Goal: Information Seeking & Learning: Learn about a topic

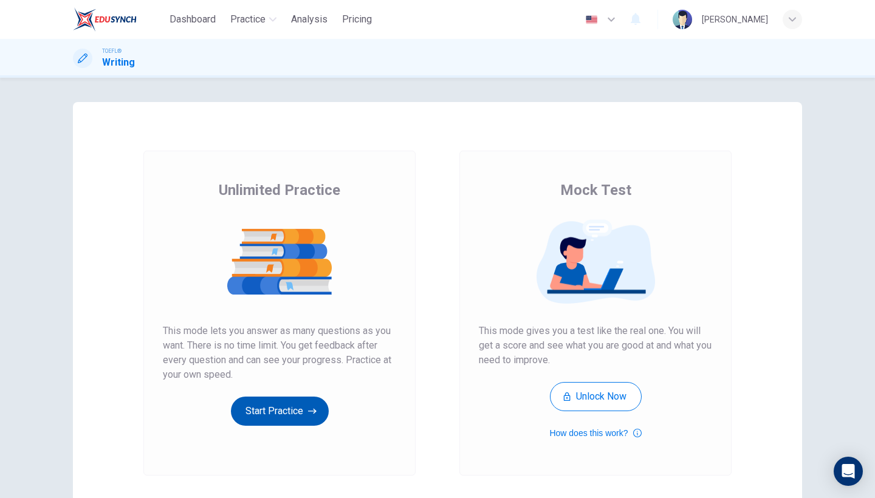
click at [286, 410] on button "Start Practice" at bounding box center [280, 411] width 98 height 29
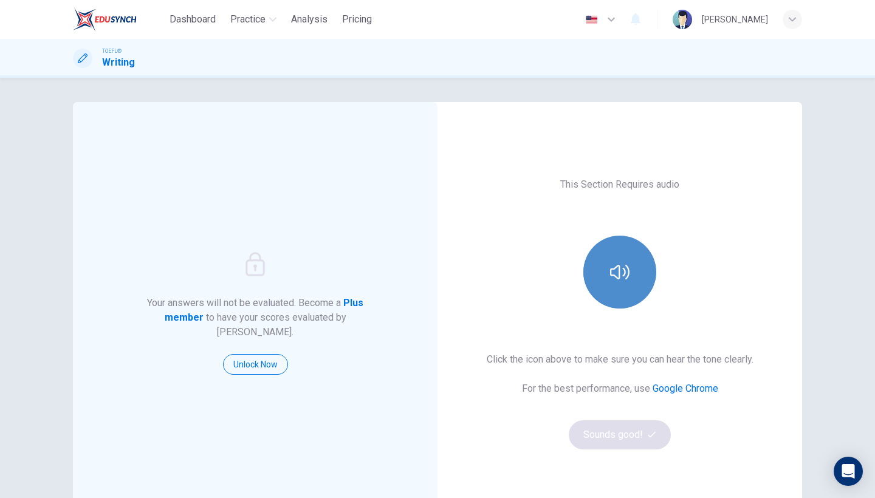
click at [638, 276] on button "button" at bounding box center [619, 272] width 73 height 73
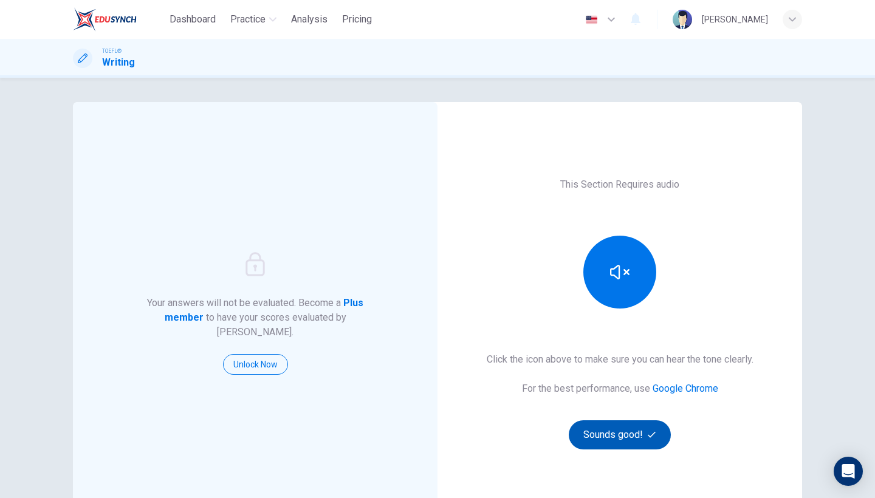
click at [622, 439] on button "Sounds good!" at bounding box center [620, 435] width 102 height 29
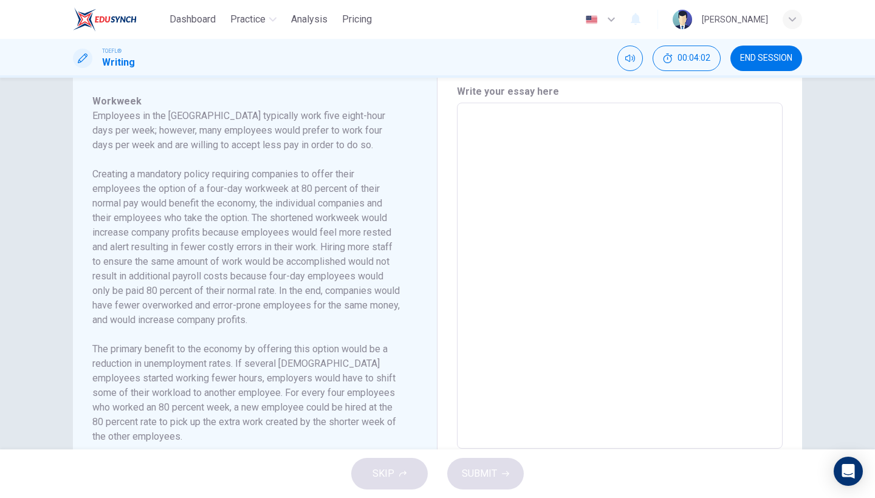
scroll to position [241, 0]
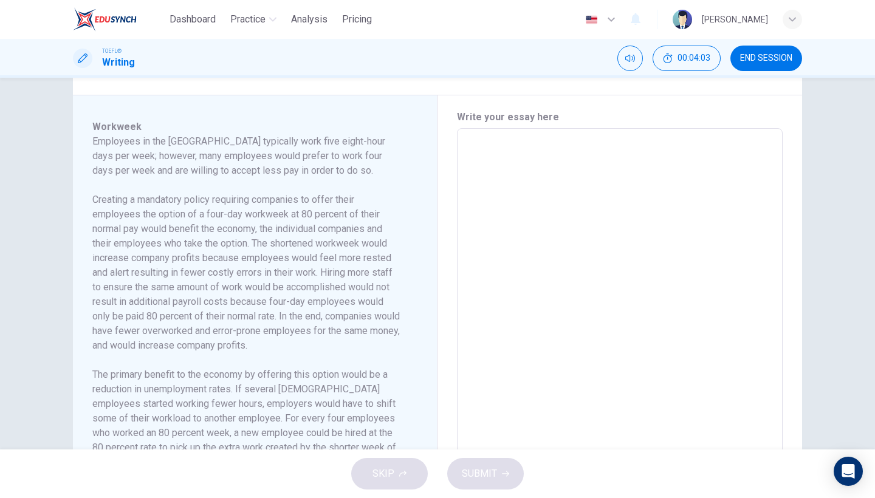
click at [545, 354] on textarea at bounding box center [620, 302] width 309 height 326
click at [535, 338] on textarea at bounding box center [620, 302] width 309 height 326
type textarea "sd"
type textarea "x"
type textarea "sds"
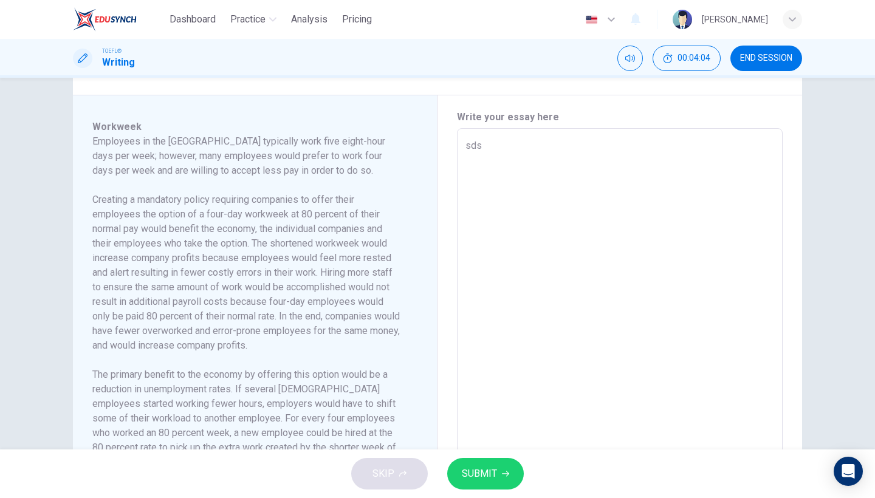
type textarea "x"
type textarea "sds"
click at [463, 470] on span "SUBMIT" at bounding box center [479, 474] width 35 height 17
type textarea "x"
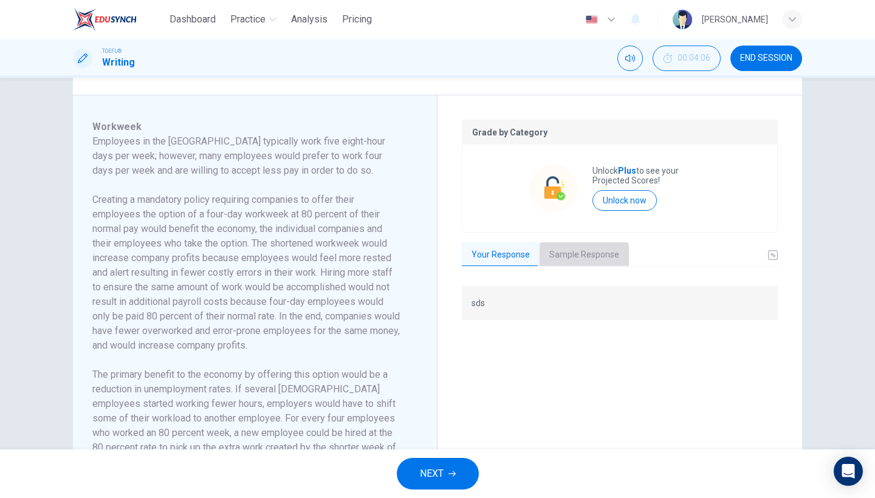
click at [590, 259] on button "Sample Response" at bounding box center [584, 255] width 89 height 26
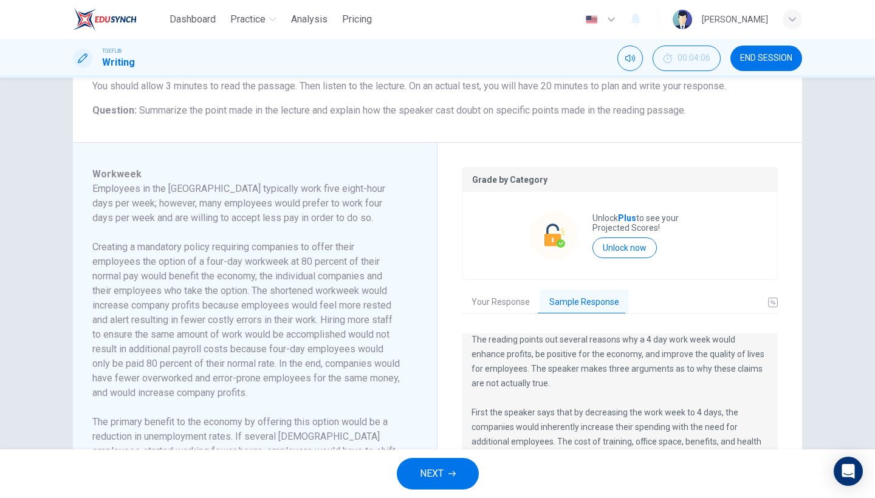
scroll to position [11, 0]
click at [636, 54] on button "Mute" at bounding box center [630, 59] width 26 height 26
click at [636, 54] on button "Unmute" at bounding box center [630, 59] width 26 height 26
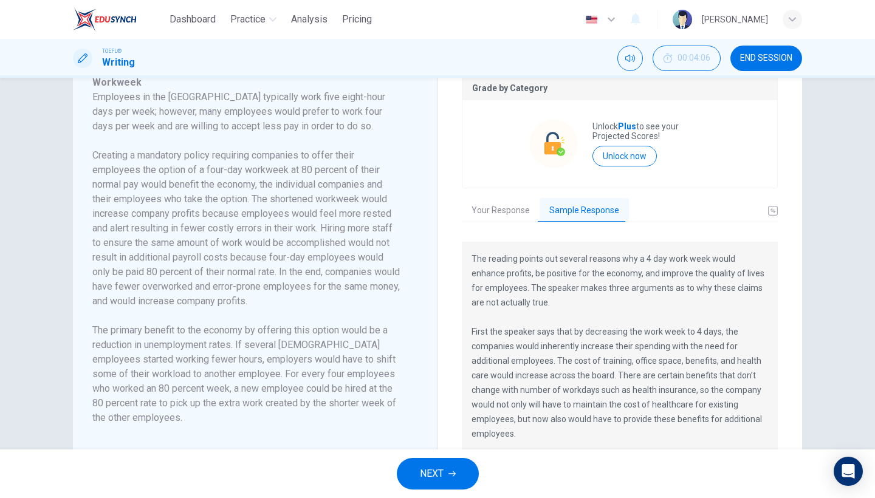
scroll to position [284, 0]
click at [441, 471] on span "NEXT" at bounding box center [432, 474] width 24 height 17
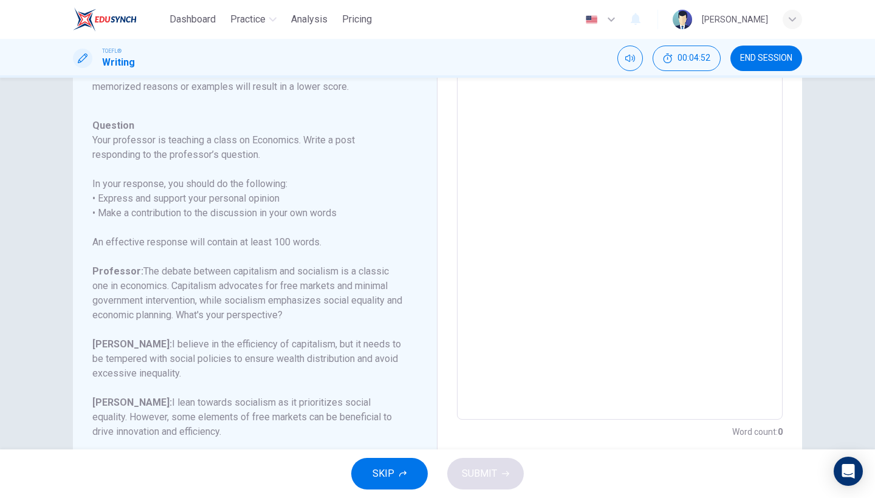
scroll to position [150, 0]
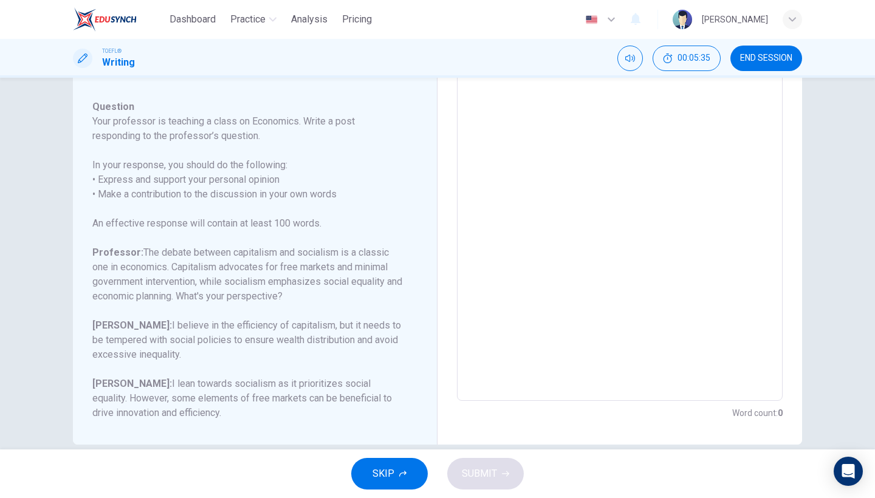
click at [513, 372] on textarea at bounding box center [620, 198] width 309 height 386
type textarea "a"
type textarea "x"
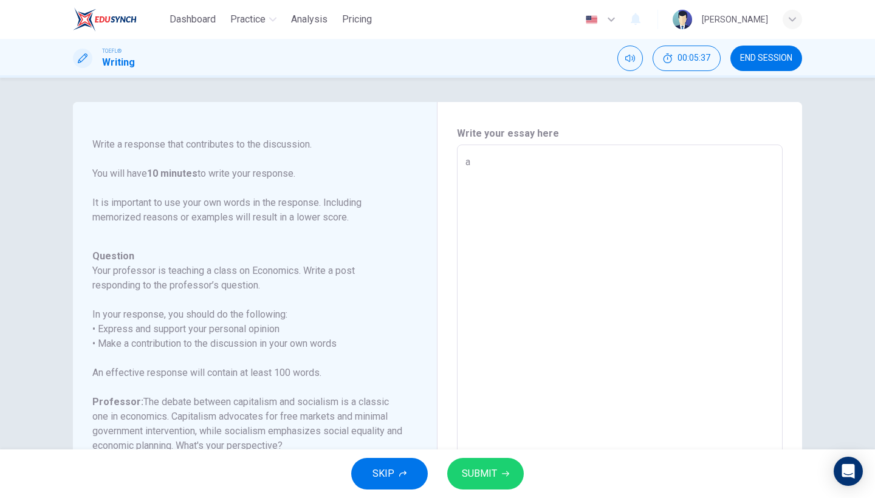
type textarea "a"
click at [483, 464] on button "SUBMIT" at bounding box center [485, 474] width 77 height 32
type textarea "x"
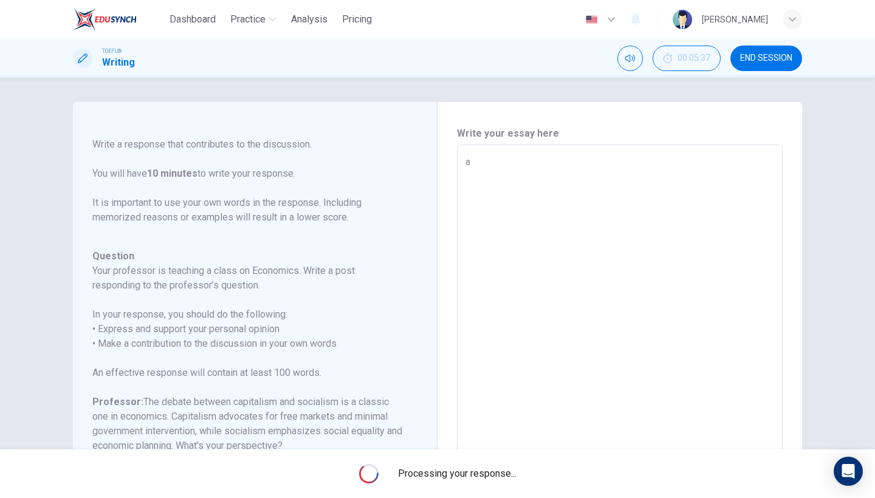
scroll to position [32, 0]
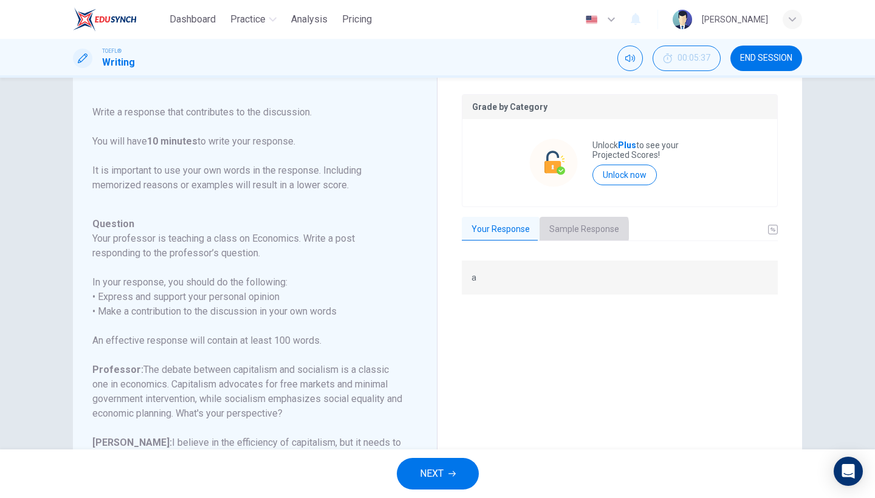
click at [571, 230] on button "Sample Response" at bounding box center [584, 230] width 89 height 26
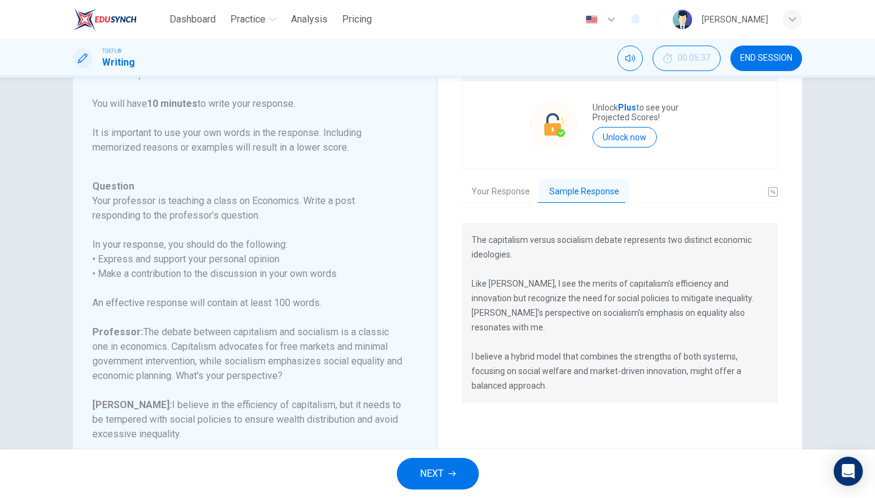
scroll to position [70, 0]
click at [653, 363] on p "The capitalism versus socialism debate represents two distinct economic ideolog…" at bounding box center [620, 312] width 297 height 160
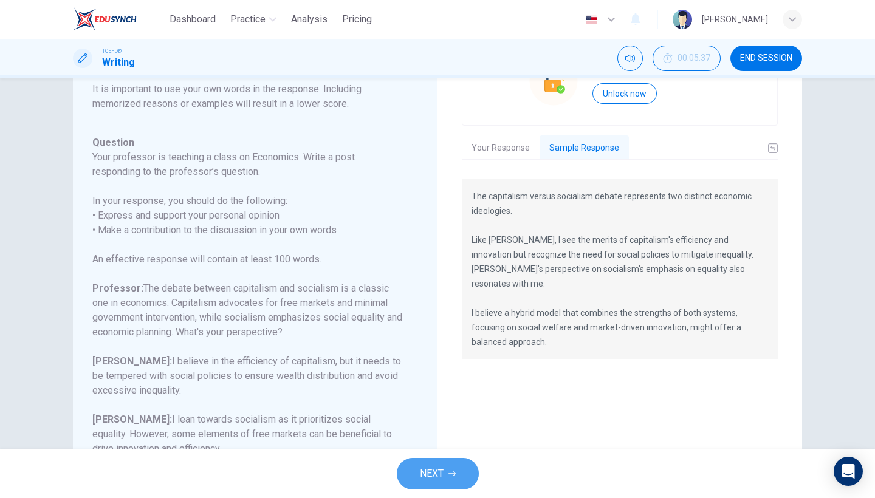
scroll to position [112, 0]
click at [422, 460] on button "NEXT" at bounding box center [438, 474] width 82 height 32
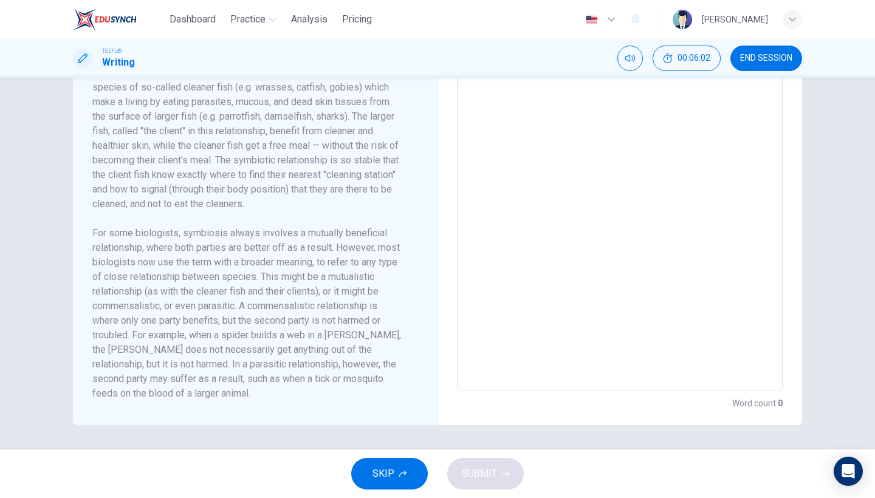
scroll to position [324, 0]
click at [520, 181] on textarea at bounding box center [620, 218] width 309 height 326
type textarea "m"
type textarea "x"
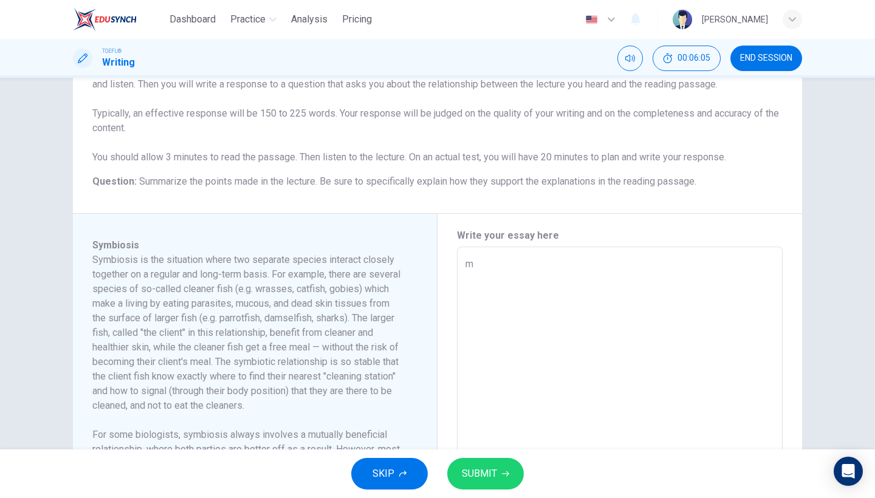
type textarea "m"
click at [462, 471] on span "SUBMIT" at bounding box center [479, 474] width 35 height 17
type textarea "x"
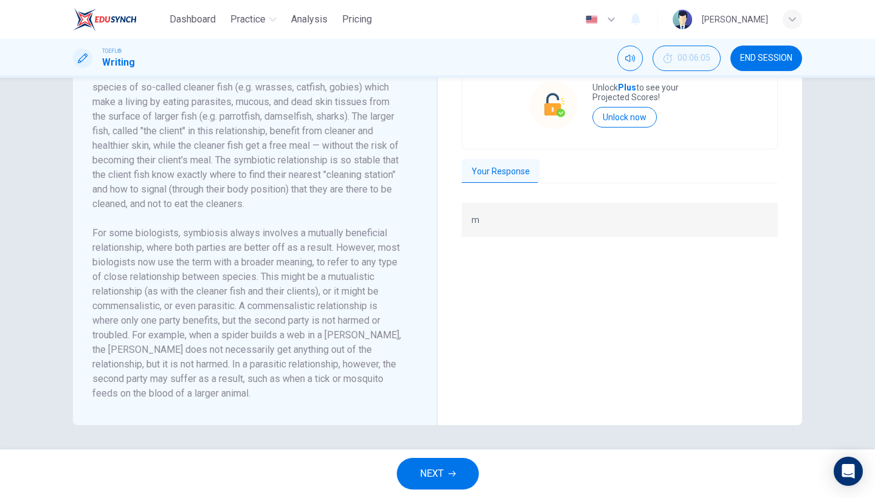
scroll to position [324, 0]
click at [791, 40] on div "TOEFL® Writing 00:06:05 END SESSION" at bounding box center [437, 58] width 875 height 39
click at [781, 57] on span "END SESSION" at bounding box center [766, 58] width 52 height 10
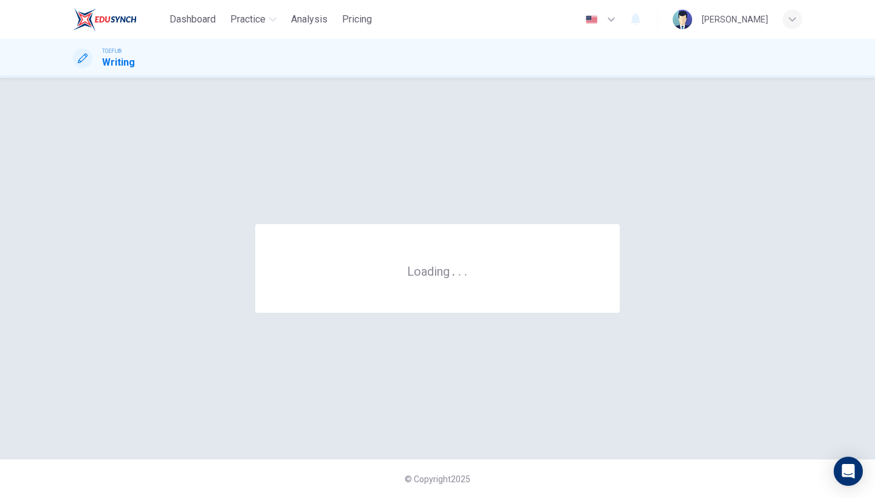
scroll to position [0, 0]
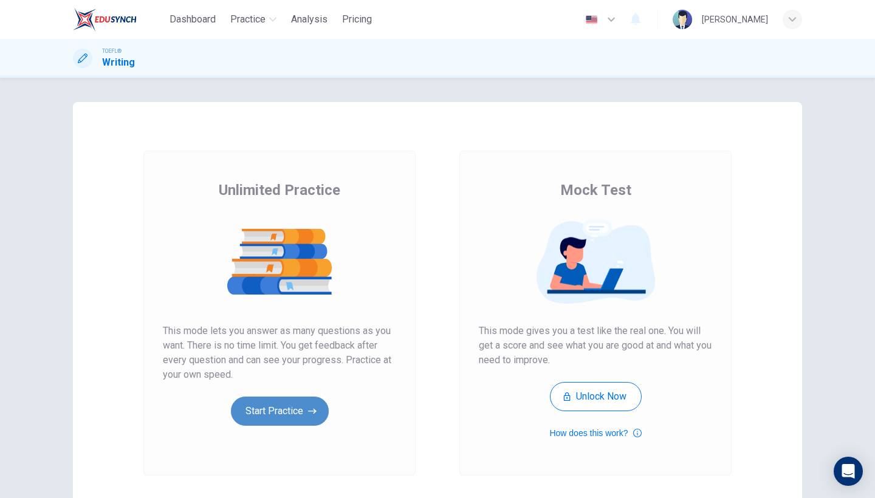
click at [291, 412] on button "Start Practice" at bounding box center [280, 411] width 98 height 29
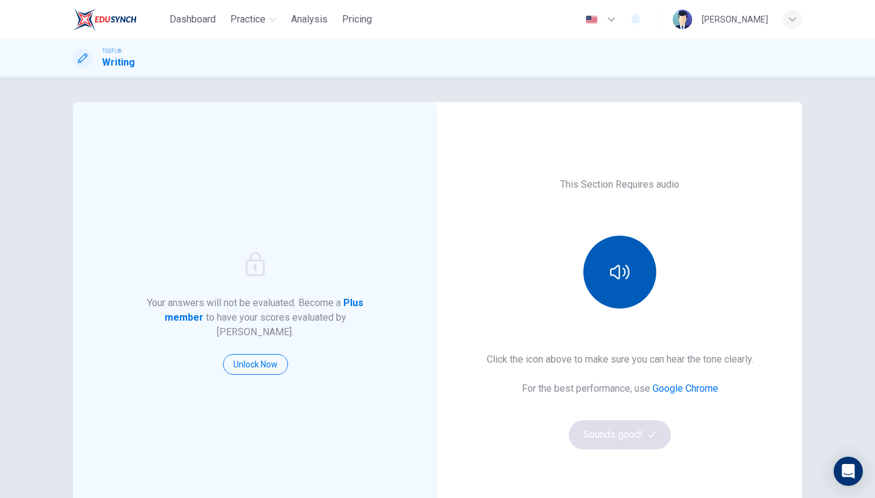
click at [607, 292] on button "button" at bounding box center [619, 272] width 73 height 73
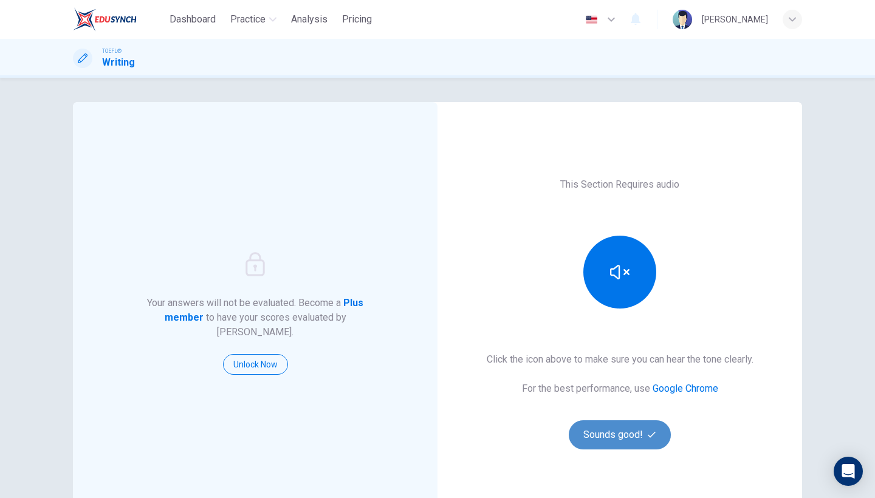
click at [601, 442] on button "Sounds good!" at bounding box center [620, 435] width 102 height 29
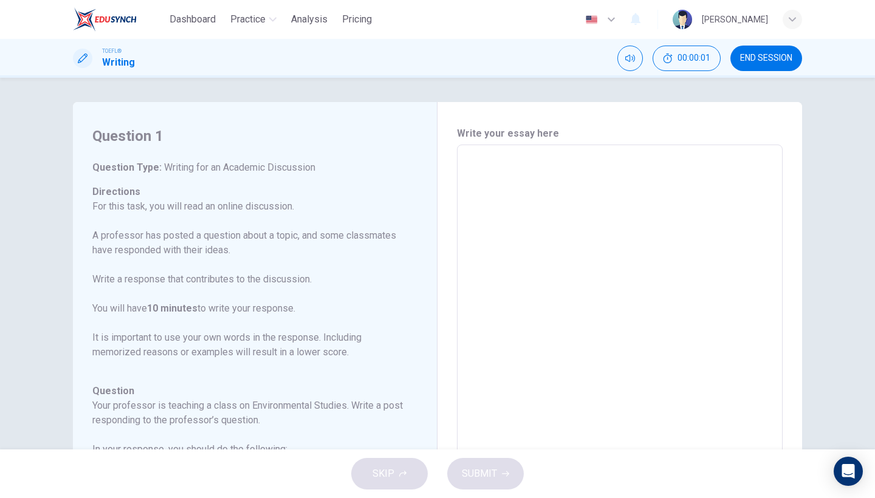
click at [571, 312] on textarea at bounding box center [620, 348] width 309 height 386
type textarea "h"
type textarea "x"
type textarea "he"
type textarea "x"
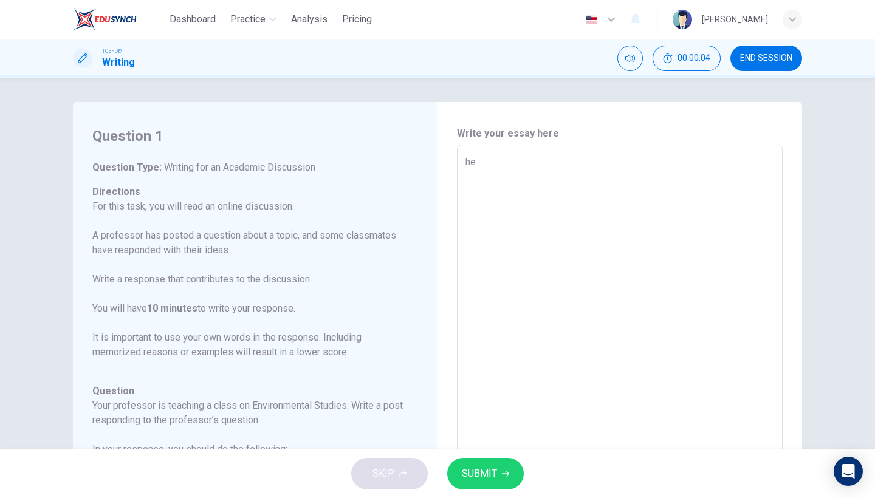
type textarea "hel"
type textarea "x"
type textarea "hell"
type textarea "x"
type textarea "hello"
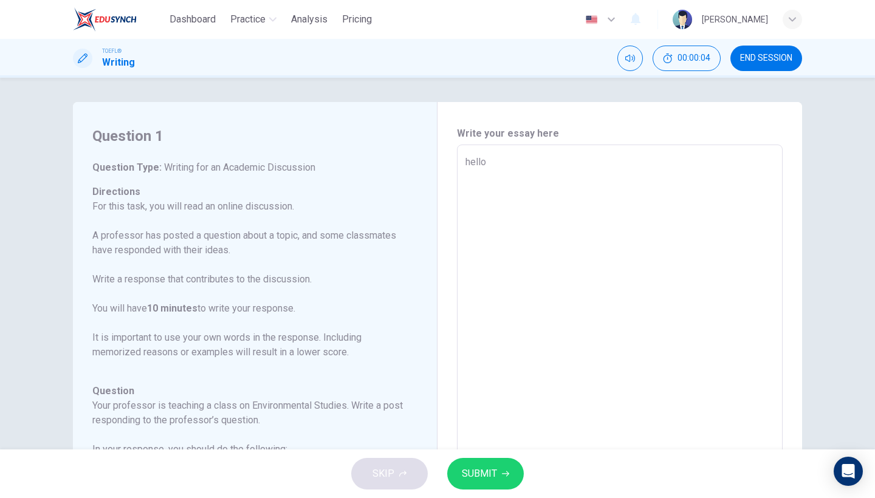
type textarea "x"
type textarea "hello"
click at [475, 481] on span "SUBMIT" at bounding box center [479, 474] width 35 height 17
type textarea "x"
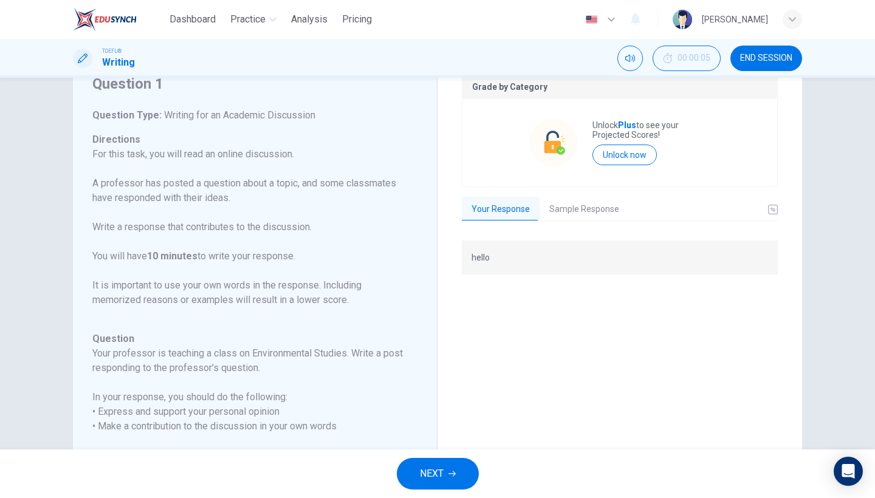
scroll to position [47, 0]
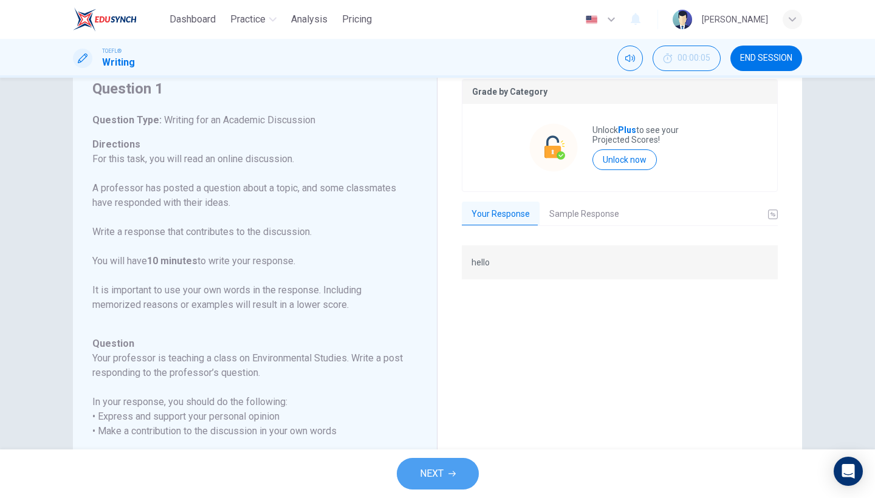
click at [445, 480] on button "NEXT" at bounding box center [438, 474] width 82 height 32
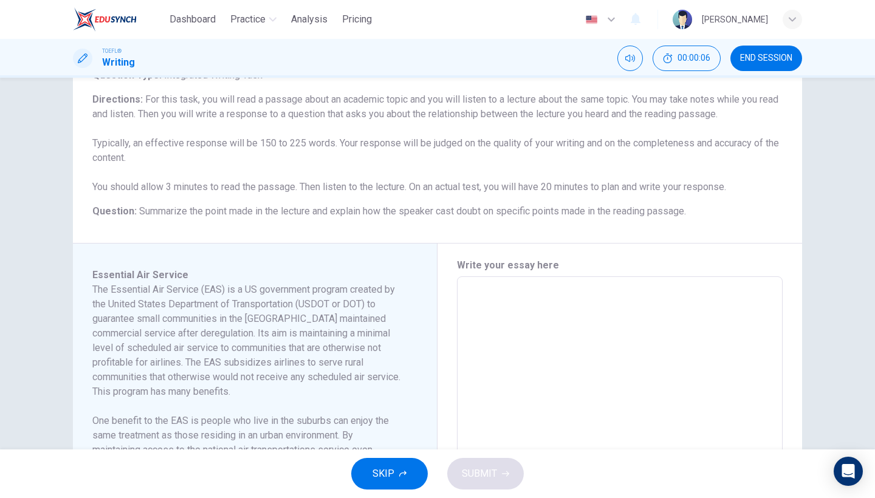
scroll to position [92, 0]
click at [535, 360] on textarea at bounding box center [620, 450] width 309 height 326
type textarea "h"
type textarea "x"
type textarea "he"
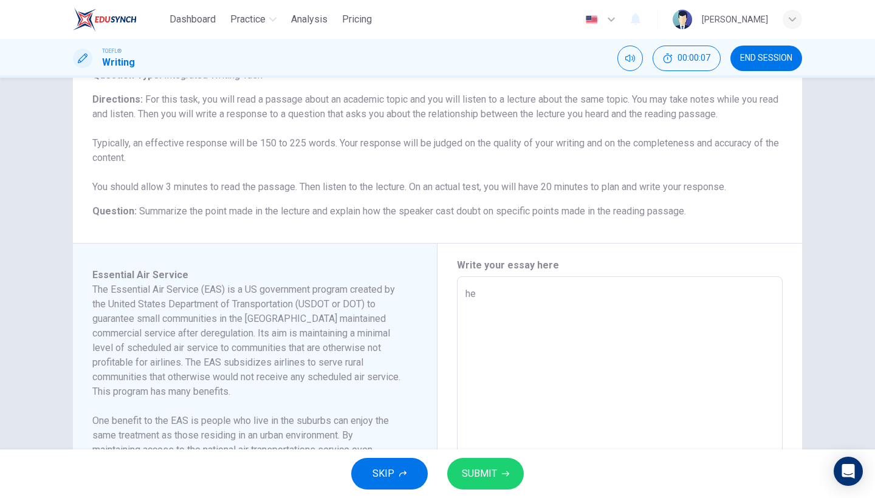
type textarea "x"
type textarea "hek"
type textarea "x"
type textarea "hekk"
type textarea "x"
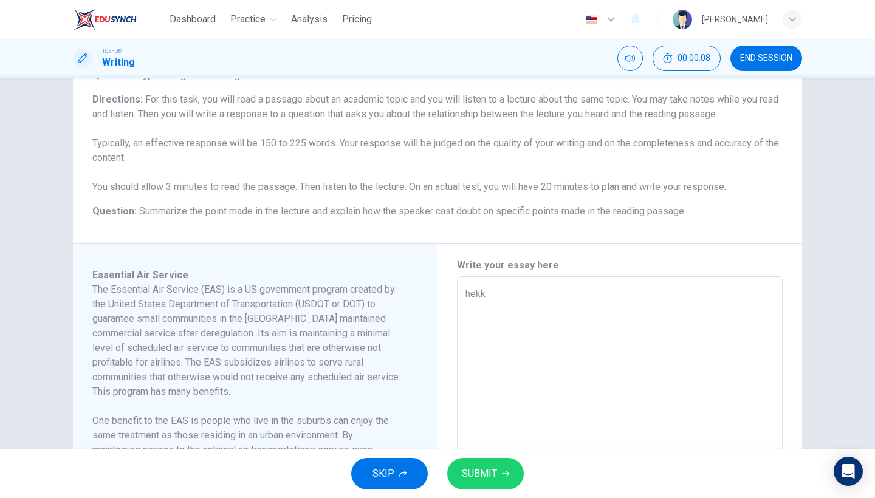
type textarea "hekko"
type textarea "x"
type textarea "hekko"
click at [489, 489] on button "SUBMIT" at bounding box center [485, 474] width 77 height 32
type textarea "x"
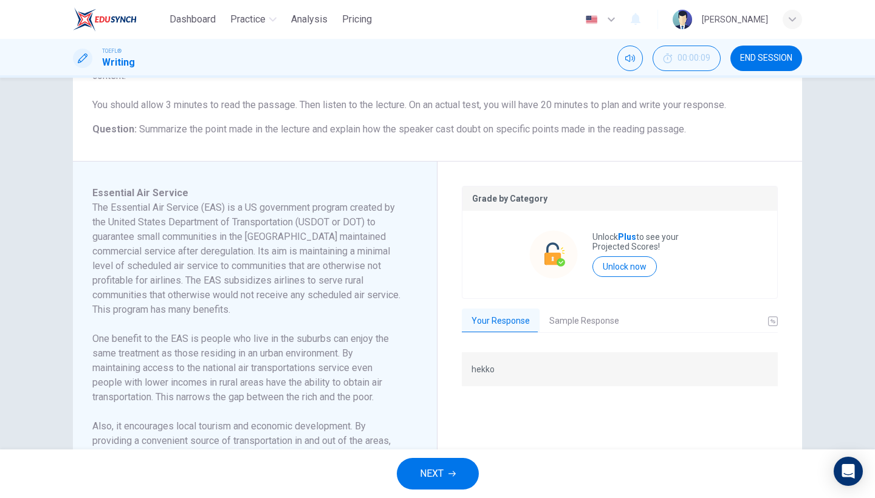
scroll to position [179, 0]
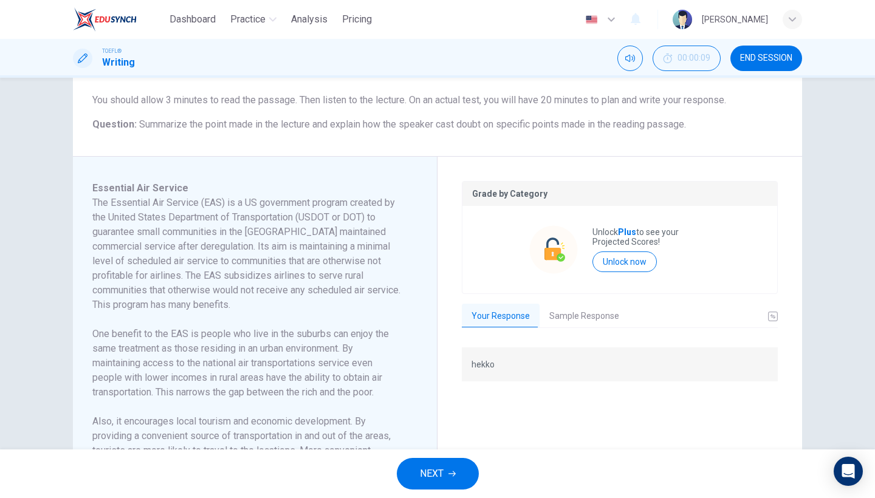
click at [579, 320] on button "Sample Response" at bounding box center [584, 317] width 89 height 26
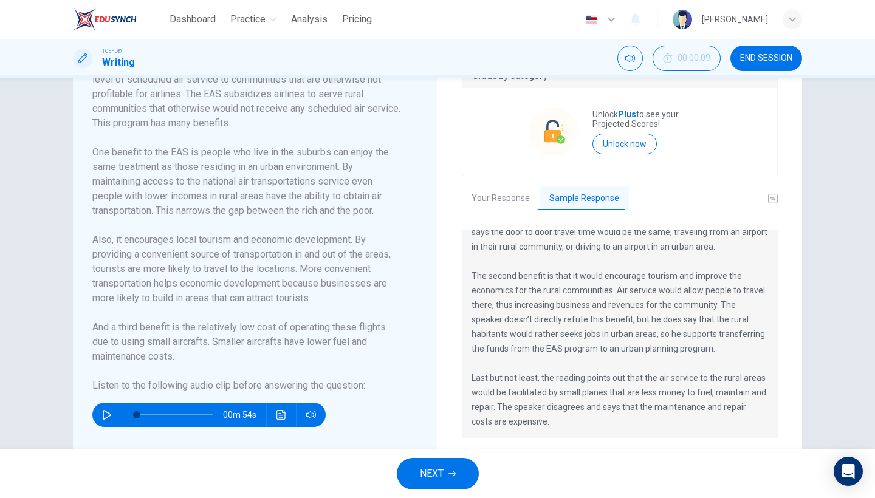
scroll to position [300, 0]
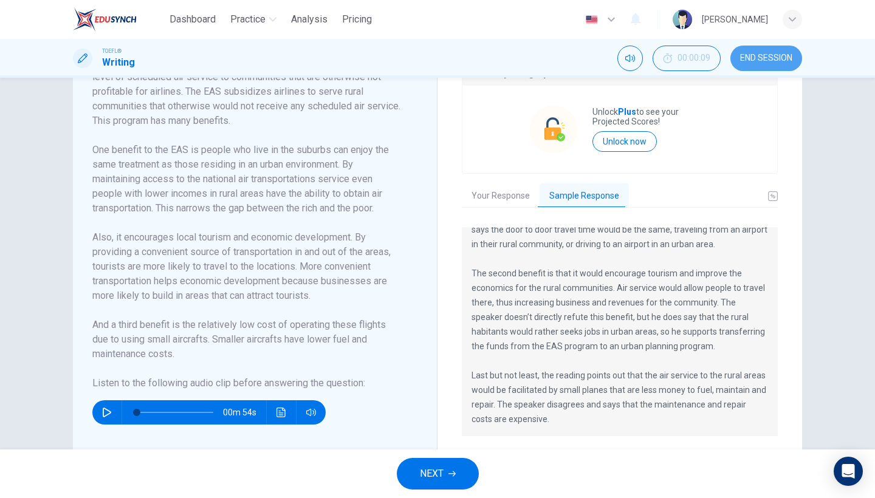
click at [777, 47] on button "END SESSION" at bounding box center [767, 59] width 72 height 26
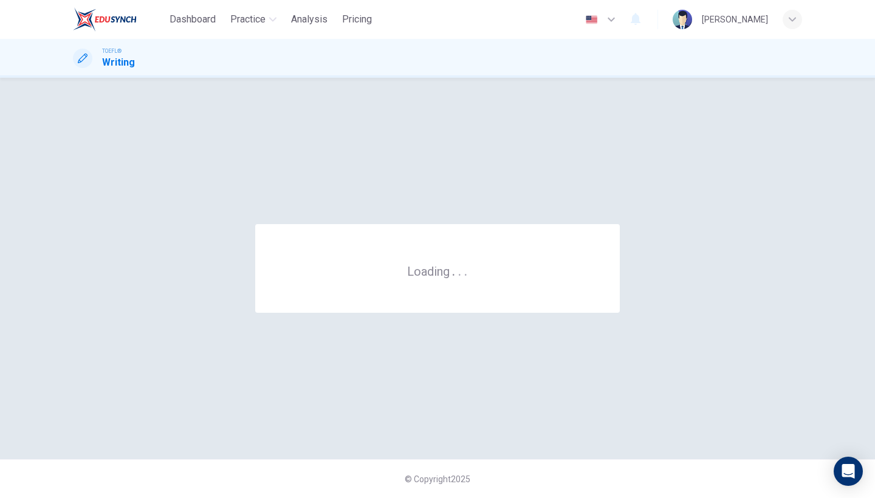
scroll to position [0, 0]
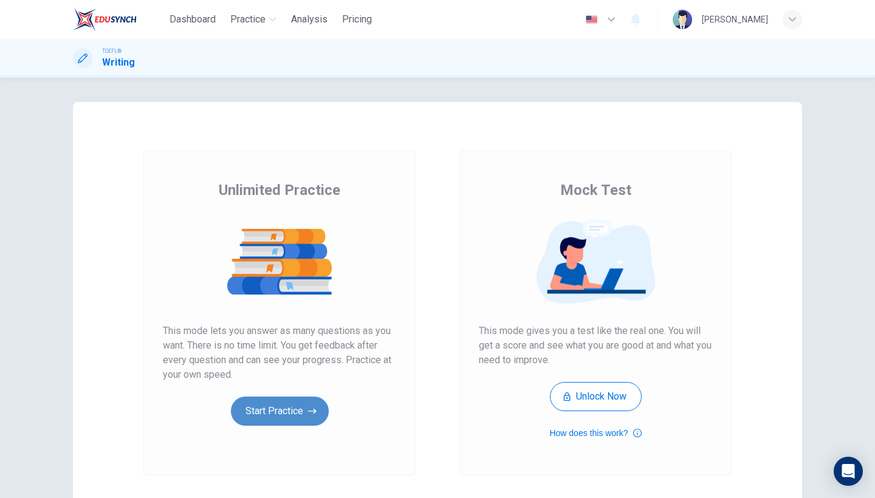
click at [287, 414] on button "Start Practice" at bounding box center [280, 411] width 98 height 29
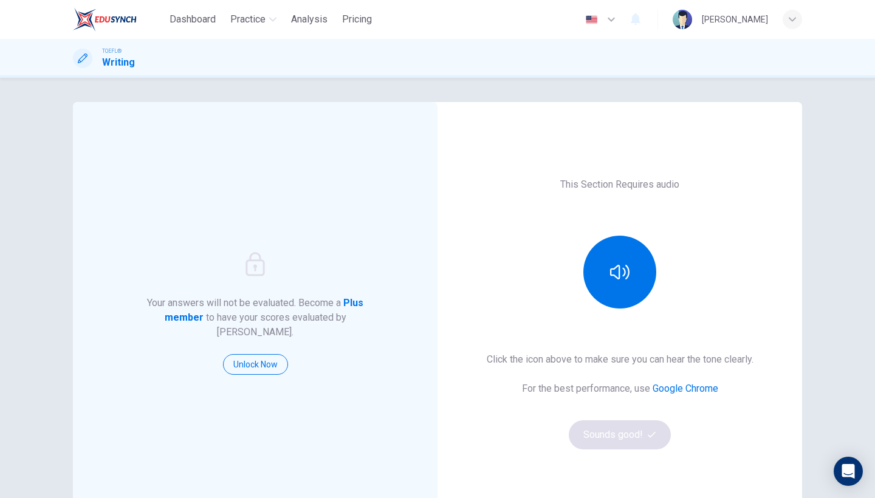
click at [647, 297] on div at bounding box center [619, 272] width 131 height 73
click at [624, 295] on button "button" at bounding box center [619, 272] width 73 height 73
click at [609, 440] on button "Sounds good!" at bounding box center [620, 435] width 102 height 29
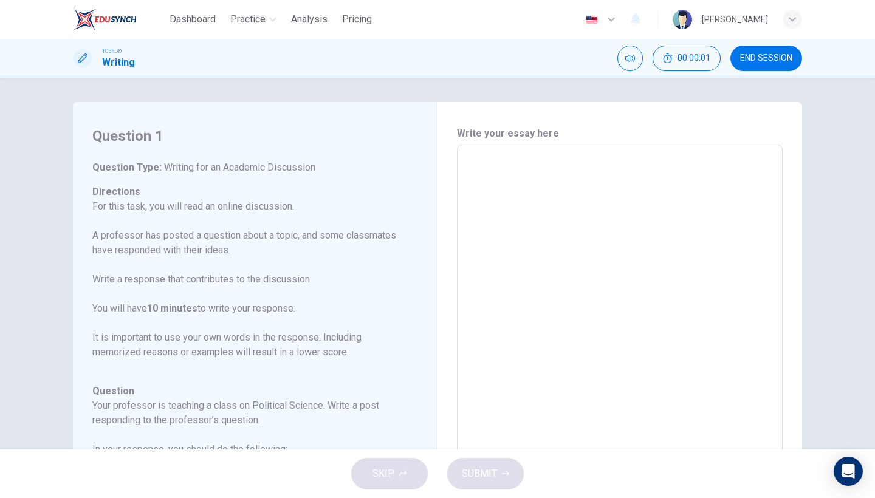
click at [742, 64] on button "END SESSION" at bounding box center [767, 59] width 72 height 26
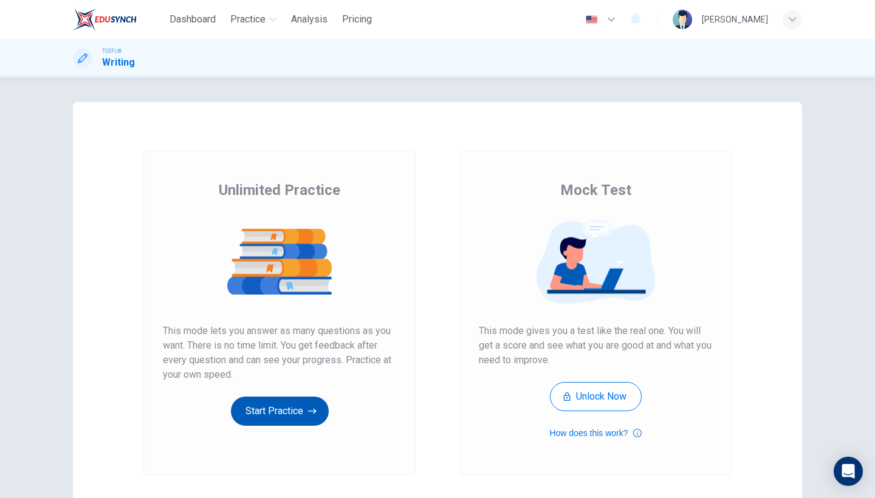
click at [280, 424] on button "Start Practice" at bounding box center [280, 411] width 98 height 29
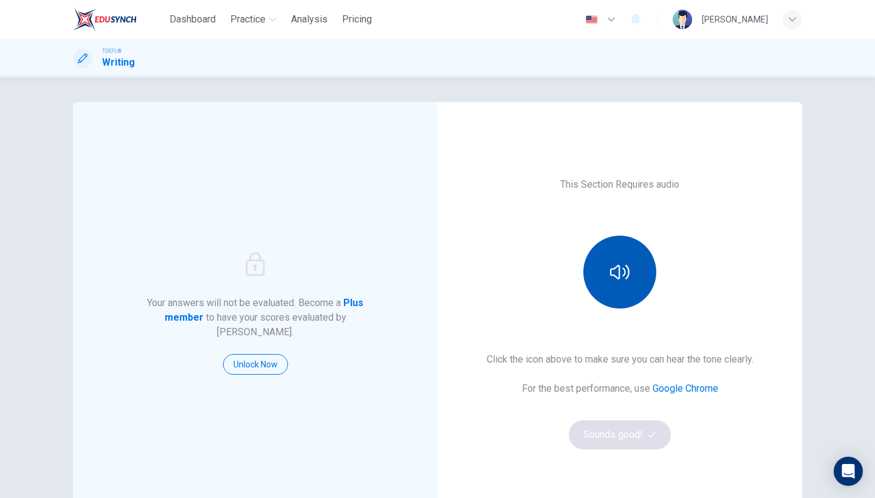
click at [619, 250] on button "button" at bounding box center [619, 272] width 73 height 73
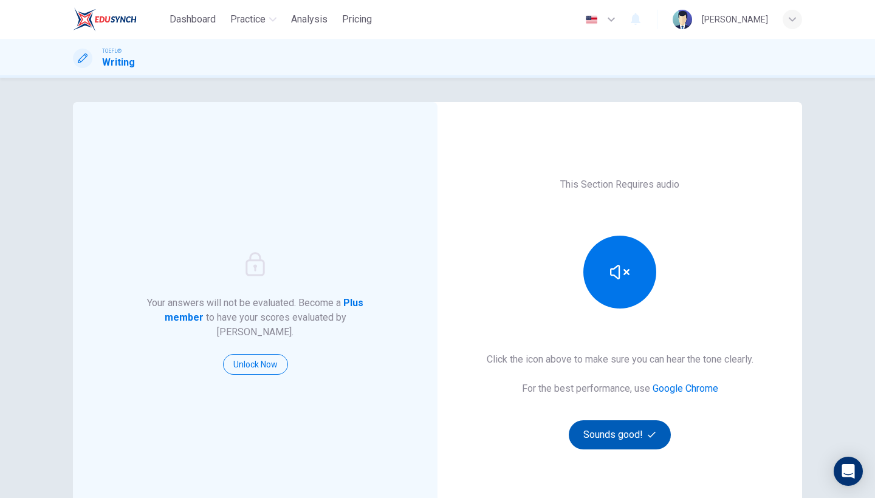
click at [595, 444] on button "Sounds good!" at bounding box center [620, 435] width 102 height 29
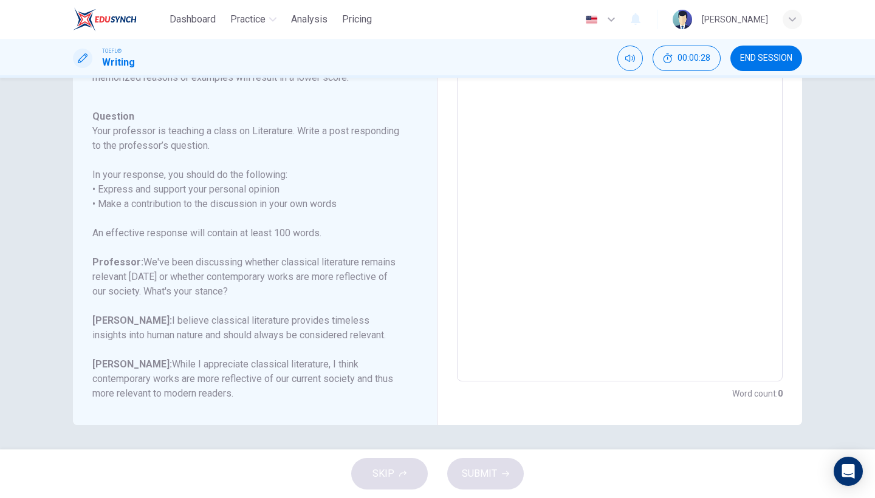
scroll to position [106, 0]
click at [641, 150] on div "x ​" at bounding box center [620, 179] width 326 height 406
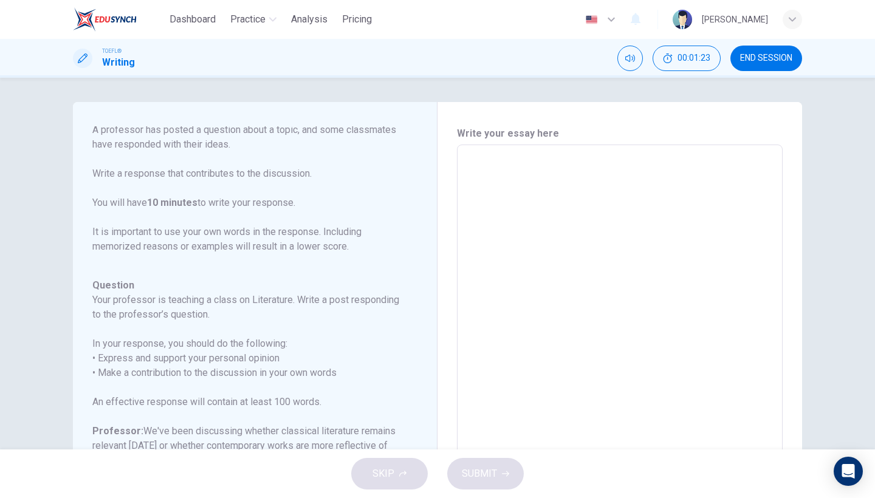
click at [603, 180] on textarea at bounding box center [620, 348] width 309 height 386
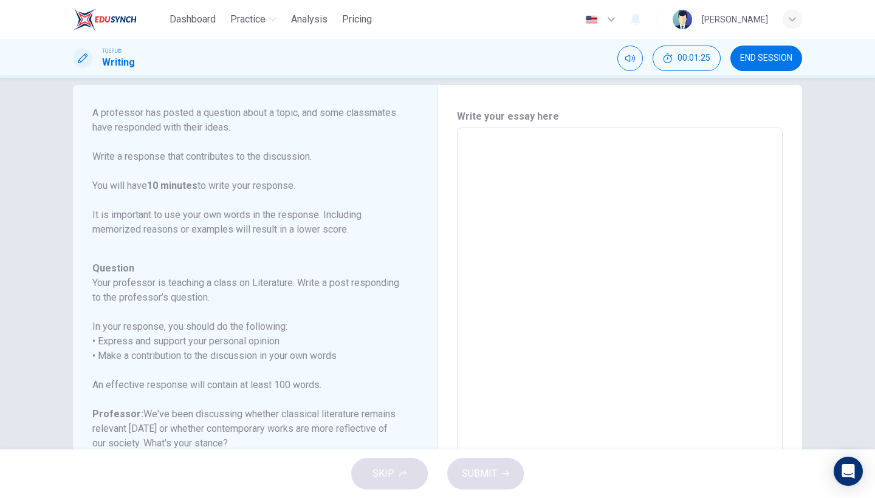
scroll to position [22, 0]
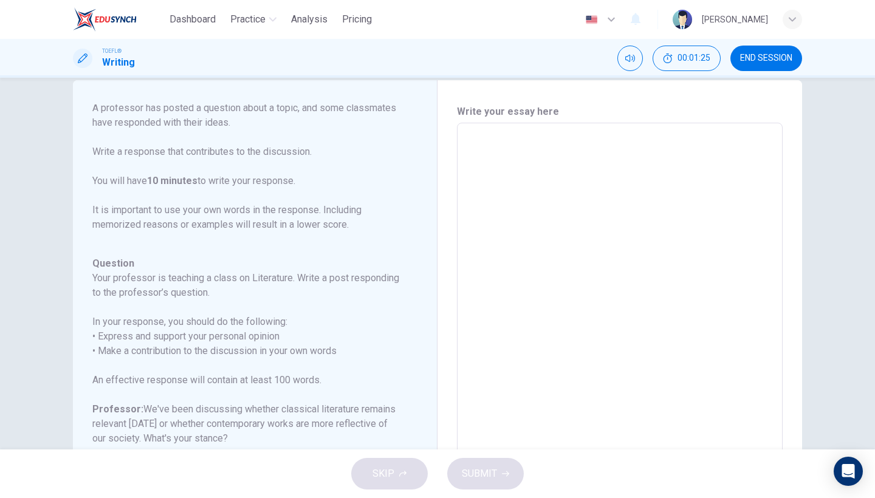
click at [602, 180] on textarea at bounding box center [620, 326] width 309 height 386
click at [604, 178] on textarea at bounding box center [620, 326] width 309 height 386
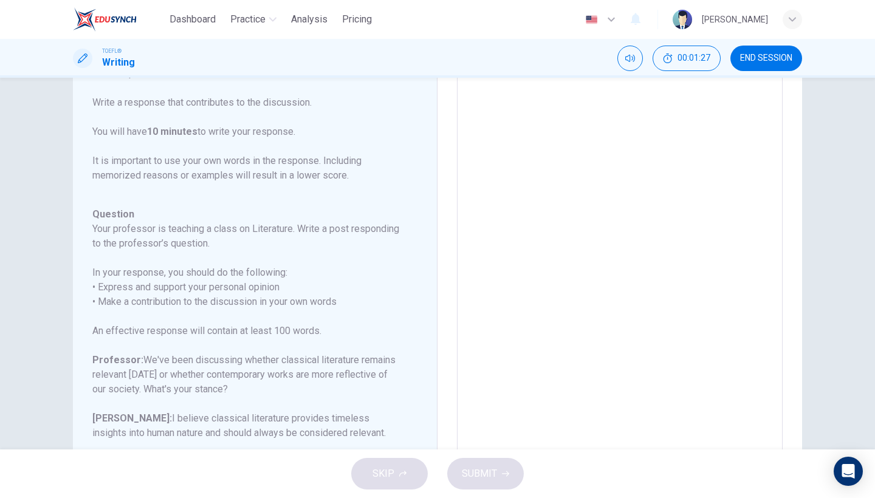
scroll to position [91, 0]
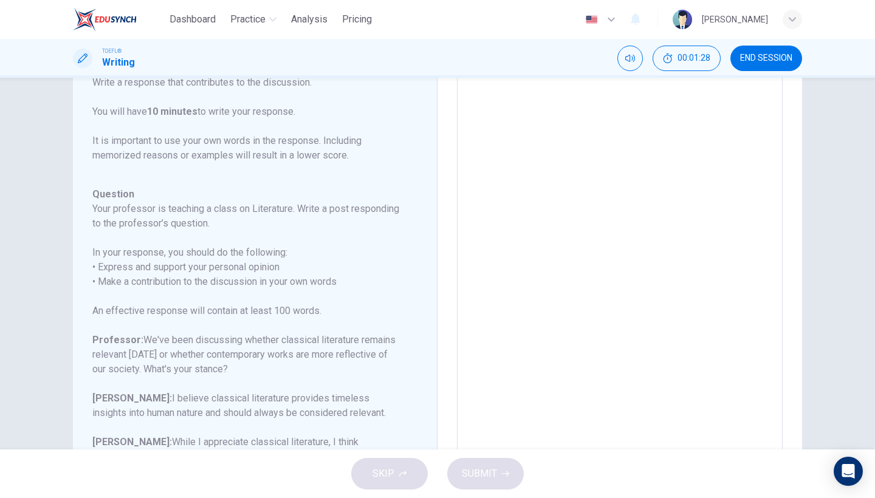
type textarea "j"
type textarea "x"
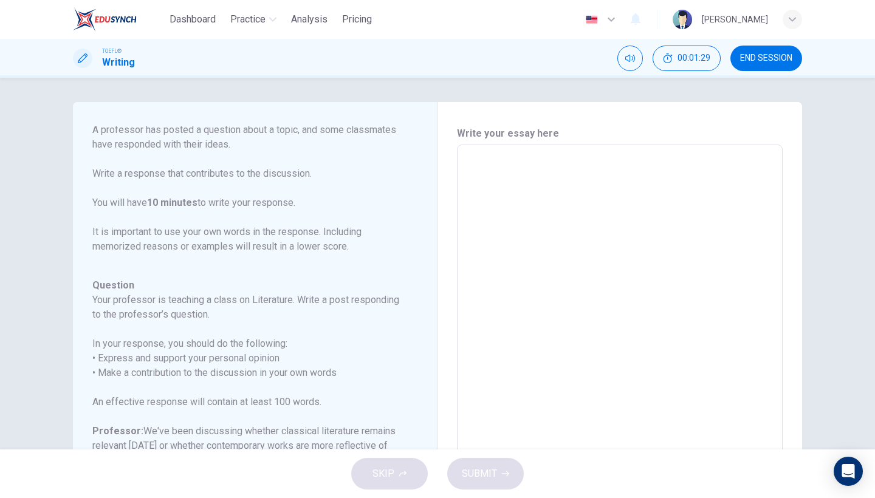
type textarea "T"
type textarea "x"
type textarea "Th"
type textarea "x"
type textarea "The"
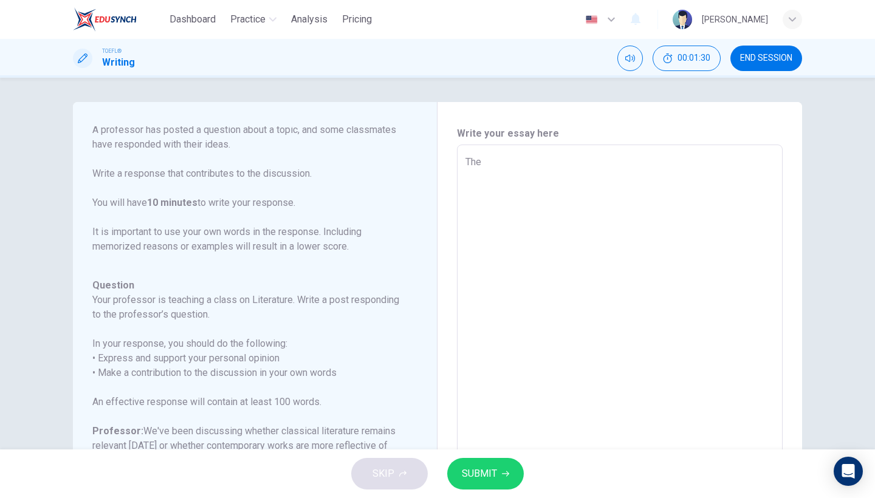
type textarea "x"
type textarea "The"
type textarea "x"
type textarea "The c"
type textarea "x"
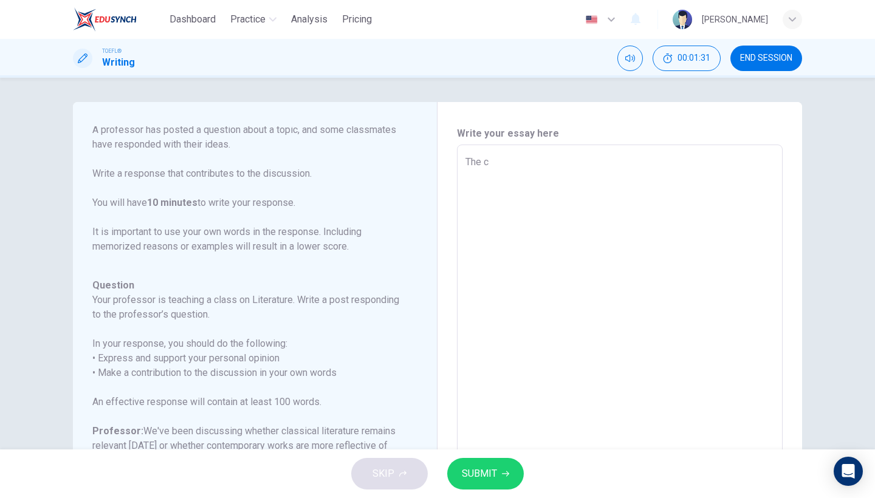
type textarea "The cl"
type textarea "x"
type textarea "The cla"
type textarea "x"
type textarea "The clas"
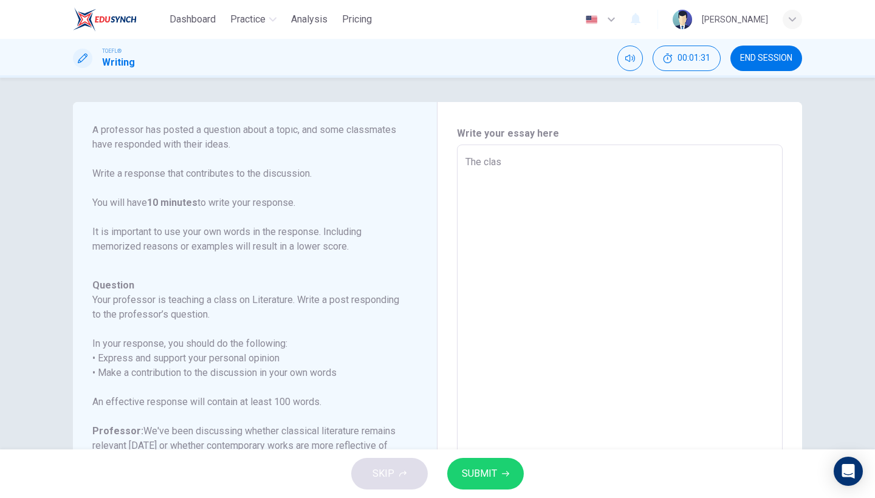
type textarea "x"
type textarea "The class"
type textarea "x"
type textarea "The classi"
type textarea "x"
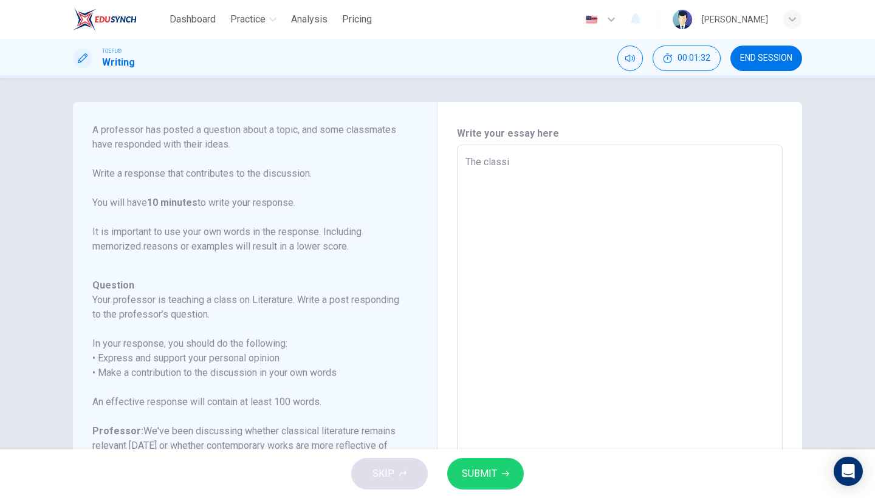
type textarea "The classic"
type textarea "x"
type textarea "The classica"
type textarea "x"
type textarea "The classical"
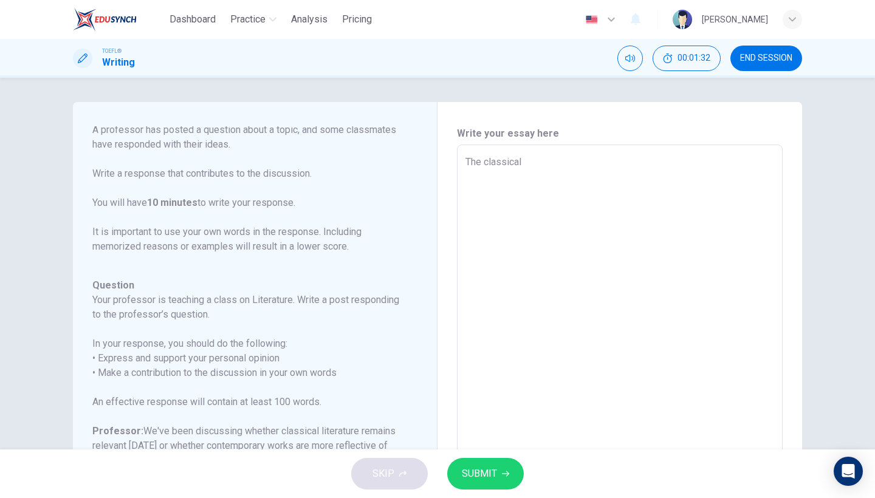
type textarea "x"
type textarea "The classical"
type textarea "x"
type textarea "The classical a"
type textarea "x"
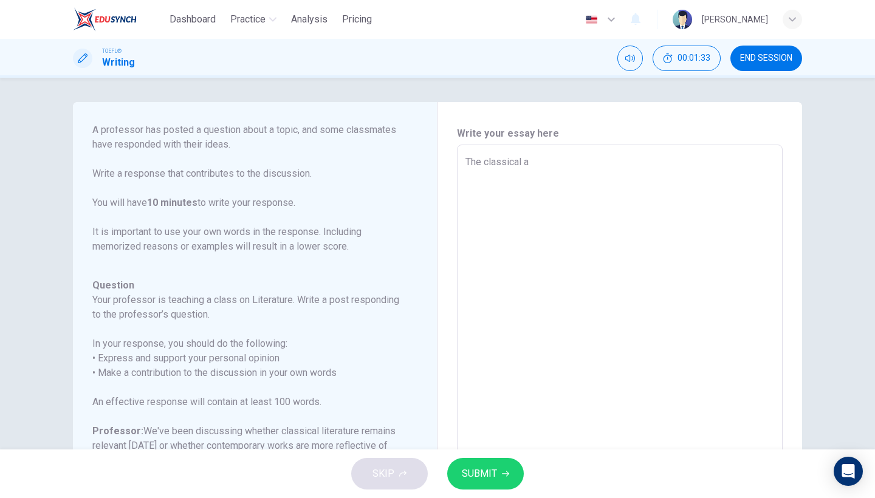
type textarea "The classical an"
type textarea "x"
type textarea "The classical and"
type textarea "x"
type textarea "The classical and"
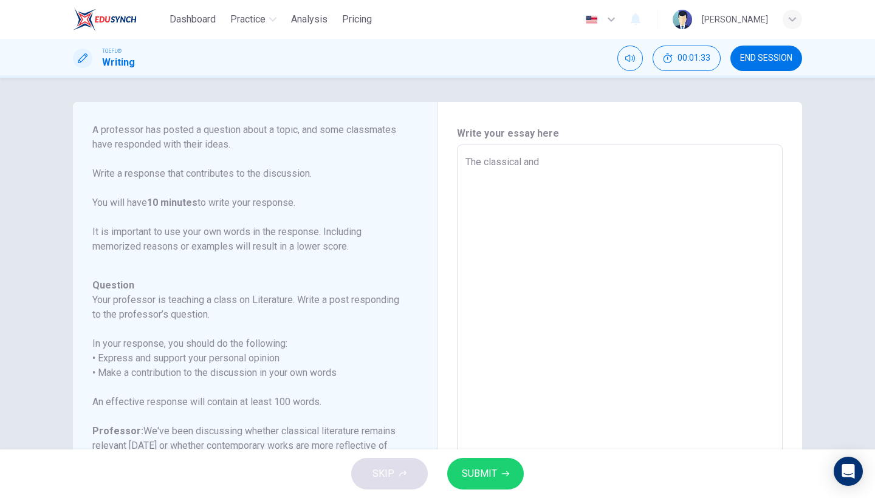
type textarea "x"
type textarea "The classical and"
type textarea "x"
type textarea "The classical an"
type textarea "x"
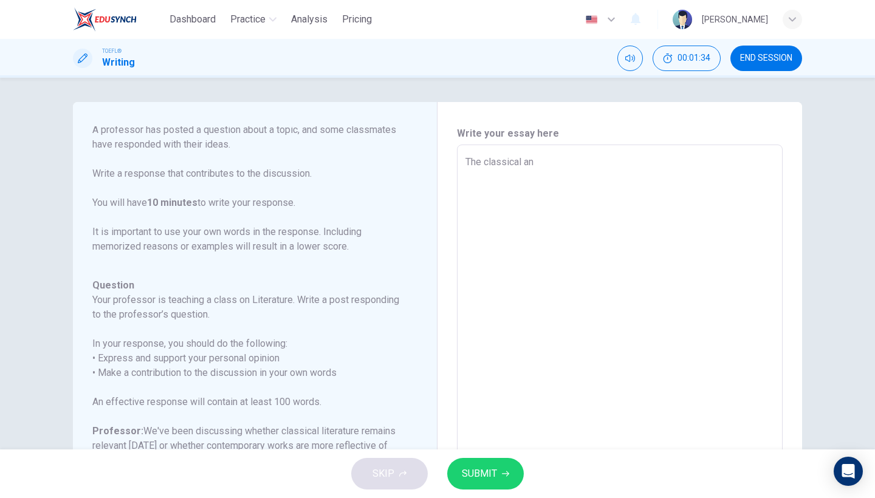
type textarea "The classical a"
type textarea "x"
type textarea "The classical"
type textarea "x"
type textarea "The classical"
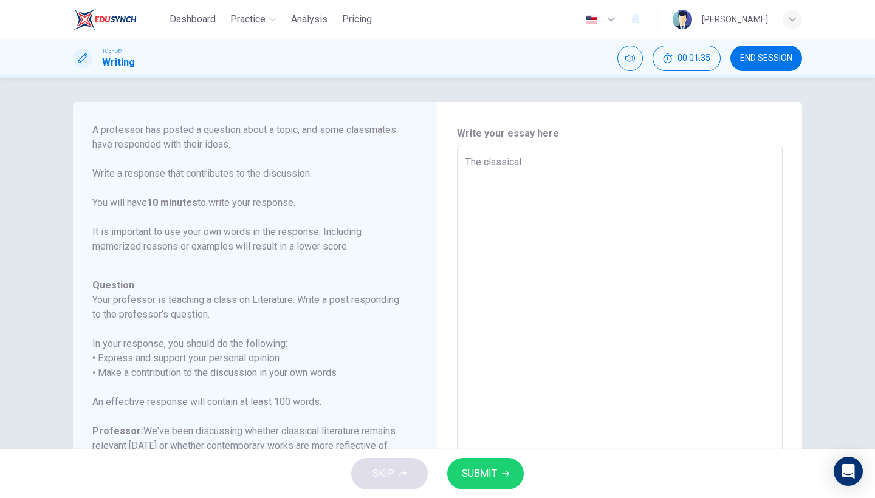
type textarea "x"
type textarea "The classica"
type textarea "x"
type textarea "The classical"
type textarea "x"
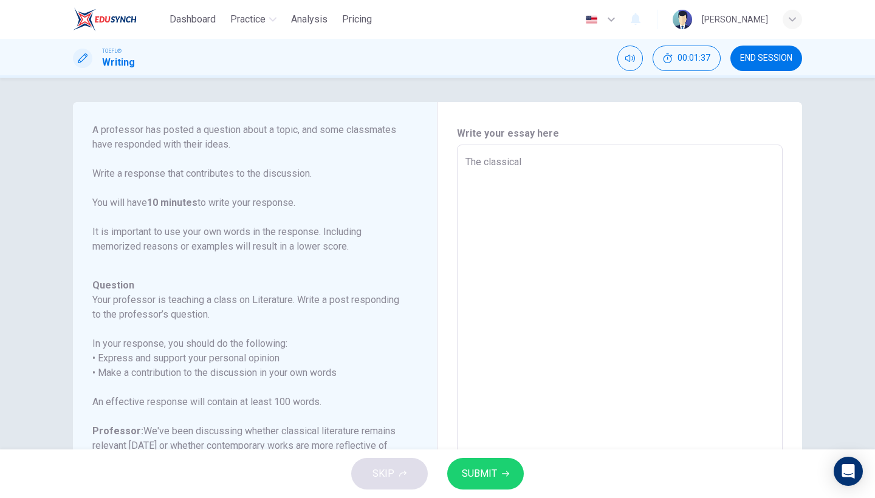
type textarea "The classicali"
type textarea "x"
type textarea "The classicalit"
type textarea "x"
type textarea "The classicalite"
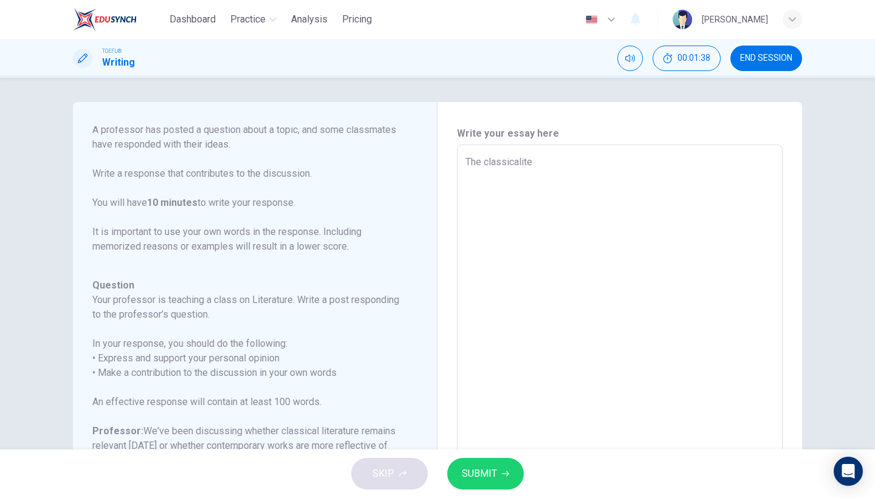
type textarea "x"
type textarea "The classicaliter"
type textarea "x"
type textarea "The classicalite"
type textarea "x"
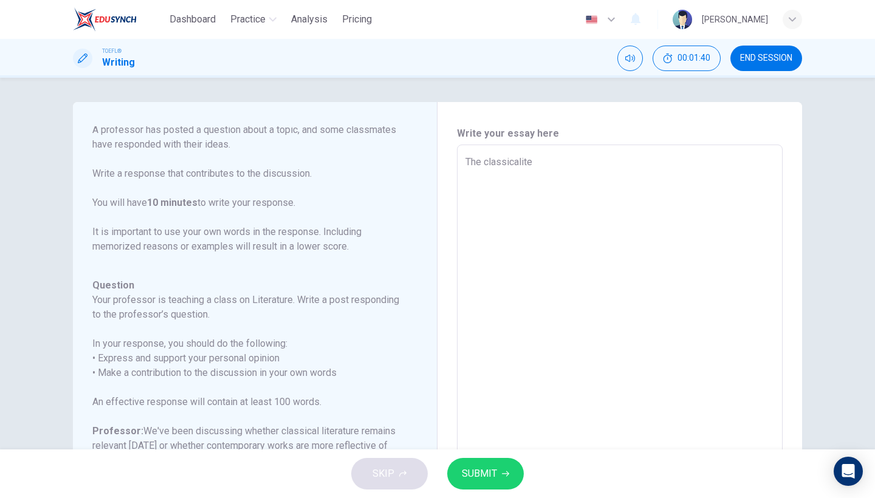
type textarea "The classicalit"
type textarea "x"
type textarea "The classicali"
type textarea "x"
type textarea "The classical"
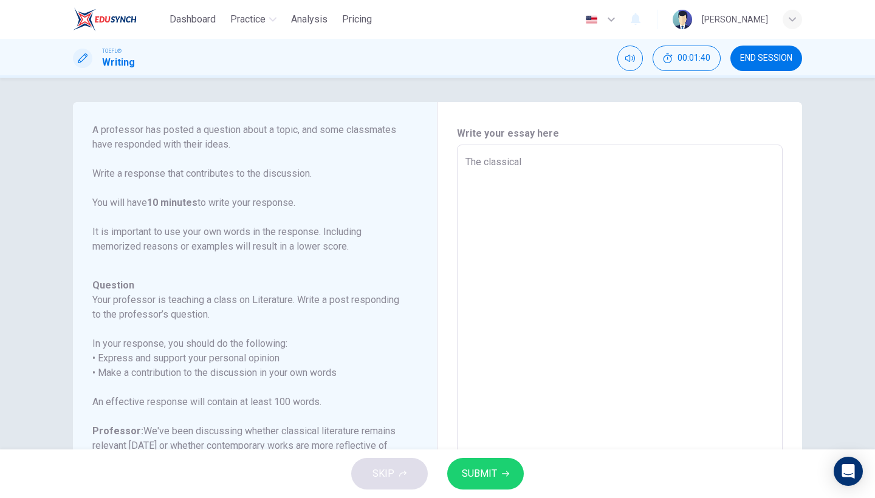
type textarea "x"
type textarea "The classical"
type textarea "x"
type textarea "The classical l"
type textarea "x"
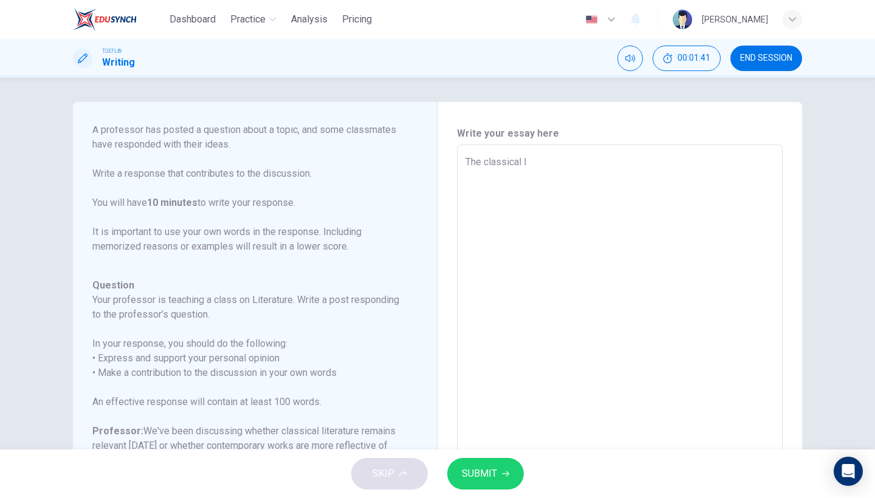
type textarea "The classical li"
type textarea "x"
type textarea "The classical lit"
type textarea "x"
type textarea "The classical lite"
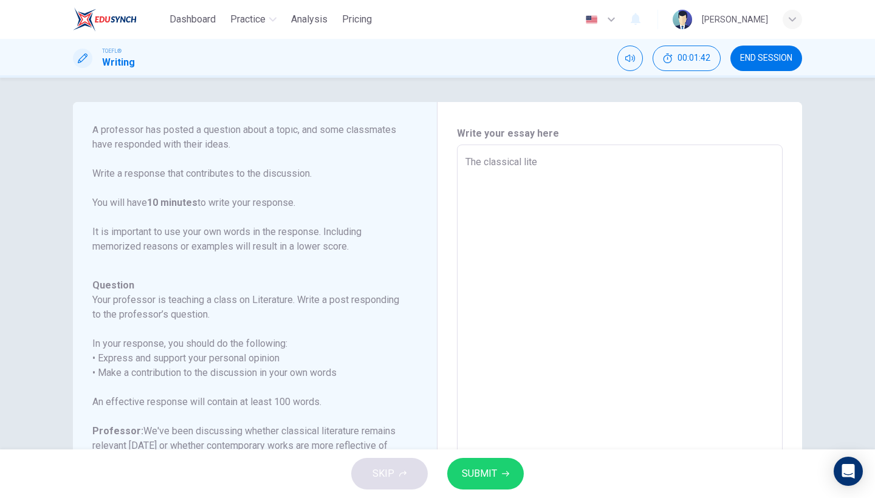
type textarea "x"
type textarea "The classical liter"
type textarea "x"
type textarea "The classical litera"
type textarea "x"
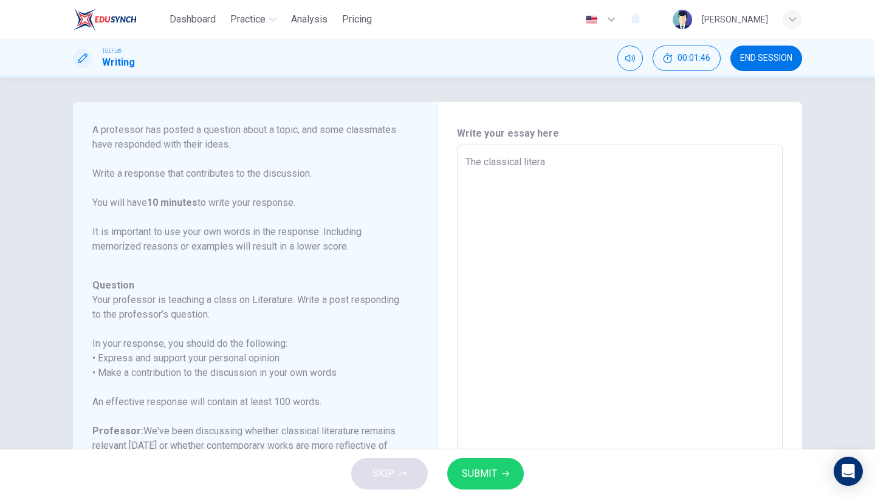
type textarea "The classical literat"
type textarea "x"
type textarea "The classical literatu"
type textarea "x"
type textarea "The classical literatur"
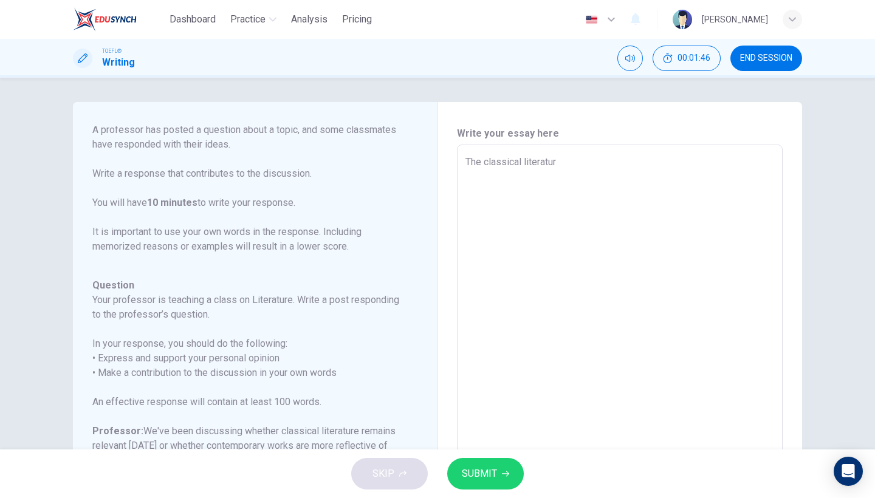
type textarea "x"
type textarea "The classical literature"
type textarea "x"
type textarea "The classical literature"
type textarea "x"
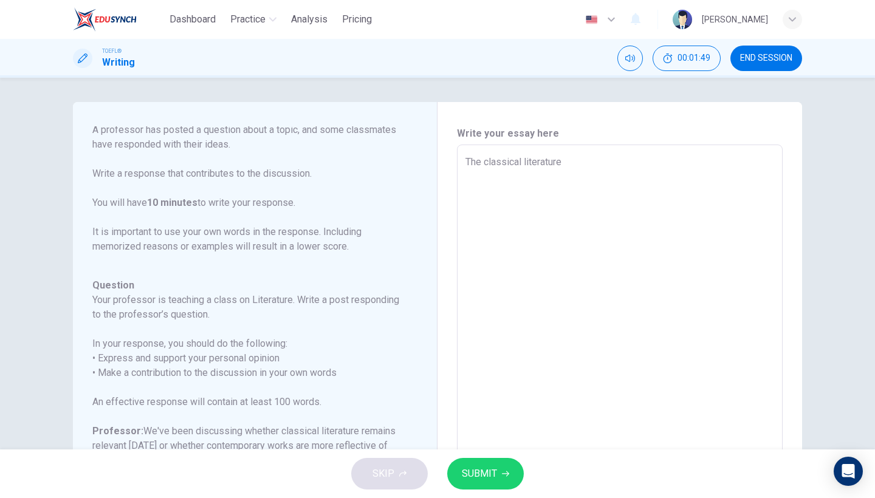
type textarea "The classical literature a"
type textarea "x"
type textarea "The classical literature an"
type textarea "x"
type textarea "The classical literature and"
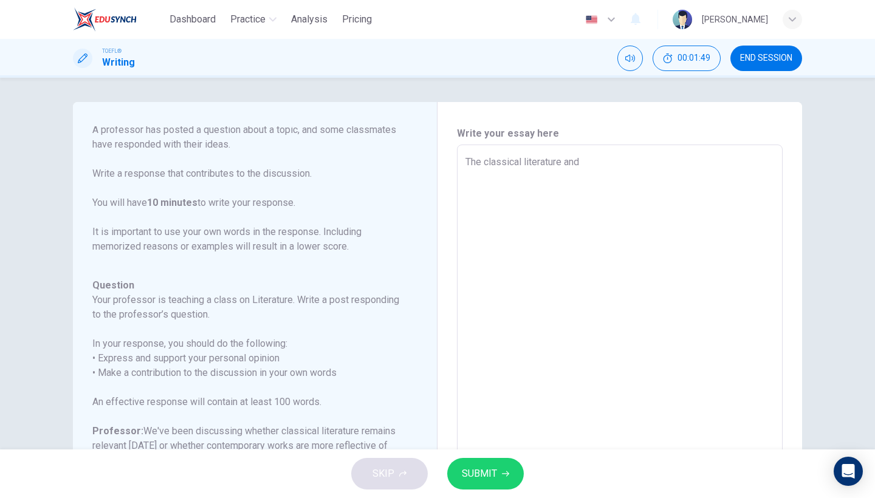
type textarea "x"
type textarea "The classical literature and"
type textarea "x"
type textarea "The classical literature and c"
type textarea "x"
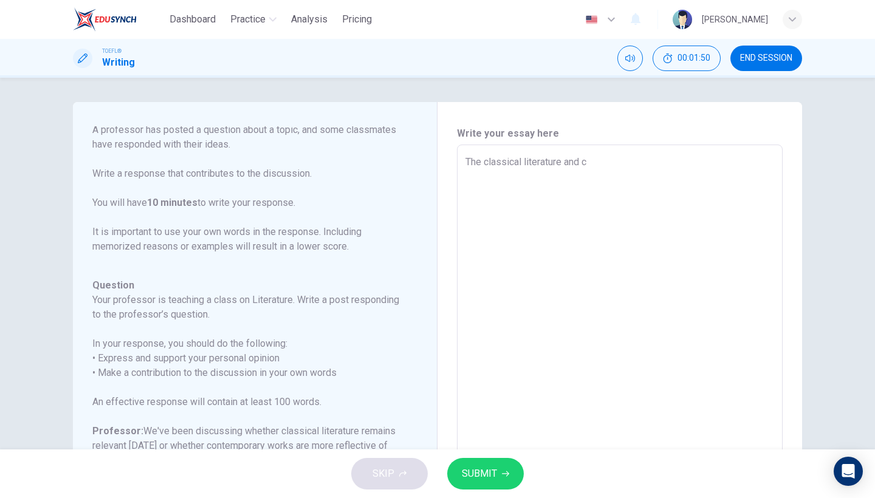
type textarea "The classical literature and co"
type textarea "x"
type textarea "The classical literature and con"
type textarea "x"
type textarea "The classical literature and cont"
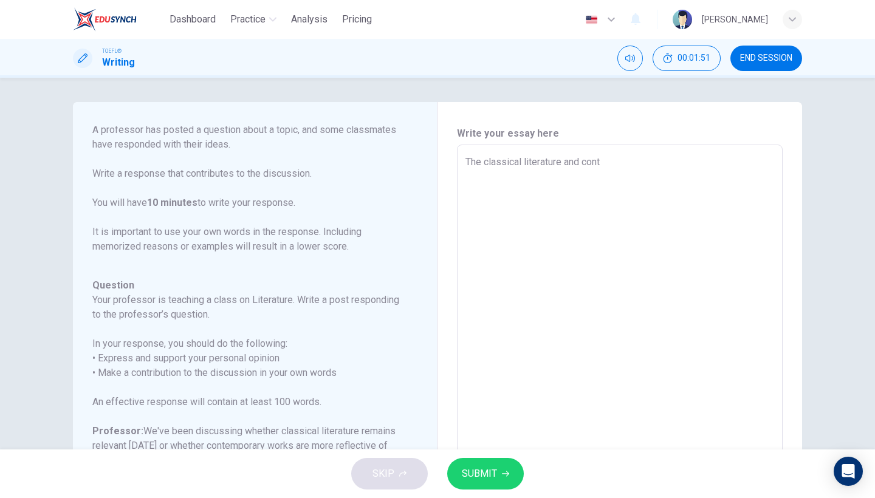
type textarea "x"
type textarea "The classical literature and conte"
type textarea "x"
type textarea "The classical literature and contem"
type textarea "x"
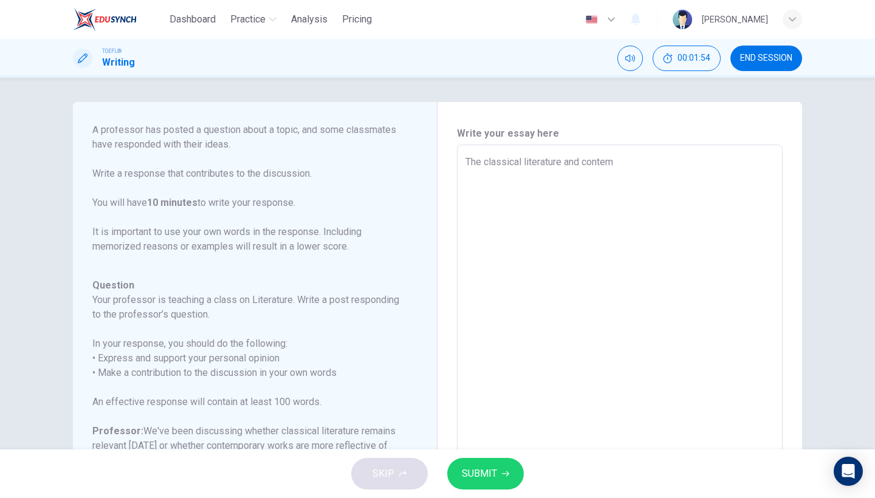
scroll to position [9, 0]
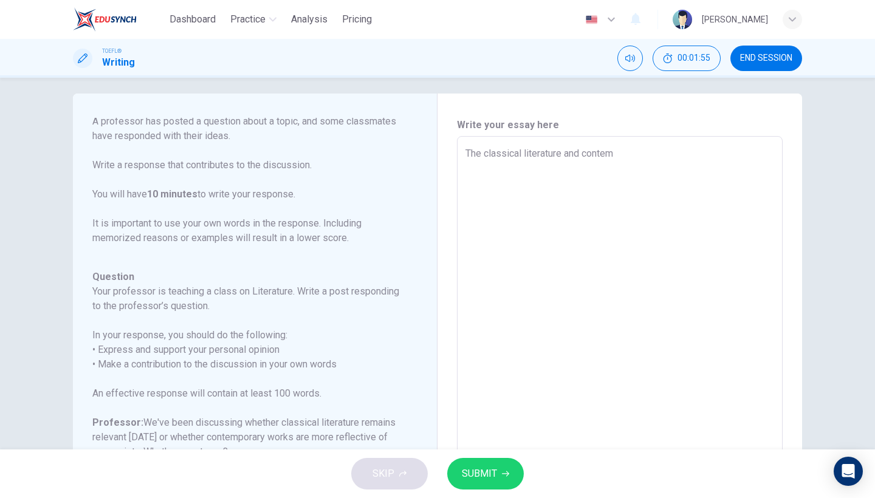
type textarea "The classical literature and contemp"
type textarea "x"
type textarea "The classical literature and contempo"
type textarea "x"
type textarea "The classical literature and contempor"
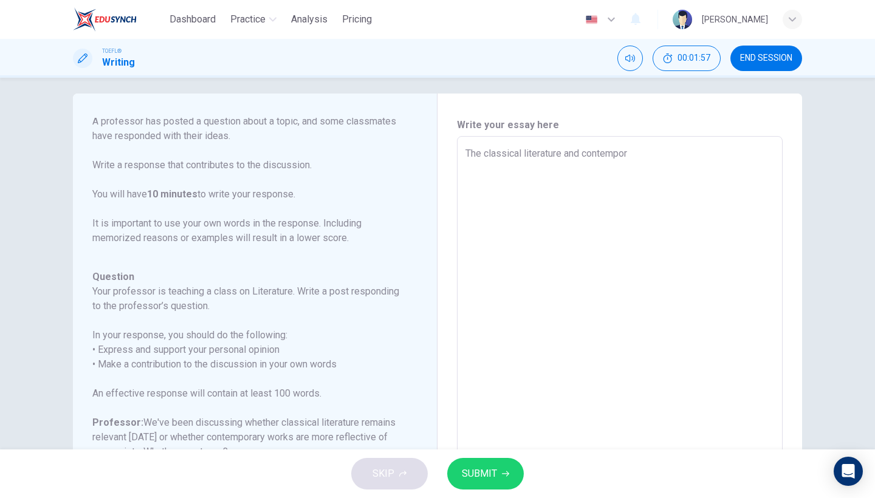
type textarea "x"
type textarea "The classical literature and contempory"
type textarea "x"
type textarea "The classical literature and contempor"
type textarea "x"
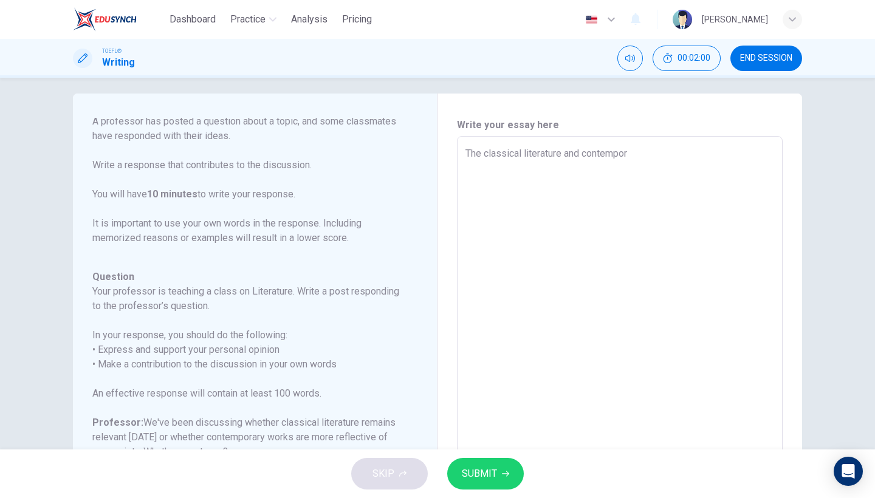
type textarea "The classical literature and contempora"
type textarea "x"
type textarea "The classical literature and contemporar"
type textarea "x"
type textarea "The classical literature and contemporary"
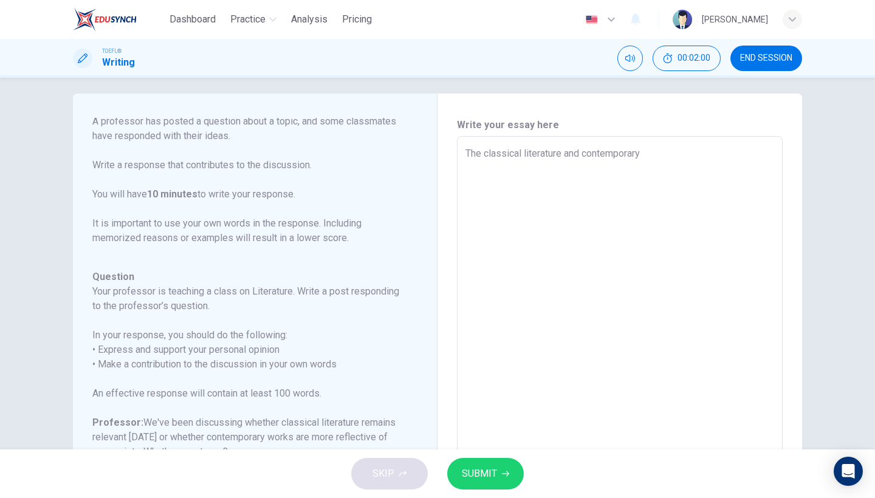
type textarea "x"
type textarea "The classical literature and contemporary"
type textarea "x"
type textarea "The classical literature and contemporary w"
type textarea "x"
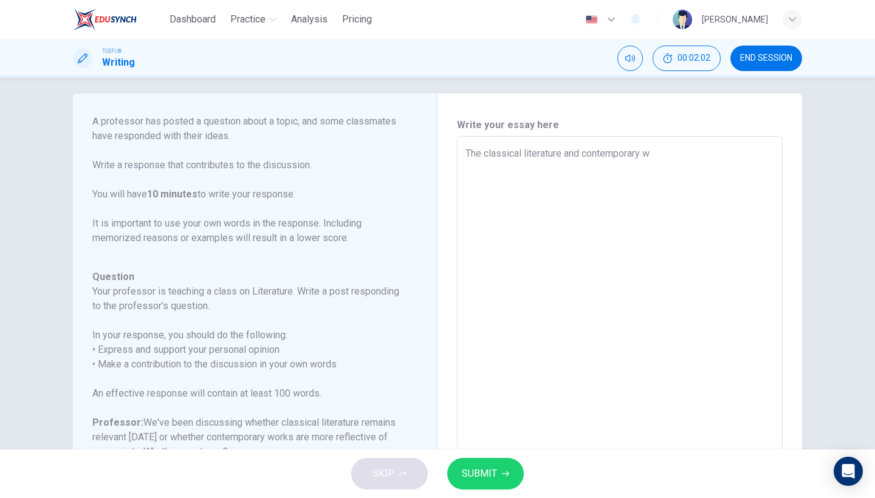
type textarea "The classical literature and contemporary wo"
type textarea "x"
type textarea "The classical literature and contemporary wor"
type textarea "x"
type textarea "The classical literature and contemporary work"
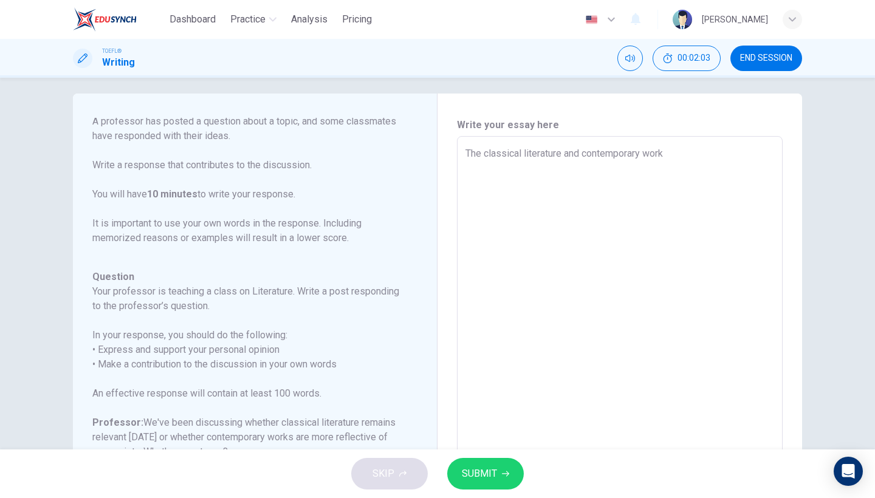
type textarea "x"
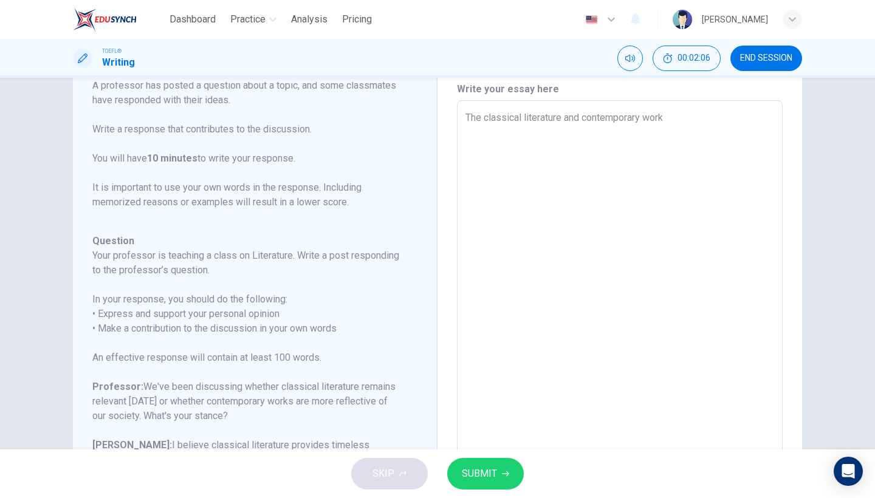
scroll to position [53, 0]
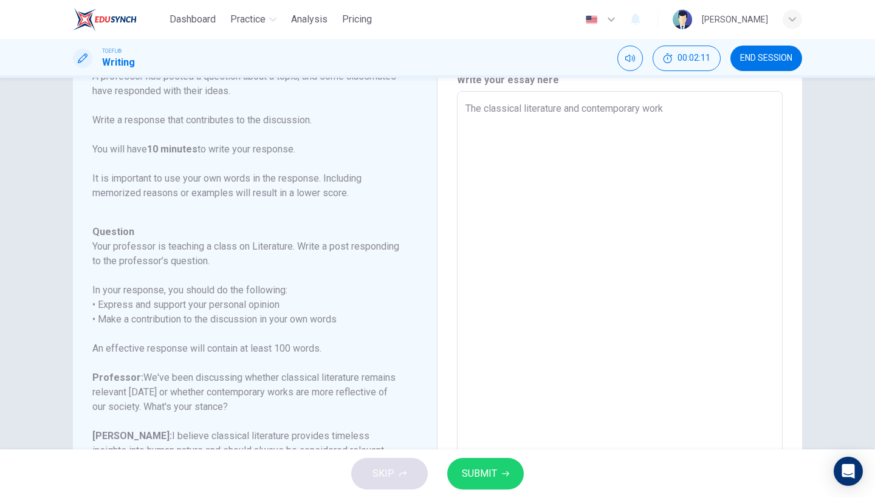
type textarea "The classical literature and contemporary works"
type textarea "x"
type textarea "The classical literature and contemporary works"
type textarea "x"
type textarea "The classical literature and contemporary works d"
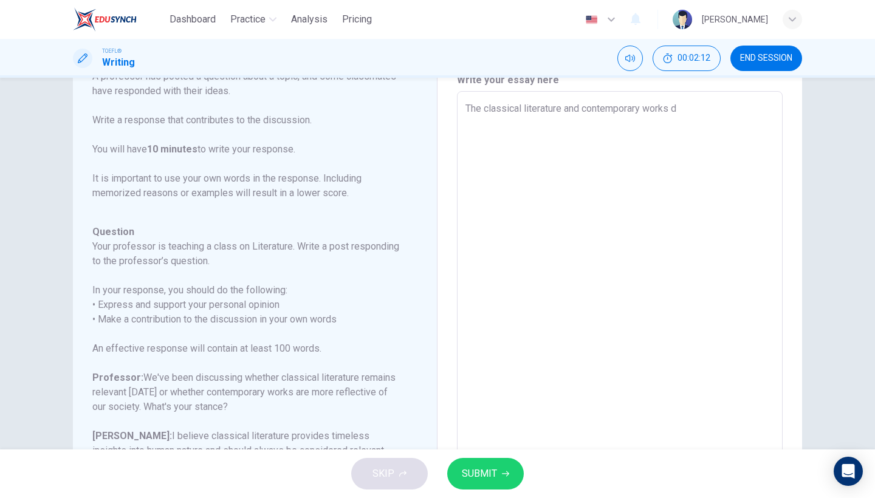
type textarea "x"
type textarea "The classical literature and contemporary works de"
type textarea "x"
type textarea "The classical literature and contemporary works deb"
type textarea "x"
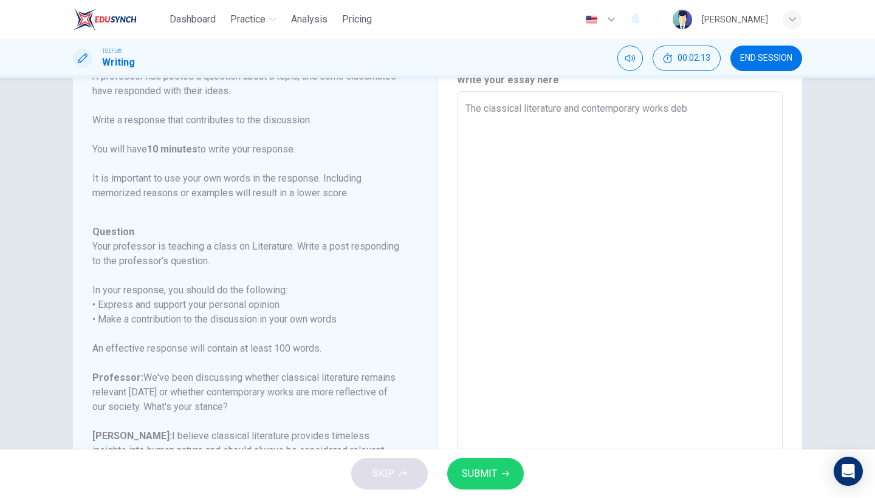
type textarea "The classical literature and contemporary works deba"
type textarea "x"
type textarea "The classical literature and contemporary works debat"
type textarea "x"
type textarea "The classical literature and contemporary works debate"
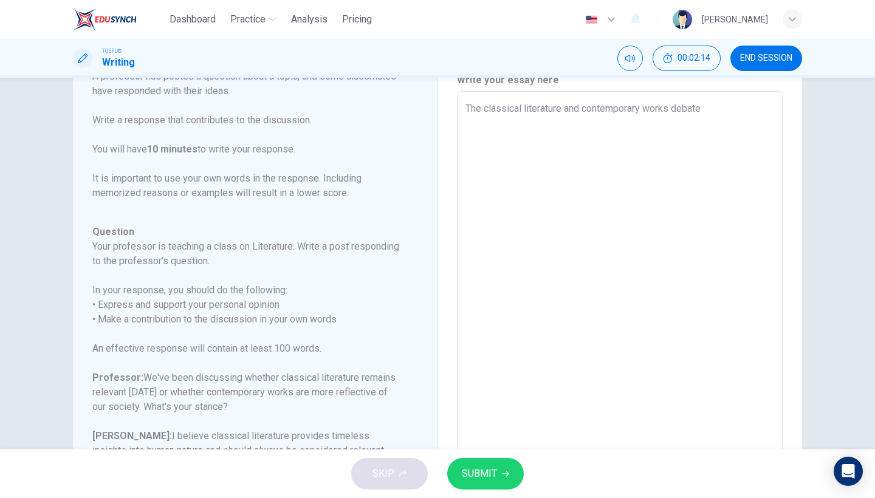
type textarea "x"
type textarea "The classical literature and contemporary works debate"
type textarea "x"
type textarea "The classical literature and contemporary works debate r"
type textarea "x"
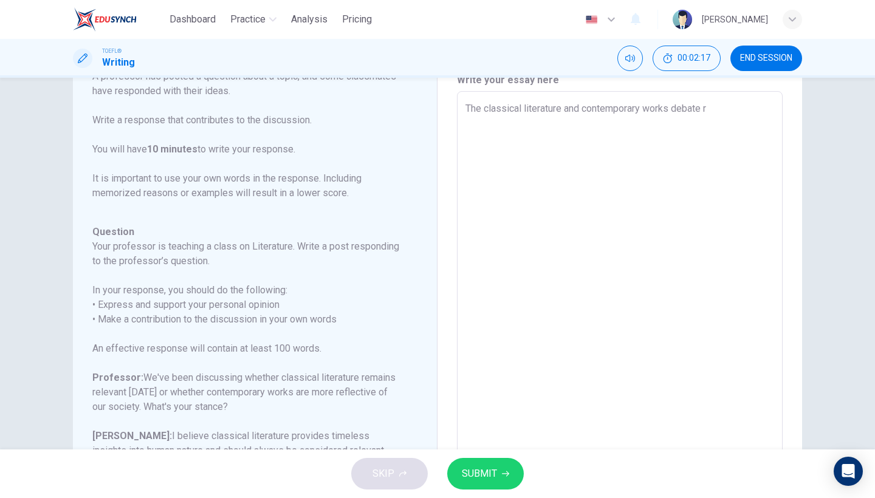
type textarea "The classical literature and contemporary works debate re"
type textarea "x"
type textarea "The classical literature and contemporary works debate rep"
type textarea "x"
type textarea "The classical literature and contemporary works debate repr"
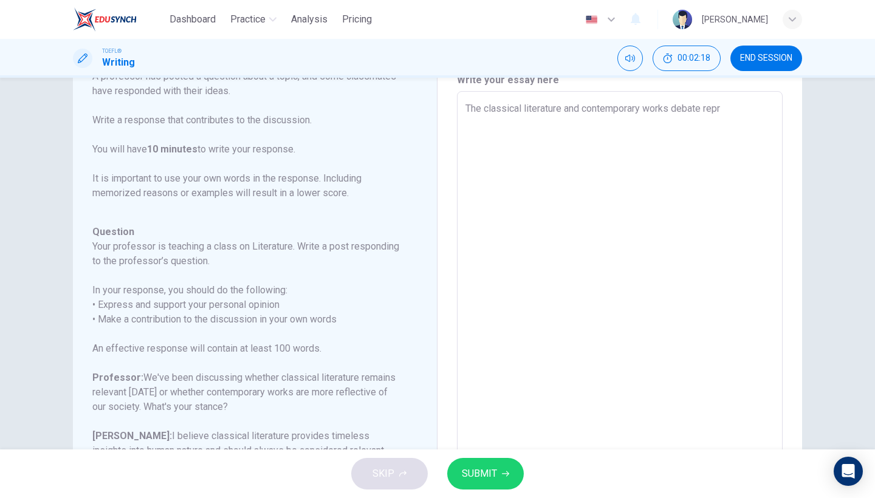
type textarea "x"
type textarea "The classical literature and contemporary works debate repre"
type textarea "x"
type textarea "The classical literature and contemporary works debate repres"
type textarea "x"
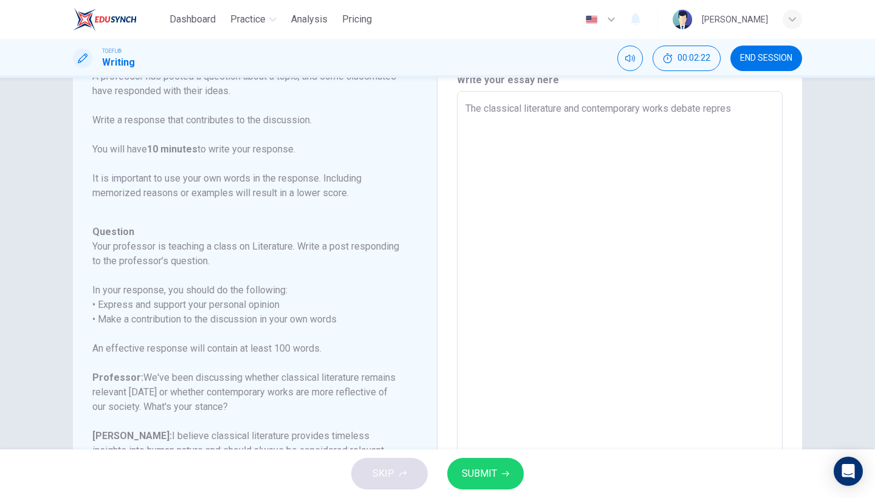
type textarea "The classical literature and contemporary works debate represe"
type textarea "x"
type textarea "The classical literature and contemporary works debate represen"
type textarea "x"
type textarea "The classical literature and contemporary works debate represent"
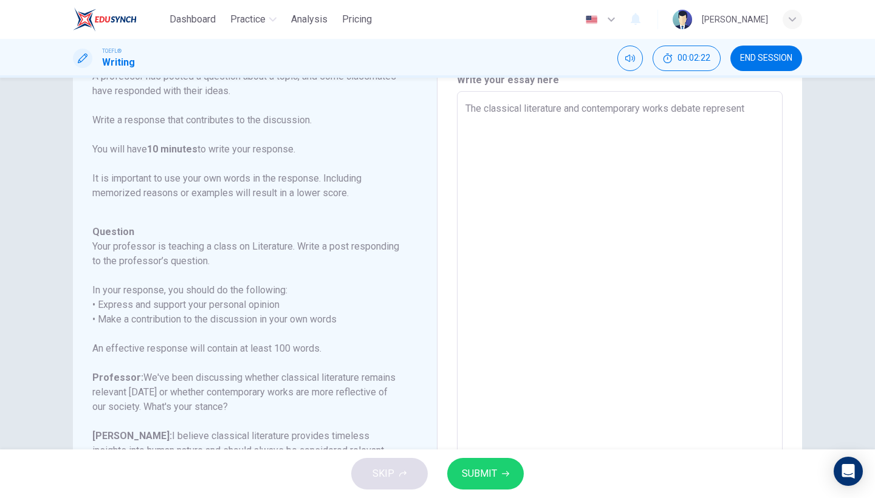
type textarea "x"
type textarea "The classical literature and contemporary works debate represents"
type textarea "x"
type textarea "The classical literature and contemporary works debate represents"
type textarea "x"
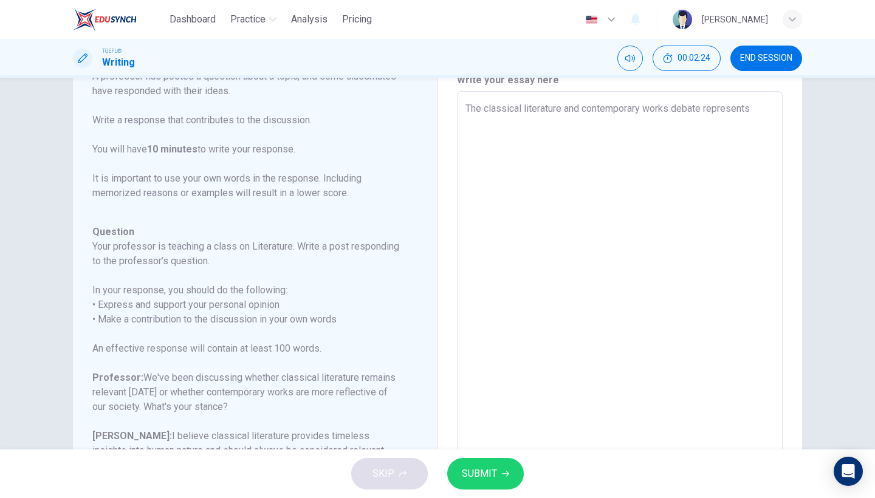
type textarea "The classical literature and contemporary works debate represents t"
type textarea "x"
type textarea "The classical literature and contemporary works debate represents tw"
type textarea "x"
type textarea "The classical literature and contemporary works debate represents two"
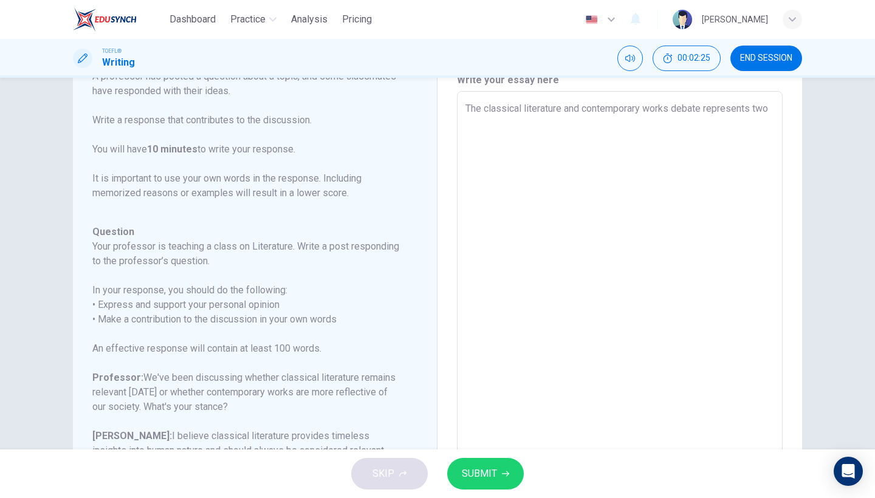
type textarea "x"
type textarea "The classical literature and contemporary works debate represents two"
type textarea "x"
type textarea "The classical literature and contemporary works debate represents two d"
type textarea "x"
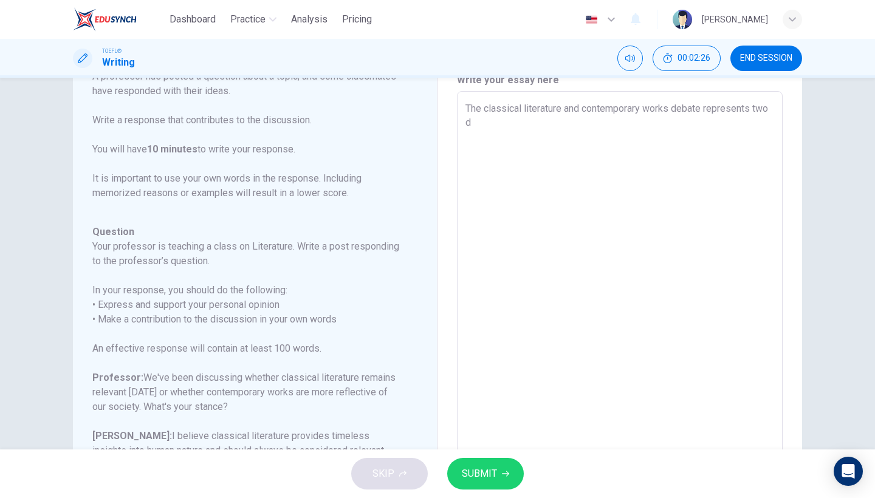
type textarea "The classical literature and contemporary works debate represents two di"
type textarea "x"
type textarea "The classical literature and contemporary works debate represents two din"
type textarea "x"
type textarea "The classical literature and contemporary works debate represents two di"
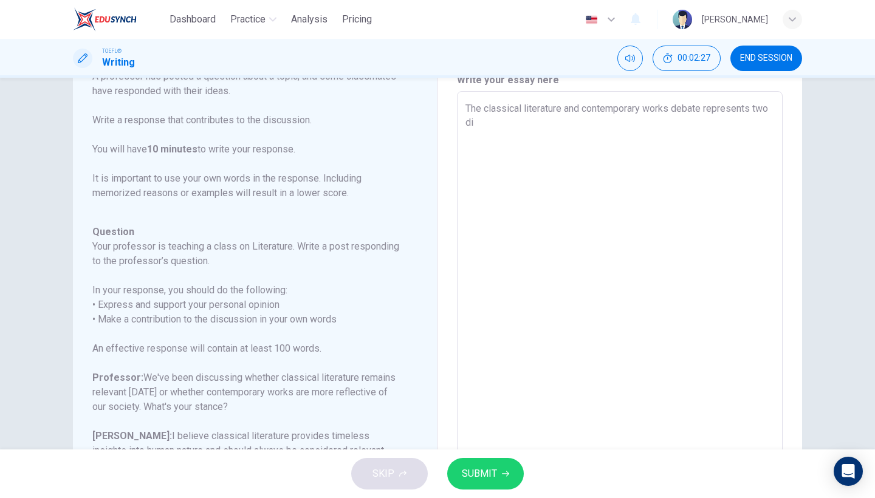
type textarea "x"
type textarea "The classical literature and contemporary works debate represents two dis"
type textarea "x"
type textarea "The classical literature and contemporary works debate represents two dist"
type textarea "x"
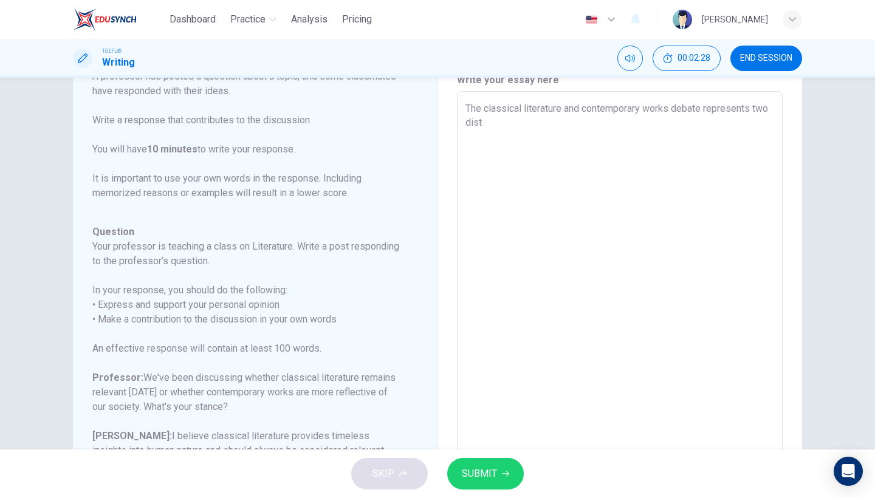
type textarea "The classical literature and contemporary works debate represents two disti"
type textarea "x"
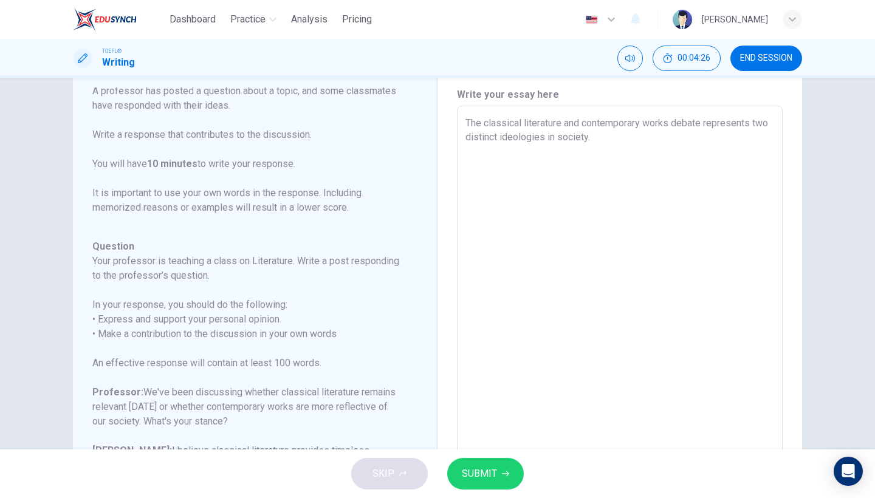
scroll to position [43, 0]
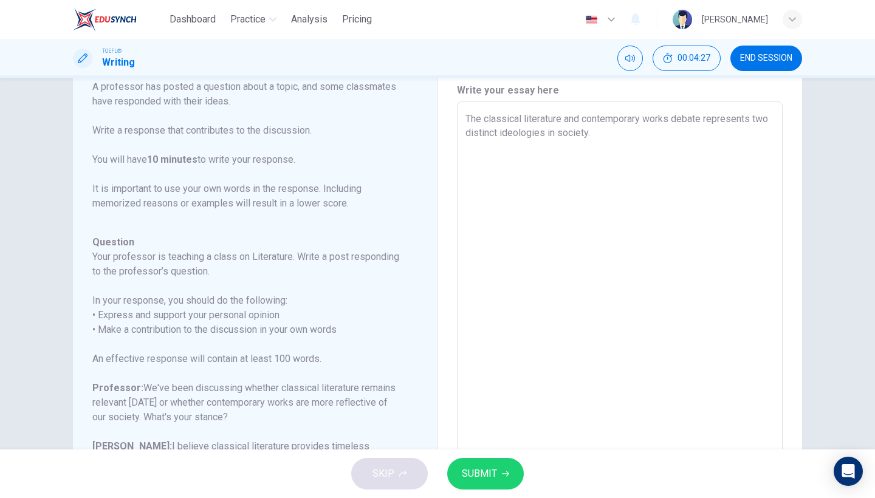
click at [472, 476] on span "SUBMIT" at bounding box center [479, 474] width 35 height 17
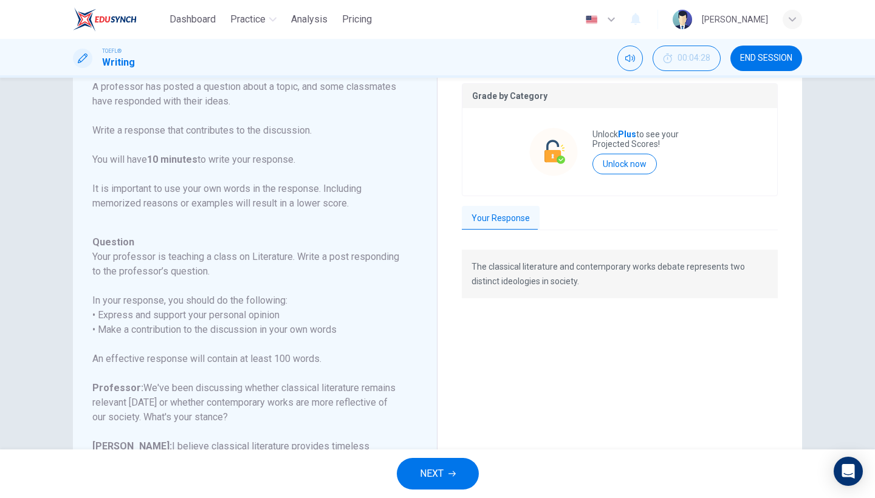
click at [441, 470] on span "NEXT" at bounding box center [432, 474] width 24 height 17
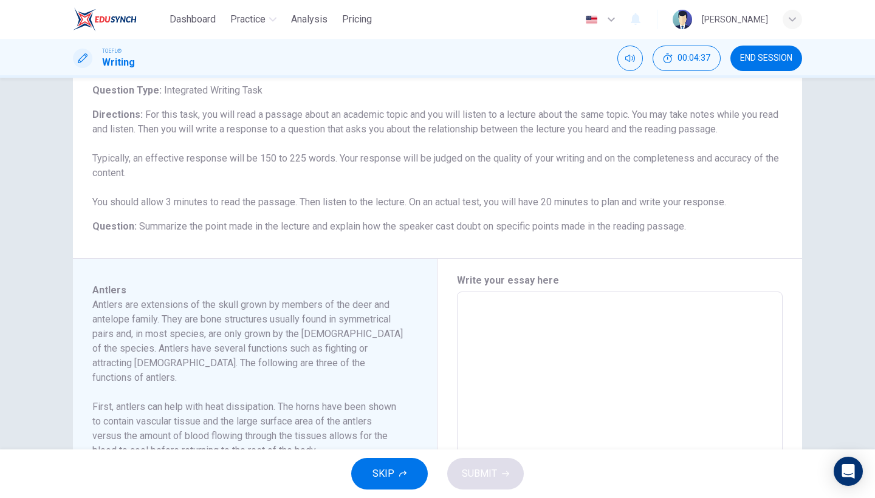
scroll to position [75, 0]
click at [783, 56] on span "END SESSION" at bounding box center [766, 58] width 52 height 10
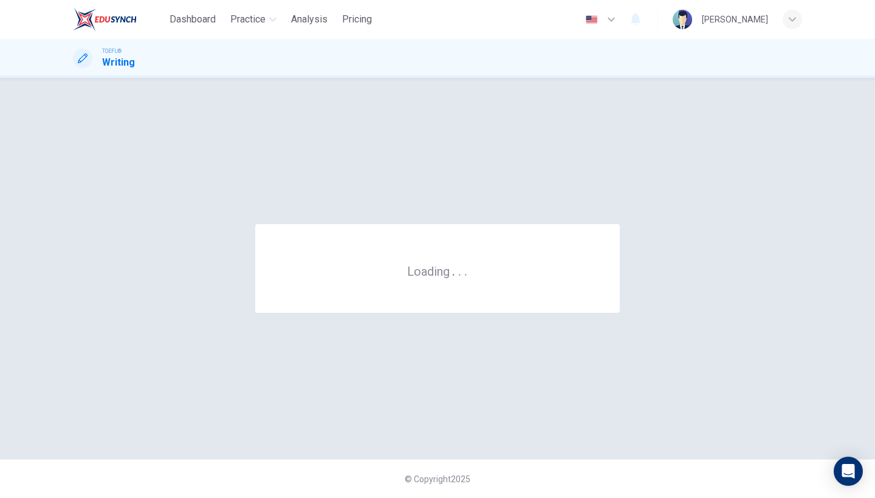
scroll to position [0, 0]
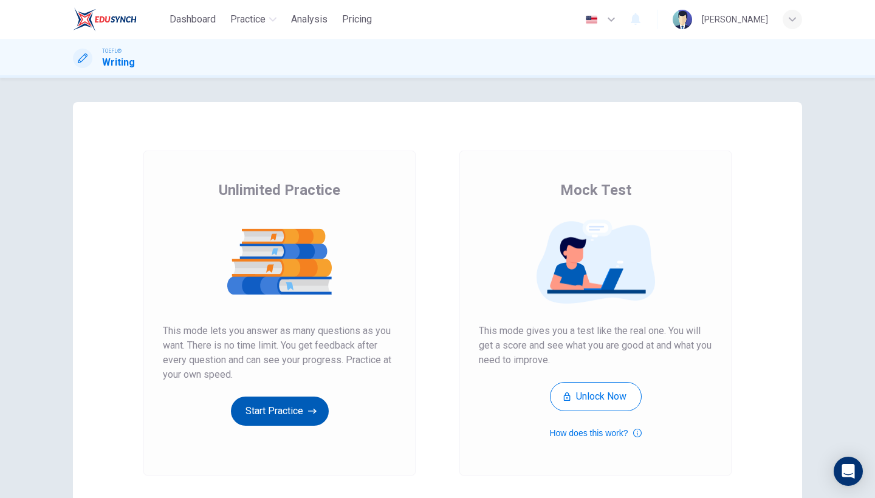
click at [274, 406] on button "Start Practice" at bounding box center [280, 411] width 98 height 29
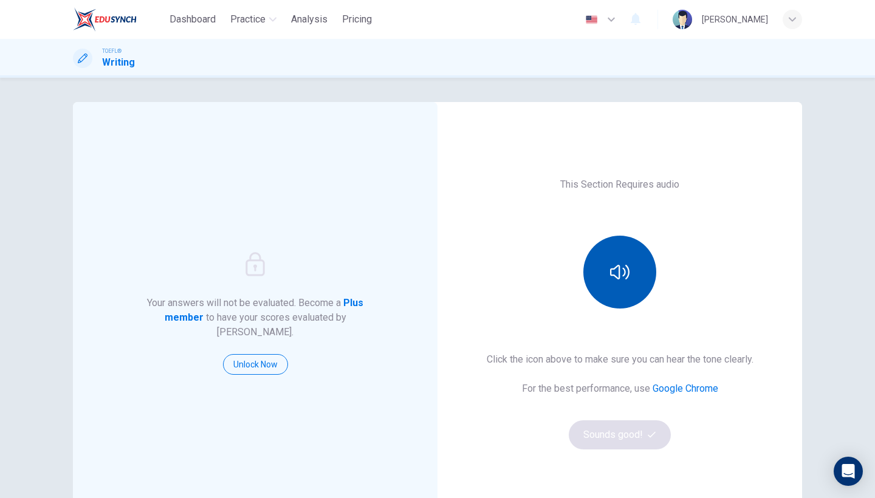
click at [626, 294] on button "button" at bounding box center [619, 272] width 73 height 73
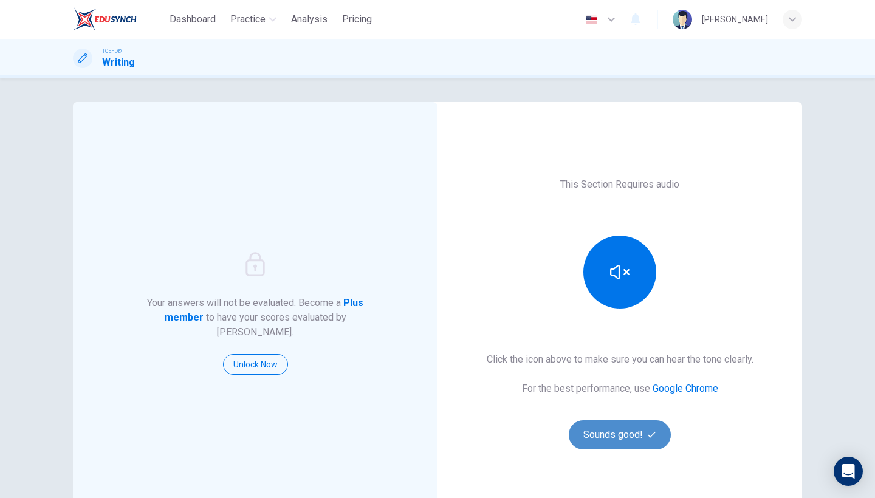
click at [606, 429] on button "Sounds good!" at bounding box center [620, 435] width 102 height 29
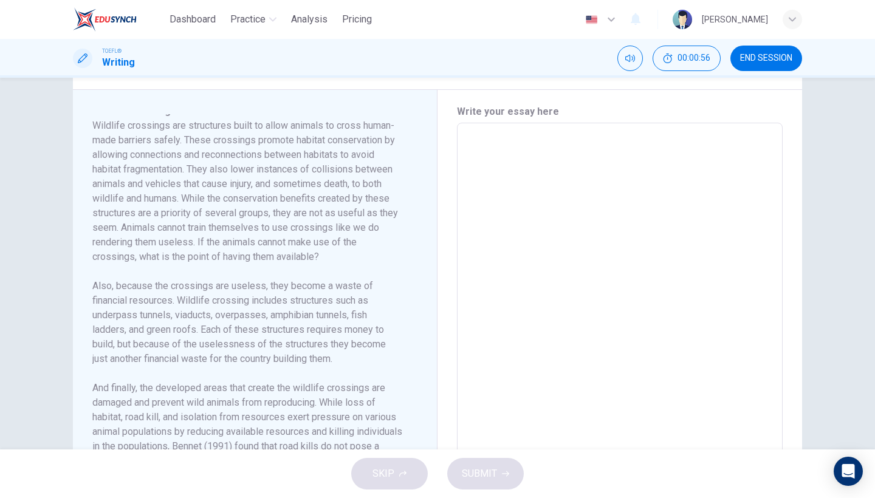
scroll to position [5, 0]
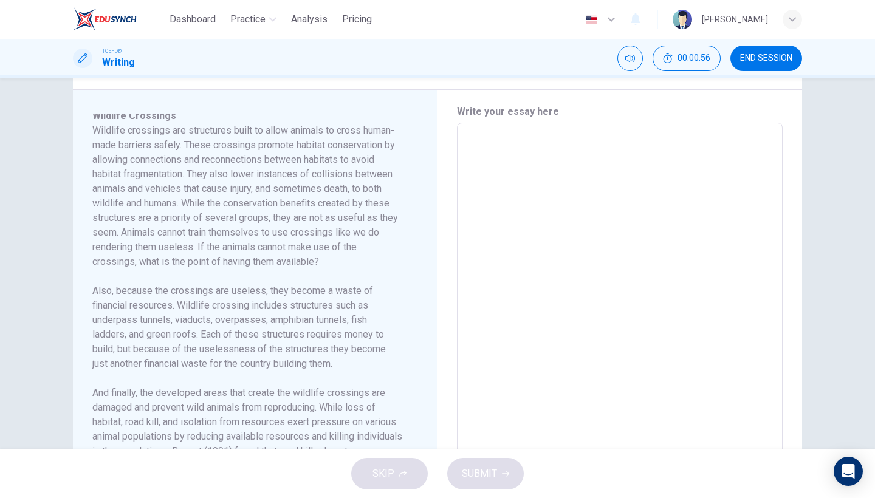
click at [552, 137] on textarea at bounding box center [620, 296] width 309 height 326
click at [525, 153] on textarea at bounding box center [620, 296] width 309 height 326
click at [500, 147] on textarea at bounding box center [620, 296] width 309 height 326
type textarea "t"
type textarea "x"
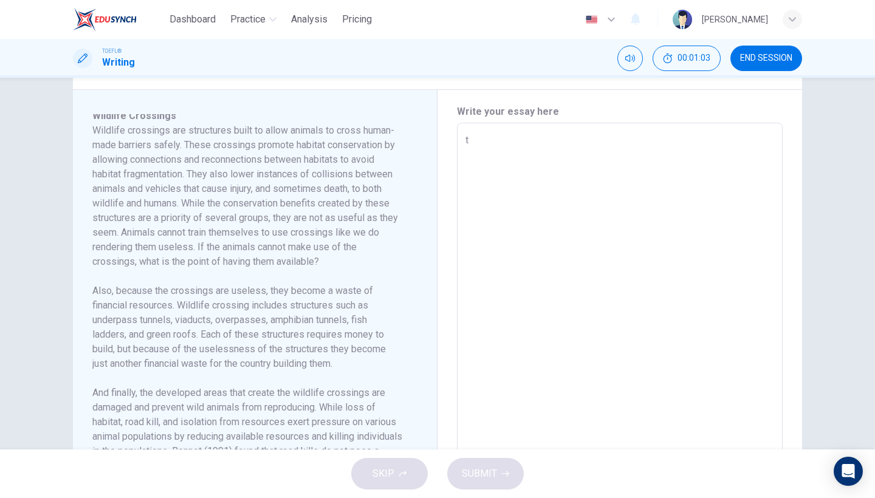
type textarea "th"
type textarea "x"
type textarea "the"
type textarea "x"
type textarea "the"
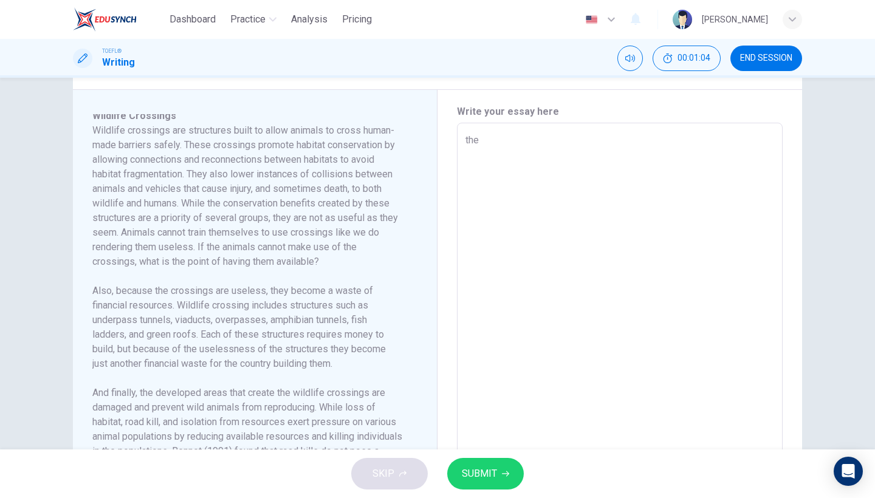
type textarea "x"
type textarea "the"
type textarea "x"
type textarea "th"
type textarea "x"
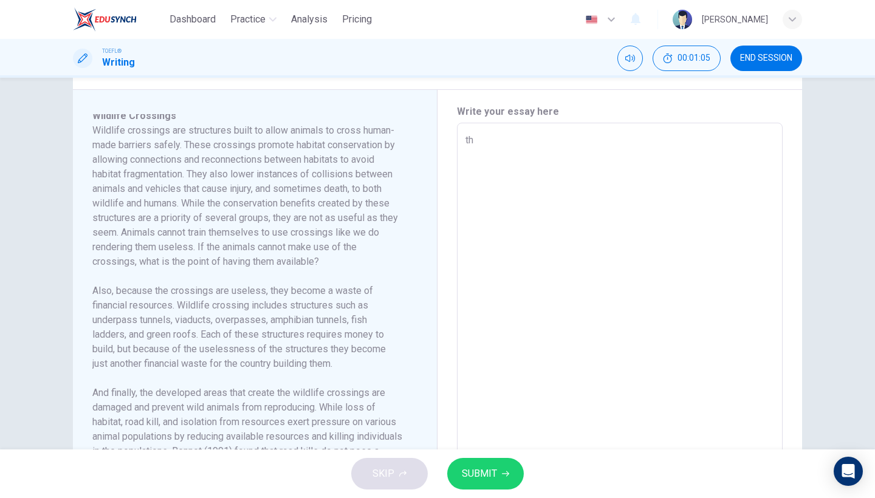
type textarea "t"
type textarea "x"
type textarea "T"
type textarea "x"
type textarea "Th"
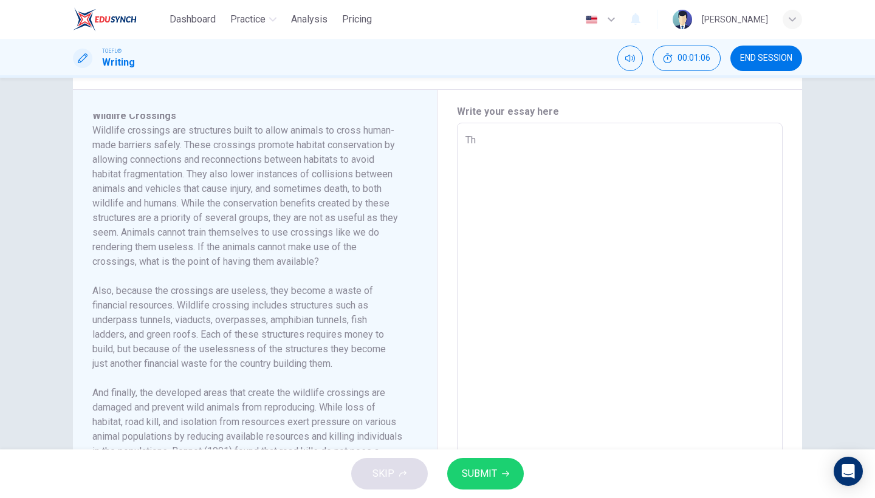
type textarea "x"
type textarea "The"
type textarea "x"
type textarea "The"
type textarea "x"
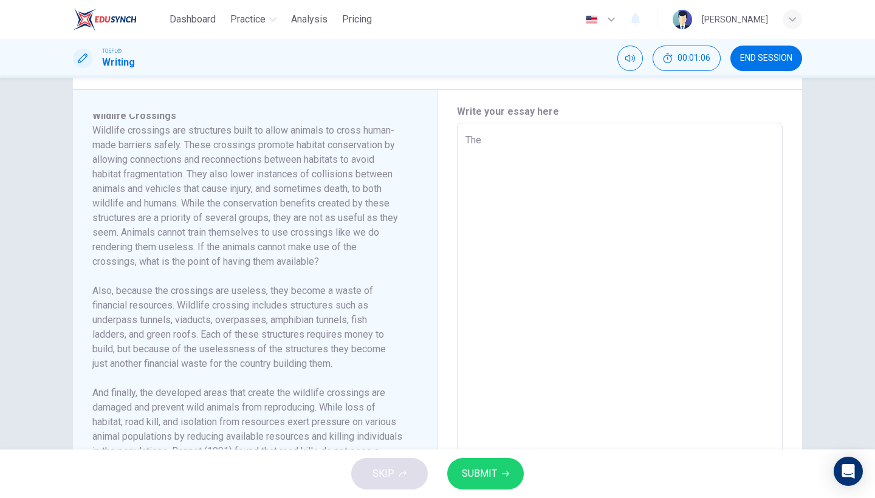
type textarea "The r"
type textarea "x"
type textarea "The re"
type textarea "x"
type textarea "The rea"
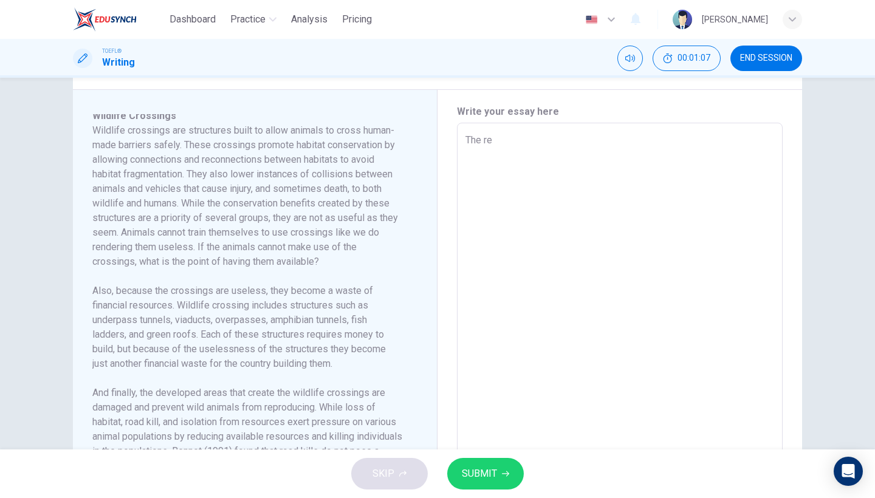
type textarea "x"
type textarea "The reas"
type textarea "x"
type textarea "The reasi"
type textarea "x"
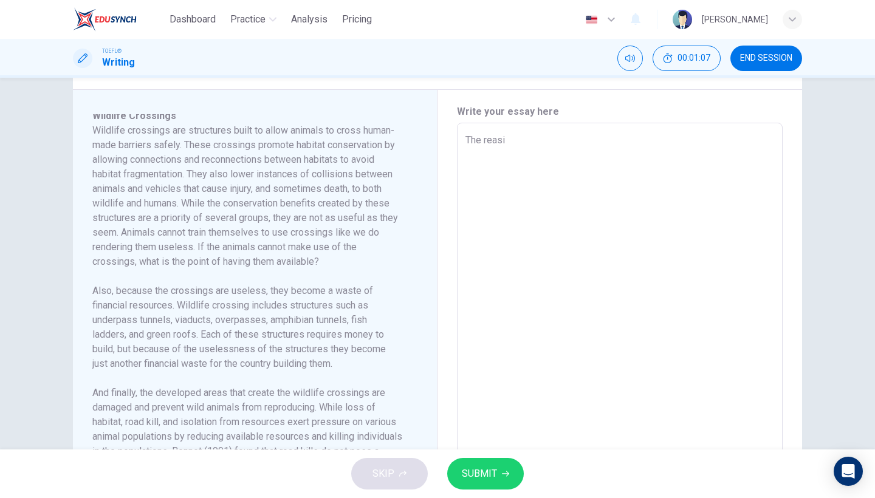
type textarea "The reasin"
type textarea "x"
type textarea "The reasing"
type textarea "x"
type textarea "The reasing"
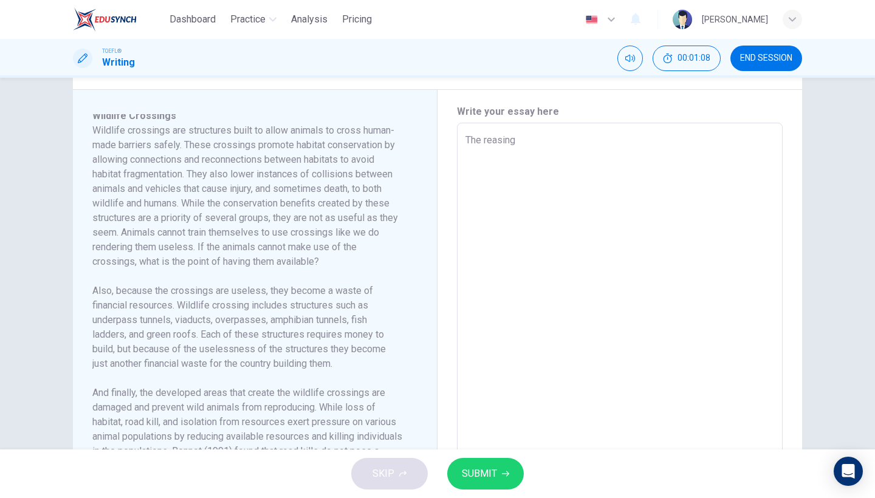
type textarea "x"
type textarea "The reasing p"
type textarea "x"
type textarea "The reasing po"
type textarea "x"
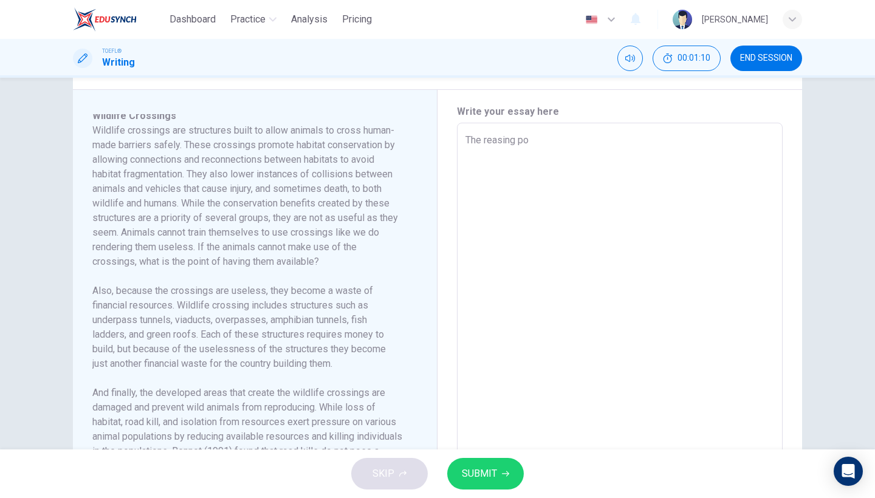
type textarea "The reasing p"
type textarea "x"
type textarea "The reasing"
type textarea "x"
type textarea "The reasing"
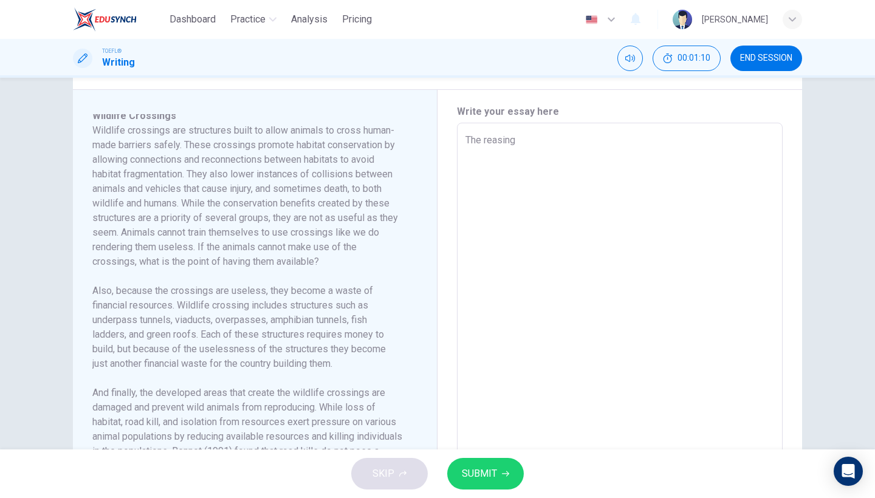
type textarea "x"
type textarea "The reasin"
type textarea "x"
type textarea "The reasi"
type textarea "x"
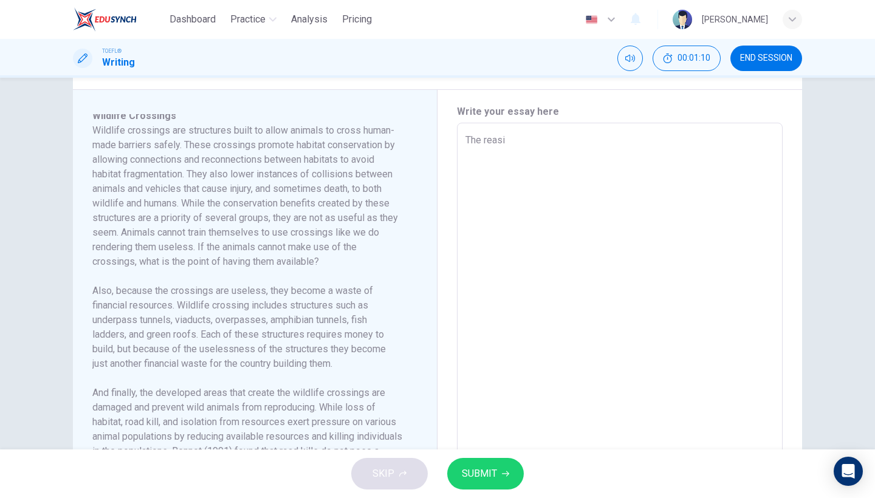
type textarea "The reas"
type textarea "x"
type textarea "The rea"
type textarea "x"
type textarea "The reas"
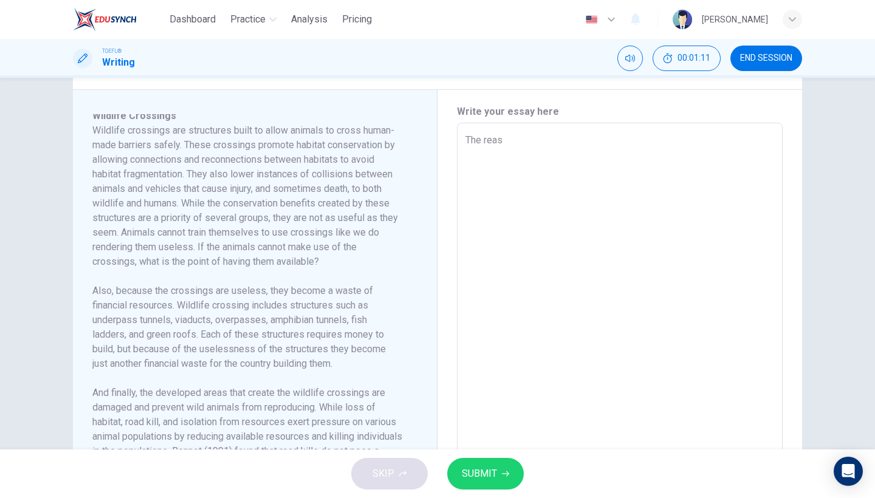
type textarea "x"
type textarea "The rea"
type textarea "x"
type textarea "The read"
type textarea "x"
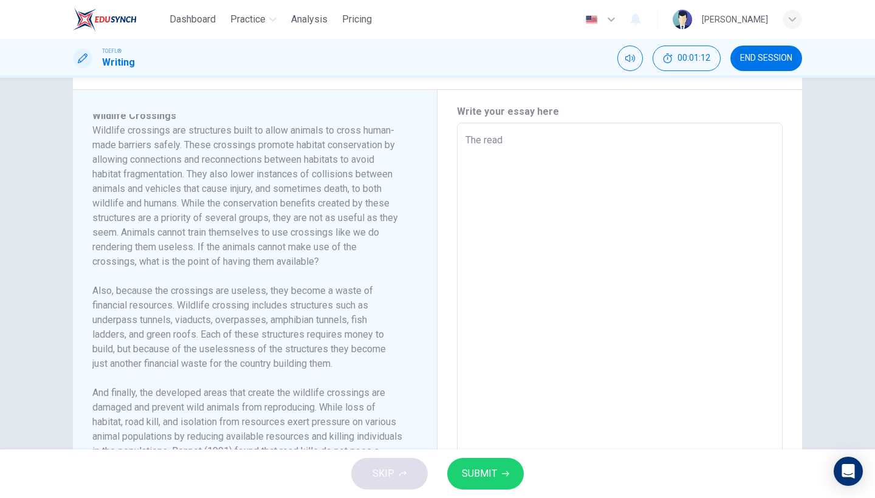
type textarea "The readi"
type textarea "x"
type textarea "The readin"
type textarea "x"
type textarea "The reading"
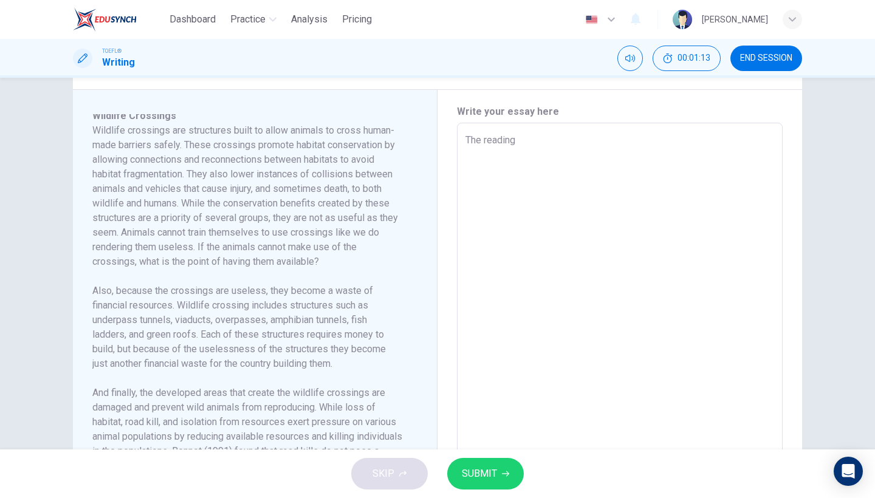
type textarea "x"
type textarea "The reading"
type textarea "x"
type textarea "The reading p"
type textarea "x"
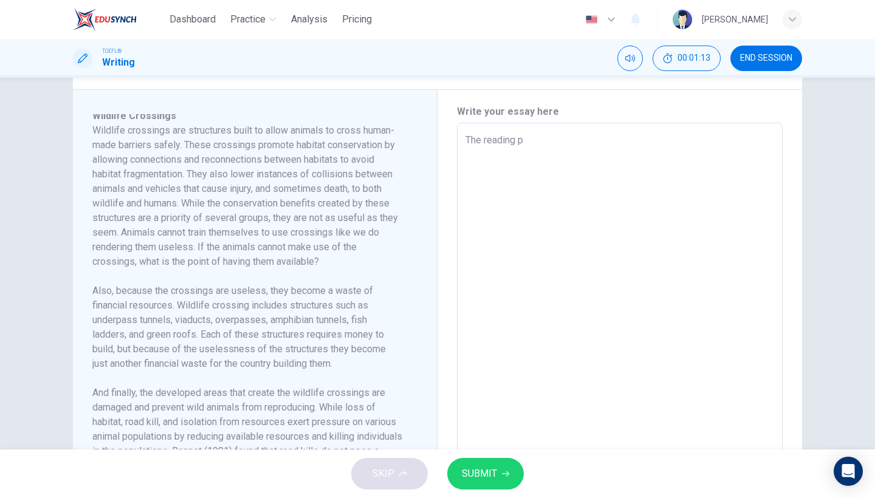
type textarea "The reading po"
type textarea "x"
type textarea "The reading poi"
type textarea "x"
type textarea "The reading poin"
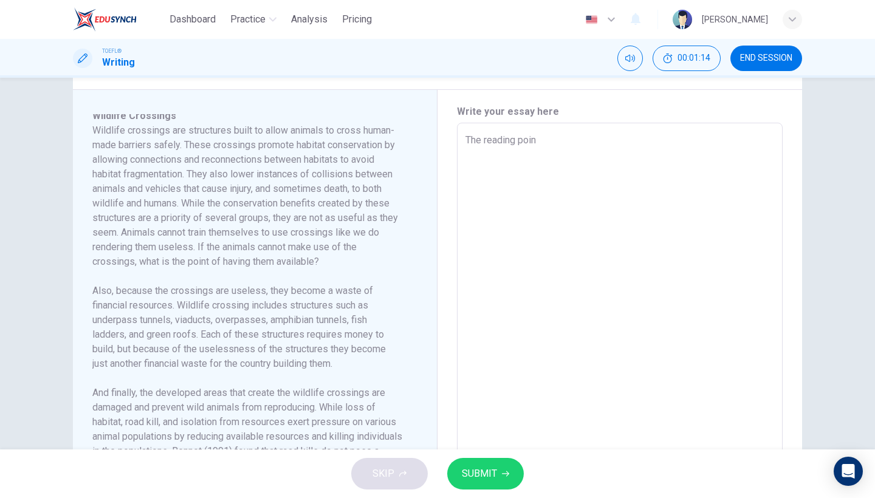
type textarea "x"
type textarea "The reading point"
type textarea "x"
type textarea "The reading points"
type textarea "x"
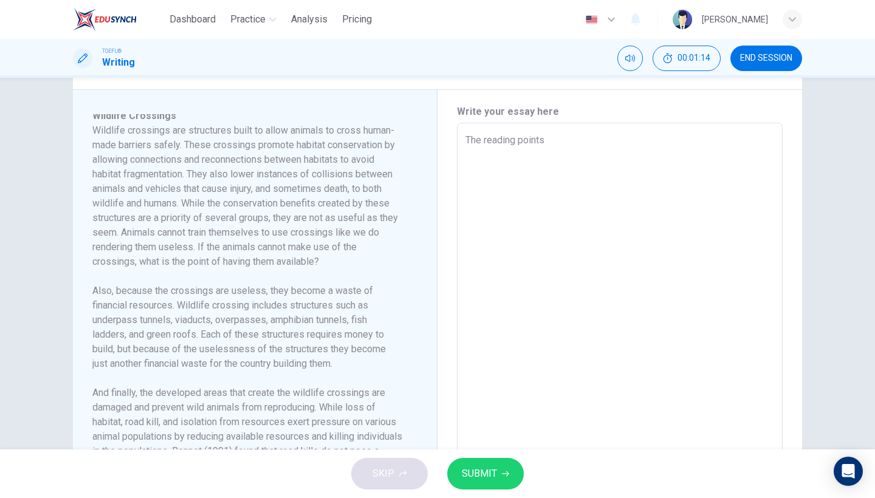
type textarea "The reading points"
type textarea "x"
type textarea "The reading points p"
type textarea "x"
type textarea "The reading points pu"
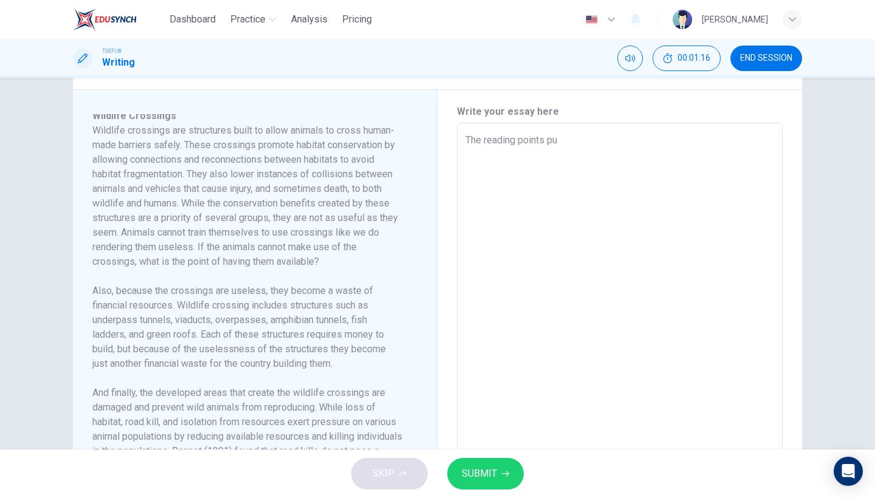
type textarea "x"
type textarea "The reading points put"
type textarea "x"
type textarea "The reading points pu"
type textarea "x"
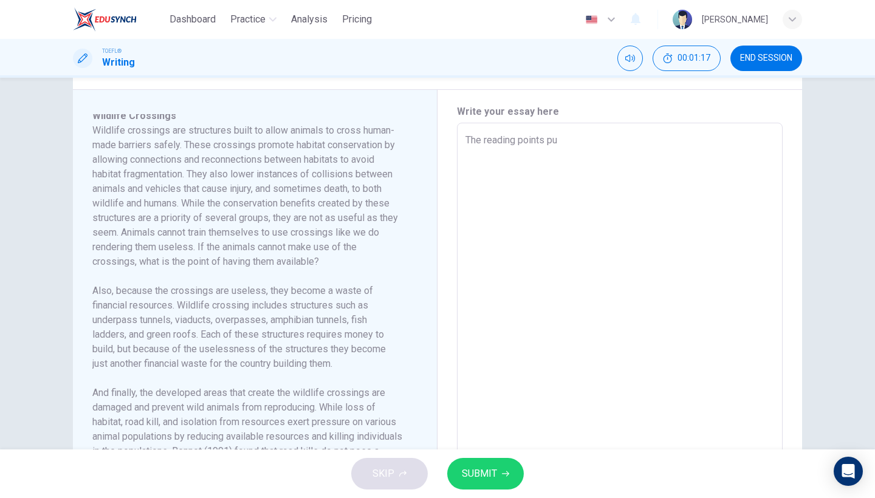
type textarea "The reading points p"
type textarea "x"
type textarea "The reading points"
type textarea "x"
type textarea "The reading points o"
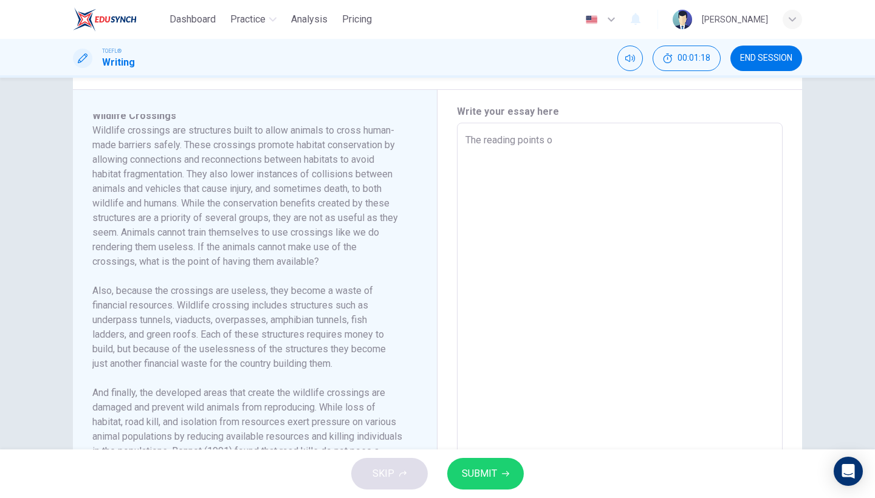
type textarea "x"
type textarea "The reading points ou"
type textarea "x"
type textarea "The reading points out"
type textarea "x"
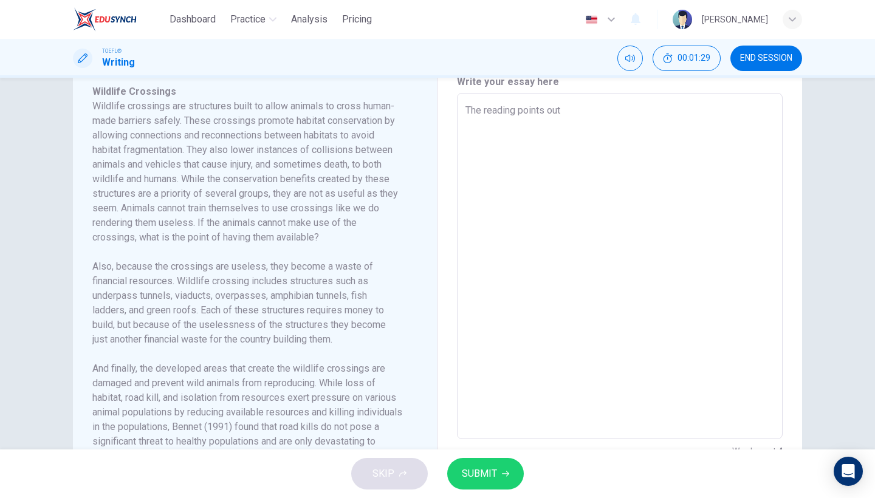
scroll to position [272, 0]
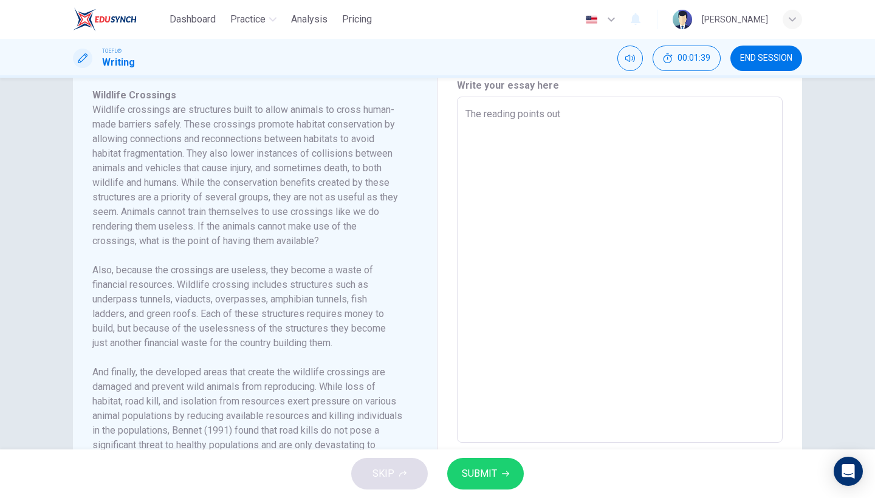
type textarea "The reading points out"
type textarea "x"
type textarea "The reading points out s"
type textarea "x"
type textarea "The reading points out se"
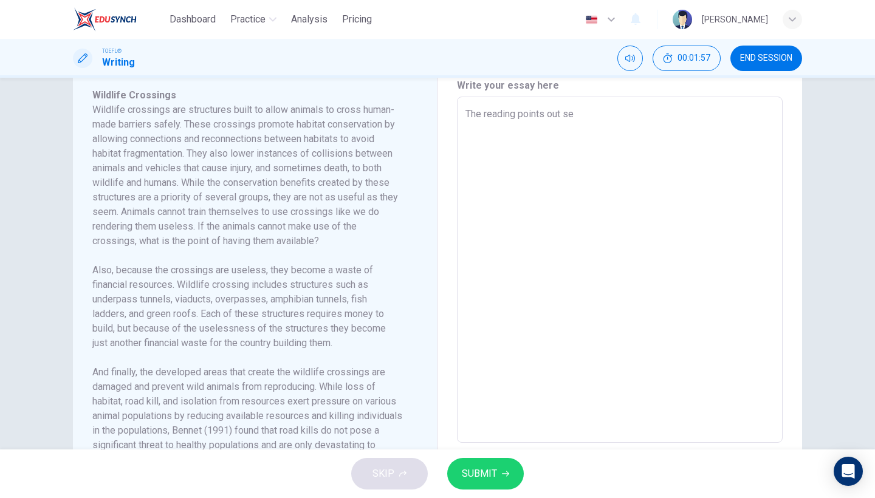
type textarea "x"
type textarea "The reading points out sev"
type textarea "x"
type textarea "The reading points out seve"
type textarea "x"
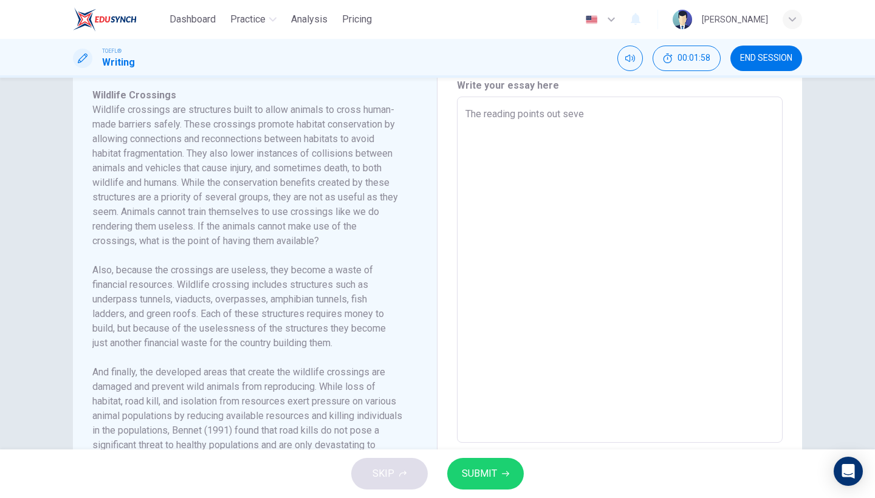
type textarea "The reading points out sever"
type textarea "x"
type textarea "The reading points out severa"
type textarea "x"
type textarea "The reading points out several"
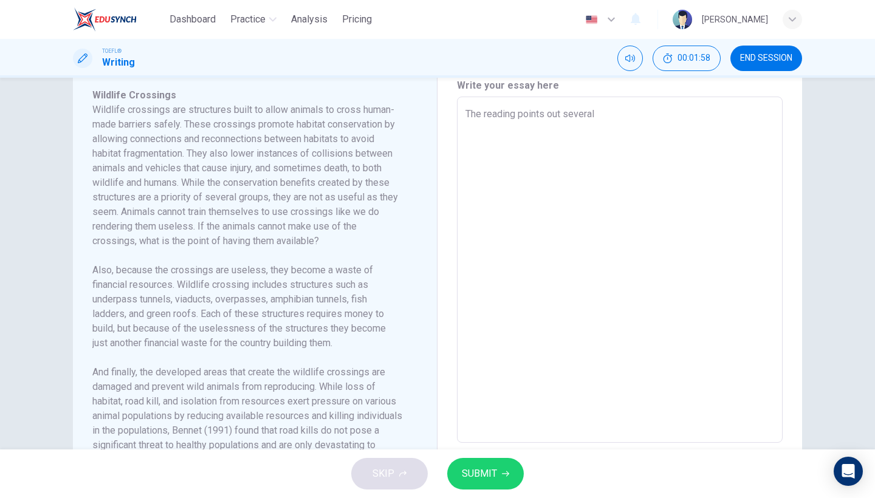
type textarea "x"
type textarea "The reading points out several"
type textarea "x"
type textarea "The reading points out several r"
type textarea "x"
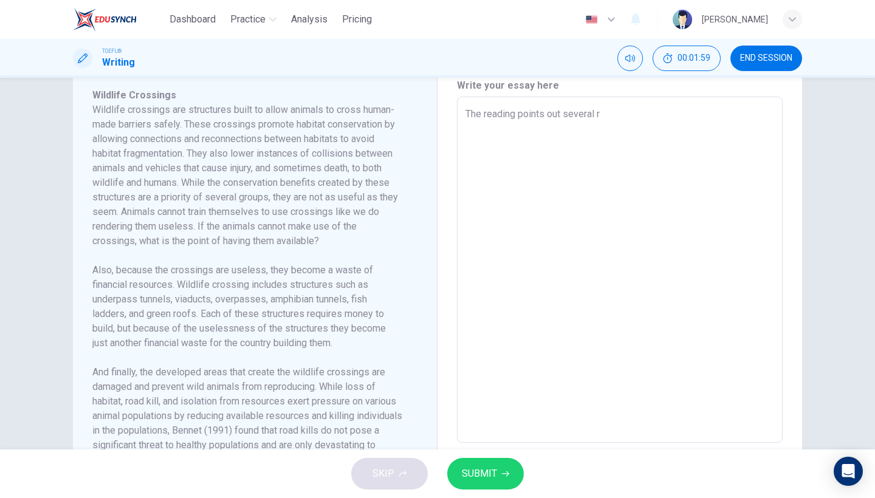
type textarea "The reading points out several re"
type textarea "x"
type textarea "The reading points out several rea"
type textarea "x"
type textarea "The reading points out several reas"
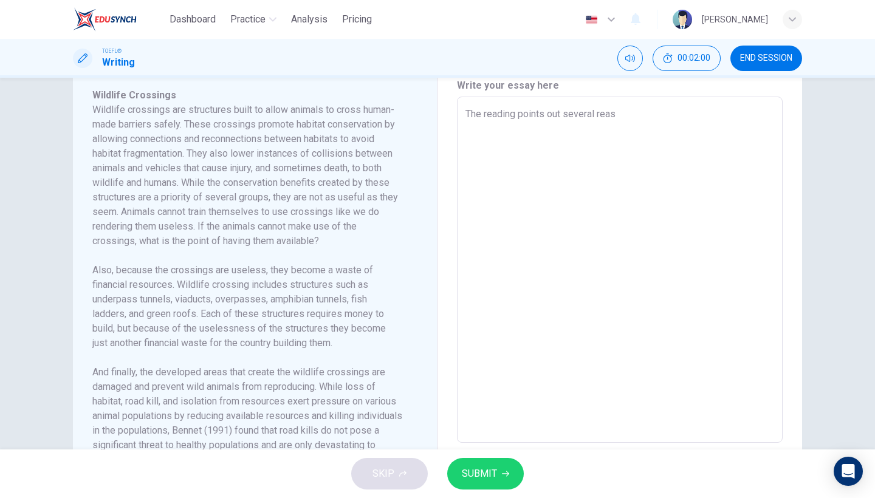
type textarea "x"
type textarea "The reading points out several reaso"
type textarea "x"
type textarea "The reading points out several reasos"
type textarea "x"
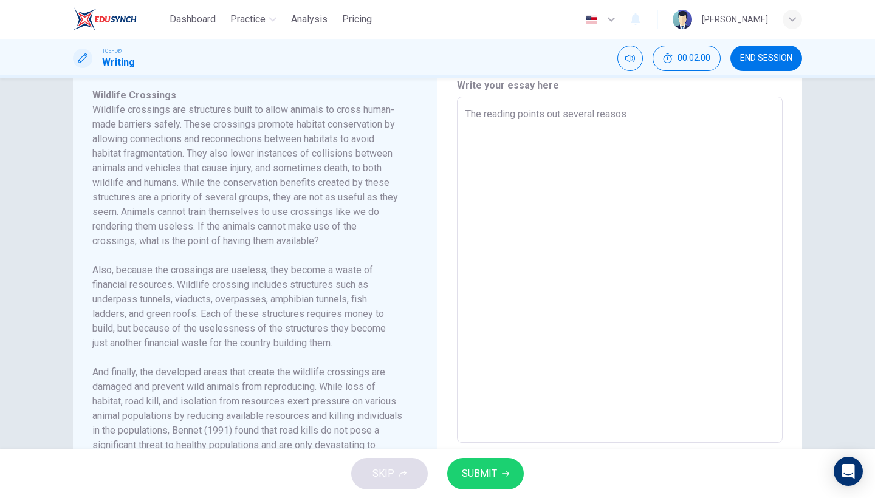
type textarea "The reading points out several reasosn"
type textarea "x"
type textarea "The reading points out several reasosn"
type textarea "x"
type textarea "The reading points out several reasosn t"
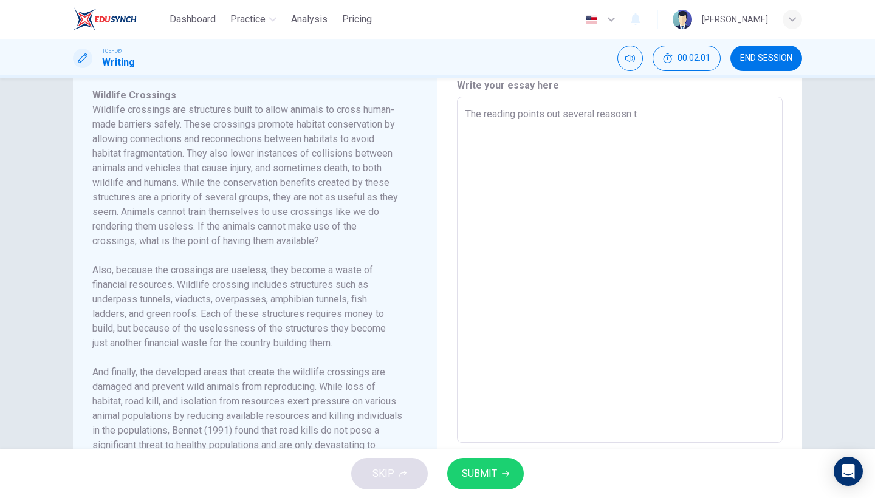
type textarea "x"
type textarea "The reading points out several reasosn"
type textarea "x"
type textarea "The reading points out several reasosn a"
type textarea "x"
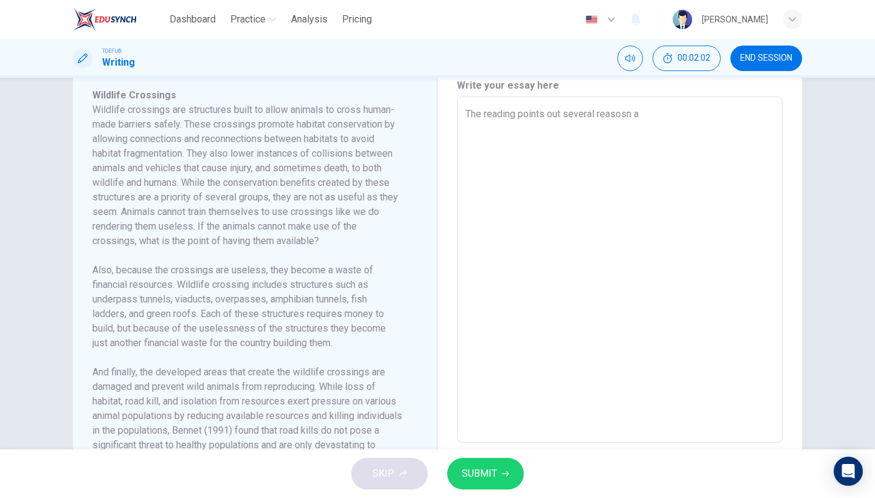
type textarea "The reading points out several reasosn as"
type textarea "x"
type textarea "The reading points out several reasosn as"
type textarea "x"
type textarea "The reading points out several reasosn as t"
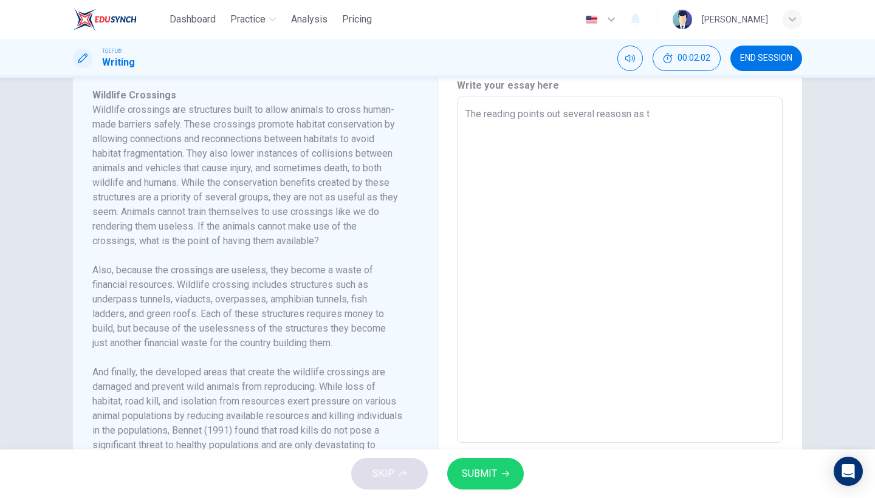
type textarea "x"
type textarea "The reading points out several reasosn as to"
type textarea "x"
type textarea "The reading points out several reasosn as to"
type textarea "x"
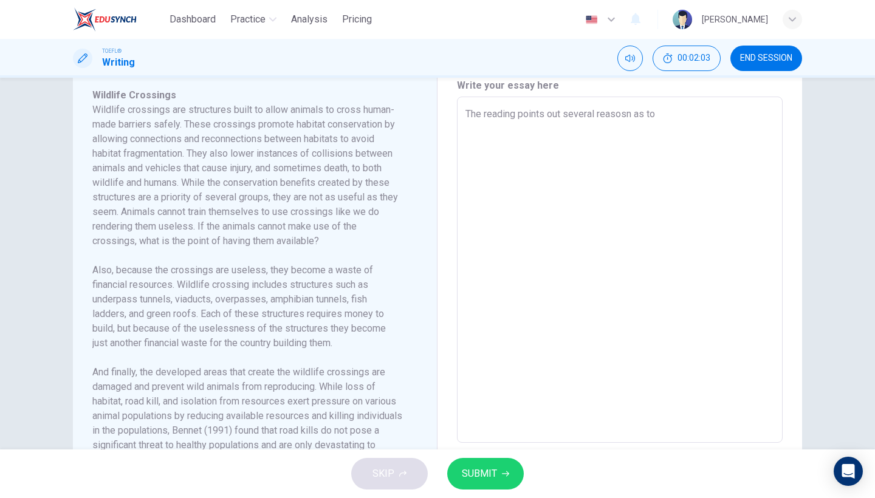
type textarea "The reading points out several reasosn as to w"
type textarea "x"
type textarea "The reading points out several reasosn as to wh"
type textarea "x"
type textarea "The reading points out several reasosn as to why"
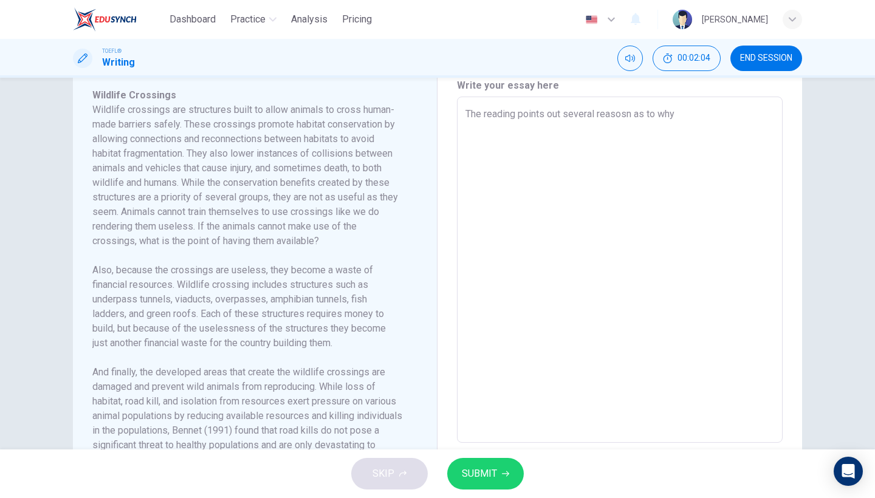
type textarea "x"
type textarea "The reading points out several reasosn as to why"
type textarea "x"
click at [633, 114] on textarea "The reading points out several reasosn as to why" at bounding box center [620, 270] width 309 height 326
type textarea "The reading points out several reasos as to why"
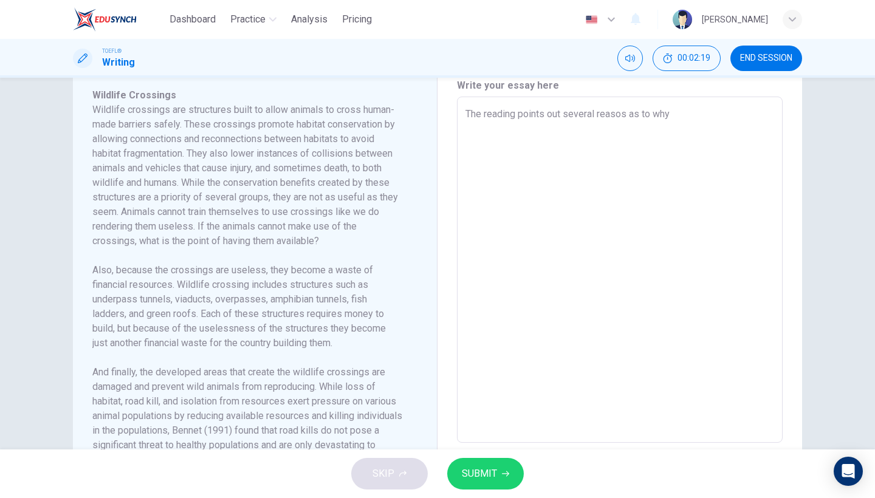
type textarea "x"
type textarea "The reading points out several reaso as to why"
type textarea "x"
type textarea "The reading points out several reason as to why"
type textarea "x"
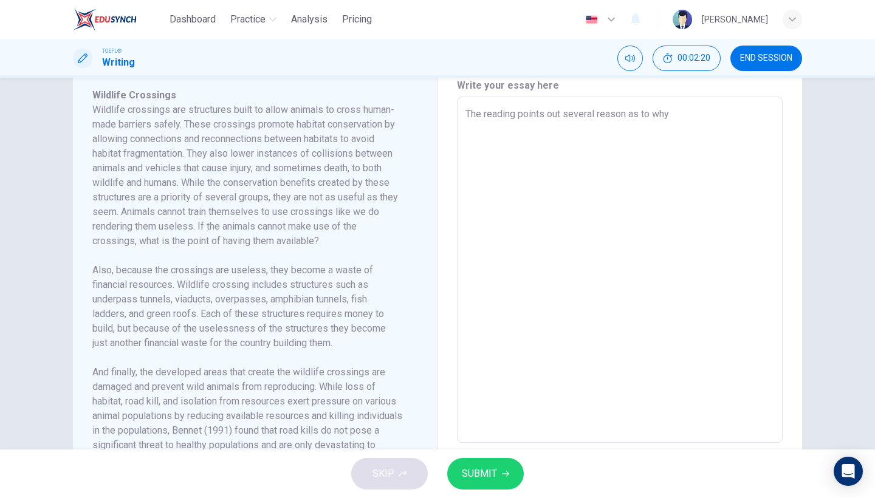
type textarea "The reading points out several reasons as to why"
type textarea "x"
click at [690, 120] on textarea "The reading points out several reasons as to why" at bounding box center [620, 270] width 309 height 326
type textarea "The reading points out several reasons as to why w"
type textarea "x"
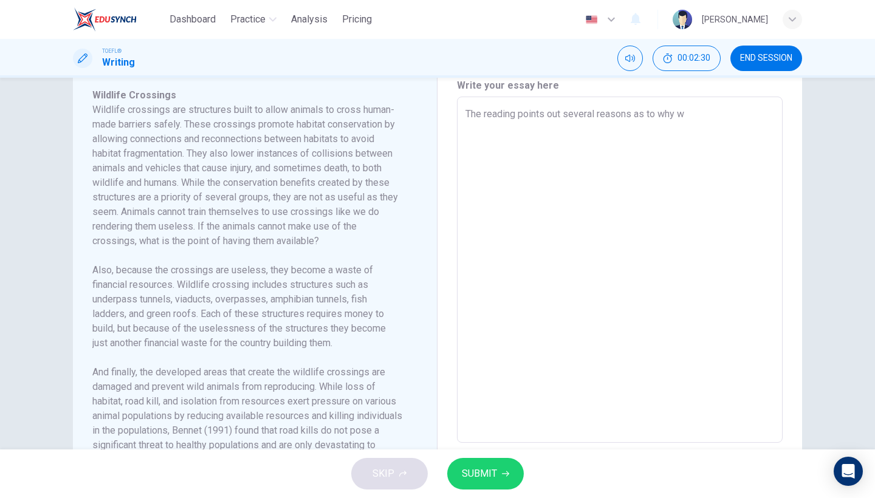
type textarea "The reading points out several reasons as to why wi"
type textarea "x"
type textarea "The reading points out several reasons as to why wil"
type textarea "x"
type textarea "The reading points out several reasons as to why wild"
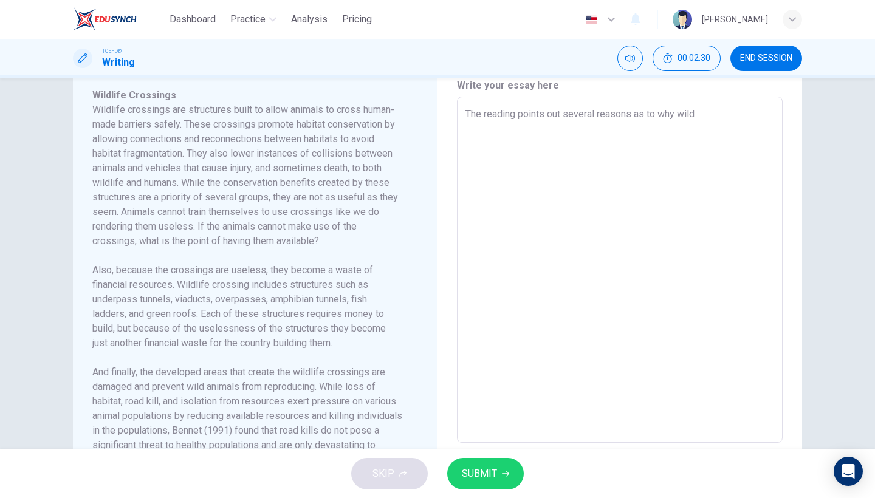
type textarea "x"
type textarea "The reading points out several reasons as to why wildl"
type textarea "x"
type textarea "The reading points out several reasons as to why wildli"
type textarea "x"
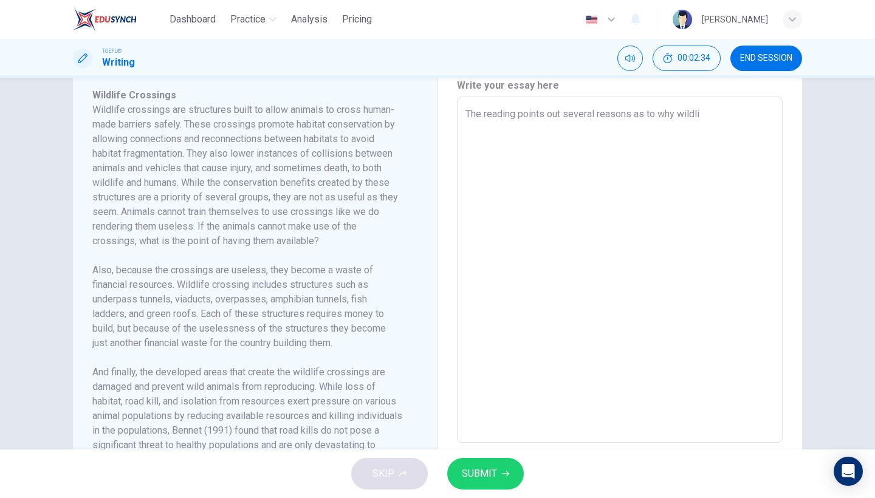
type textarea "The reading points out several reasons as to why wildlif"
type textarea "x"
type textarea "The reading points out several reasons as to why wildlife"
type textarea "x"
type textarea "The reading points out several reasons as to why wildlife"
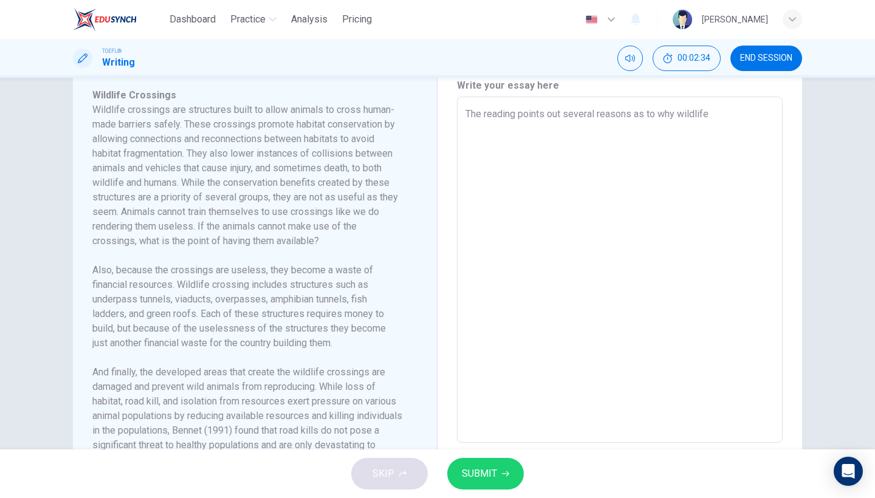
type textarea "x"
type textarea "The reading points out several reasons as to why wildlife c"
type textarea "x"
type textarea "The reading points out several reasons as to why wildlife cr"
type textarea "x"
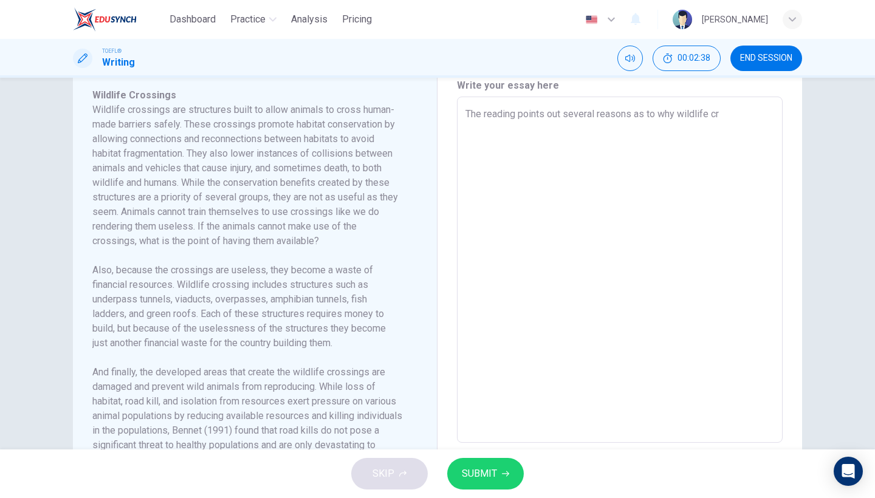
type textarea "The reading points out several reasons as to why wildlife cro"
type textarea "x"
type textarea "The reading points out several reasons as to why wildlife cros"
type textarea "x"
type textarea "The reading points out several reasons as to why wildlife cross"
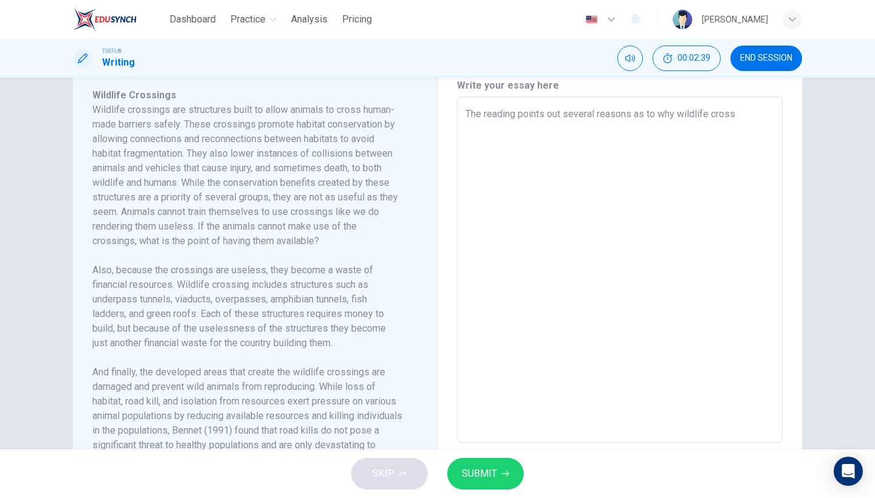
type textarea "x"
type textarea "The reading points out several reasons as to why wildlife crossi"
type textarea "x"
type textarea "The reading points out several reasons as to why wildlife crossin"
type textarea "x"
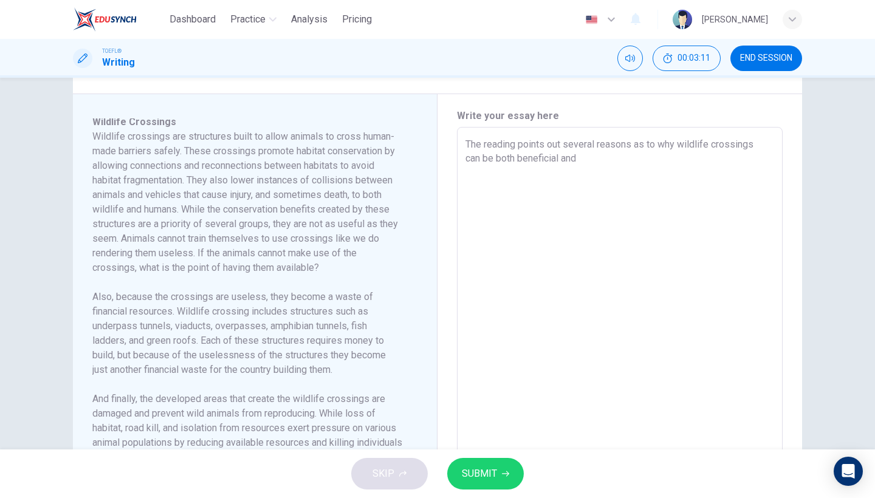
scroll to position [0, 0]
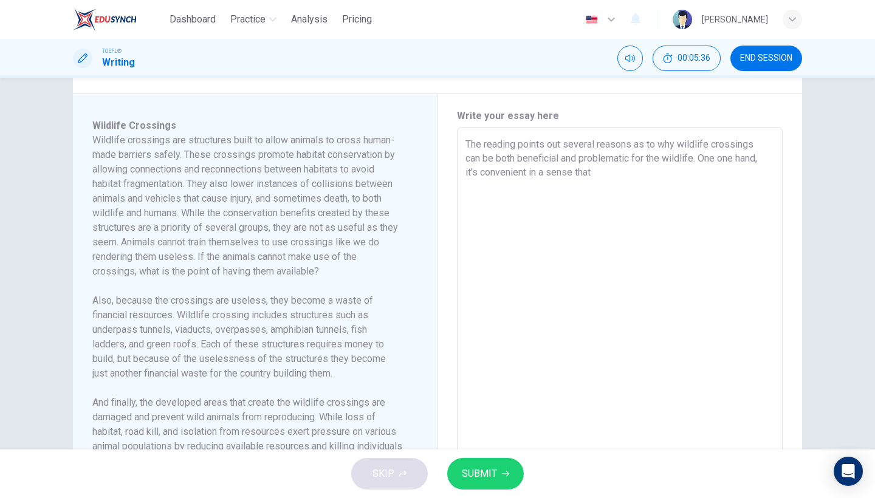
click at [529, 170] on textarea "The reading points out several reasons as to why wildlife crossings can be both…" at bounding box center [620, 300] width 309 height 326
click at [709, 180] on textarea "The reading points out several reasons as to why wildlife crossings can be both…" at bounding box center [620, 300] width 309 height 326
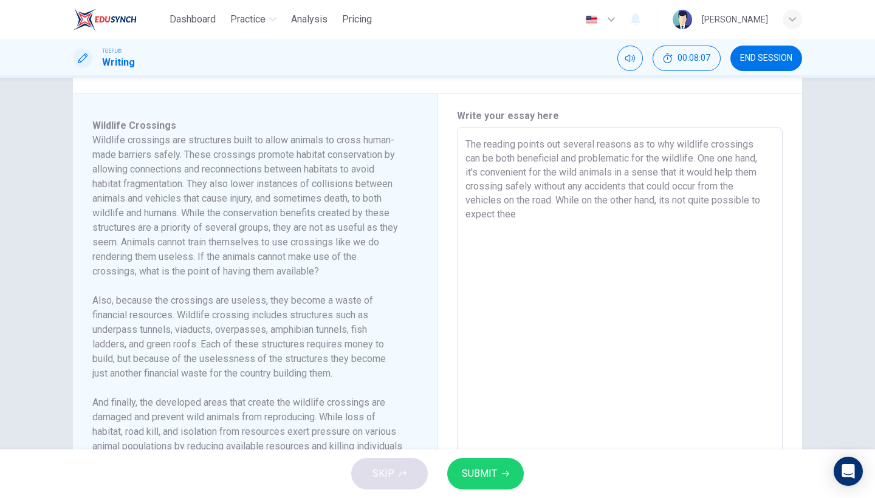
click at [562, 226] on textarea "The reading points out several reasons as to why wildlife crossings can be both…" at bounding box center [620, 300] width 309 height 326
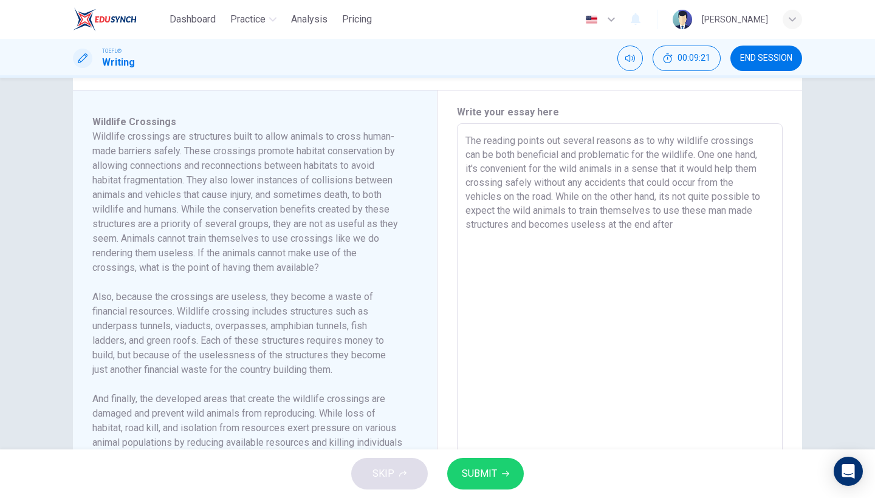
scroll to position [243, 0]
click at [603, 244] on textarea "The reading points out several reasons as to why wildlife crossings can be both…" at bounding box center [620, 299] width 309 height 326
click at [685, 246] on textarea "The reading points out several reasons as to why wildlife crossings can be both…" at bounding box center [620, 299] width 309 height 326
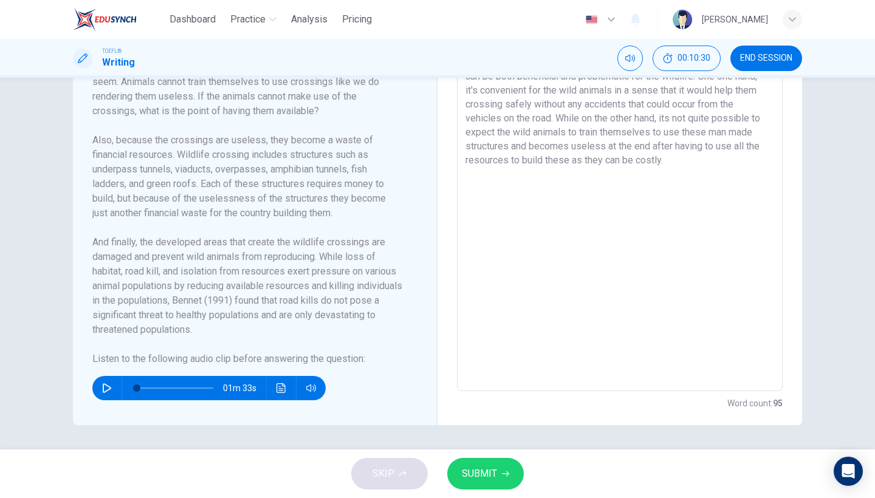
scroll to position [324, 0]
click at [111, 389] on icon "button" at bounding box center [107, 388] width 9 height 10
click at [693, 170] on textarea "The reading points out several reasons as to why wildlife crossings can be both…" at bounding box center [620, 218] width 309 height 326
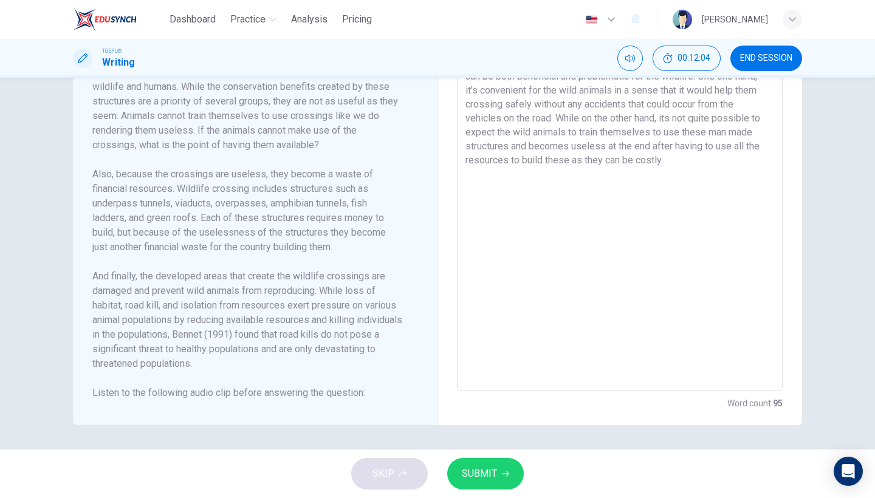
click at [475, 468] on span "SUBMIT" at bounding box center [479, 474] width 35 height 17
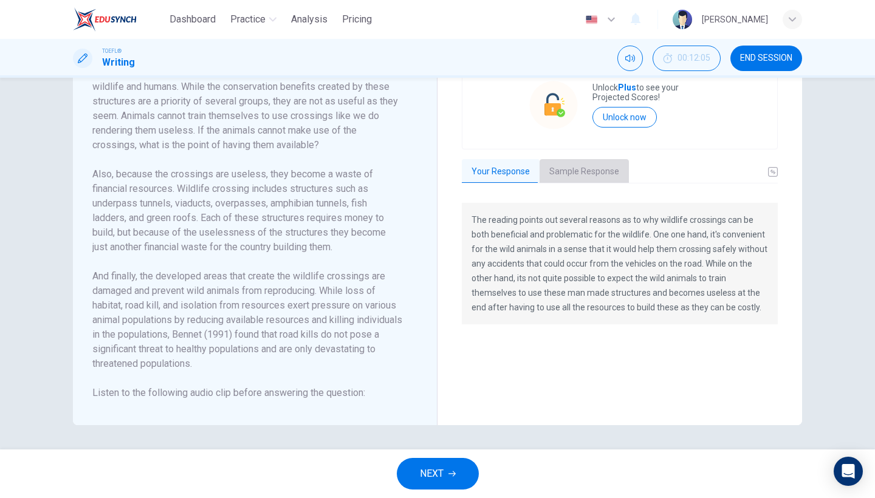
click at [601, 173] on button "Sample Response" at bounding box center [584, 172] width 89 height 26
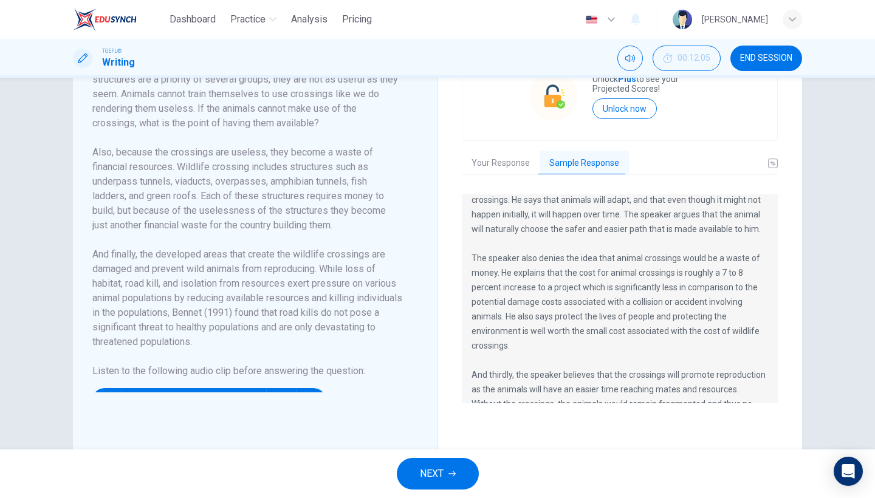
scroll to position [249, 0]
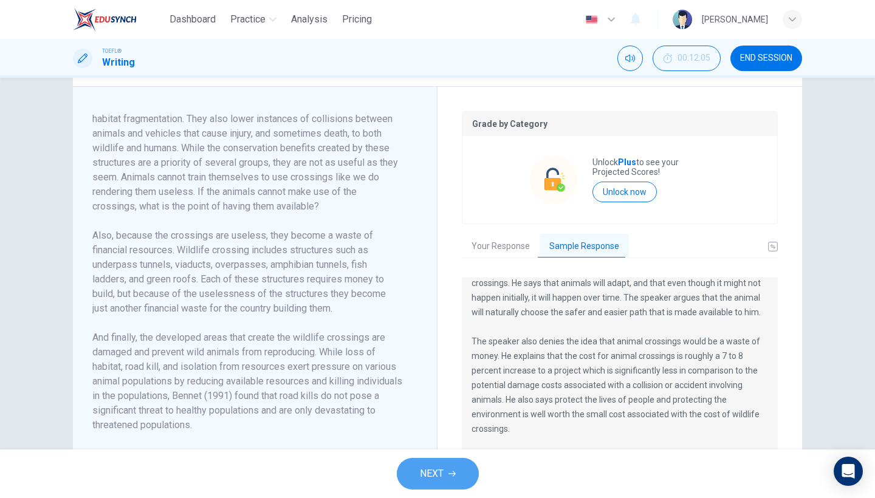
click at [430, 486] on button "NEXT" at bounding box center [438, 474] width 82 height 32
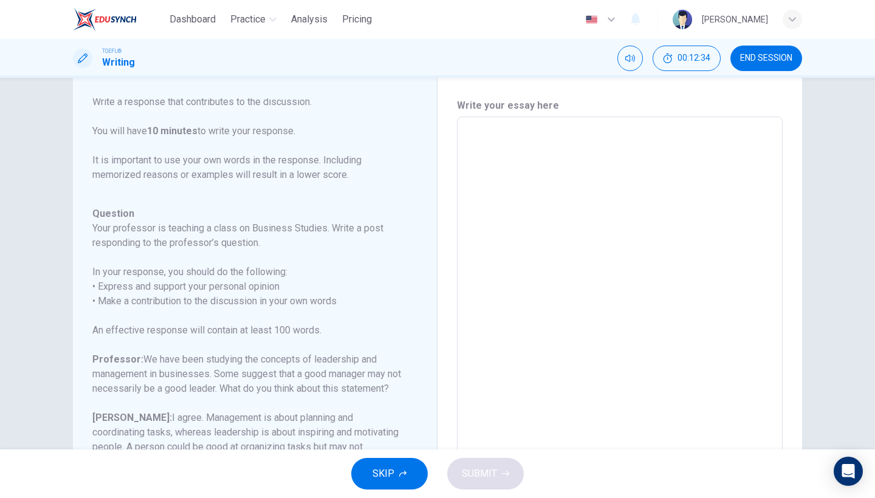
scroll to position [26, 0]
click at [559, 243] on textarea at bounding box center [620, 322] width 309 height 386
click at [535, 176] on textarea at bounding box center [620, 322] width 309 height 386
click at [530, 145] on textarea at bounding box center [620, 322] width 309 height 386
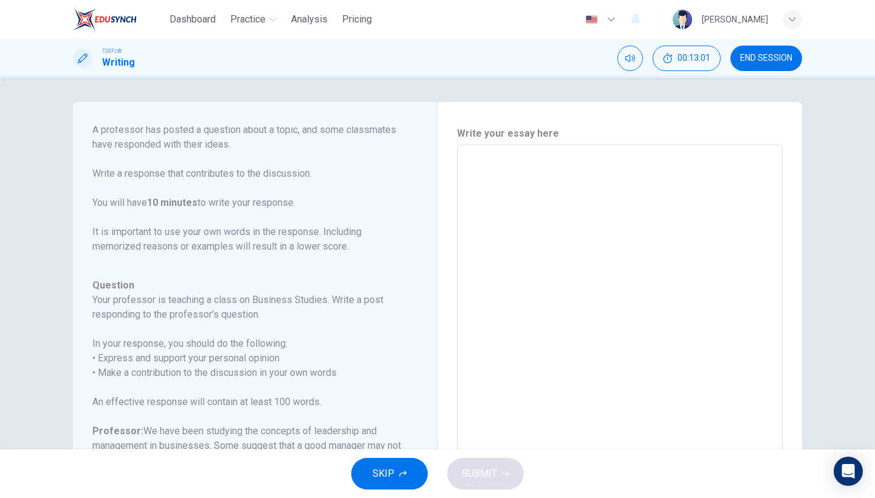
scroll to position [0, 0]
click at [542, 275] on textarea at bounding box center [620, 348] width 309 height 386
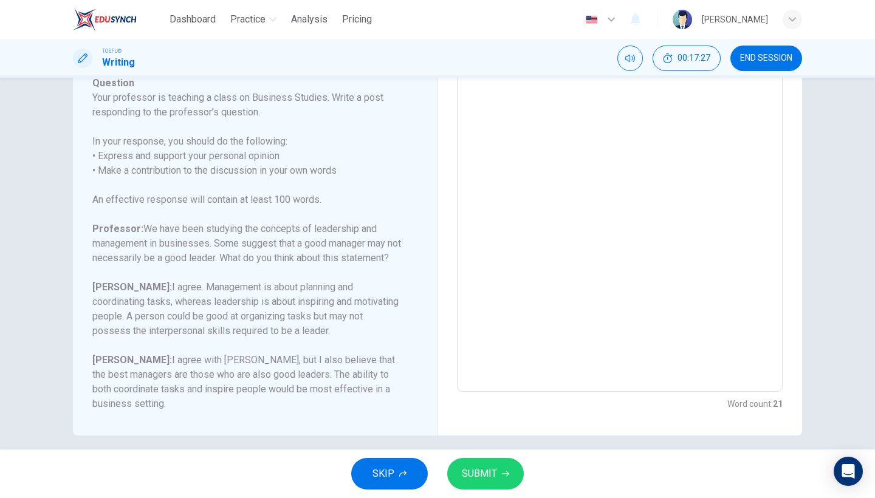
scroll to position [161, 0]
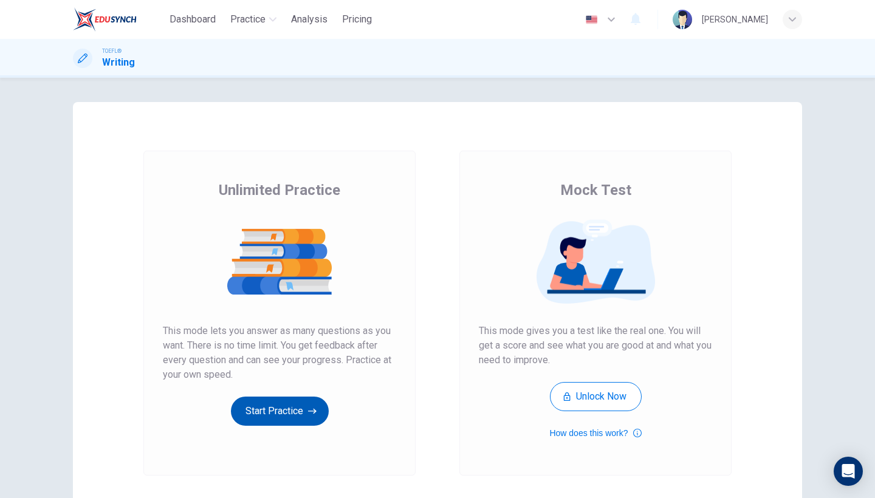
click at [269, 421] on button "Start Practice" at bounding box center [280, 411] width 98 height 29
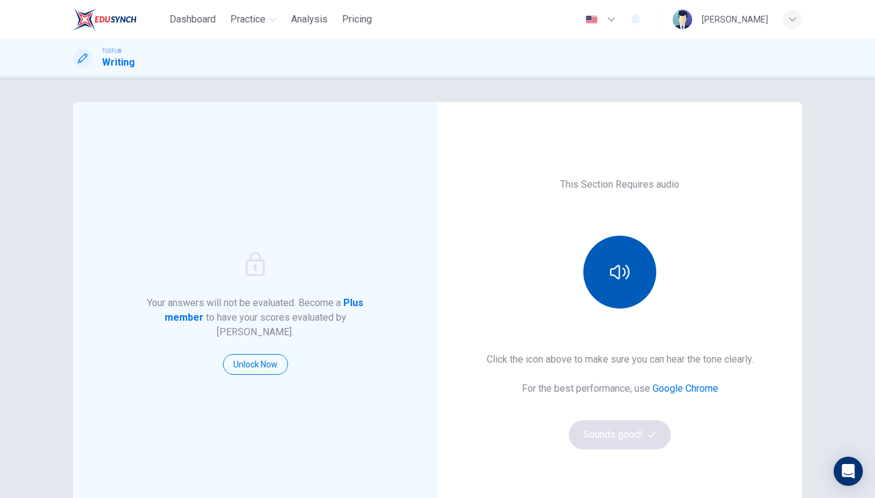
click at [638, 289] on button "button" at bounding box center [619, 272] width 73 height 73
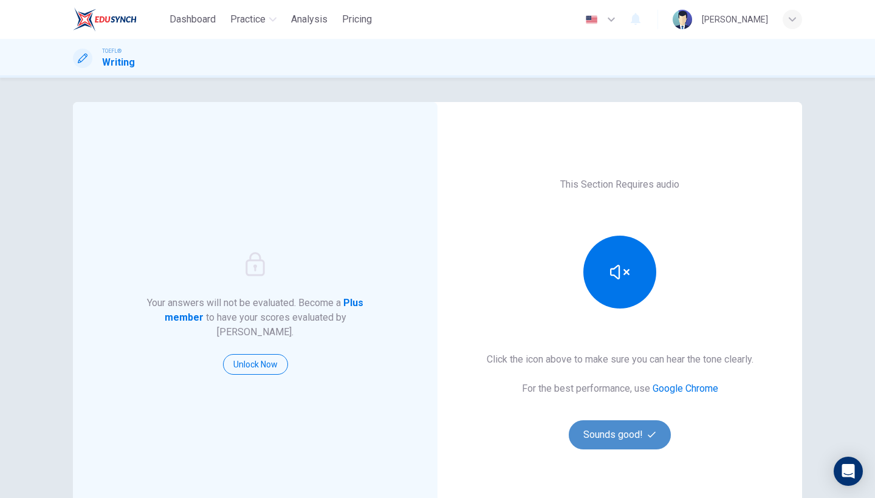
click at [609, 439] on button "Sounds good!" at bounding box center [620, 435] width 102 height 29
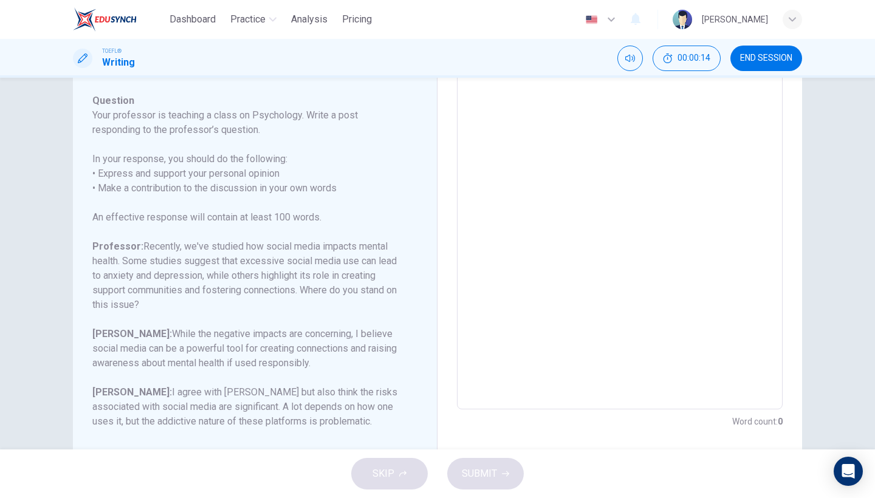
scroll to position [149, 0]
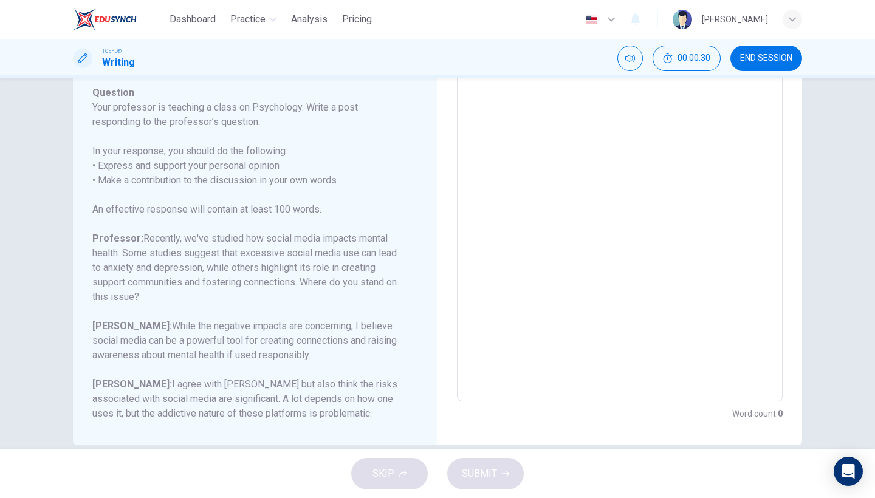
click at [528, 251] on textarea at bounding box center [620, 199] width 309 height 386
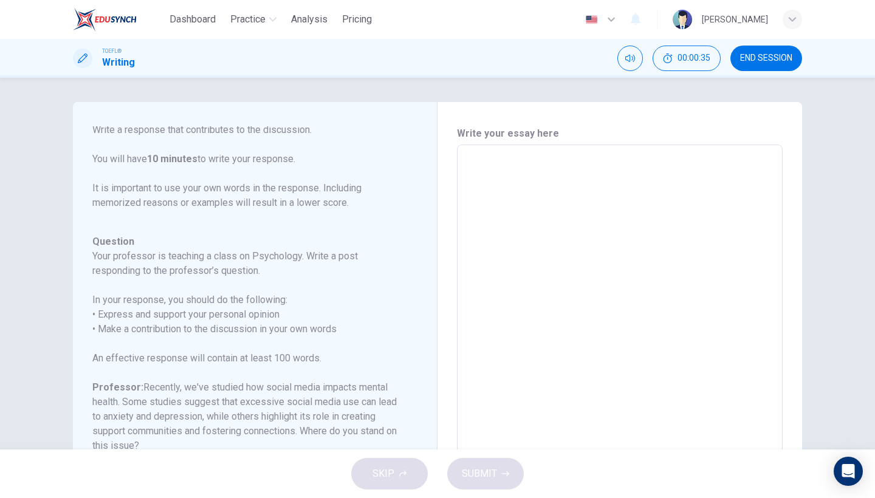
scroll to position [0, 0]
click at [531, 162] on textarea at bounding box center [620, 348] width 309 height 386
type textarea "T"
type textarea "x"
type textarea "Th"
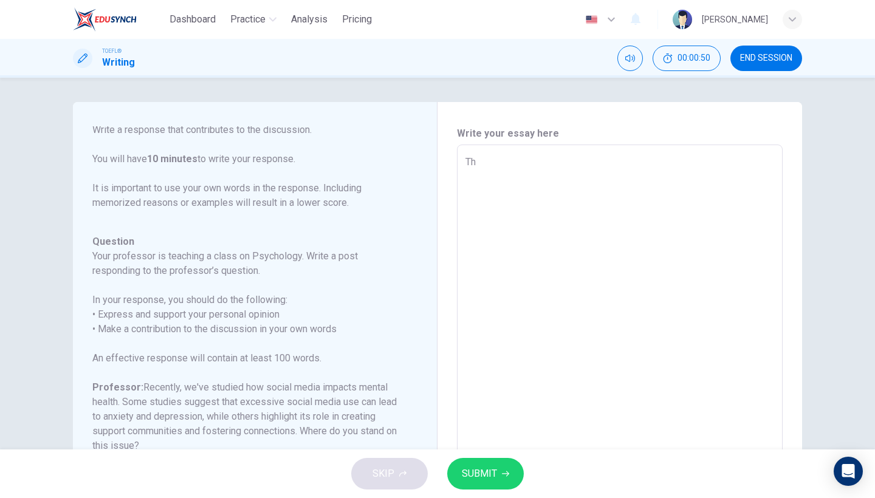
type textarea "x"
type textarea "The"
type textarea "x"
type textarea "The"
type textarea "x"
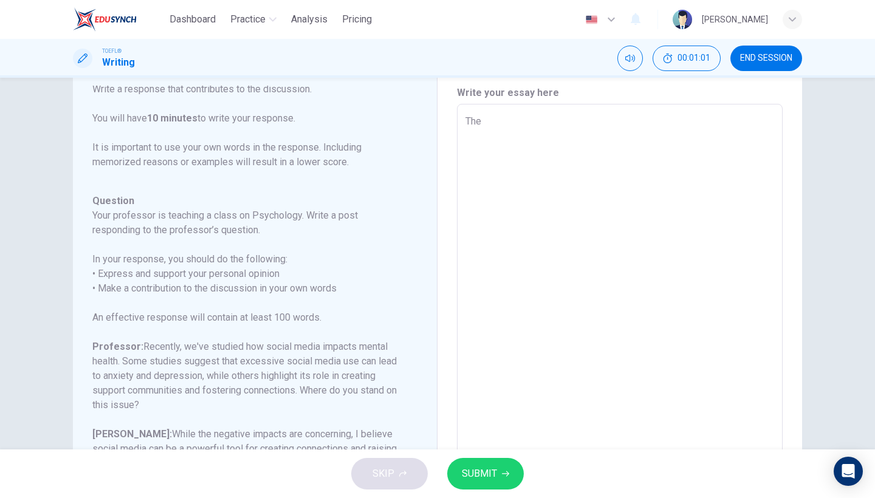
scroll to position [18, 0]
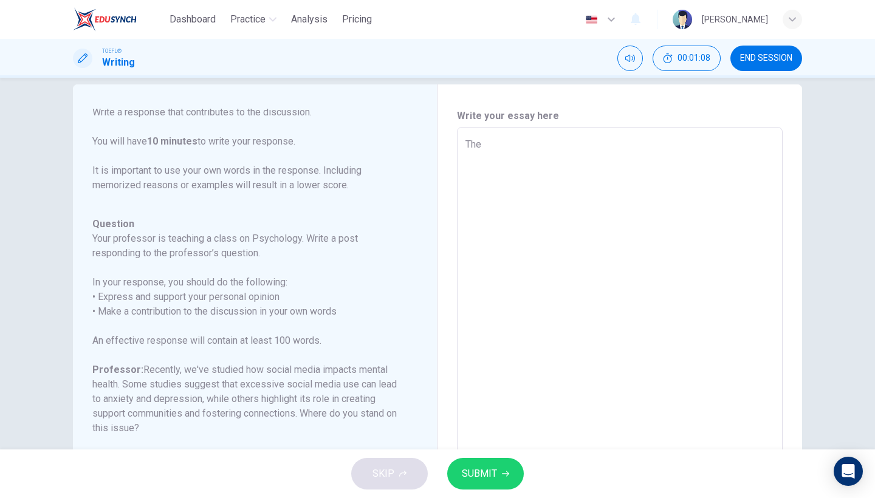
type textarea "The i"
type textarea "x"
type textarea "The im"
type textarea "x"
type textarea "The imp"
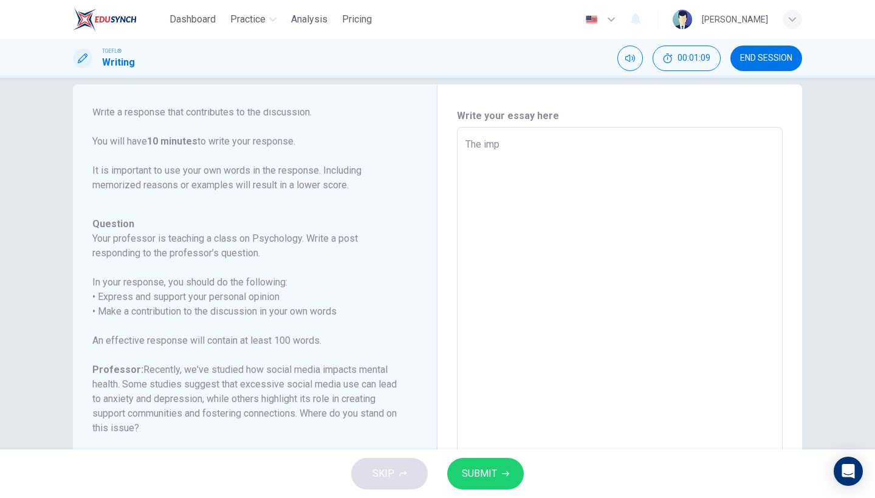
type textarea "x"
type textarea "The impa"
type textarea "x"
type textarea "The impac"
type textarea "x"
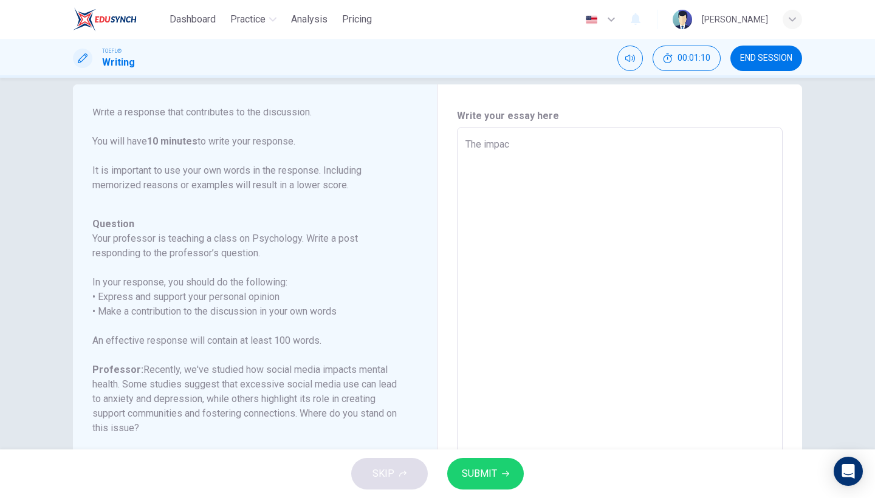
type textarea "The impact"
type textarea "x"
type textarea "The impact"
type textarea "x"
type textarea "The impact"
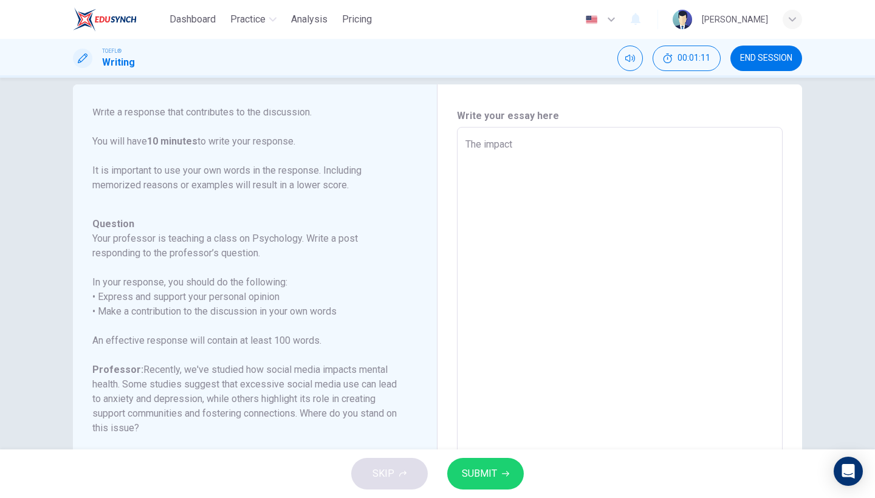
type textarea "x"
type textarea "The impac"
type textarea "x"
type textarea "The impa"
type textarea "x"
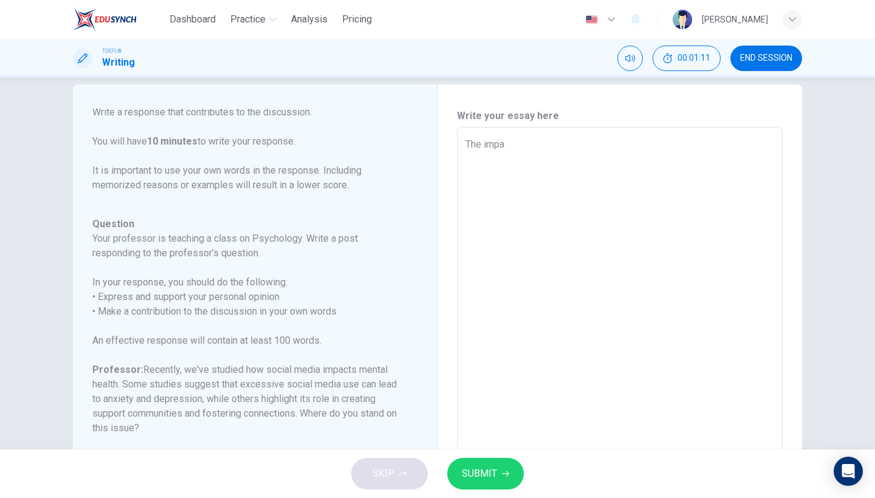
type textarea "The imp"
type textarea "x"
type textarea "The im"
type textarea "x"
type textarea "The i"
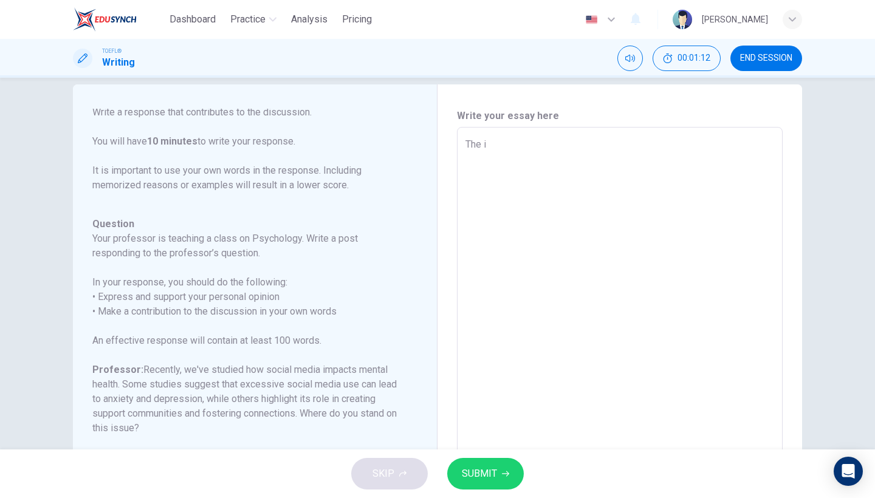
type textarea "x"
type textarea "The"
type textarea "x"
type textarea "The s"
type textarea "x"
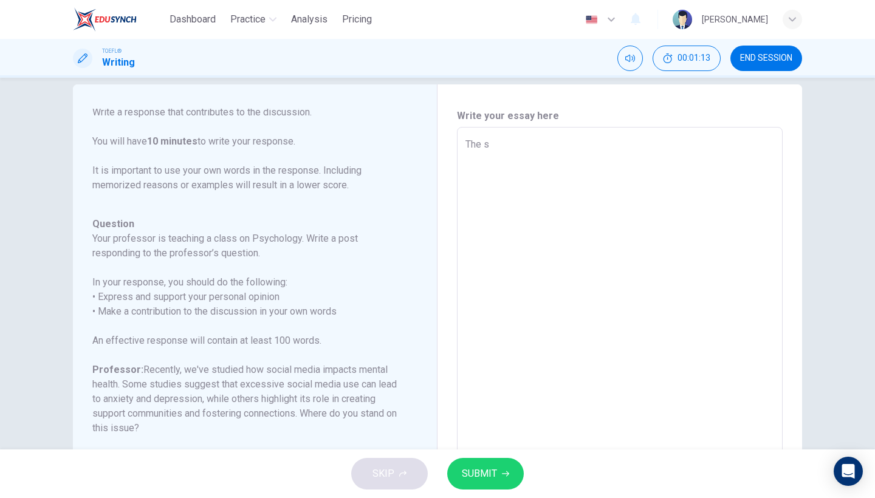
type textarea "The so"
type textarea "x"
type textarea "The soc"
type textarea "x"
type textarea "The soci"
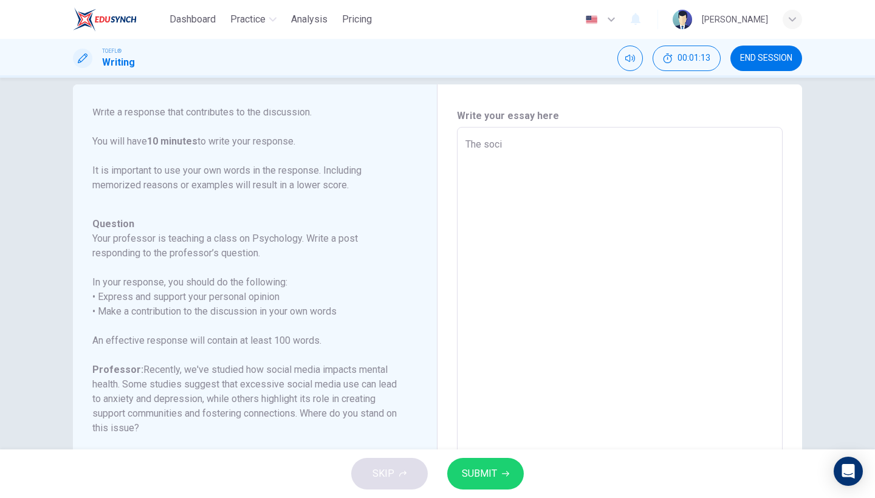
type textarea "x"
type textarea "The socia"
type textarea "x"
type textarea "The social"
type textarea "x"
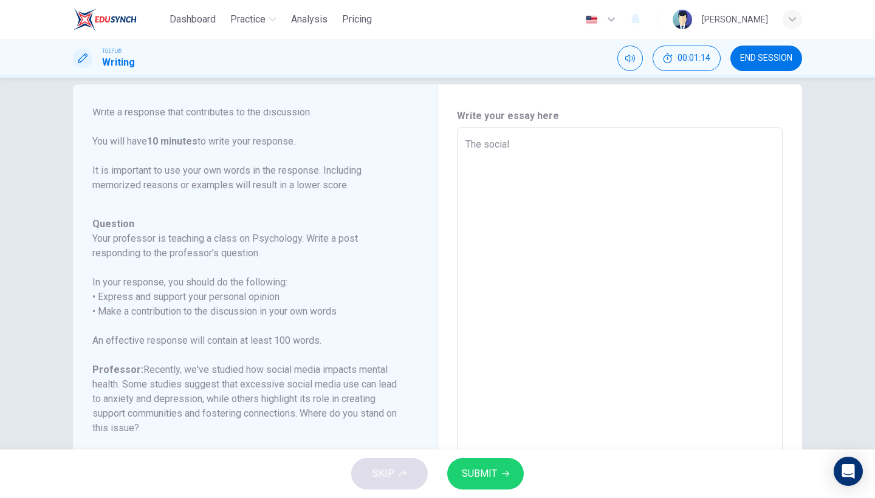
type textarea "The social"
type textarea "x"
type textarea "The social m"
type textarea "x"
type textarea "The social me"
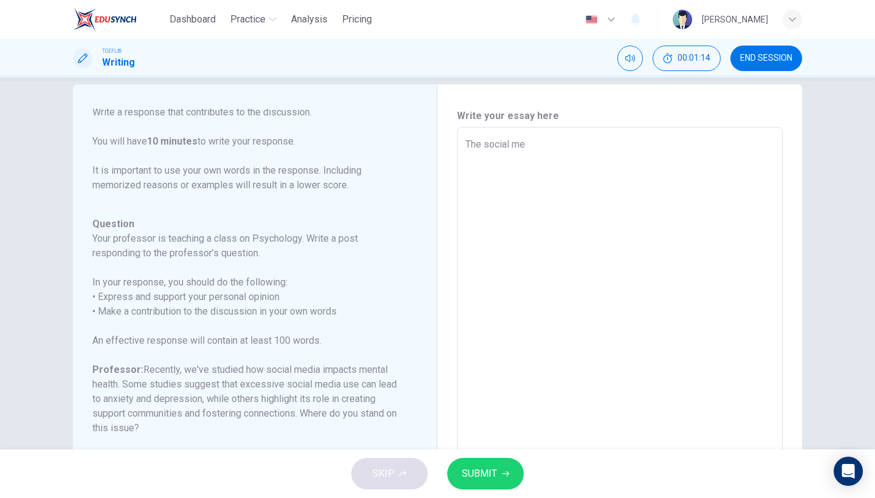
type textarea "x"
type textarea "The social med"
type textarea "x"
type textarea "The social medi"
type textarea "x"
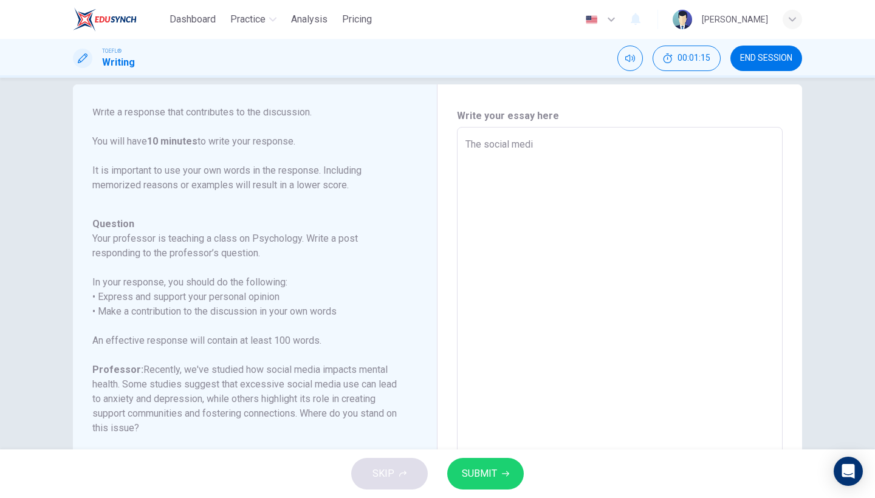
type textarea "The social media"
type textarea "x"
type textarea "The social media"
type textarea "x"
type textarea "The social media"
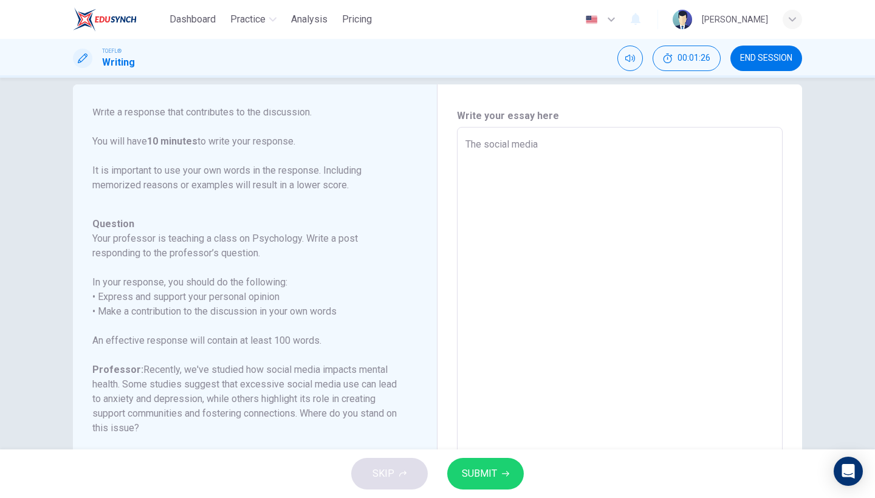
type textarea "x"
type textarea "The social medi"
type textarea "x"
type textarea "The social med"
type textarea "x"
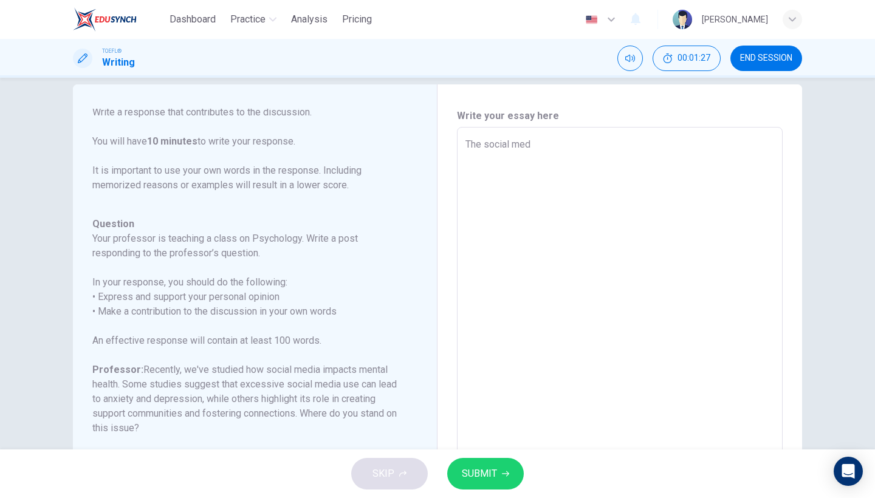
type textarea "The social me"
type textarea "x"
type textarea "The social m"
type textarea "x"
type textarea "The social"
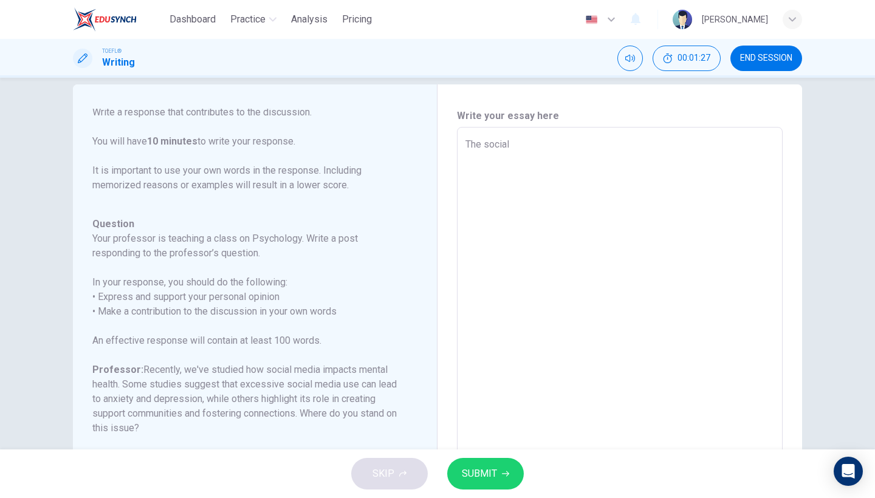
type textarea "x"
type textarea "The social"
type textarea "x"
type textarea "The socia"
type textarea "x"
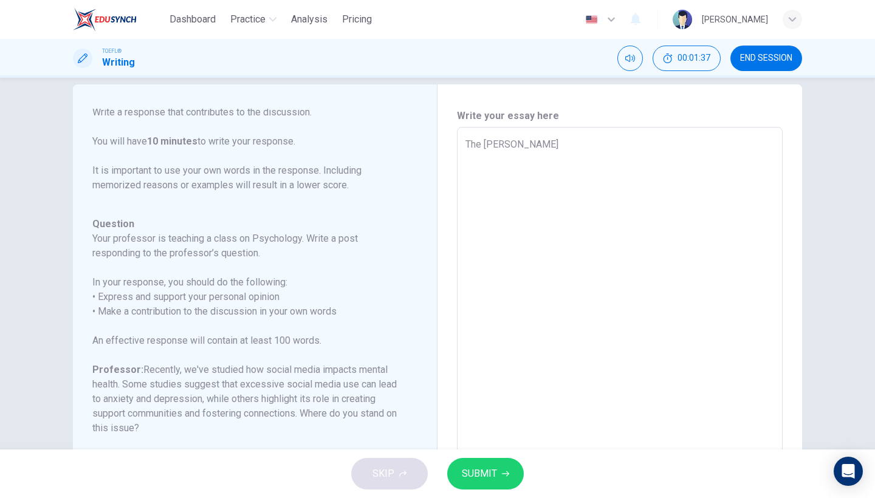
type textarea "The soci"
type textarea "x"
type textarea "The soc"
type textarea "x"
type textarea "The so"
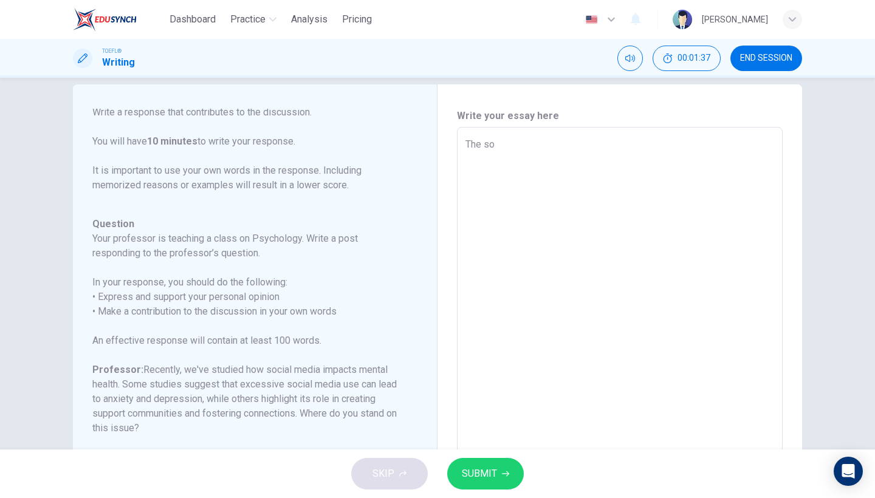
type textarea "x"
type textarea "The s"
type textarea "x"
type textarea "The"
type textarea "x"
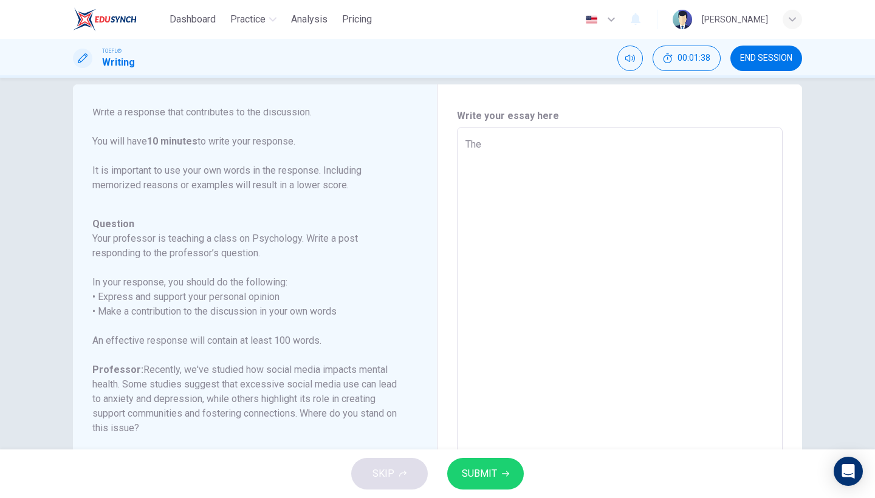
type textarea "The i"
type textarea "x"
type textarea "The im"
type textarea "x"
type textarea "The imp"
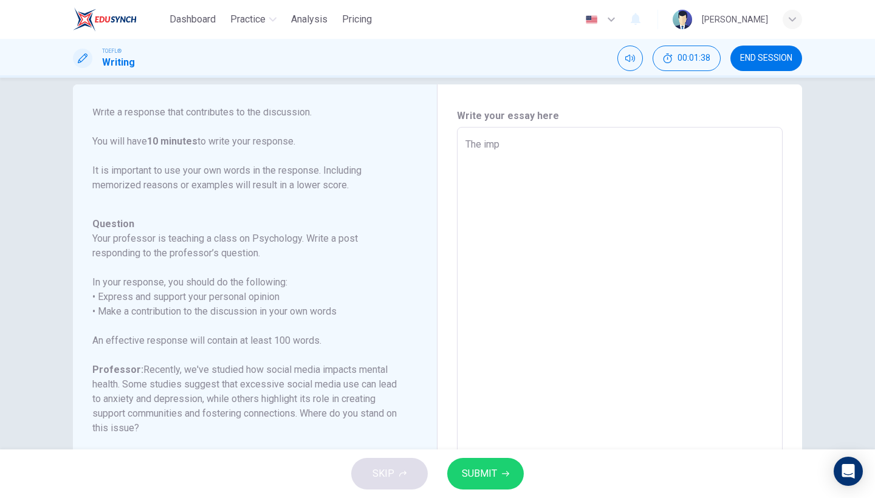
type textarea "x"
type textarea "The impa"
type textarea "x"
type textarea "The impac"
type textarea "x"
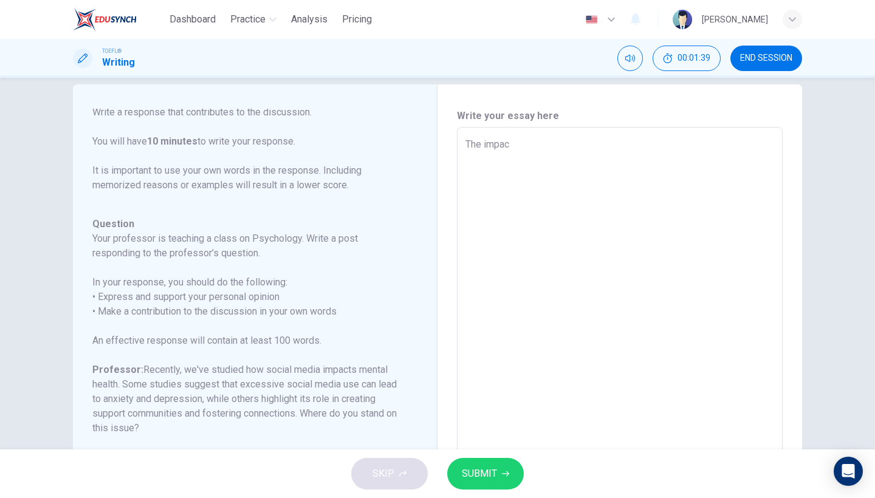
type textarea "The impact"
type textarea "x"
type textarea "The impact"
type textarea "x"
type textarea "The impact o"
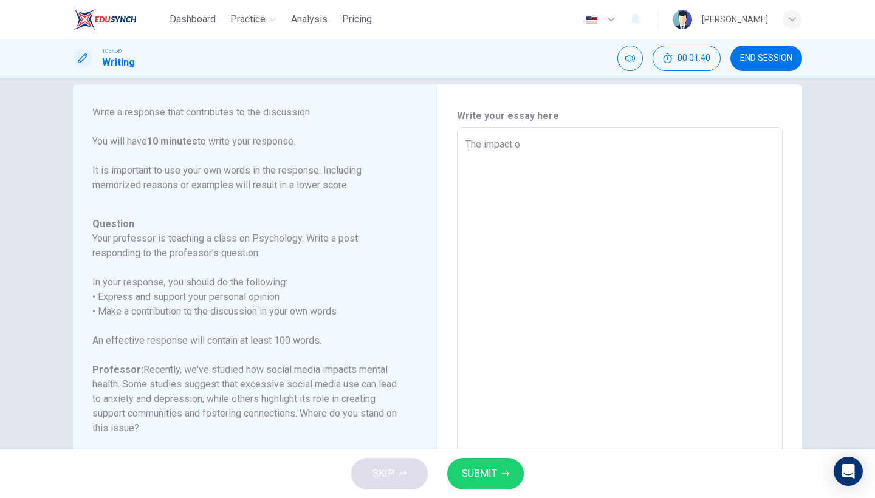
type textarea "x"
type textarea "The impact of"
type textarea "x"
type textarea "The impact of"
type textarea "x"
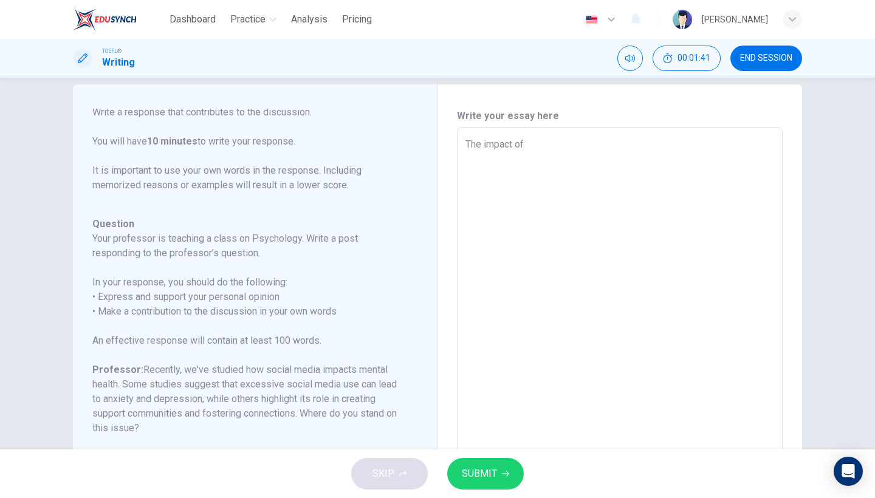
type textarea "The impact of s"
type textarea "x"
type textarea "The impact of so"
type textarea "x"
type textarea "The impact of soc"
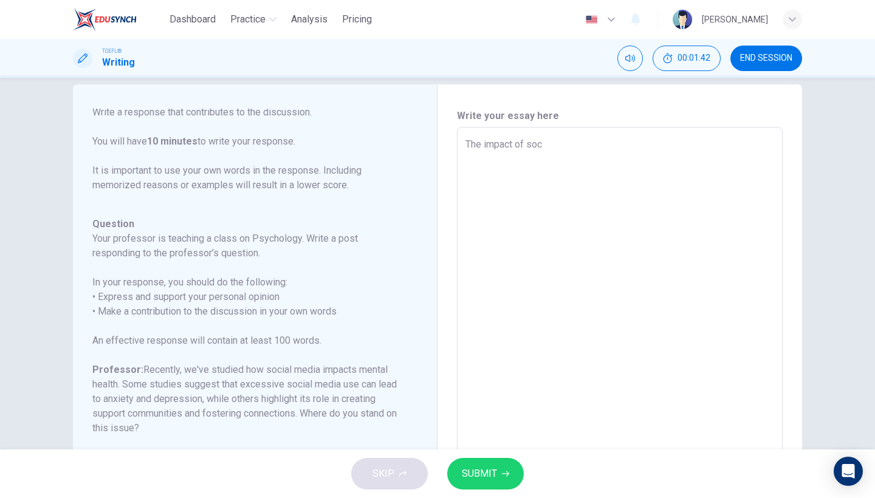
type textarea "x"
type textarea "The impact of soci"
type textarea "x"
type textarea "The impact of socia"
type textarea "x"
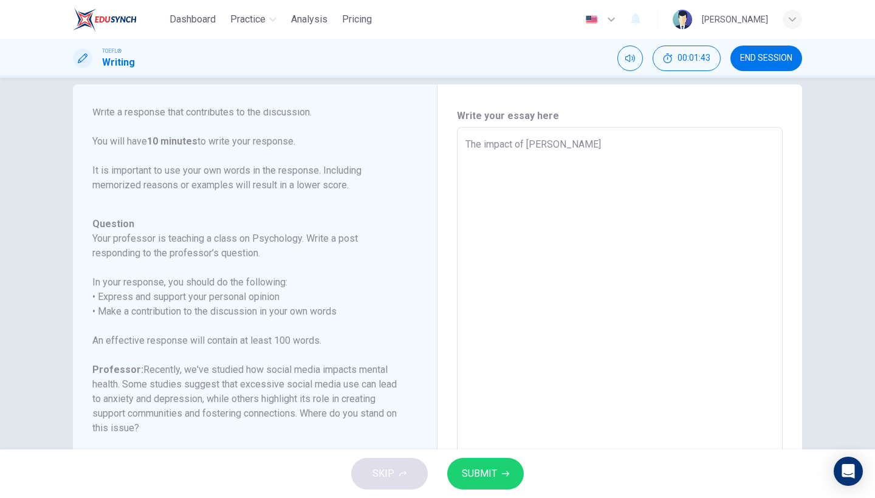
type textarea "The impact of social"
type textarea "x"
type textarea "The impact of social"
type textarea "x"
type textarea "The impact of social m"
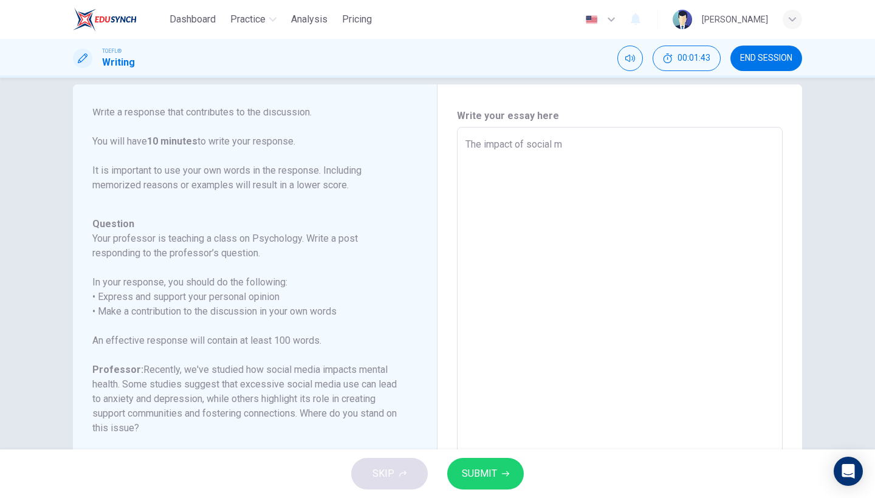
type textarea "x"
type textarea "The impact of social me"
type textarea "x"
type textarea "The impact of social med"
type textarea "x"
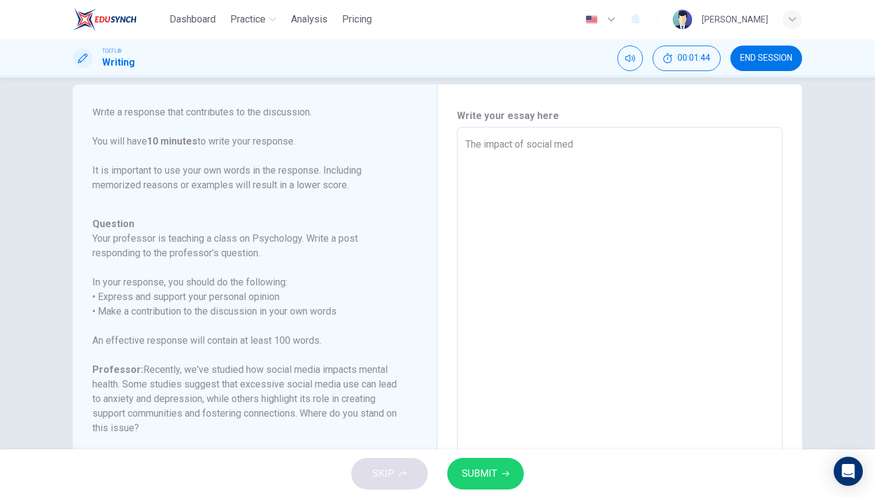
type textarea "The impact of social medi"
type textarea "x"
type textarea "The impact of social media"
type textarea "x"
type textarea "The impact of social media"
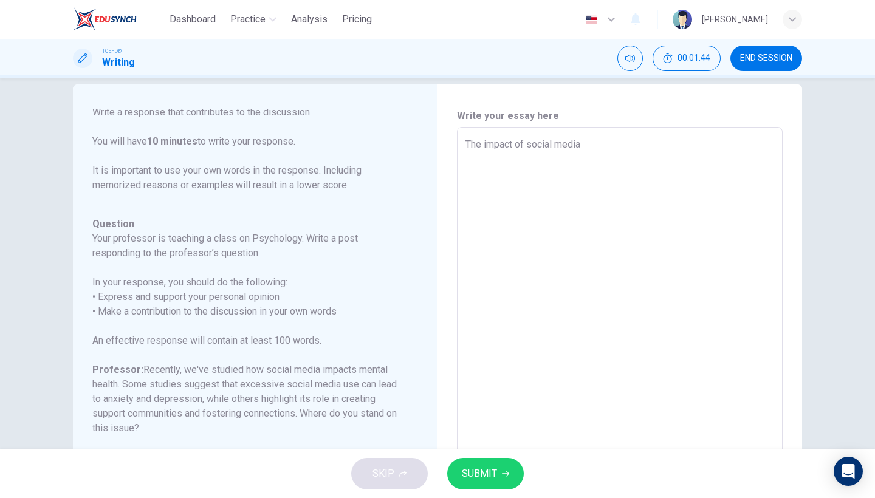
type textarea "x"
type textarea "The impact of social media i"
type textarea "x"
type textarea "The impact of social media in"
type textarea "x"
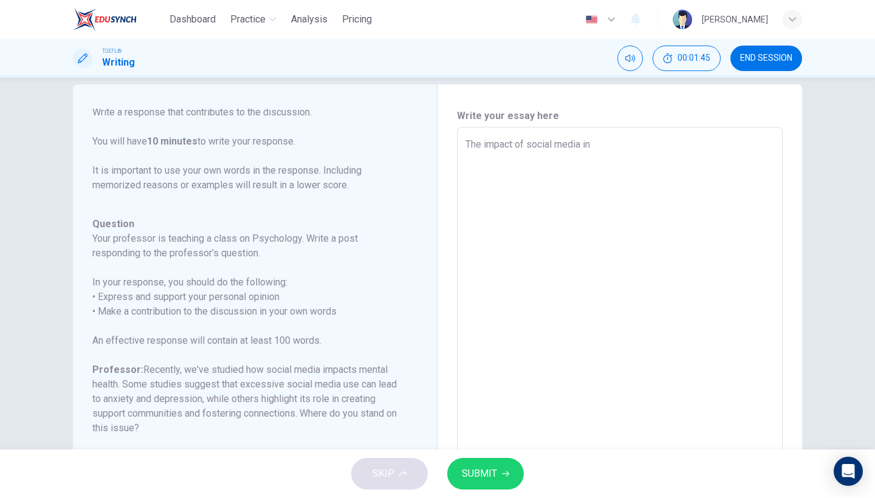
type textarea "The impact of social media in"
type textarea "x"
type textarea "The impact of social media in s"
type textarea "x"
type textarea "The impact of social media in so"
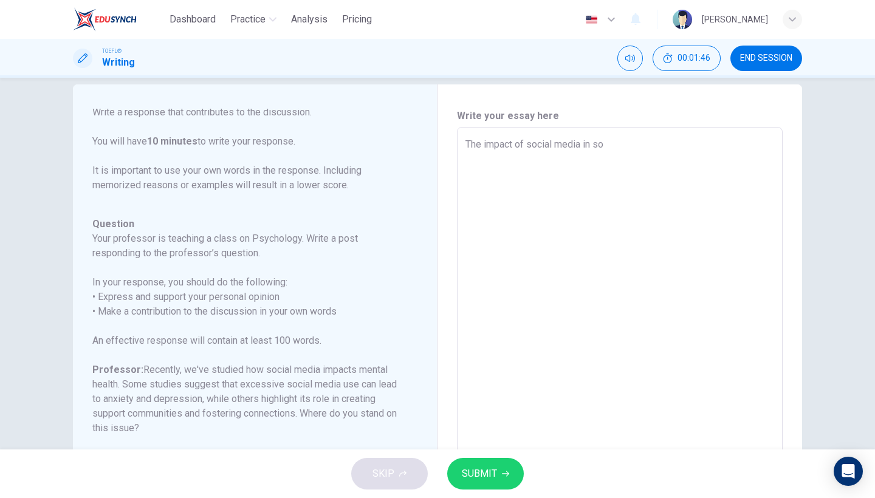
type textarea "x"
type textarea "The impact of social media in soi"
type textarea "x"
type textarea "The impact of social media in soie"
type textarea "x"
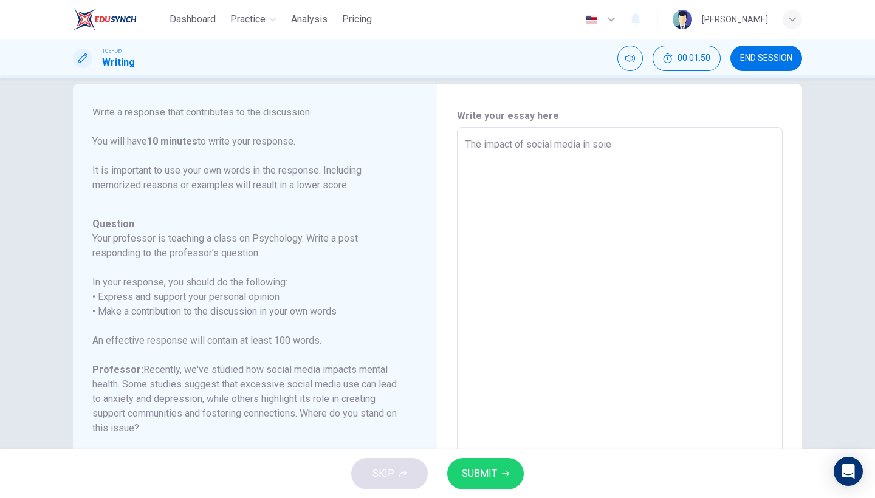
type textarea "The impact of social media in soi"
type textarea "x"
type textarea "The impact of social media in so"
type textarea "x"
type textarea "The impact of social media in soc"
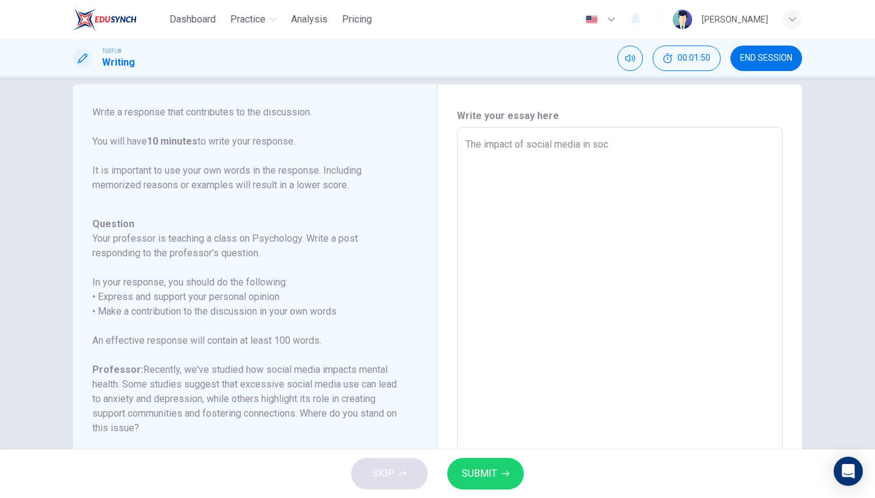
type textarea "x"
type textarea "The impact of social media in soci"
type textarea "x"
type textarea "The impact of social media in socie"
type textarea "x"
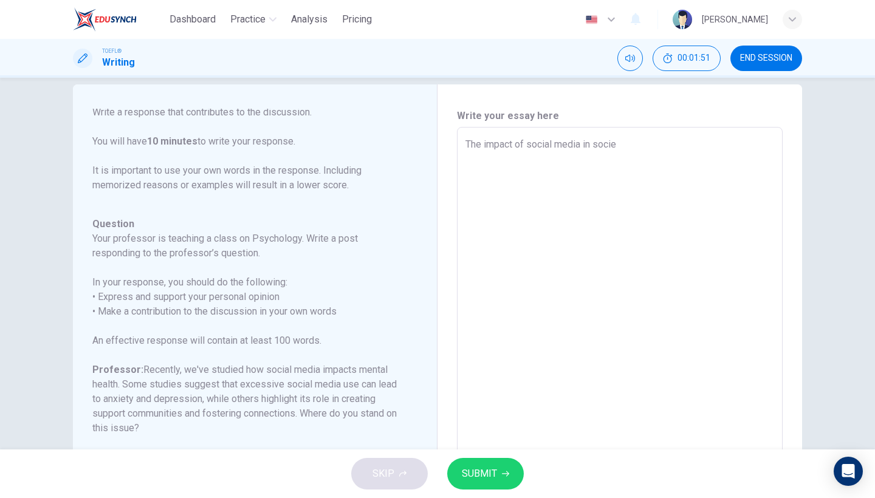
type textarea "The impact of social media in societ"
type textarea "x"
type textarea "The impact of social media in society"
type textarea "x"
type textarea "The impact of social media in society"
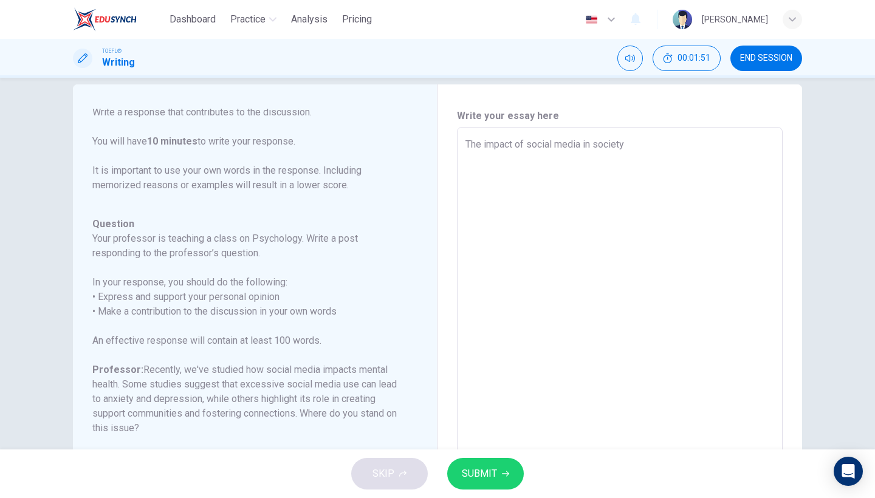
type textarea "x"
type textarea "The impact of social media in society r"
type textarea "x"
type textarea "The impact of social media in society re"
type textarea "x"
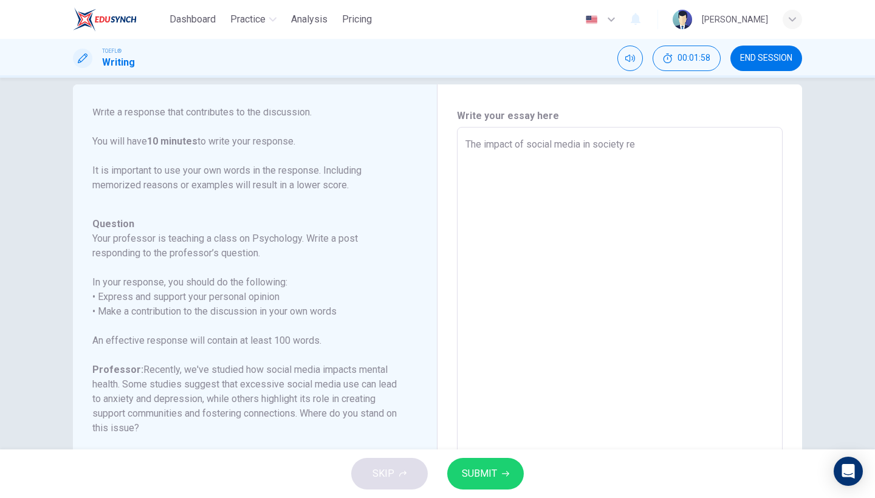
type textarea "The impact of social media in society rep"
type textarea "x"
type textarea "The impact of social media in society repr"
type textarea "x"
type textarea "The impact of social media in society repre"
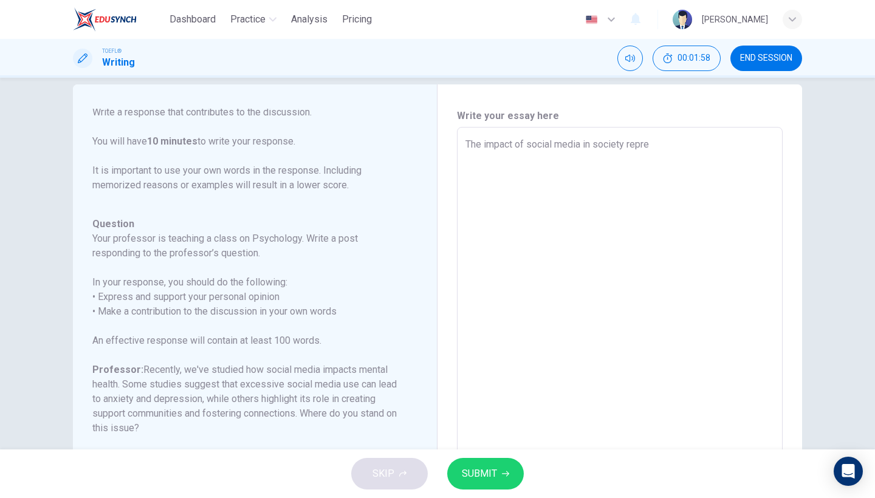
type textarea "x"
type textarea "The impact of social media in society repres"
type textarea "x"
type textarea "The impact of social media in society represe"
type textarea "x"
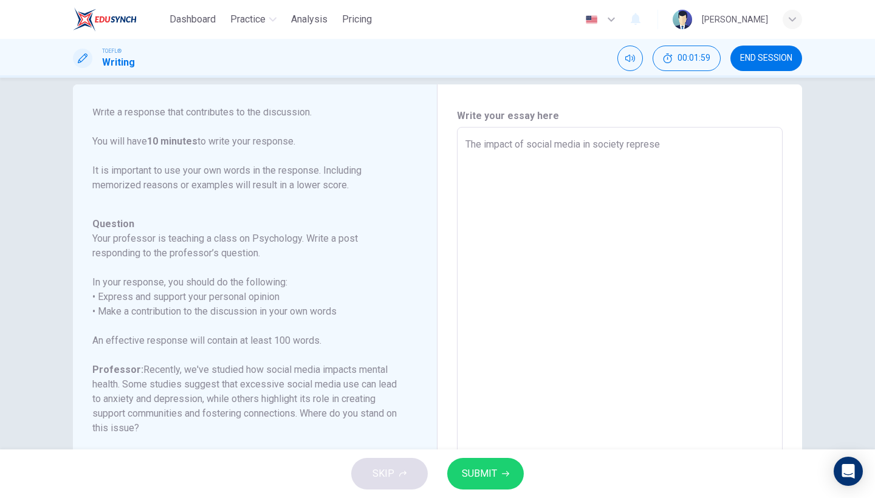
type textarea "The impact of social media in society represen"
type textarea "x"
type textarea "The impact of social media in society represent"
type textarea "x"
type textarea "The impact of social media in society represents"
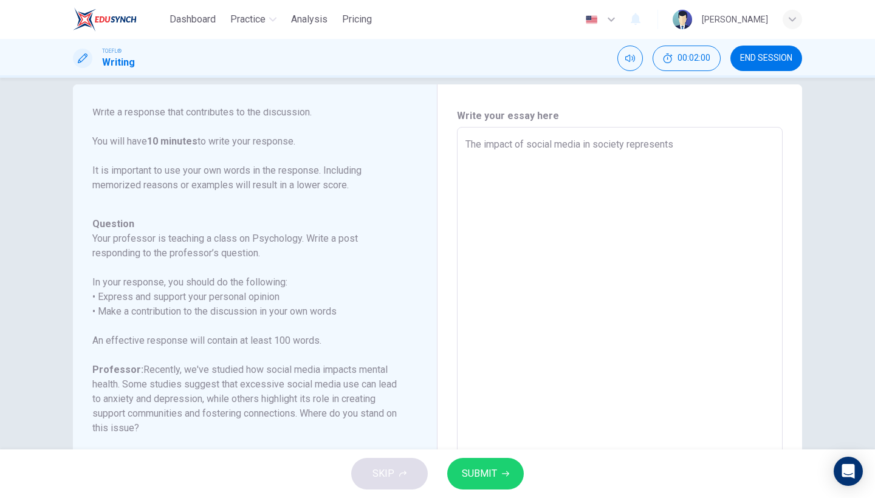
type textarea "x"
type textarea "The impact of social media in society represents"
type textarea "x"
type textarea "The impact of social media in society represents t"
type textarea "x"
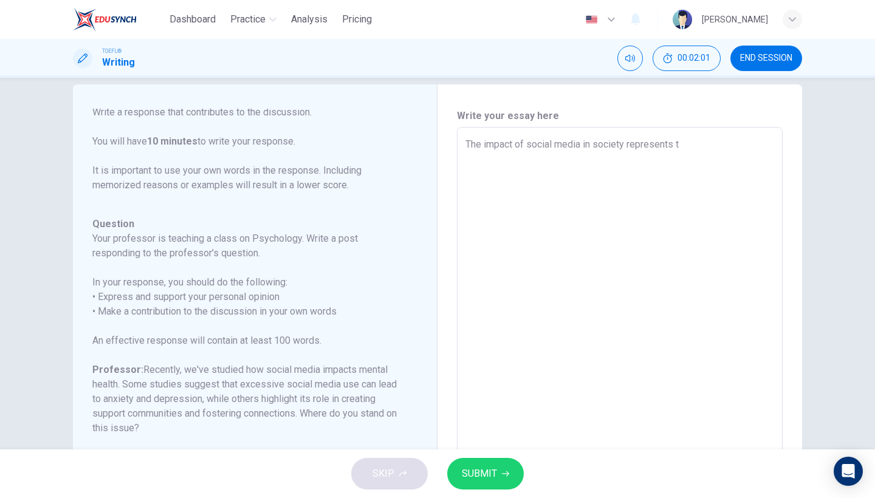
type textarea "The impact of social media in society represents tw"
type textarea "x"
type textarea "The impact of social media in society represents two"
type textarea "x"
type textarea "The impact of social media in society represents two"
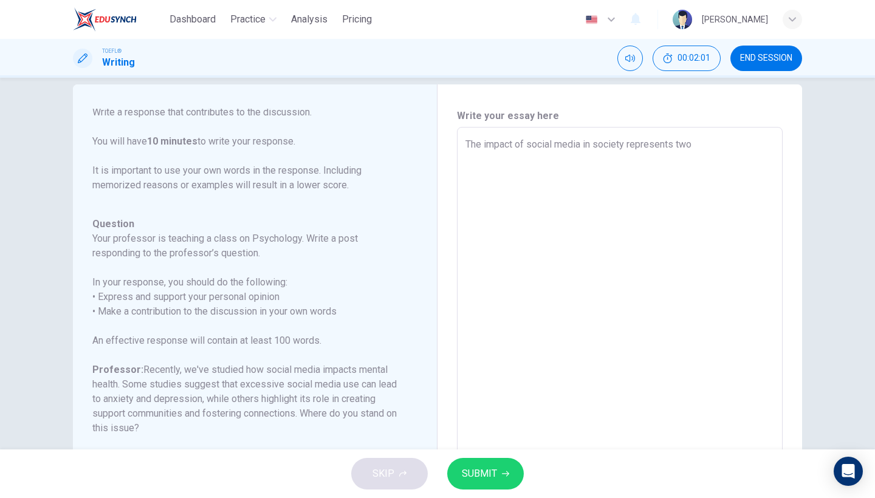
type textarea "x"
type textarea "The impact of social media in society represents two d"
type textarea "x"
type textarea "The impact of social media in society represents two di"
type textarea "x"
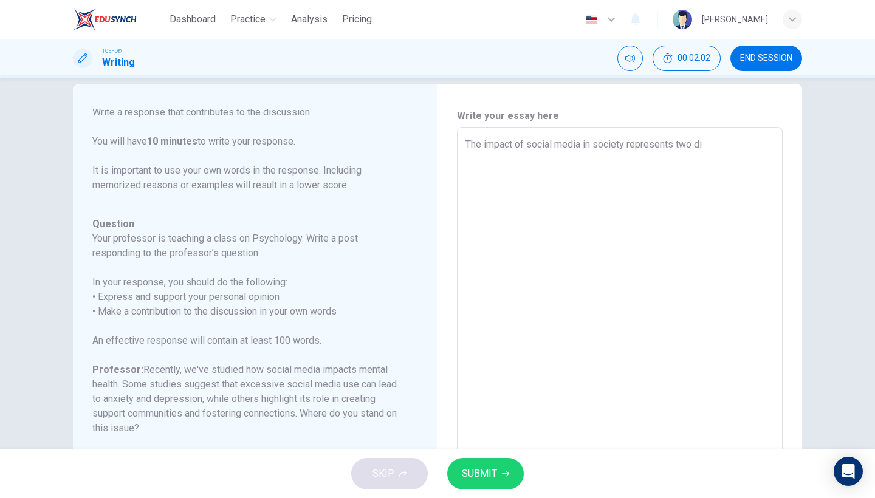
type textarea "The impact of social media in society represents two dis"
type textarea "x"
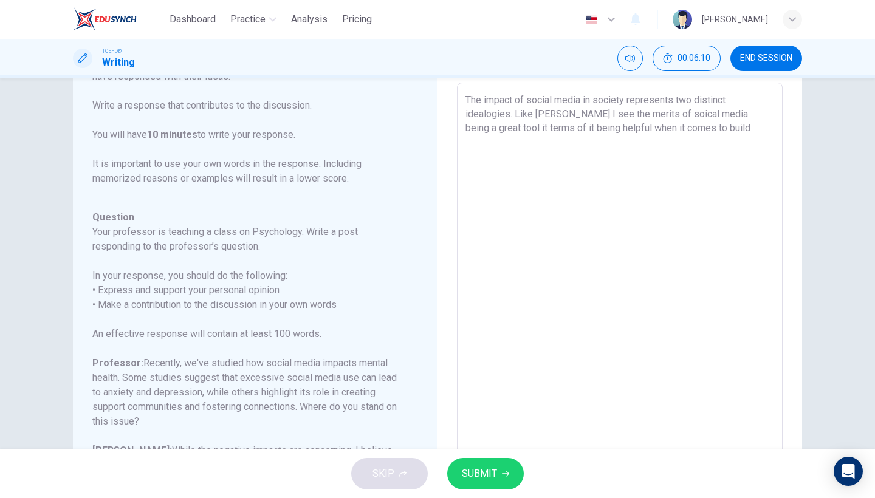
scroll to position [61, 0]
click at [628, 101] on textarea "The impact of social media in society represents two distinct idealogies. Like …" at bounding box center [620, 287] width 309 height 386
click at [630, 103] on textarea "The impact of social media in society between the students represents two disti…" at bounding box center [620, 287] width 309 height 386
click at [657, 154] on textarea "The impact of social media in society debate between the students represents tw…" at bounding box center [620, 287] width 309 height 386
click at [748, 66] on button "END SESSION" at bounding box center [767, 59] width 72 height 26
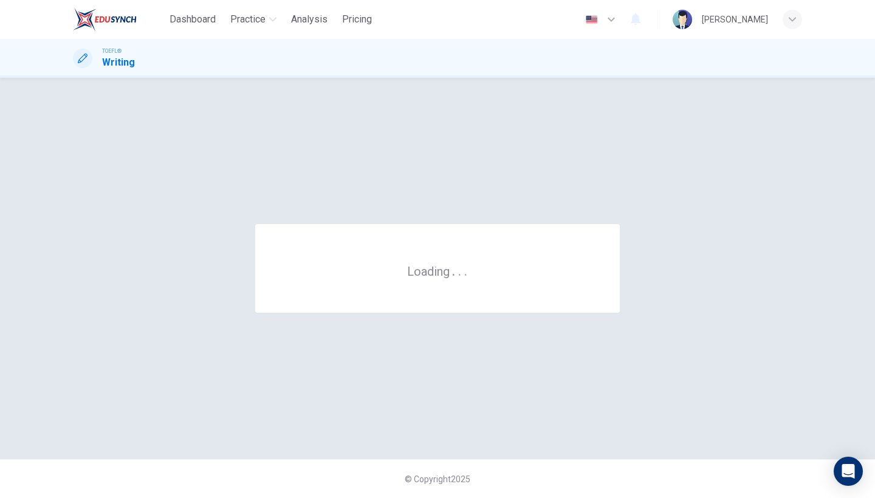
scroll to position [0, 0]
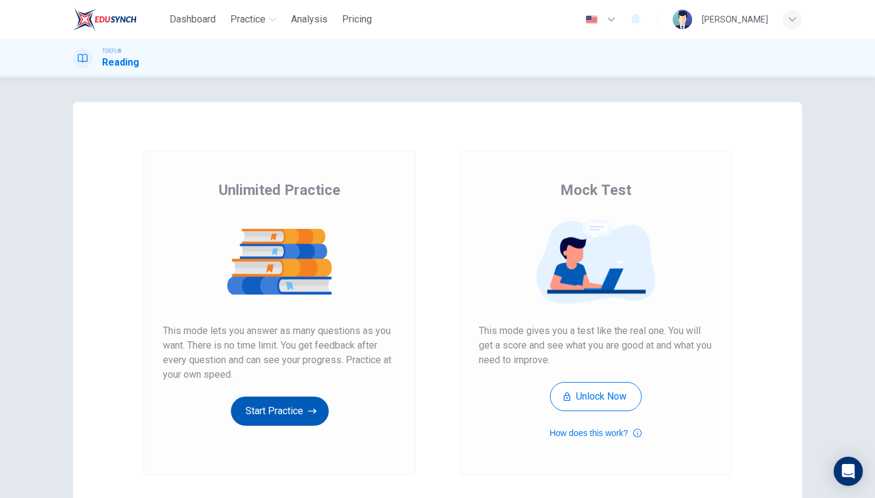
click at [254, 416] on button "Start Practice" at bounding box center [280, 411] width 98 height 29
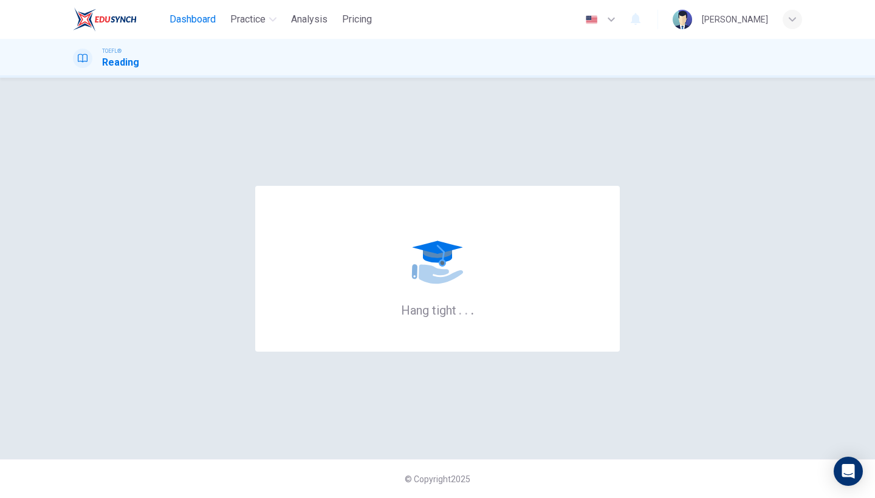
click at [194, 26] on span "Dashboard" at bounding box center [193, 19] width 46 height 15
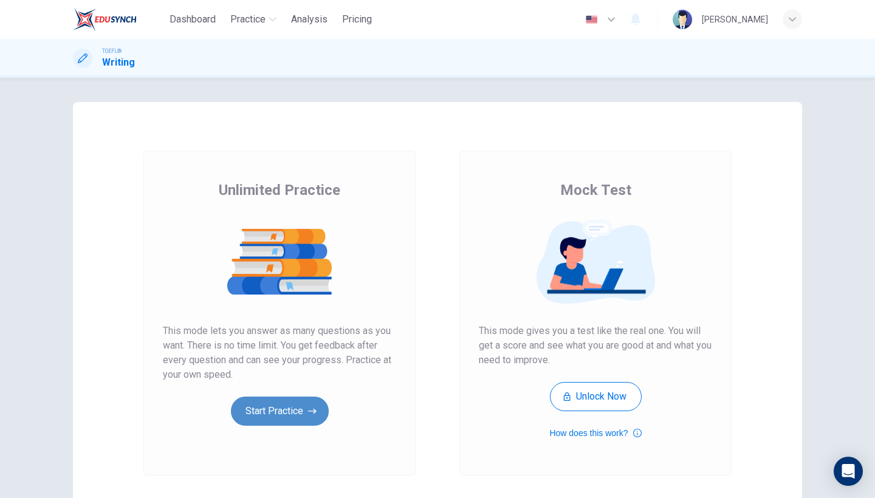
click at [273, 412] on button "Start Practice" at bounding box center [280, 411] width 98 height 29
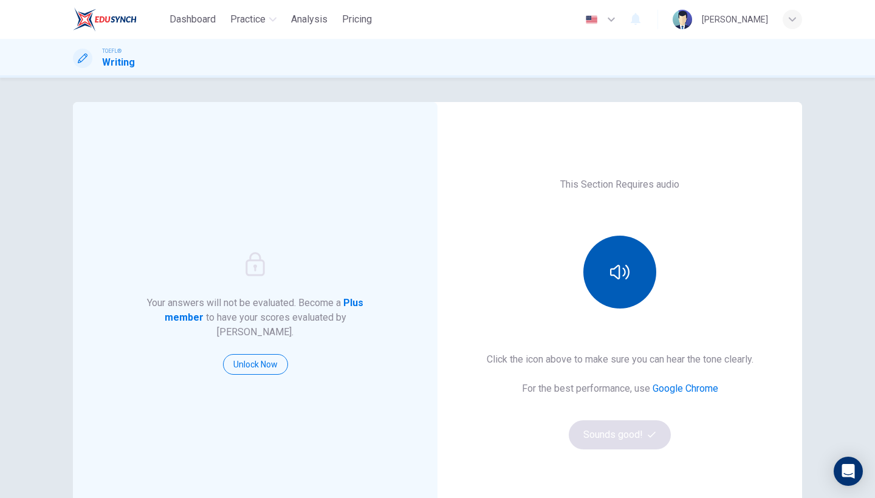
click at [604, 283] on button "button" at bounding box center [619, 272] width 73 height 73
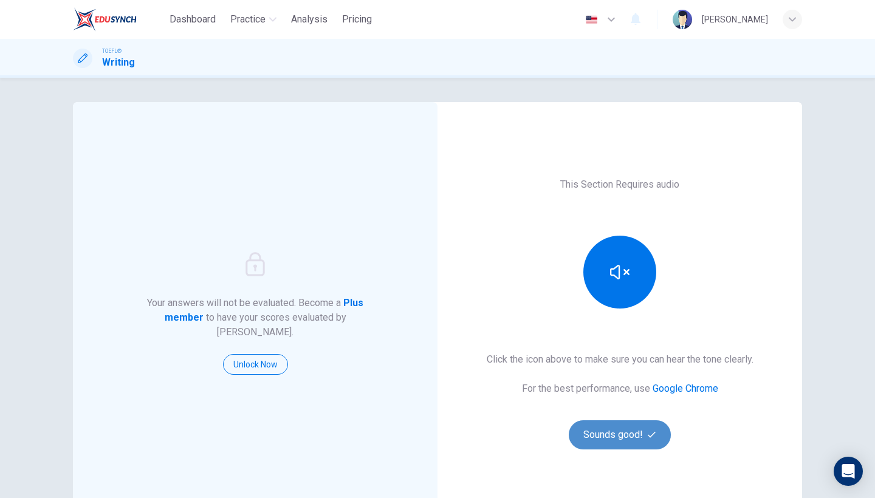
click at [600, 445] on button "Sounds good!" at bounding box center [620, 435] width 102 height 29
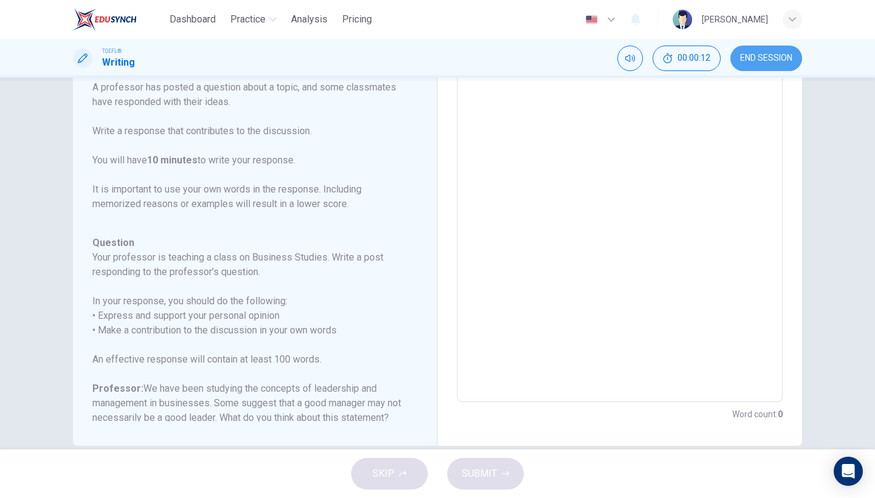
click at [758, 67] on button "END SESSION" at bounding box center [767, 59] width 72 height 26
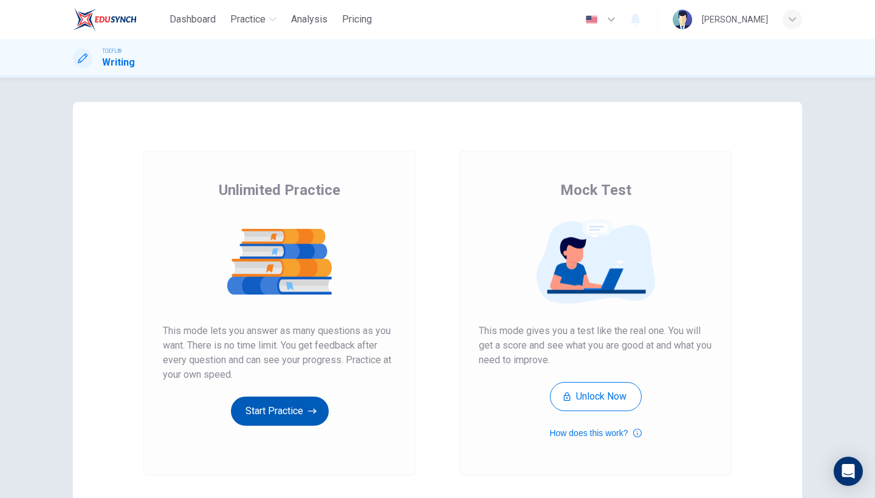
click at [283, 402] on button "Start Practice" at bounding box center [280, 411] width 98 height 29
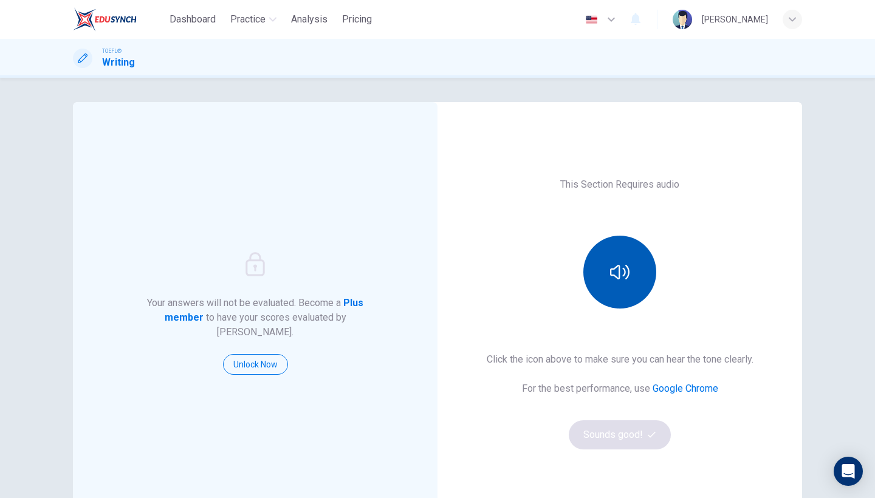
click at [627, 266] on icon "button" at bounding box center [619, 272] width 19 height 15
click at [607, 448] on button "Sounds good!" at bounding box center [620, 435] width 102 height 29
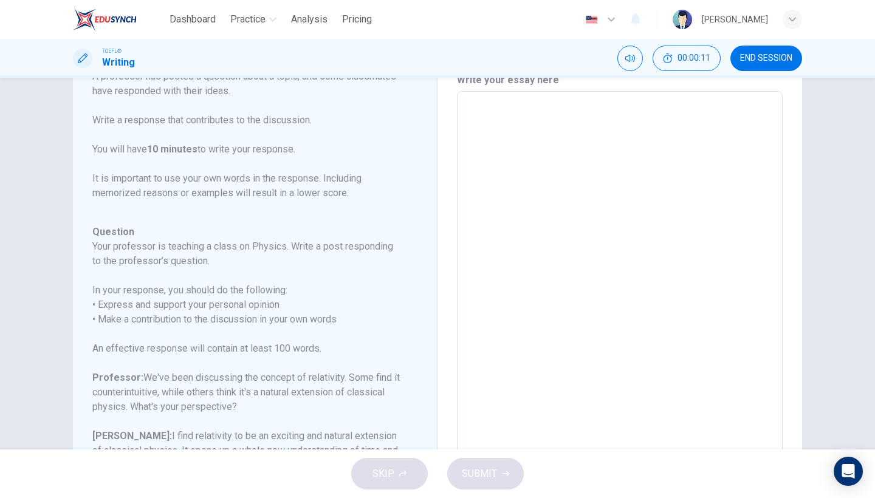
scroll to position [53, 0]
click at [545, 181] on textarea at bounding box center [620, 295] width 309 height 386
click at [771, 63] on button "END SESSION" at bounding box center [767, 59] width 72 height 26
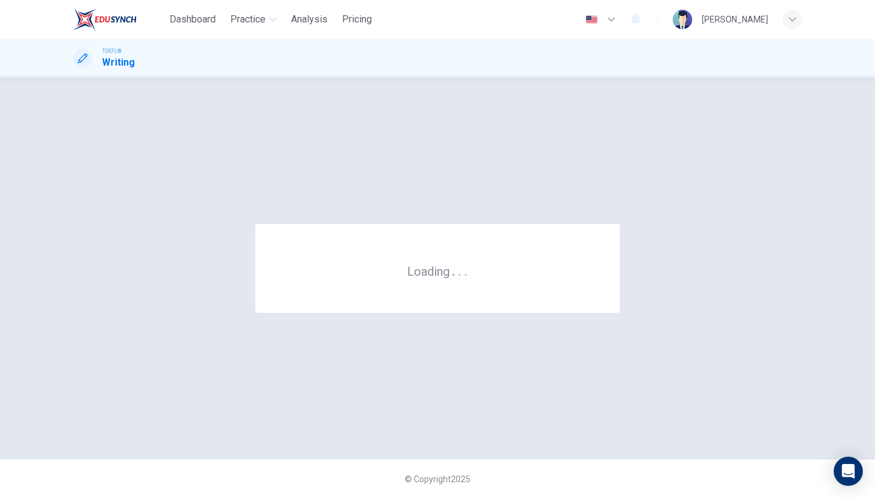
scroll to position [0, 0]
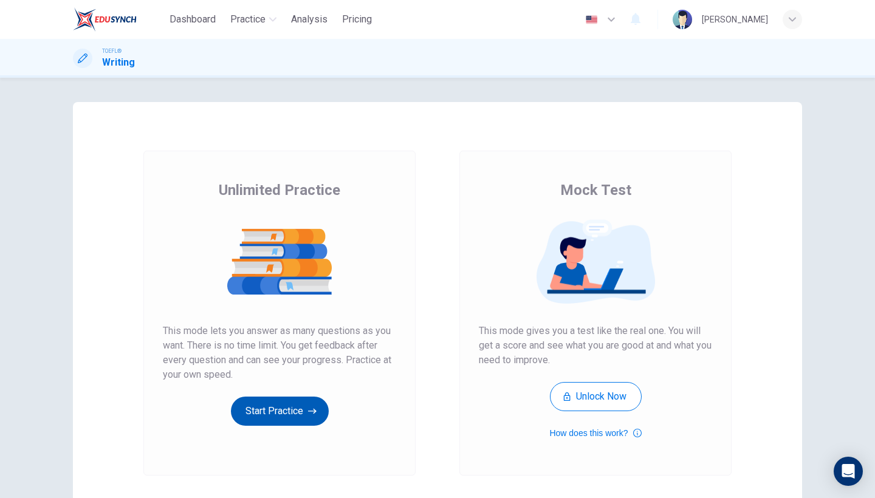
click at [278, 405] on button "Start Practice" at bounding box center [280, 411] width 98 height 29
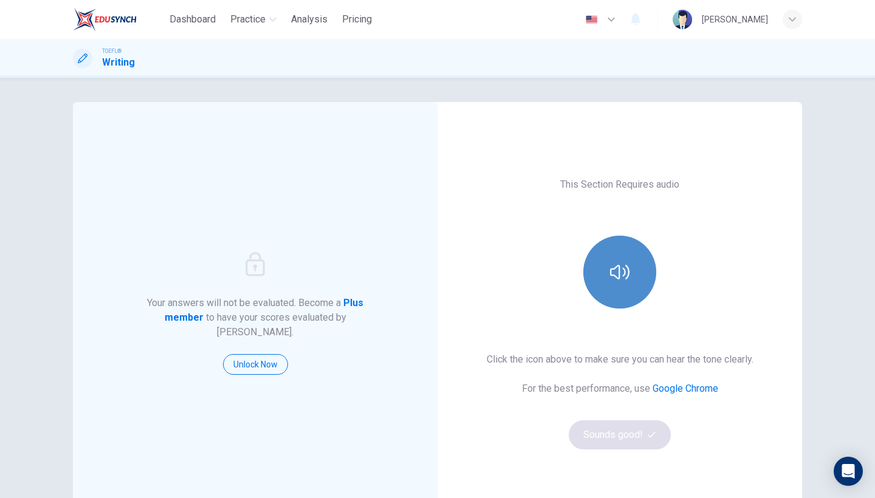
click at [598, 286] on button "button" at bounding box center [619, 272] width 73 height 73
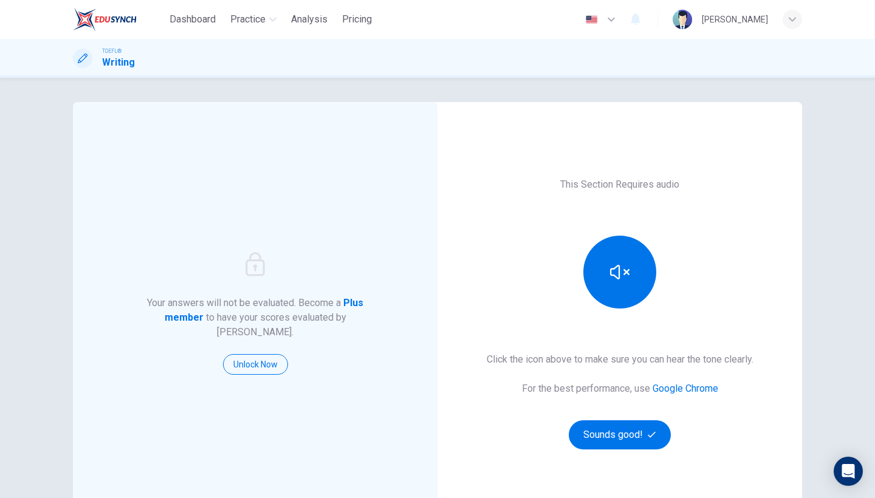
click at [593, 451] on div "This Section Requires audio Click the icon above to make sure you can hear the …" at bounding box center [620, 313] width 365 height 422
click at [593, 439] on button "Sounds good!" at bounding box center [620, 435] width 102 height 29
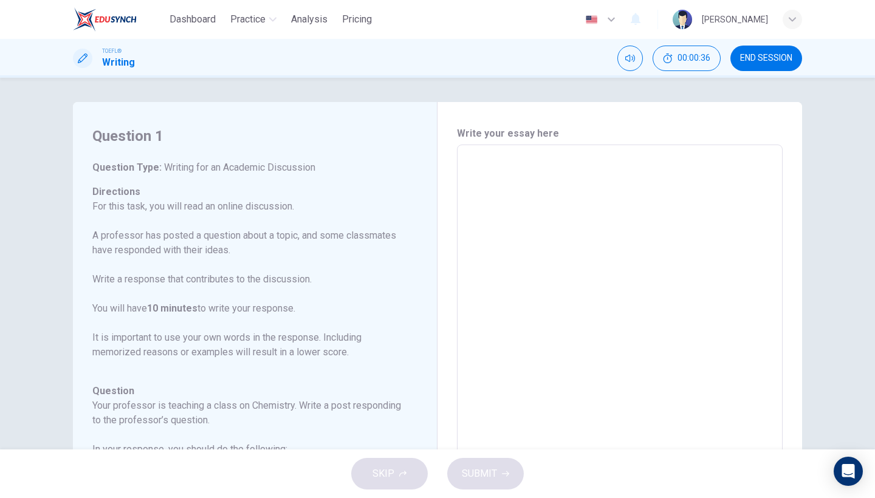
click at [549, 194] on textarea at bounding box center [620, 348] width 309 height 386
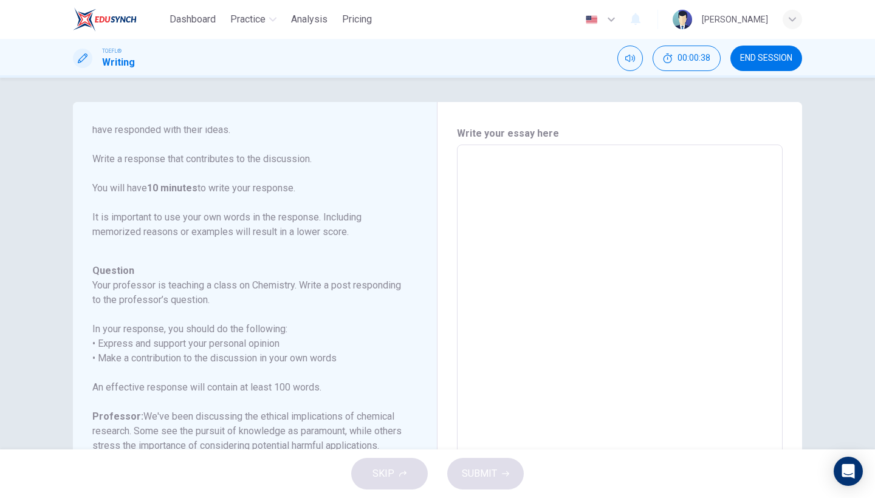
scroll to position [120, 0]
type textarea "t"
type textarea "x"
type textarea "th"
type textarea "x"
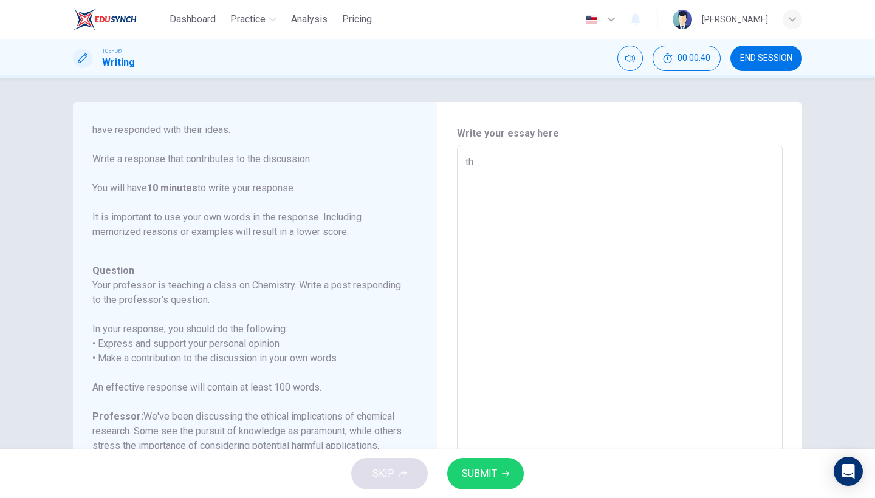
type textarea "t"
type textarea "x"
type textarea "T"
type textarea "x"
type textarea "Th"
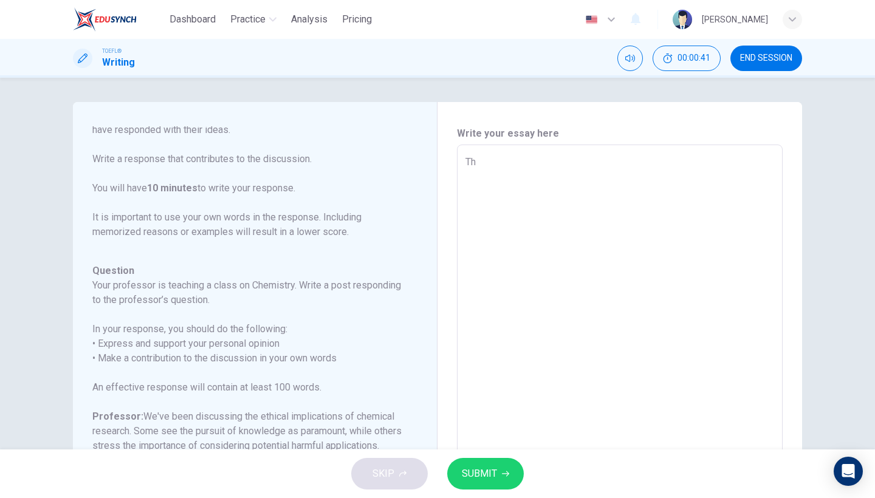
type textarea "x"
type textarea "The"
type textarea "x"
type textarea "The"
type textarea "x"
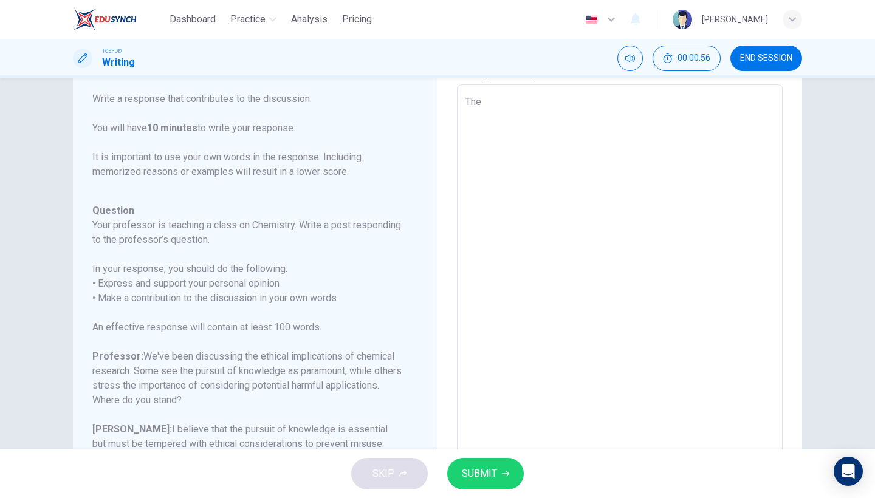
scroll to position [61, 0]
type textarea "The p"
type textarea "x"
type textarea "The pu"
type textarea "x"
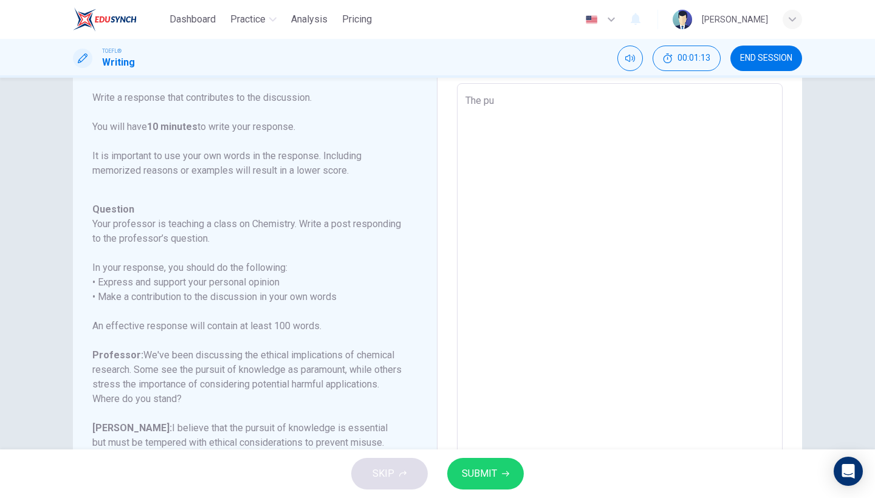
type textarea "The pur"
type textarea "x"
type textarea "The purs"
type textarea "x"
type textarea "The pursu"
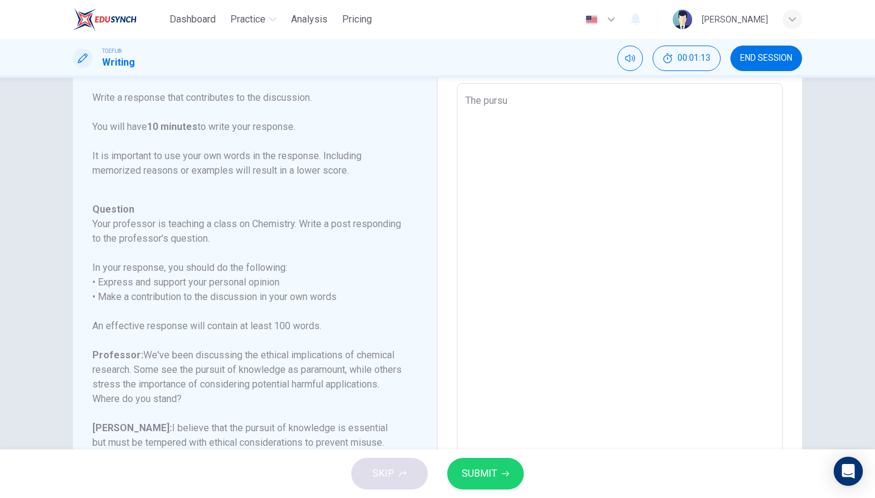
type textarea "x"
type textarea "The pursui"
type textarea "x"
type textarea "The pursuit"
type textarea "x"
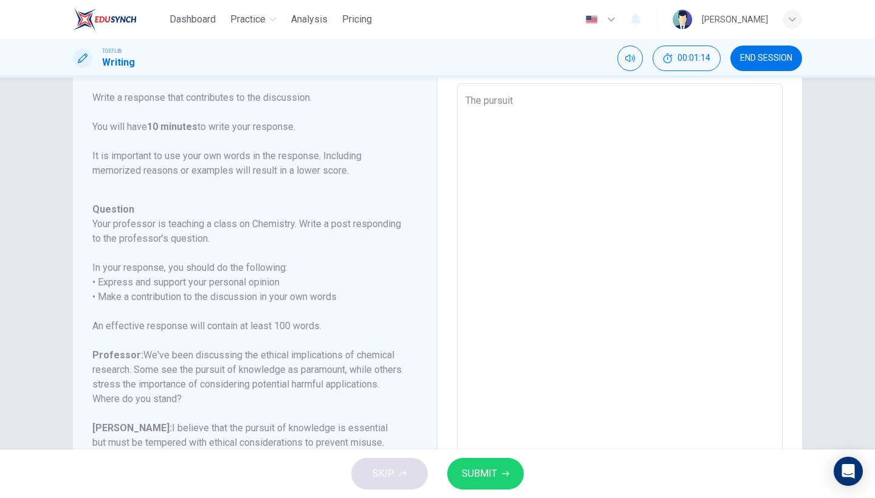
type textarea "The pursuit"
type textarea "x"
type textarea "The pursuit o"
type textarea "x"
type textarea "The pursuit of"
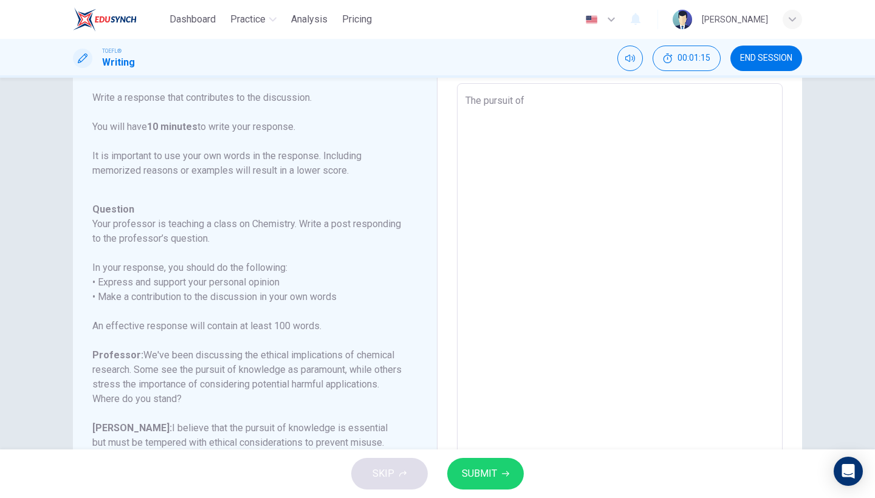
type textarea "x"
type textarea "The pursuit of"
type textarea "x"
type textarea "The pursuit of k"
type textarea "x"
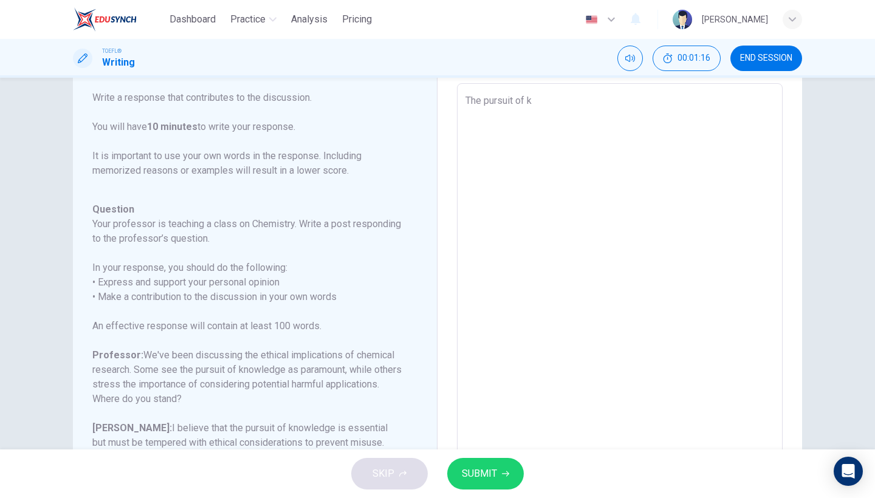
type textarea "The pursuit of kn"
type textarea "x"
type textarea "The pursuit of kno"
type textarea "x"
type textarea "The pursuit of know"
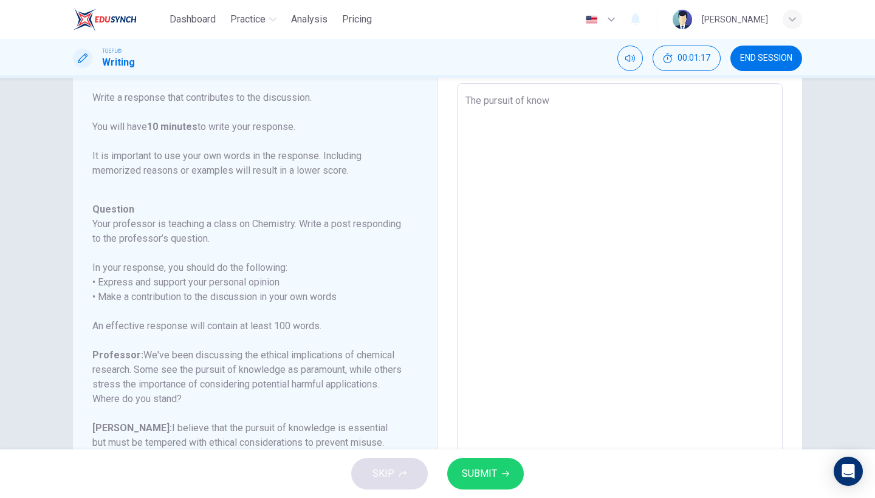
type textarea "x"
type textarea "The pursuit of knowl"
type textarea "x"
type textarea "The pursuit of knowle"
type textarea "x"
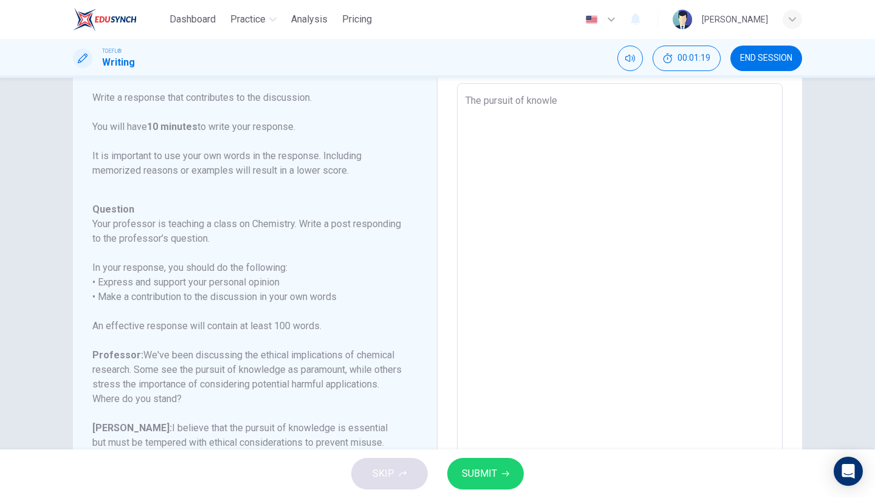
type textarea "The pursuit of knowled"
type textarea "x"
type textarea "The pursuit of knowledg"
type textarea "x"
type textarea "The pursuit of knowledge"
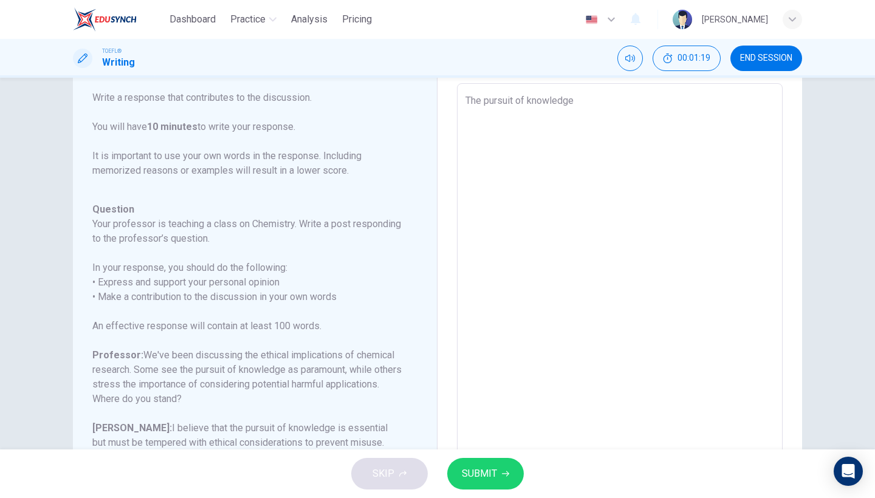
type textarea "x"
type textarea "The pursuit of knowledge"
type textarea "x"
type textarea "The pursuit of knowledge a"
type textarea "x"
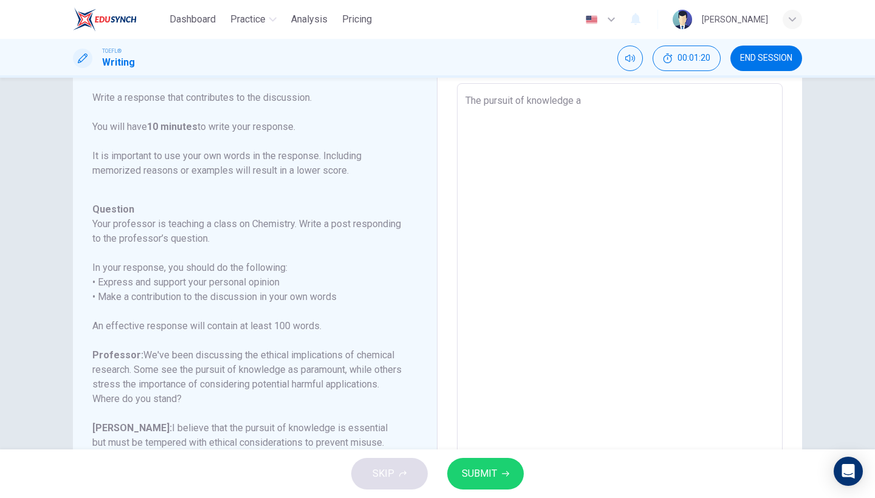
type textarea "The pursuit of knowledge an"
type textarea "x"
type textarea "The pursuit of knowledge and"
type textarea "x"
type textarea "The pursuit of knowledge and"
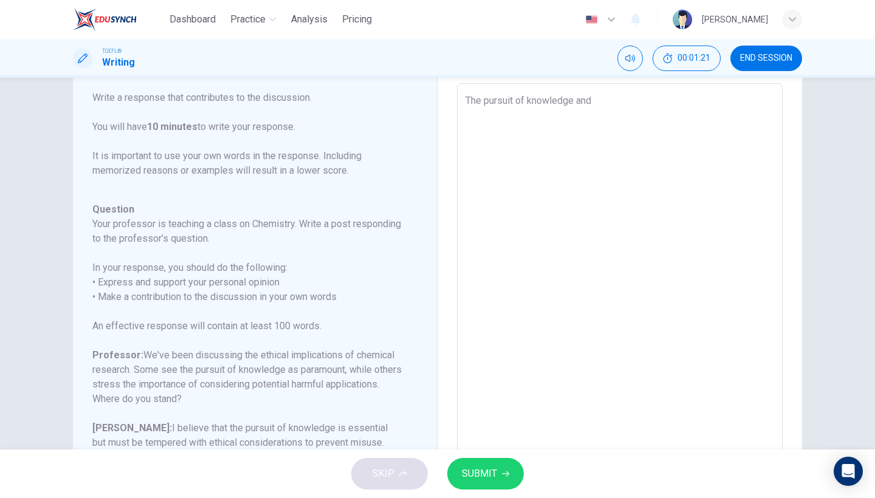
type textarea "x"
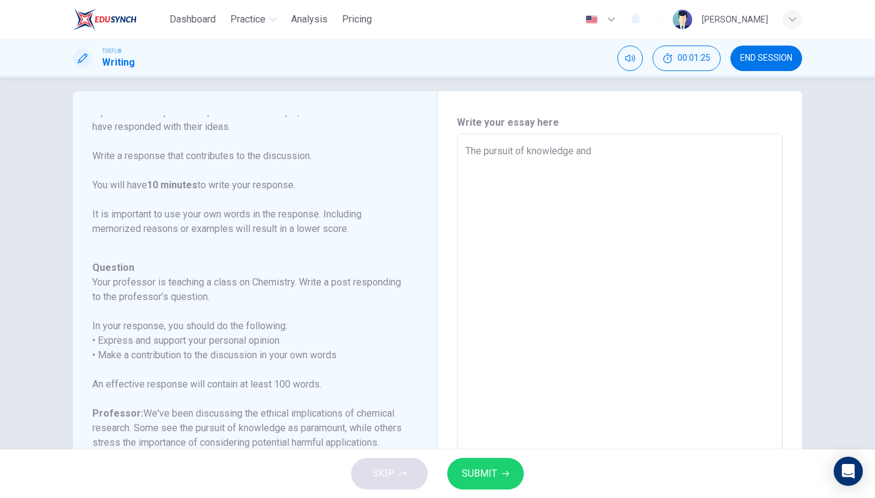
scroll to position [8, 0]
type textarea "The pursuit of knowledge and t"
type textarea "x"
type textarea "The pursuit of knowledge and th"
type textarea "x"
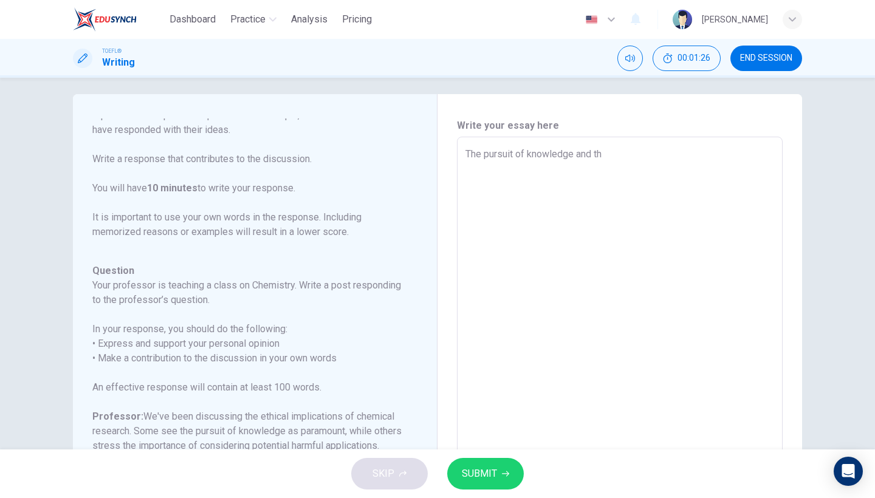
type textarea "The pursuit of knowledge and the"
type textarea "x"
type textarea "The pursuit of knowledge and the"
type textarea "x"
type textarea "The pursuit of knowledge and the e"
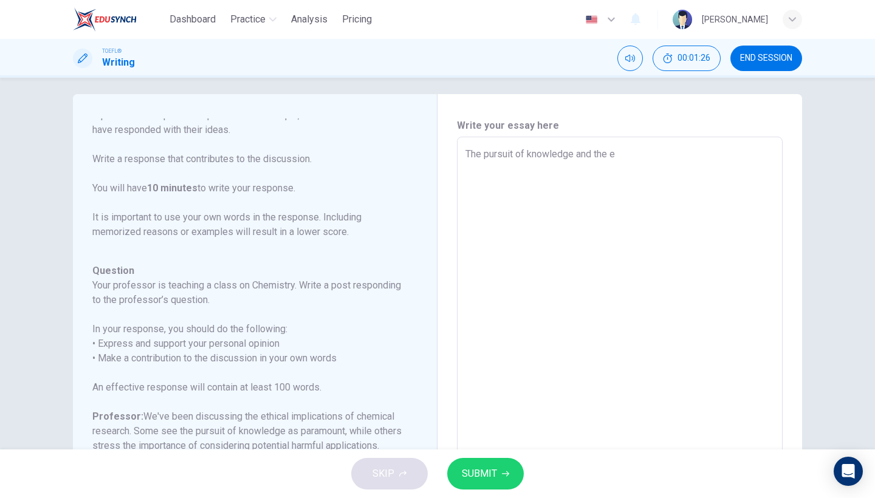
type textarea "x"
type textarea "The pursuit of knowledge and the et"
type textarea "x"
type textarea "The pursuit of knowledge and the eth"
type textarea "x"
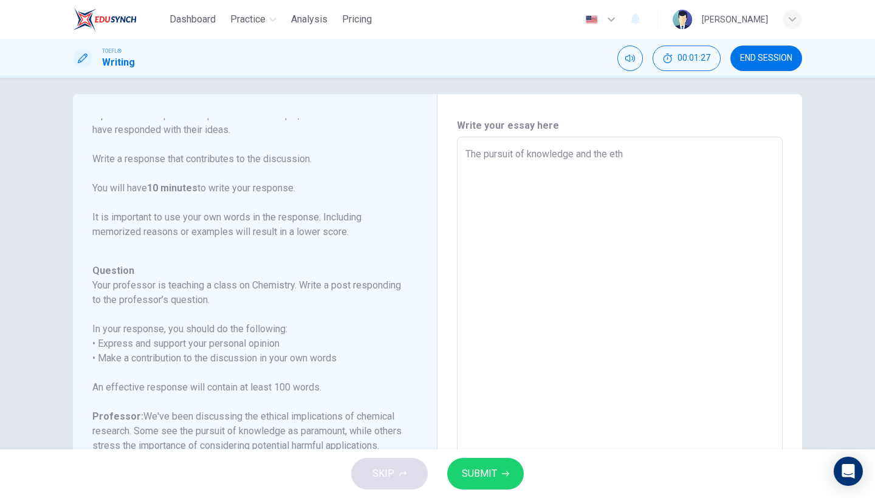
type textarea "The pursuit of knowledge and the ethi"
type textarea "x"
type textarea "The pursuit of knowledge and the ethic"
type textarea "x"
type textarea "The pursuit of knowledge and the ethica"
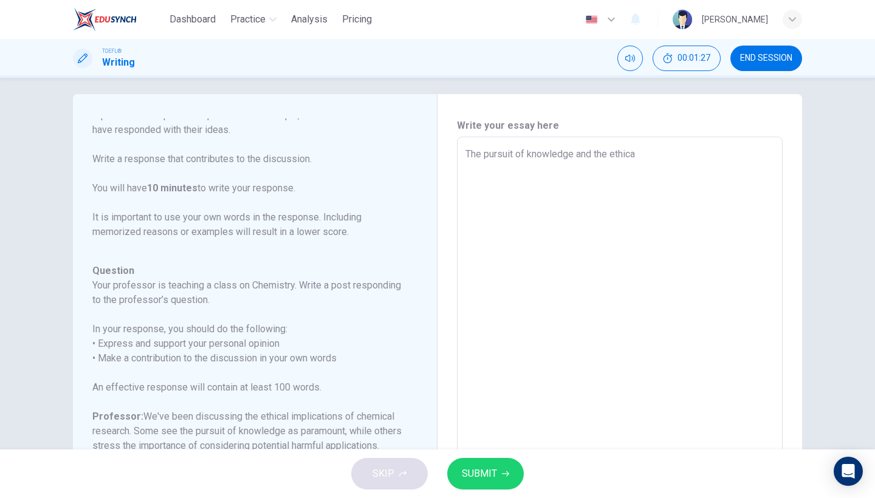
type textarea "x"
type textarea "The pursuit of knowledge and the ethical"
type textarea "x"
type textarea "The pursuit of knowledge and the ethical"
type textarea "x"
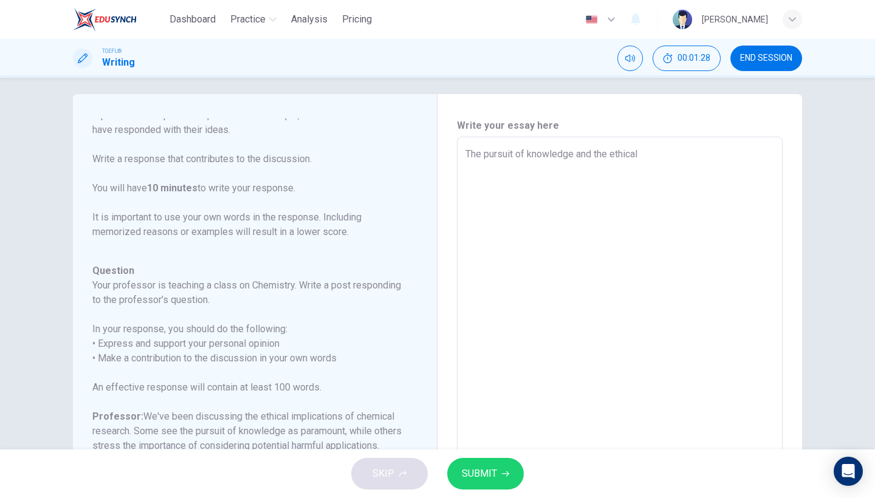
type textarea "The pursuit of knowledge and the ethical c"
type textarea "x"
type textarea "The pursuit of knowledge and the ethical ci"
type textarea "x"
type textarea "The pursuit of knowledge and the ethical cin"
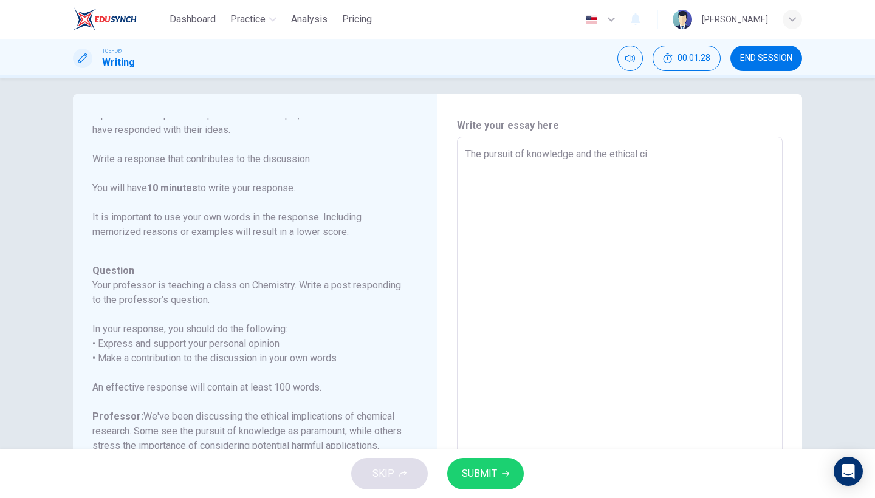
type textarea "x"
type textarea "The pursuit of knowledge and the ethical cins"
type textarea "x"
type textarea "The pursuit of knowledge and the ethical cin"
type textarea "x"
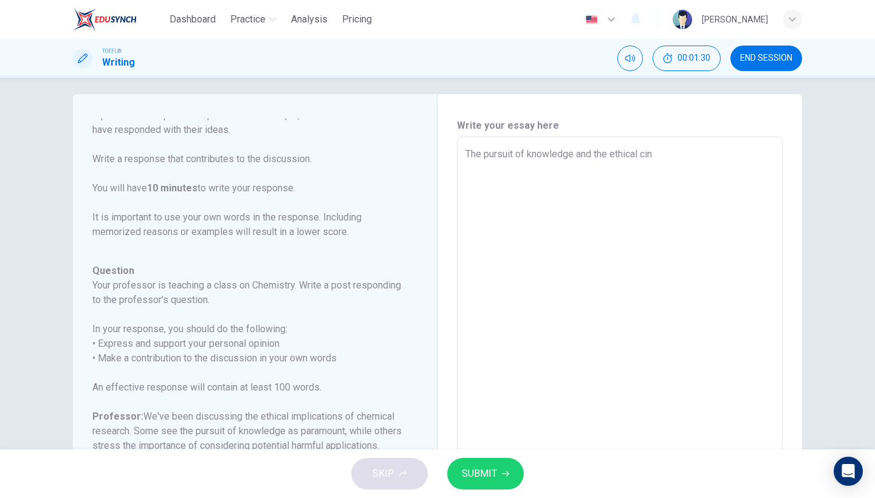
type textarea "The pursuit of knowledge and the ethical ci"
type textarea "x"
type textarea "The pursuit of knowledge and the ethical c"
type textarea "x"
type textarea "The pursuit of knowledge and the ethical co"
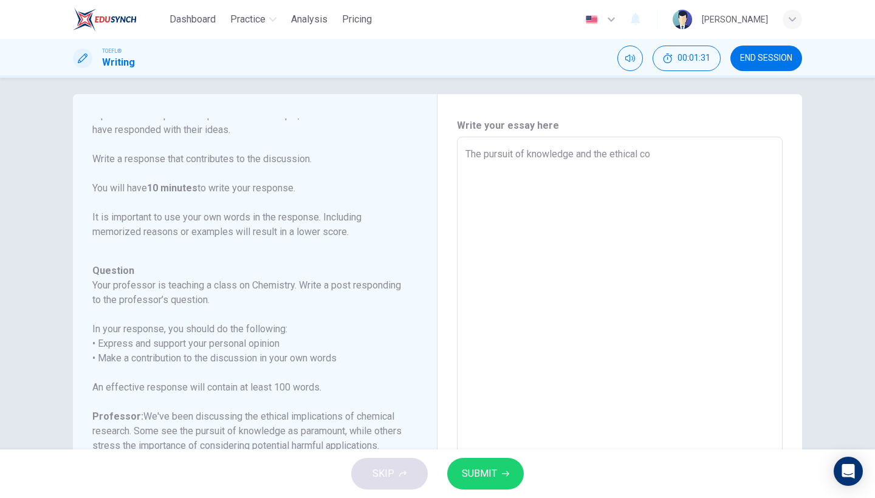
type textarea "x"
type textarea "The pursuit of knowledge and the ethical con"
type textarea "x"
type textarea "The pursuit of knowledge and the ethical cons"
type textarea "x"
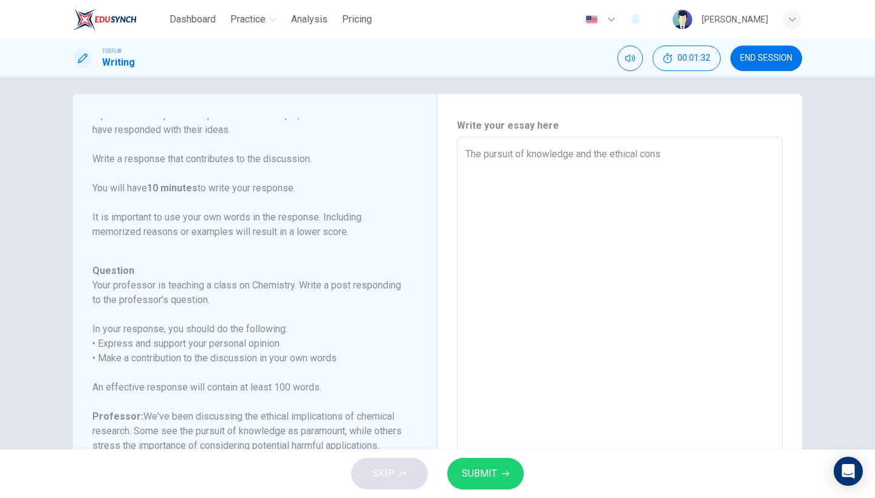
type textarea "The pursuit of knowledge and the ethical consi"
type textarea "x"
type textarea "The pursuit of knowledge and the ethical consid"
type textarea "x"
type textarea "The pursuit of knowledge and the ethical conside"
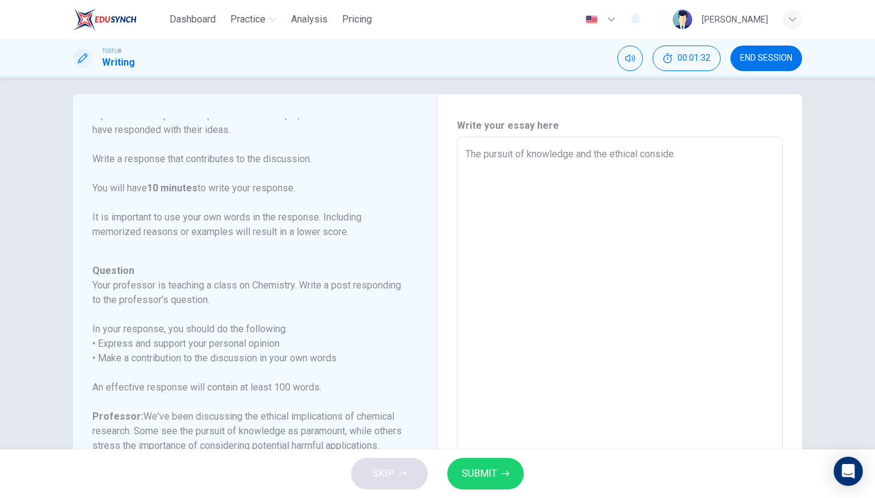
type textarea "x"
type textarea "The pursuit of knowledge and the ethical consider"
type textarea "x"
type textarea "The pursuit of knowledge and the ethical considera"
type textarea "x"
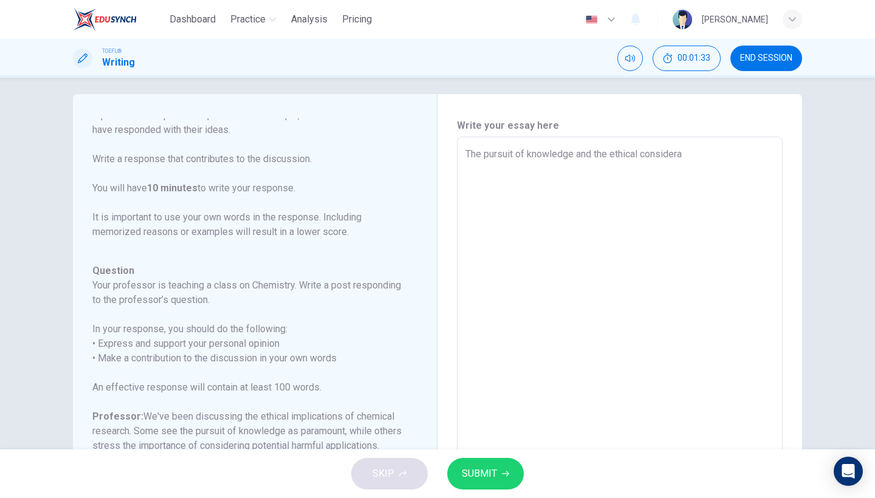
type textarea "The pursuit of knowledge and the ethical considerat"
type textarea "x"
type textarea "The pursuit of knowledge and the ethical considerati"
type textarea "x"
type textarea "The pursuit of knowledge and the ethical consideratio"
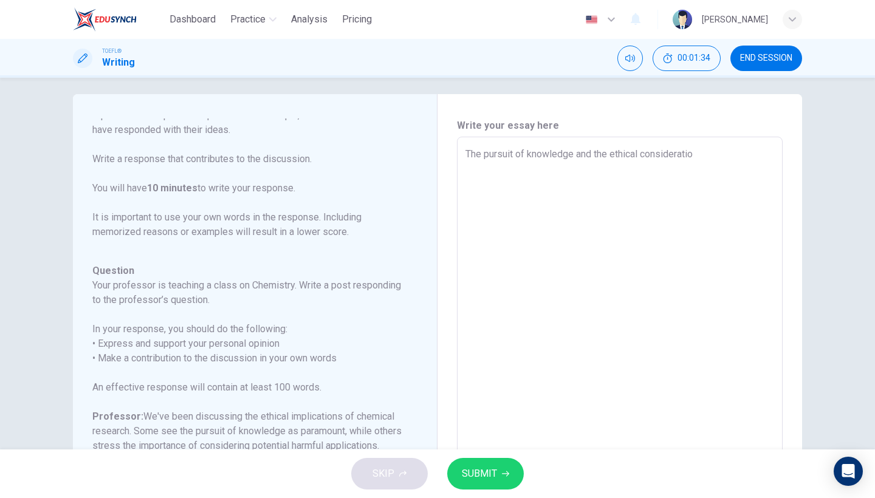
type textarea "x"
type textarea "The pursuit of knowledge and the ethical consideration"
type textarea "x"
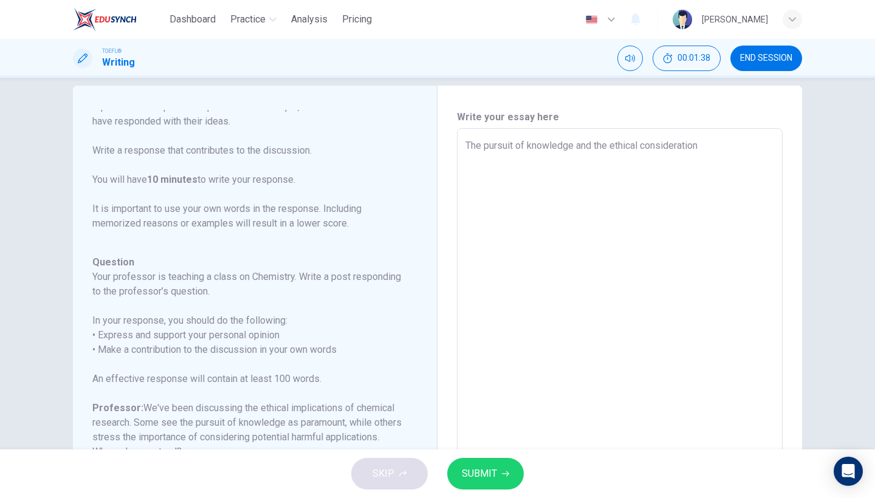
type textarea "The pursuit of knowledge and the ethical consideration"
type textarea "x"
type textarea "The pursuit of knowledge and the ethical consideration d"
type textarea "x"
type textarea "The pursuit of knowledge and the ethical consideration de"
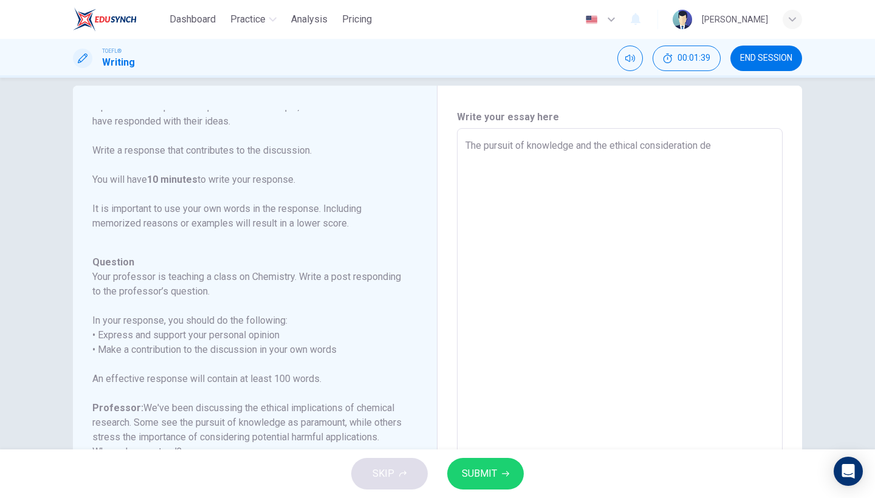
type textarea "x"
type textarea "The pursuit of knowledge and the ethical consideration deb"
type textarea "x"
type textarea "The pursuit of knowledge and the ethical consideration deba"
type textarea "x"
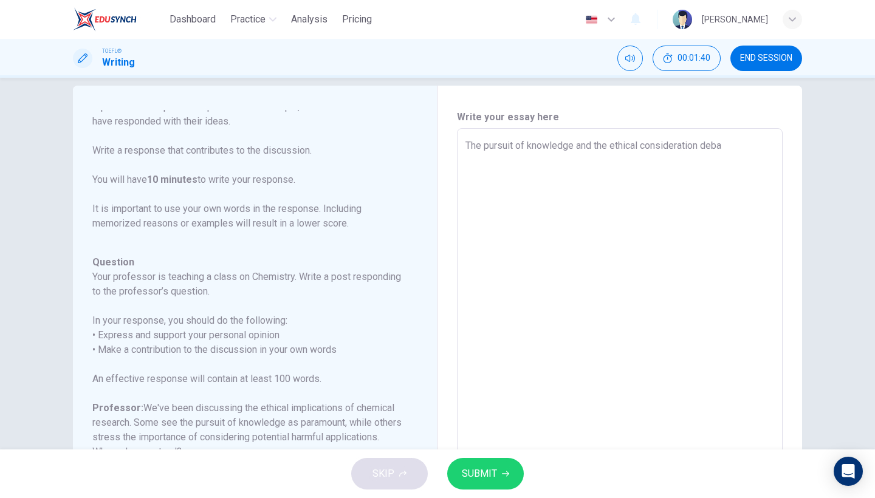
type textarea "The pursuit of knowledge and the ethical consideration debat"
type textarea "x"
type textarea "The pursuit of knowledge and the ethical consideration debate"
type textarea "x"
type textarea "The pursuit of knowledge and the ethical consideration debate"
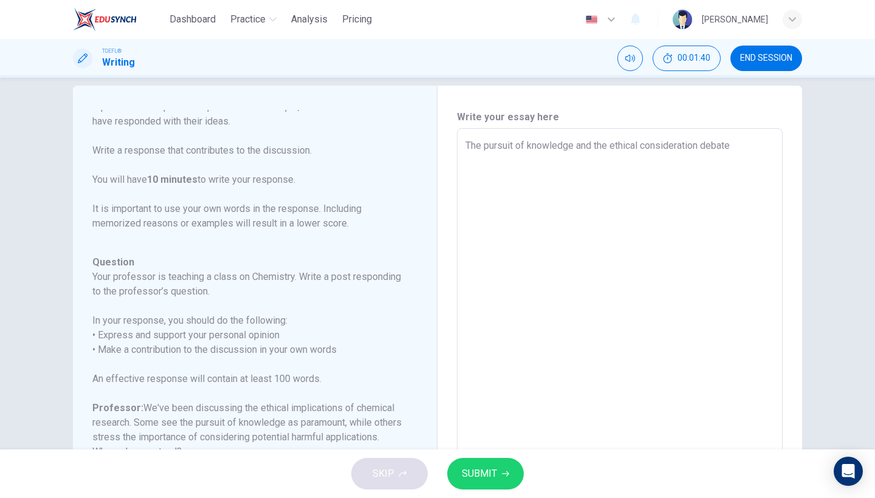
type textarea "x"
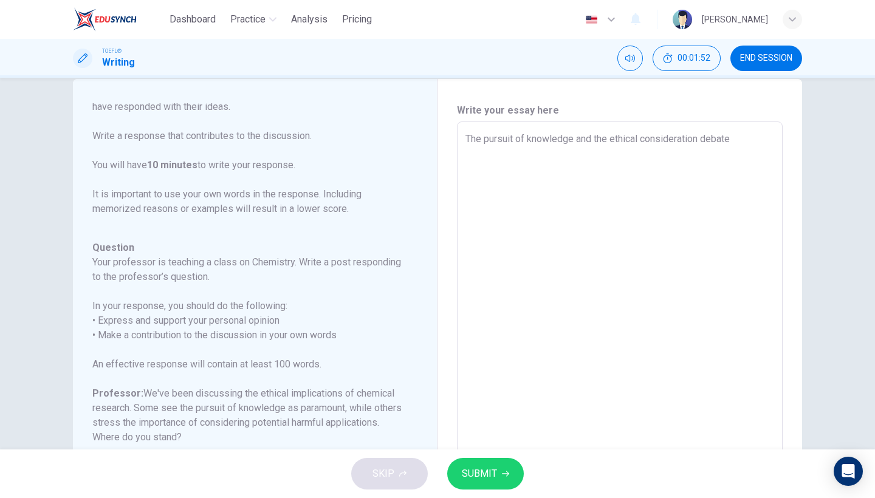
scroll to position [120, 0]
type textarea "The pursuit of knowledge and the ethical consideration debate b"
type textarea "x"
type textarea "The pursuit of knowledge and the ethical consideration debate be"
type textarea "x"
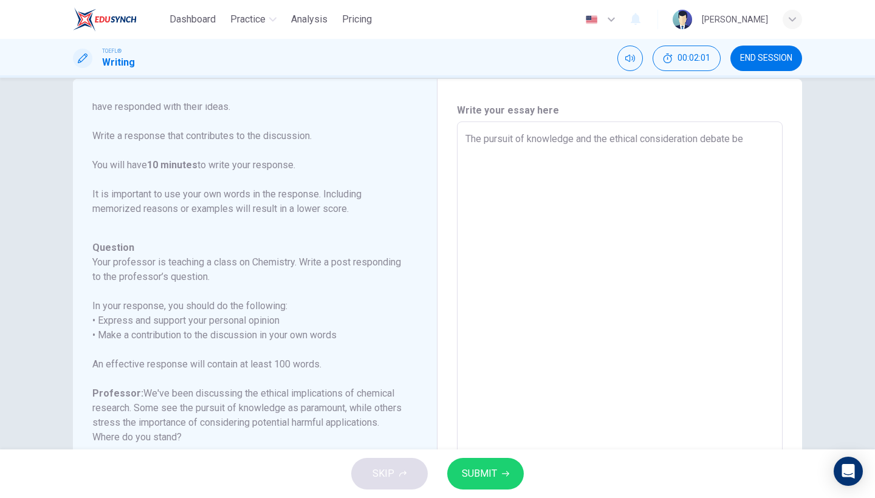
type textarea "The pursuit of knowledge and the ethical consideration debate bet"
type textarea "x"
type textarea "The pursuit of knowledge and the ethical consideration debate betw"
type textarea "x"
type textarea "The pursuit of knowledge and the ethical consideration debate betwe"
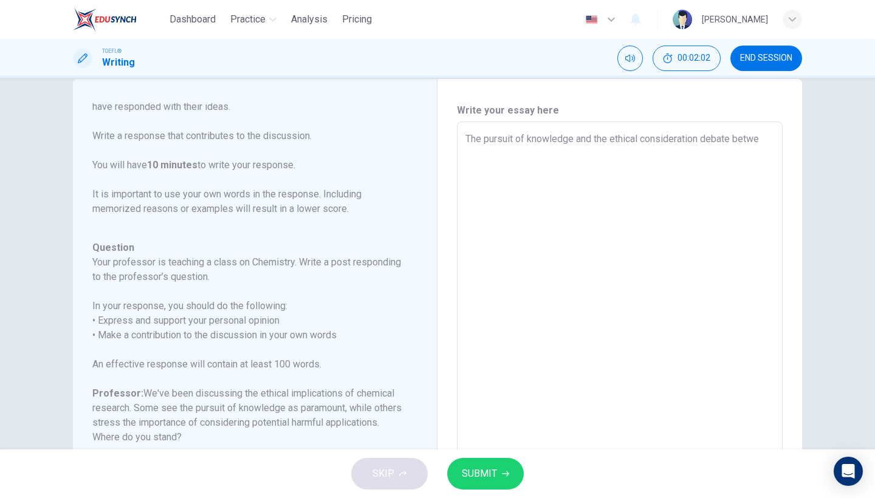
type textarea "x"
type textarea "The pursuit of knowledge and the ethical consideration debate betwee"
type textarea "x"
type textarea "The pursuit of knowledge and the ethical consideration debate between"
type textarea "x"
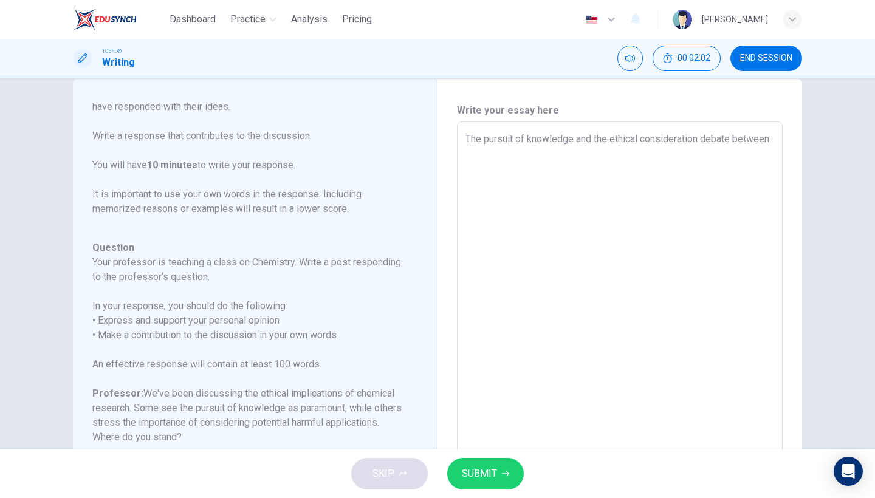
type textarea "The pursuit of knowledge and the ethical consideration debate between"
type textarea "x"
type textarea "The pursuit of knowledge and the ethical consideration debate between t"
type textarea "x"
type textarea "The pursuit of knowledge and the ethical consideration debate between th"
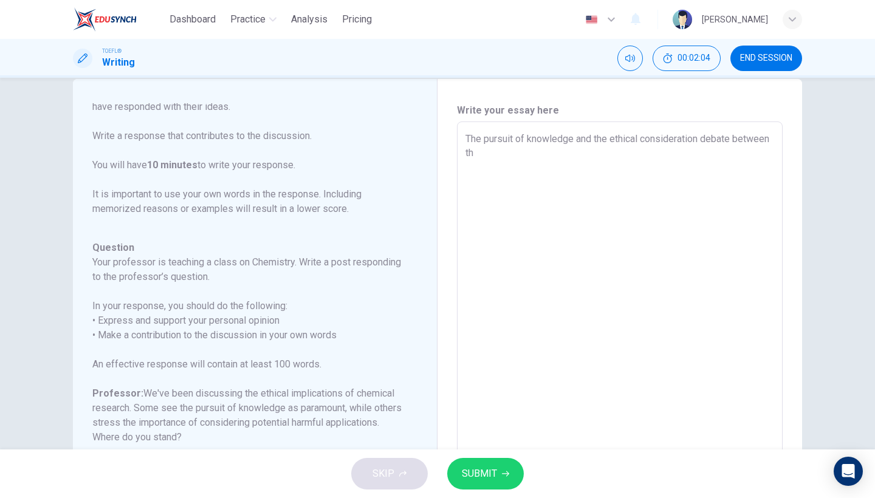
type textarea "x"
type textarea "The pursuit of knowledge and the ethical consideration debate between the"
type textarea "x"
type textarea "The pursuit of knowledge and the ethical consideration debate between the"
type textarea "x"
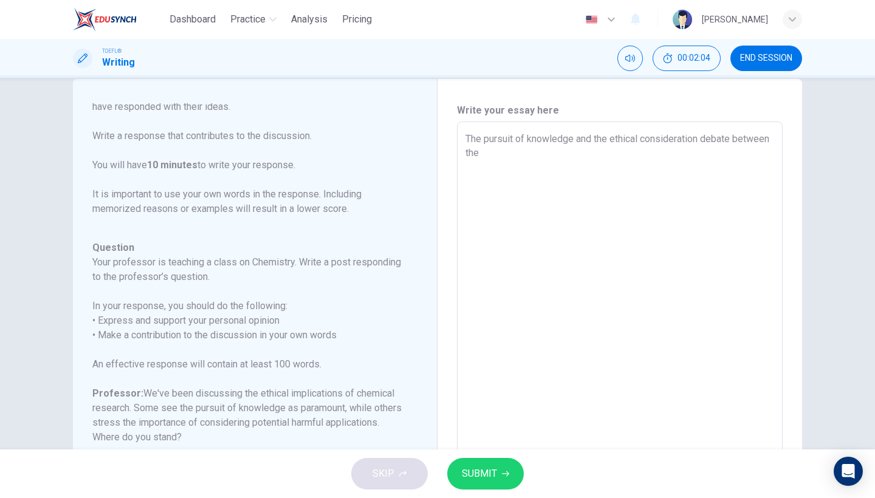
type textarea "The pursuit of knowledge and the ethical consideration debate between the t"
type textarea "x"
type textarea "The pursuit of knowledge and the ethical consideration debate between the tw"
type textarea "x"
type textarea "The pursuit of knowledge and the ethical consideration debate between the two"
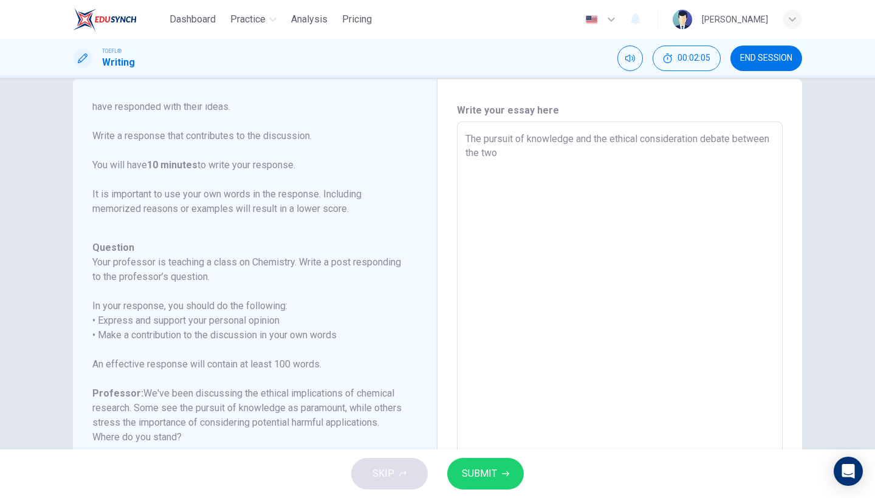
type textarea "x"
type textarea "The pursuit of knowledge and the ethical consideration debate between the two"
type textarea "x"
type textarea "The pursuit of knowledge and the ethical consideration debate between the two s"
type textarea "x"
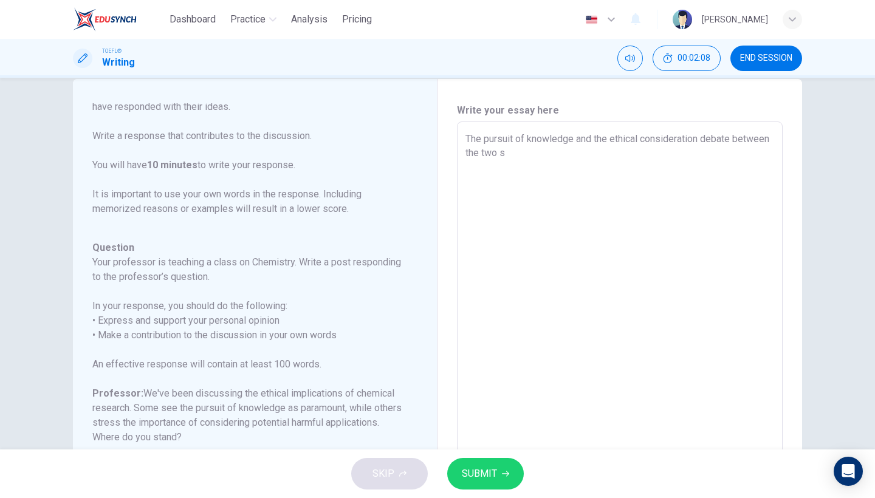
type textarea "The pursuit of knowledge and the ethical consideration debate between the two"
type textarea "x"
type textarea "The pursuit of knowledge and the ethical consideration debate between the two"
type textarea "x"
type textarea "The pursuit of knowledge and the ethical consideration debate between the tw"
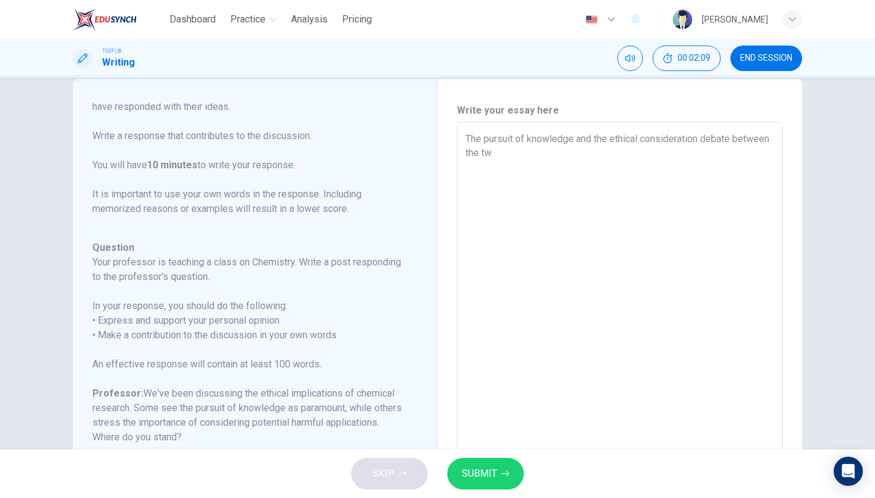
type textarea "x"
type textarea "The pursuit of knowledge and the ethical consideration debate between the t"
type textarea "x"
type textarea "The pursuit of knowledge and the ethical consideration debate between the"
type textarea "x"
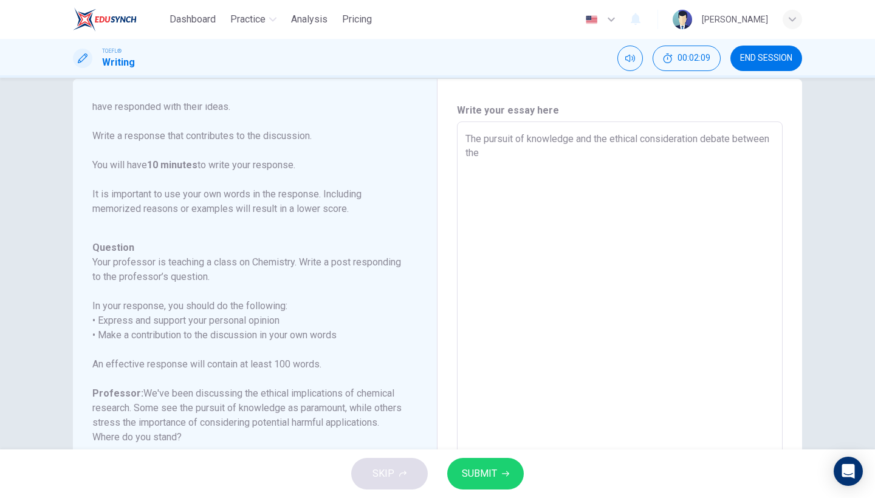
type textarea "The pursuit of knowledge and the ethical consideration debate between the s"
type textarea "x"
type textarea "The pursuit of knowledge and the ethical consideration debate between the st"
type textarea "x"
type textarea "The pursuit of knowledge and the ethical consideration debate between the stu"
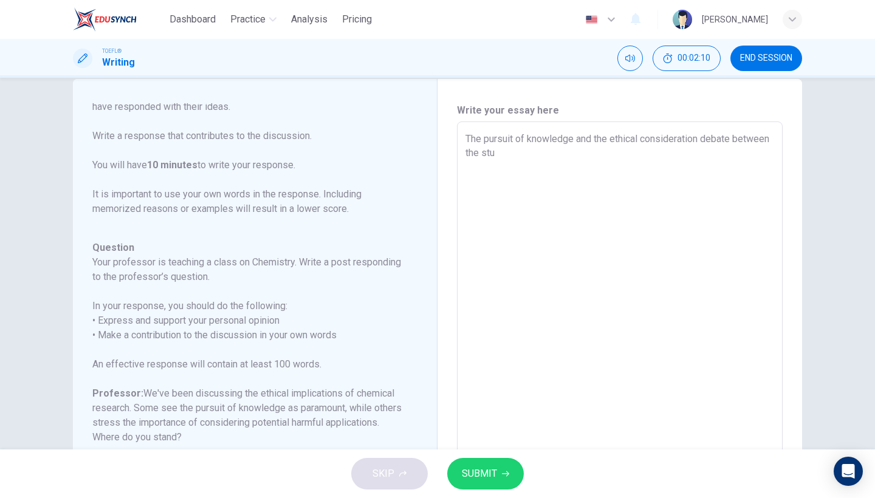
type textarea "x"
type textarea "The pursuit of knowledge and the ethical consideration debate between the stud"
type textarea "x"
type textarea "The pursuit of knowledge and the ethical consideration debate between the stude"
type textarea "x"
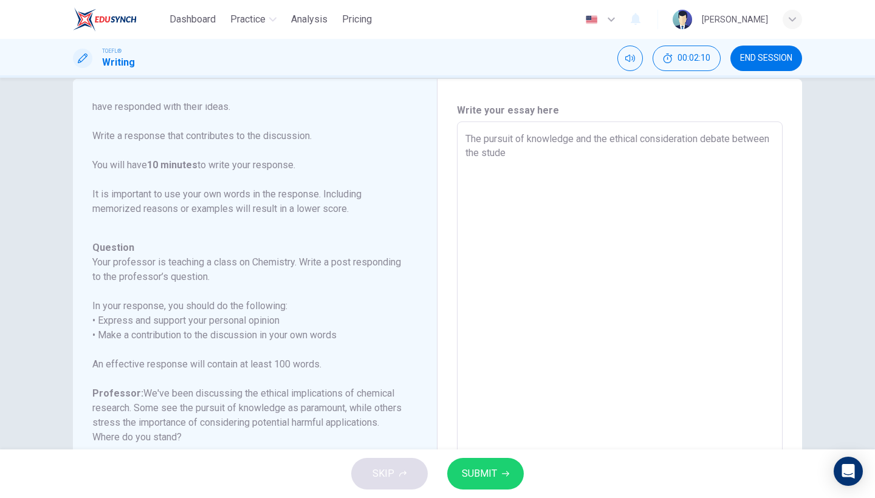
type textarea "The pursuit of knowledge and the ethical consideration debate between the studen"
type textarea "x"
type textarea "The pursuit of knowledge and the ethical consideration debate between the stude…"
type textarea "x"
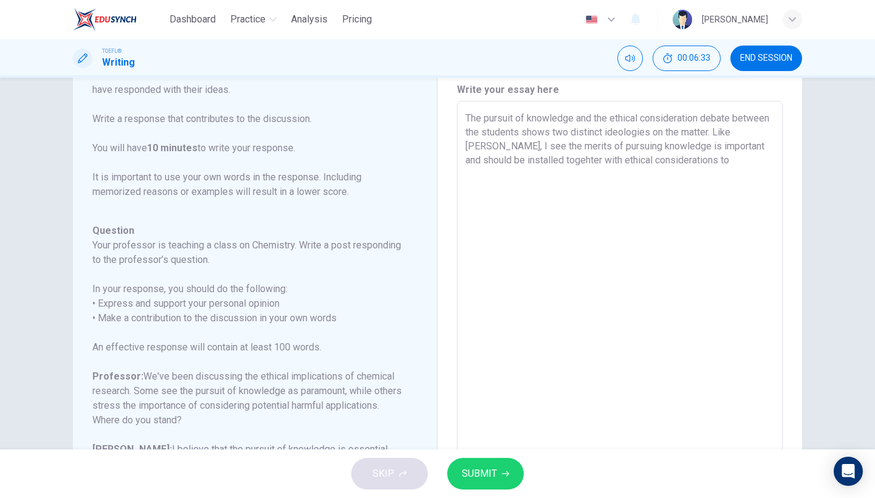
scroll to position [63, 0]
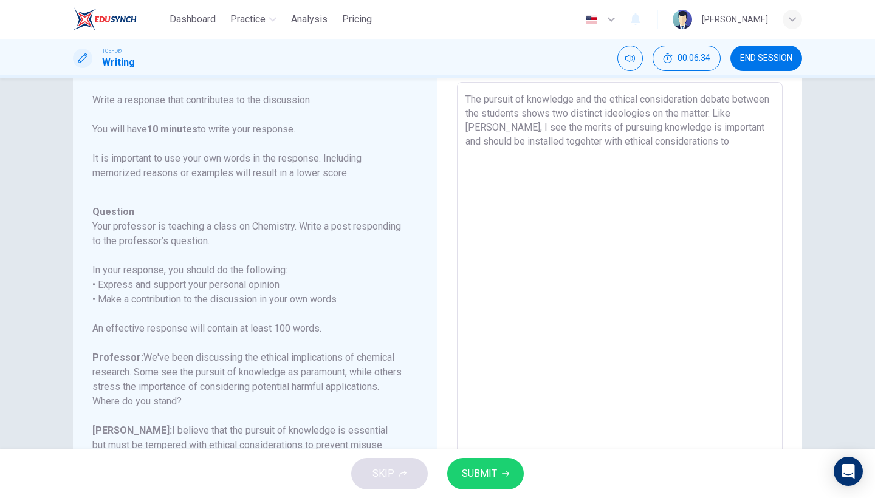
click at [584, 141] on textarea "The pursuit of knowledge and the ethical consideration debate between the stude…" at bounding box center [620, 285] width 309 height 386
click at [731, 149] on textarea "The pursuit of knowledge and the ethical consideration debate between the stude…" at bounding box center [620, 285] width 309 height 386
click at [533, 154] on textarea "The pursuit of knowledge and the ethical consideration debate between the stude…" at bounding box center [620, 285] width 309 height 386
click at [538, 154] on textarea "The pursuit of knowledge and the ethical consideration debate between the stude…" at bounding box center [620, 285] width 309 height 386
click at [590, 161] on textarea "The pursuit of knowledge and the ethical consideration debate between the stude…" at bounding box center [620, 285] width 309 height 386
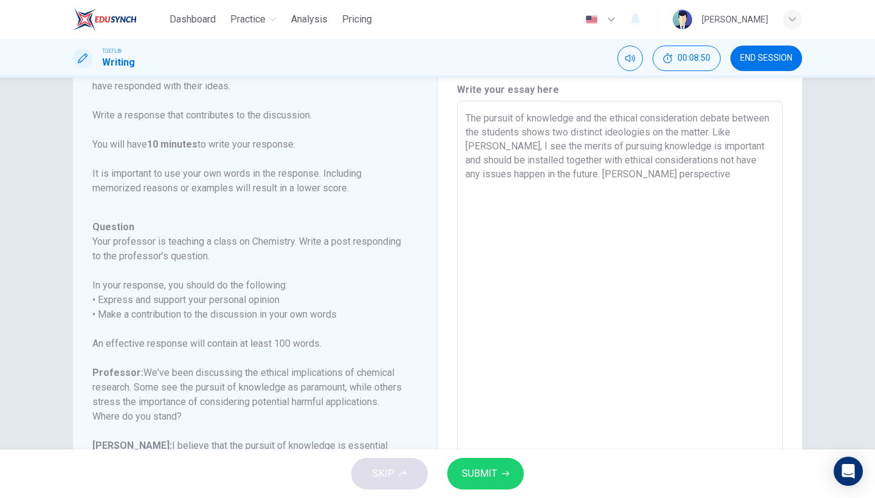
scroll to position [43, 0]
click at [586, 134] on textarea "The pursuit of knowledge and the ethical consideration debate between the stude…" at bounding box center [620, 305] width 309 height 386
click at [587, 134] on textarea "The pursuit of knowledge and the ethical consideration debate between the stude…" at bounding box center [620, 305] width 309 height 386
click at [686, 181] on textarea "The pursuit of knowledge and the ethical consideration debate between the stude…" at bounding box center [620, 305] width 309 height 386
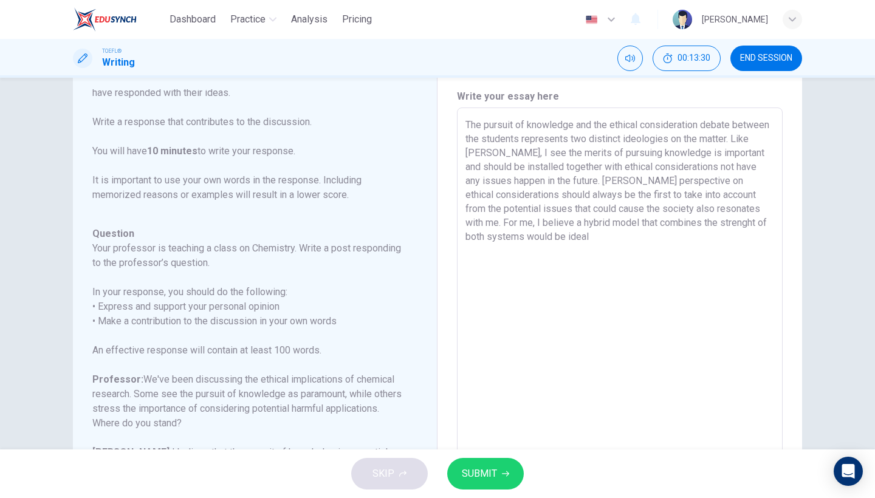
scroll to position [40, 0]
click at [475, 465] on button "SUBMIT" at bounding box center [485, 474] width 77 height 32
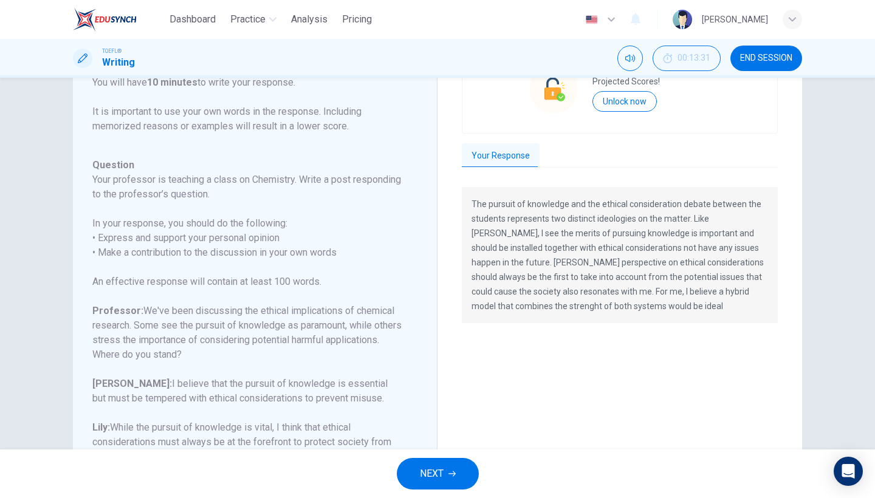
scroll to position [106, 0]
click at [789, 61] on span "END SESSION" at bounding box center [766, 58] width 52 height 10
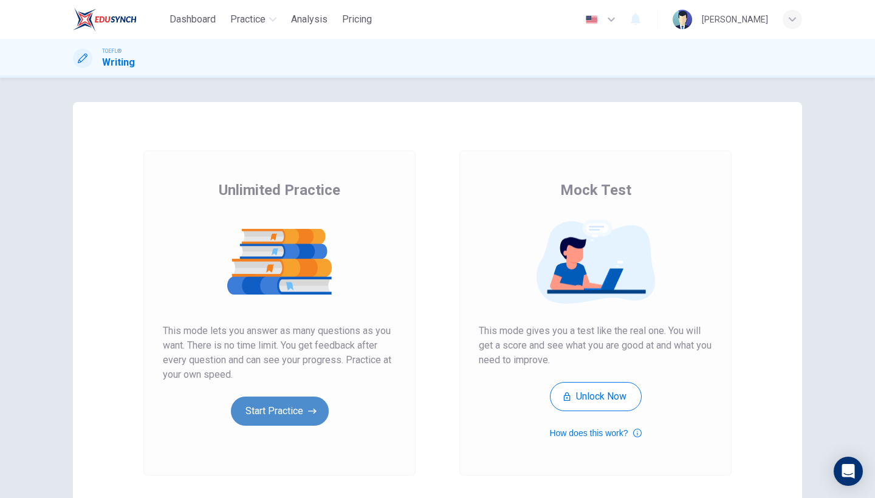
click at [295, 409] on button "Start Practice" at bounding box center [280, 411] width 98 height 29
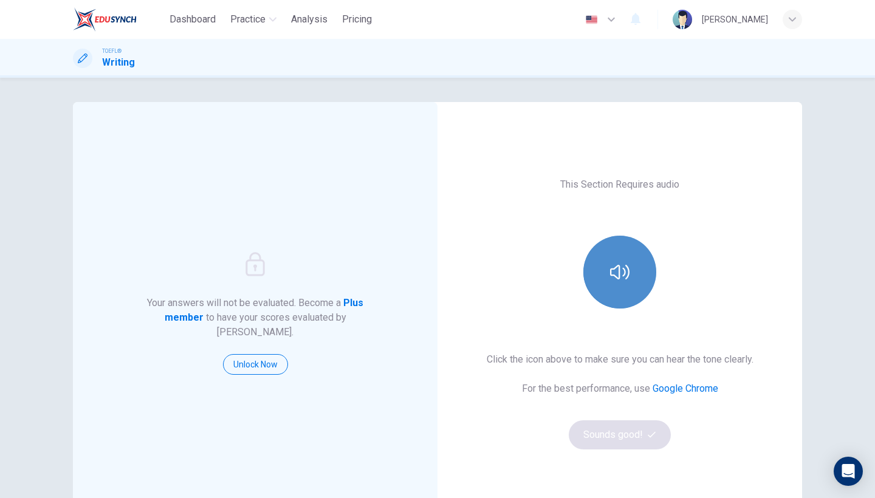
click at [615, 275] on icon "button" at bounding box center [619, 272] width 19 height 19
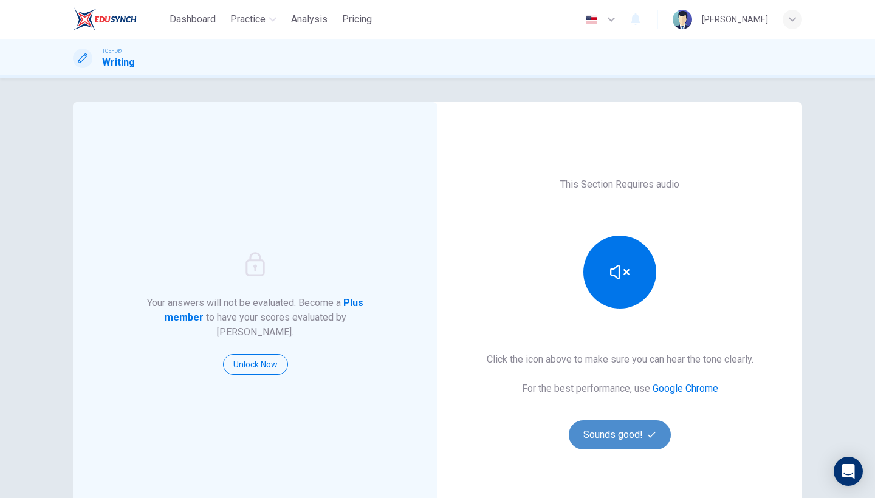
click at [598, 430] on button "Sounds good!" at bounding box center [620, 435] width 102 height 29
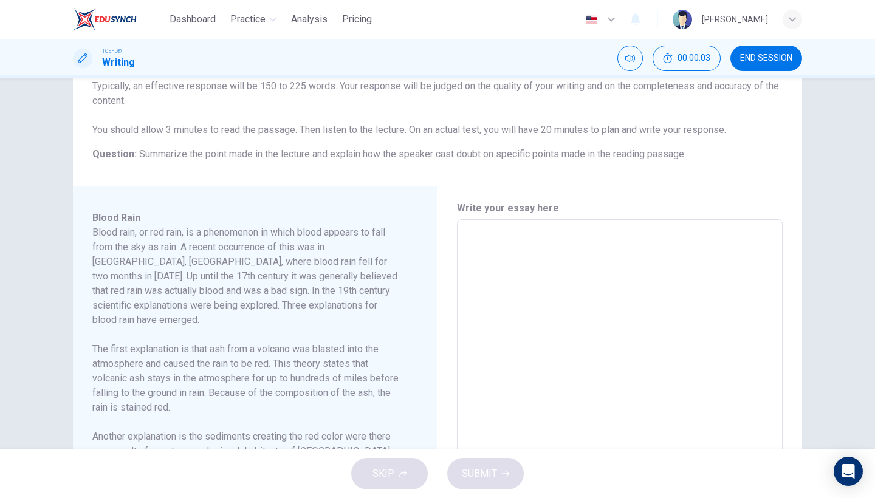
click at [543, 355] on textarea at bounding box center [620, 393] width 309 height 326
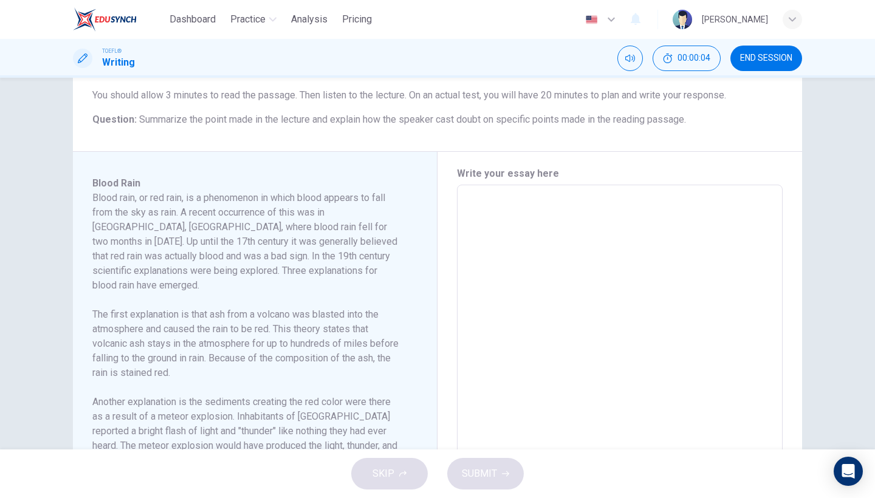
scroll to position [189, 0]
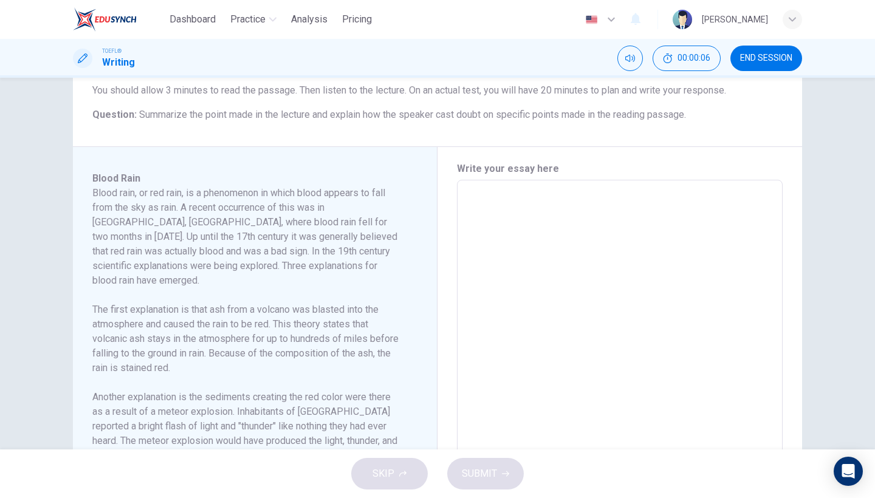
type textarea "t"
type textarea "x"
type textarea "T"
type textarea "x"
type textarea "Th"
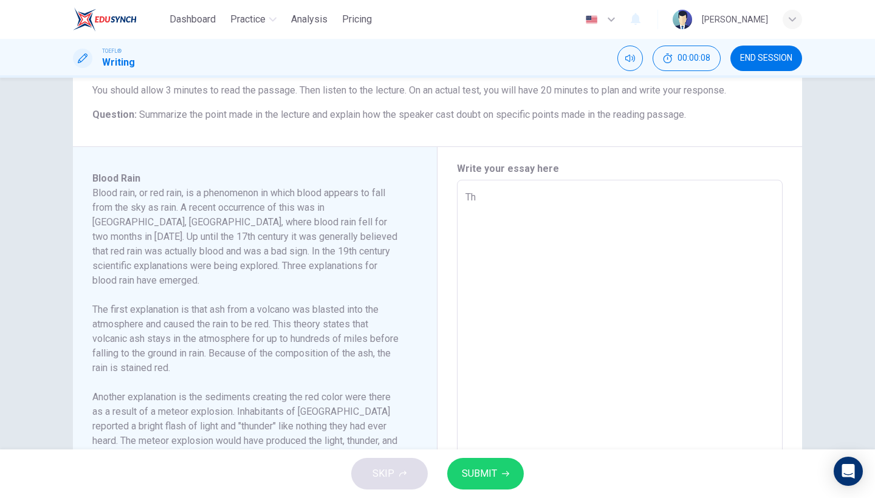
type textarea "x"
type textarea "The"
type textarea "x"
type textarea "The"
type textarea "x"
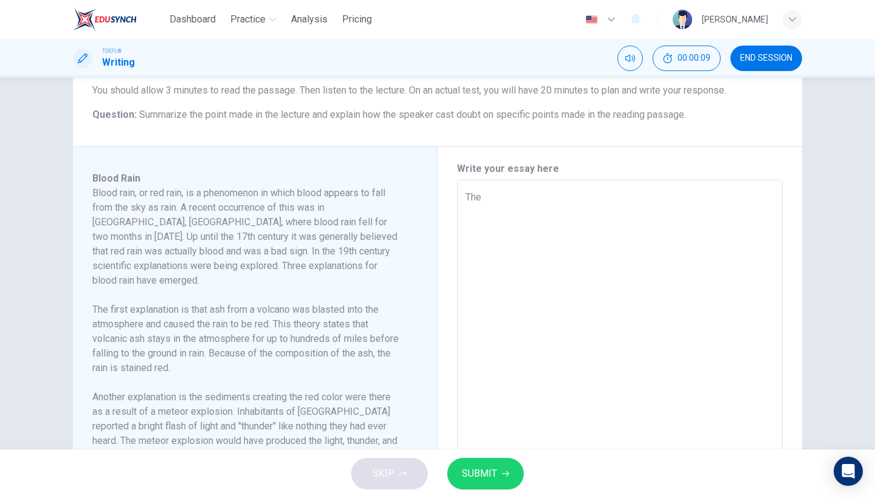
type textarea "The r"
type textarea "x"
type textarea "The re"
type textarea "x"
type textarea "The rea"
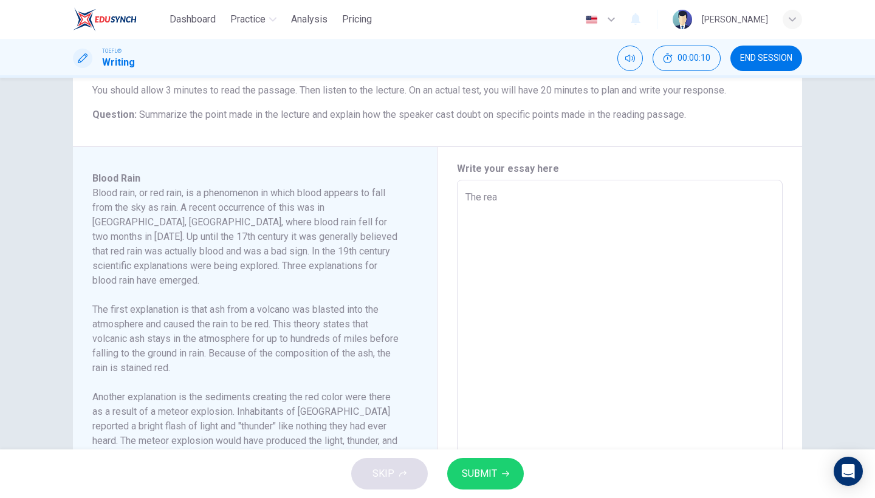
type textarea "x"
type textarea "The read"
type textarea "x"
type textarea "The readi"
type textarea "x"
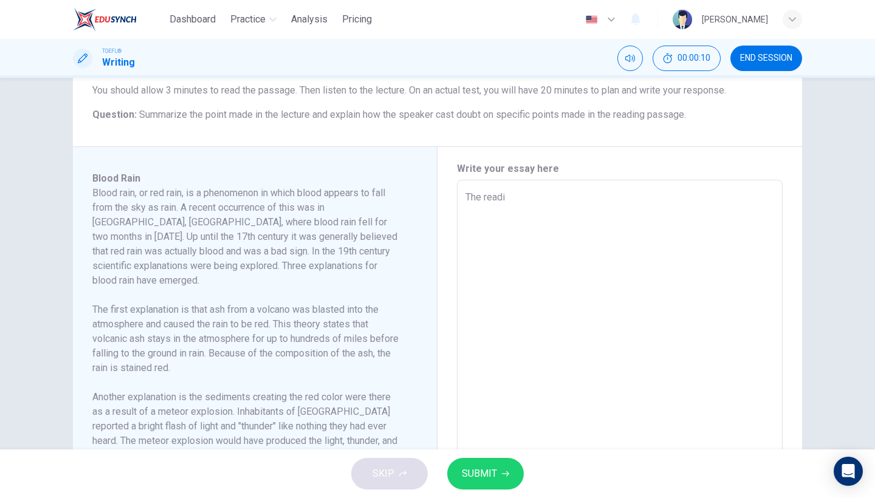
type textarea "The readin"
type textarea "x"
type textarea "The reading"
type textarea "x"
type textarea "The reading"
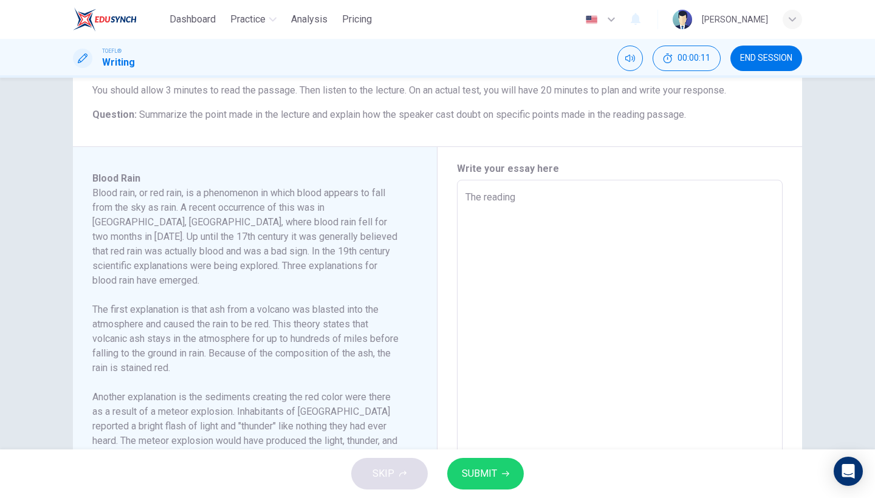
type textarea "x"
type textarea "The reading p"
type textarea "x"
type textarea "The reading po"
type textarea "x"
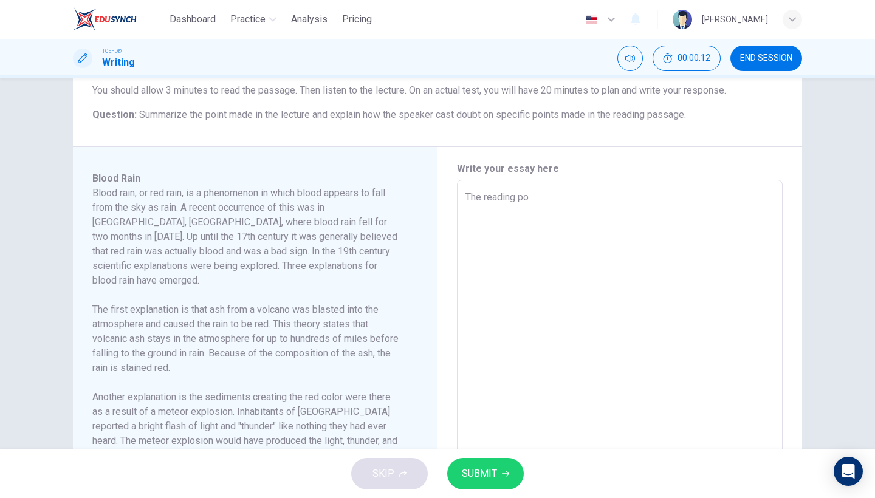
type textarea "The reading poi"
type textarea "x"
type textarea "The reading poin"
type textarea "x"
type textarea "The reading point"
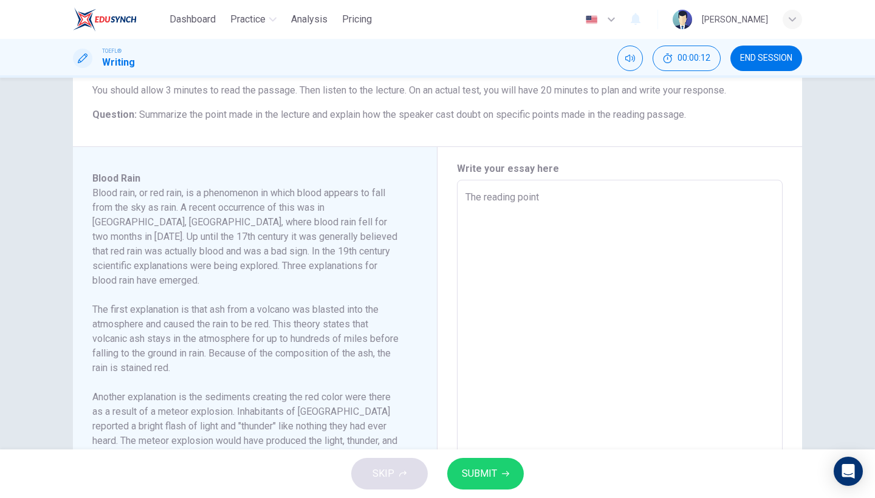
type textarea "x"
type textarea "The reading points"
type textarea "x"
type textarea "The reading points"
type textarea "x"
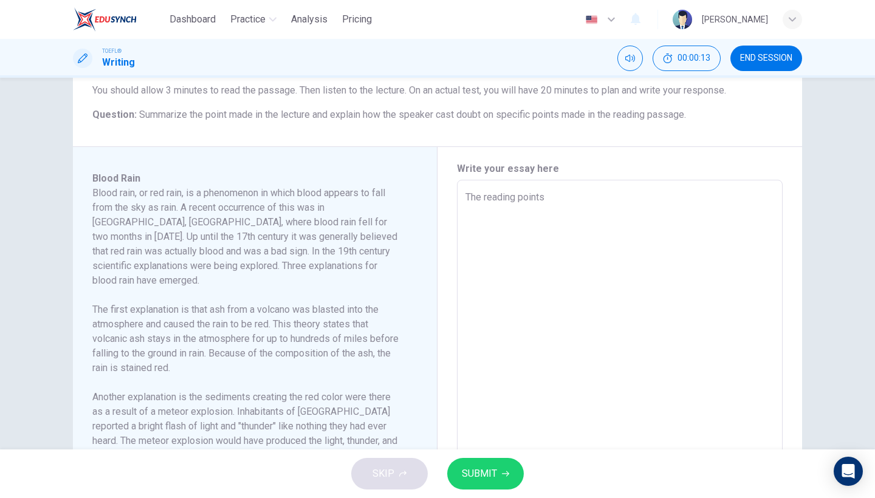
type textarea "The reading points o"
type textarea "x"
type textarea "The reading points ou"
type textarea "x"
type textarea "The reading points out"
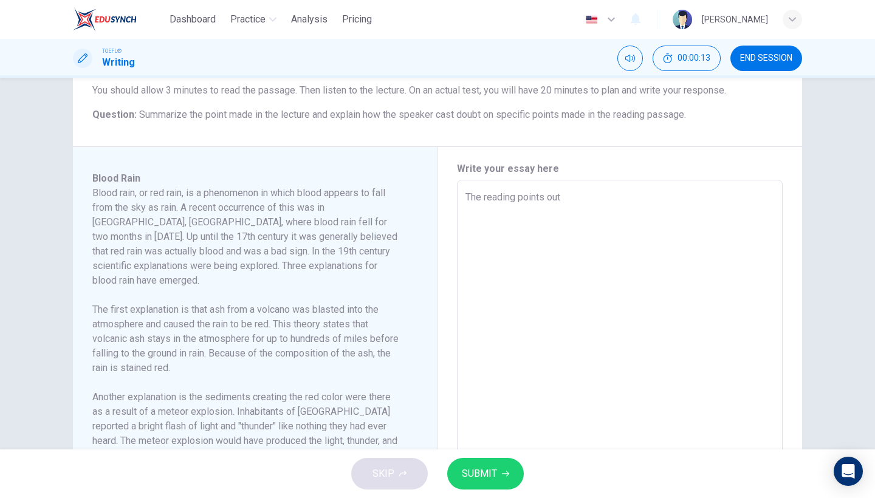
type textarea "x"
type textarea "The reading points out"
type textarea "x"
type textarea "The reading points out s"
type textarea "x"
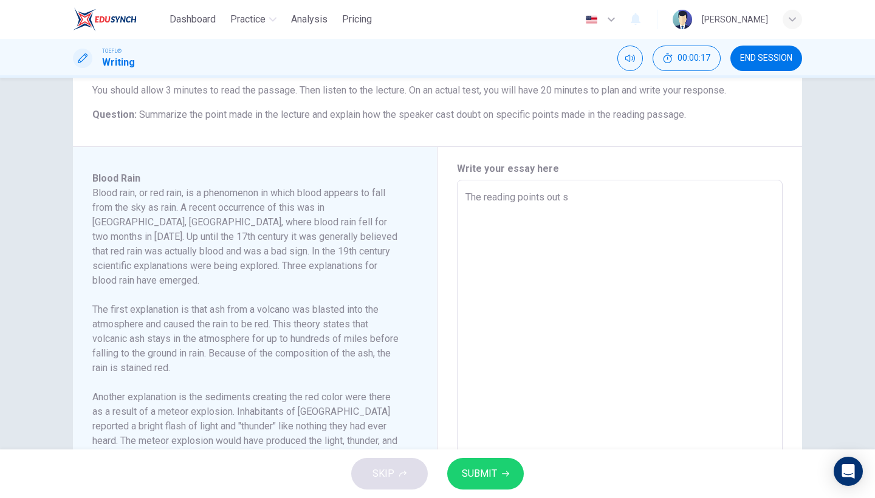
type textarea "The reading points out se"
type textarea "x"
type textarea "The reading points out sev"
type textarea "x"
type textarea "The reading points out seve"
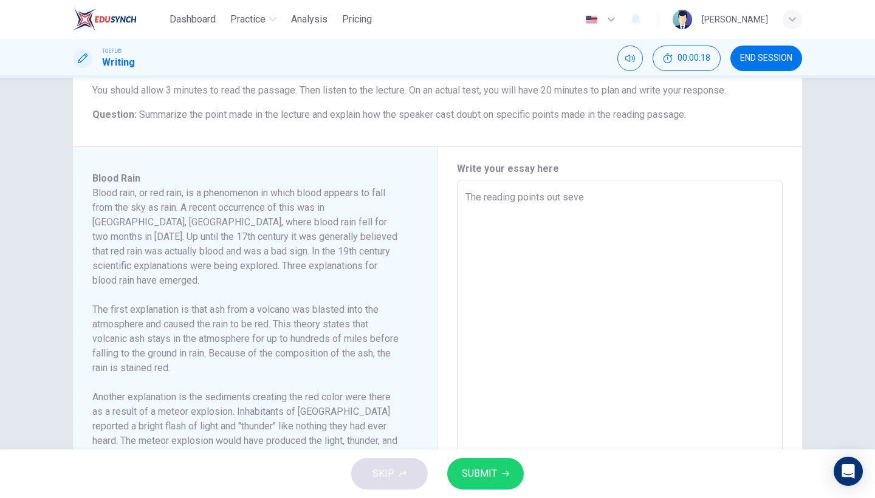
type textarea "x"
type textarea "The reading points out sever"
type textarea "x"
type textarea "The reading points out severa"
type textarea "x"
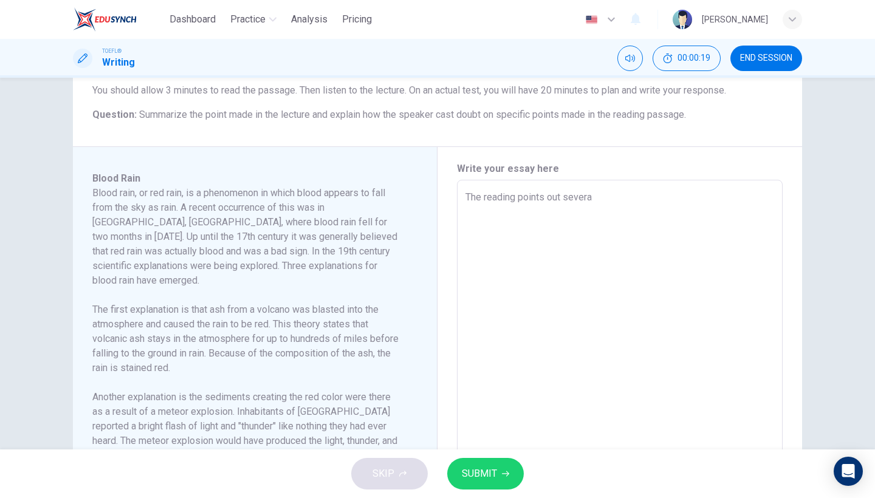
type textarea "The reading points out several"
type textarea "x"
type textarea "The reading points out several"
type textarea "x"
type textarea "The reading points out several s"
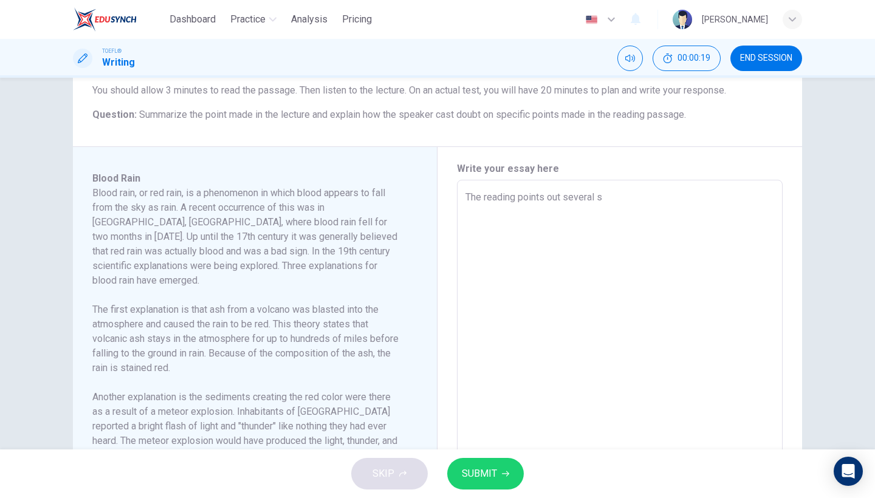
type textarea "x"
type textarea "The reading points out several se"
type textarea "x"
type textarea "The reading points out several sea"
type textarea "x"
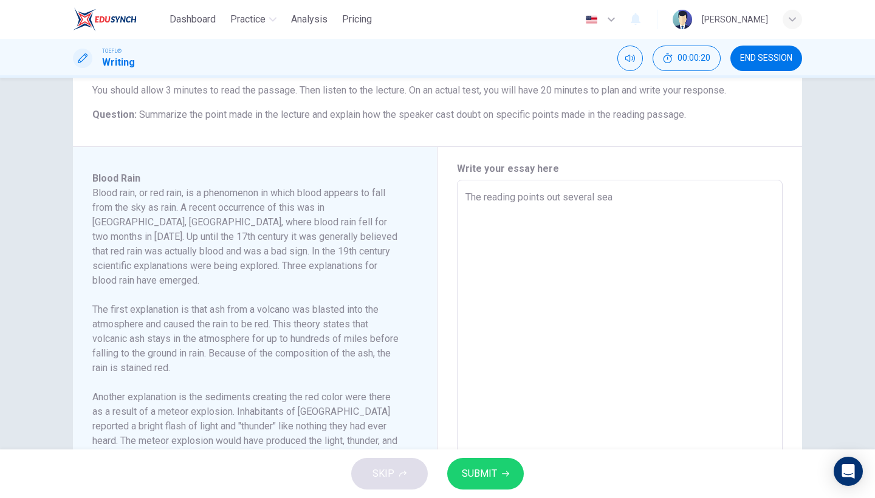
type textarea "The reading points out several seas"
type textarea "x"
type textarea "The reading points out several seaso"
type textarea "x"
type textarea "The reading points out several seasos"
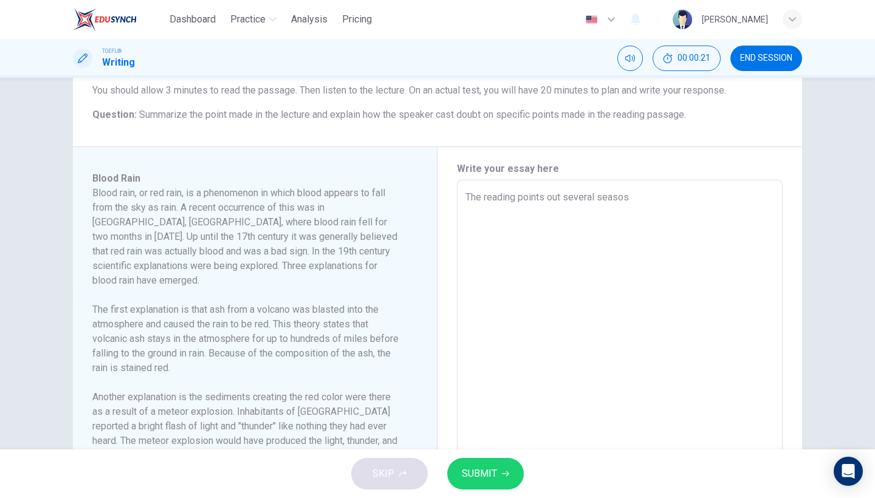
type textarea "x"
type textarea "The reading points out several seaso"
type textarea "x"
type textarea "The reading points out several seas"
type textarea "x"
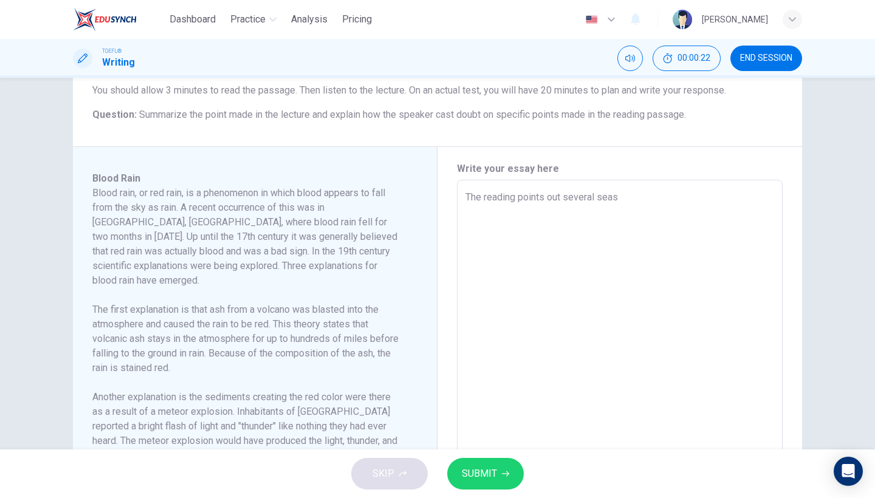
type textarea "The reading points out several sea"
type textarea "x"
type textarea "The reading points out several se"
type textarea "x"
type textarea "The reading points out several s"
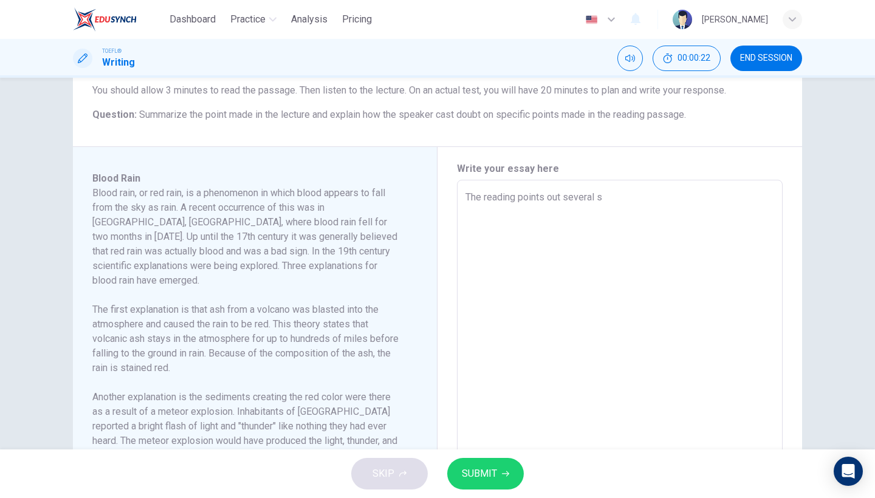
type textarea "x"
type textarea "The reading points out several"
type textarea "x"
type textarea "The reading points out several r"
type textarea "x"
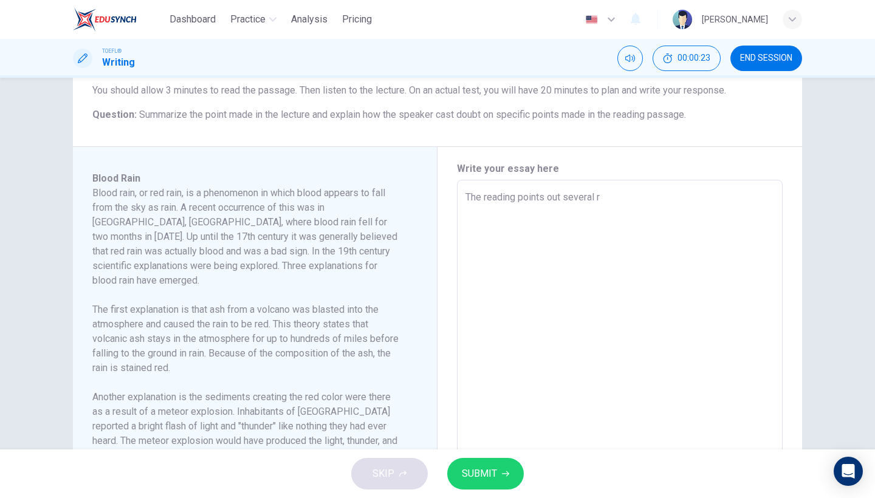
type textarea "The reading points out several re"
type textarea "x"
type textarea "The reading points out several rea"
type textarea "x"
type textarea "The reading points out several reas"
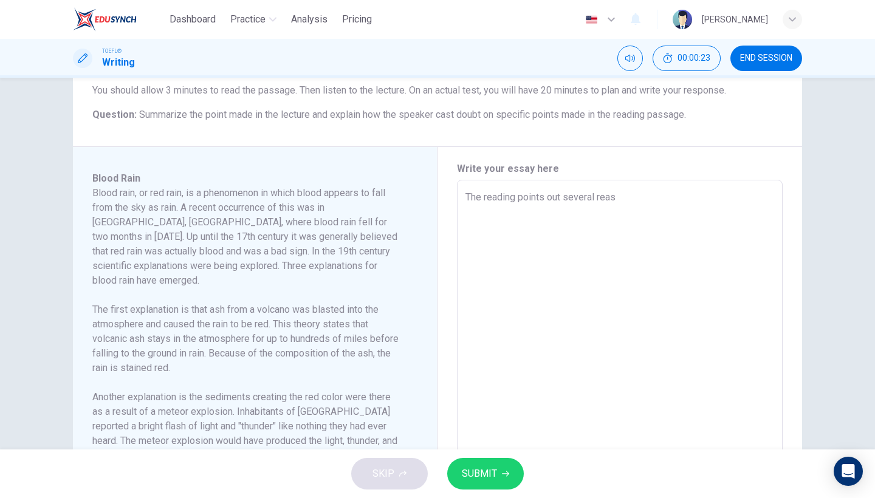
type textarea "x"
type textarea "The reading points out several reaso"
type textarea "x"
type textarea "The reading points out several reasos"
type textarea "x"
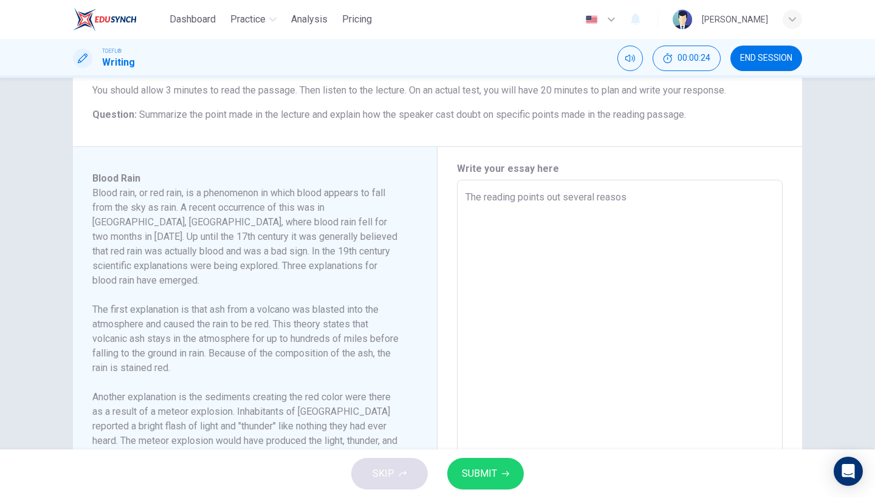
type textarea "The reading points out several reasosn"
type textarea "x"
type textarea "The reading points out several reasosn"
type textarea "x"
type textarea "The reading points out several reasosn a"
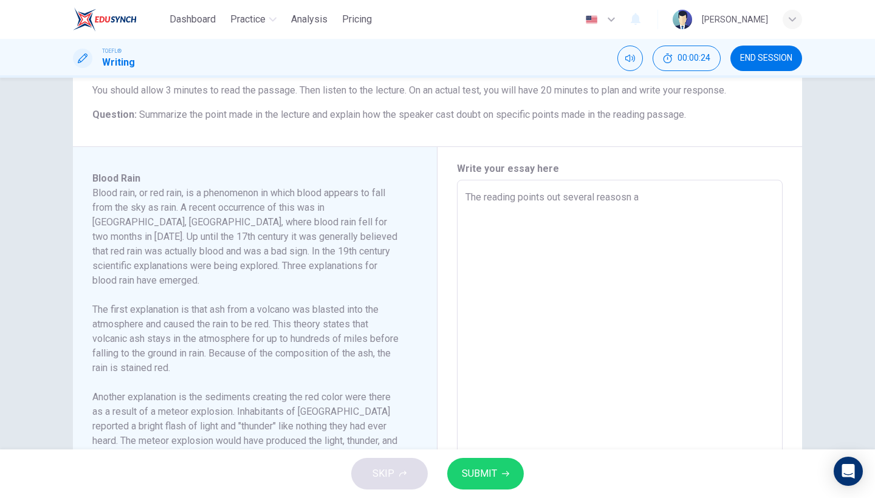
type textarea "x"
type textarea "The reading points out several reasosn as"
type textarea "x"
type textarea "The reading points out several reasosn a"
type textarea "x"
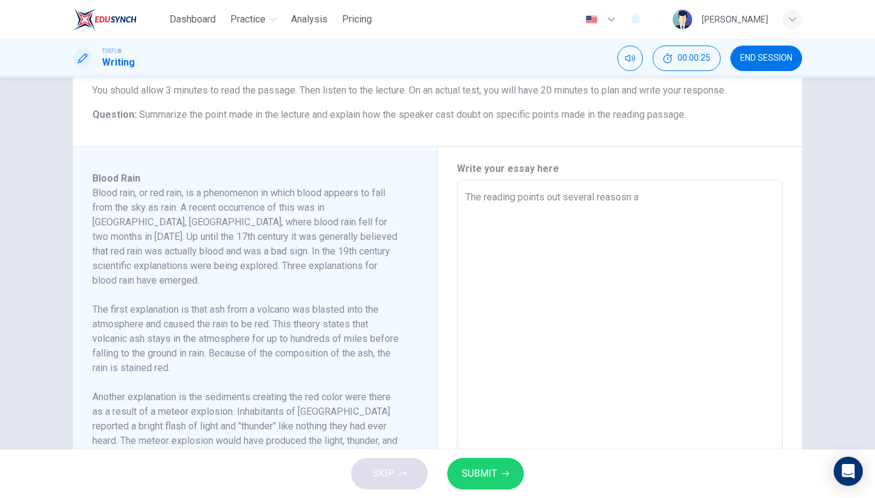
type textarea "The reading points out several reasosn"
type textarea "x"
type textarea "The reading points out several reasosn"
type textarea "x"
type textarea "The reading points out several reasos"
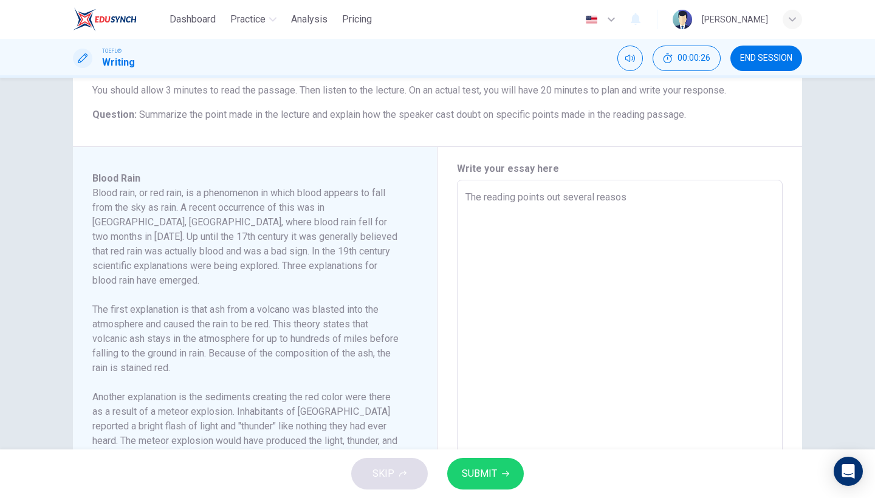
type textarea "x"
type textarea "The reading points out several reaso"
type textarea "x"
type textarea "The reading points out several reason"
type textarea "x"
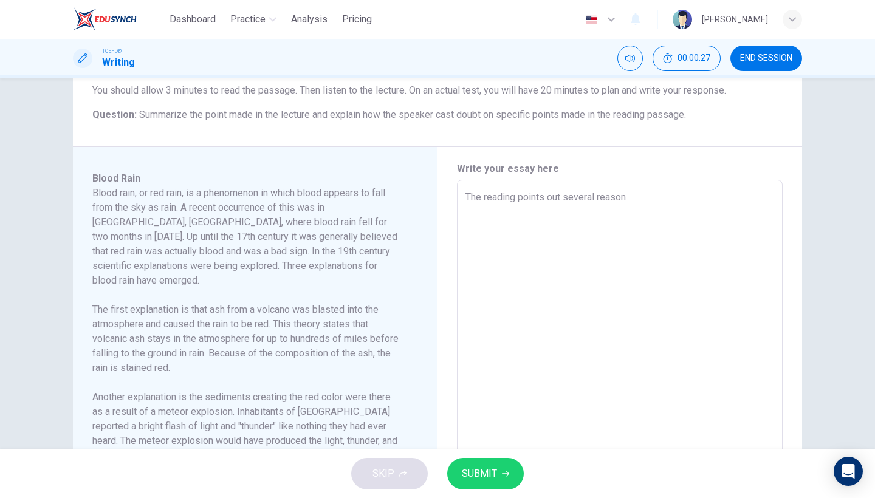
type textarea "The reading points out several reasons"
type textarea "x"
type textarea "The reading points out several reasons"
type textarea "x"
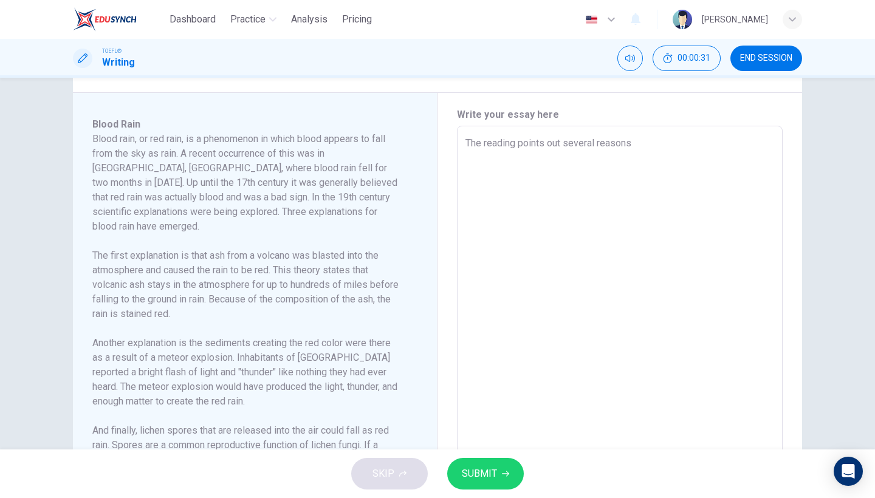
scroll to position [242, 0]
type textarea "The reading points out several reasons a"
type textarea "x"
type textarea "The reading points out several reasons as"
type textarea "x"
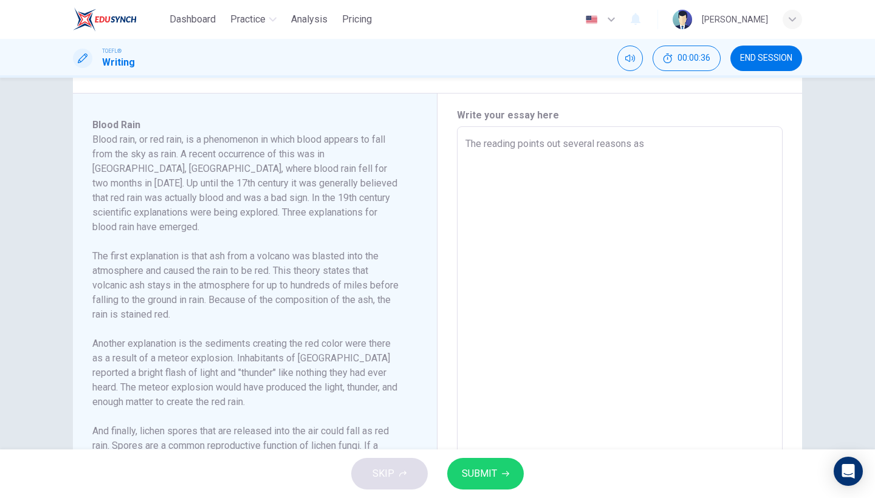
type textarea "The reading points out several reasons as"
type textarea "x"
type textarea "The reading points out several reasons as t"
type textarea "x"
type textarea "The reading points out several reasons as to"
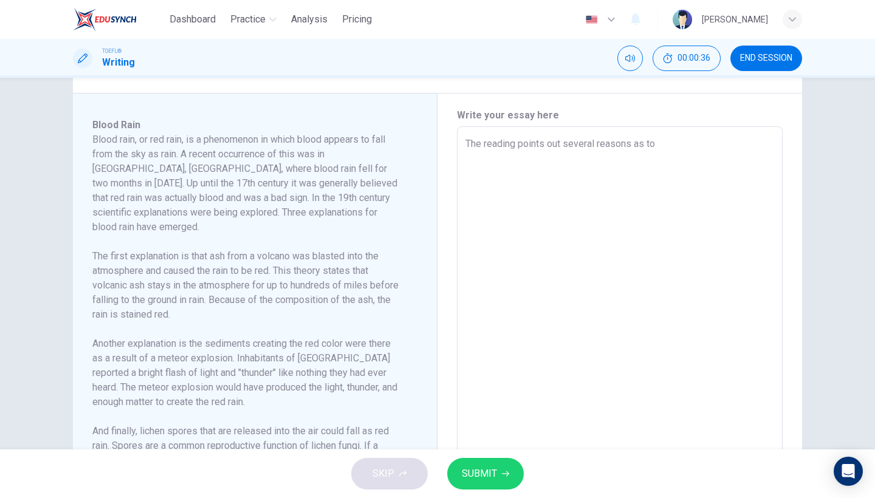
type textarea "x"
type textarea "The reading points out several reasons as to"
type textarea "x"
type textarea "The reading points out several reasons as to w"
type textarea "x"
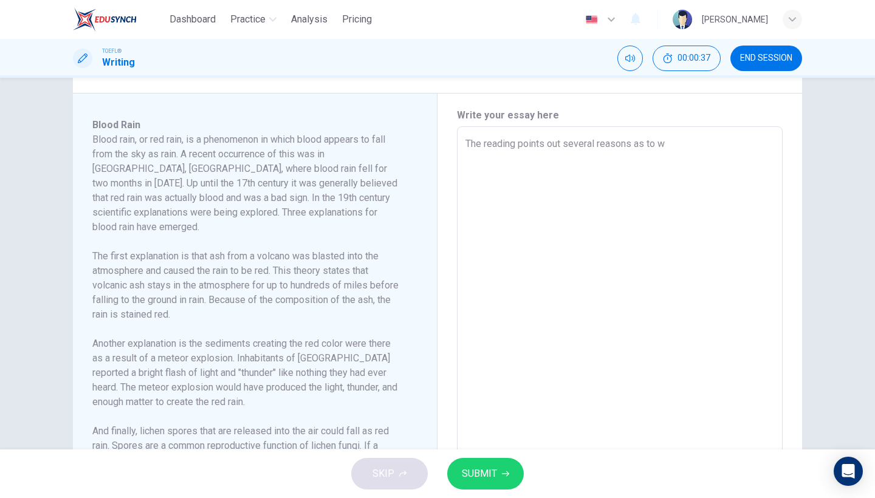
type textarea "The reading points out several reasons as to wy"
type textarea "x"
type textarea "The reading points out several reasons as to wyy"
type textarea "x"
type textarea "The reading points out several reasons as to wy"
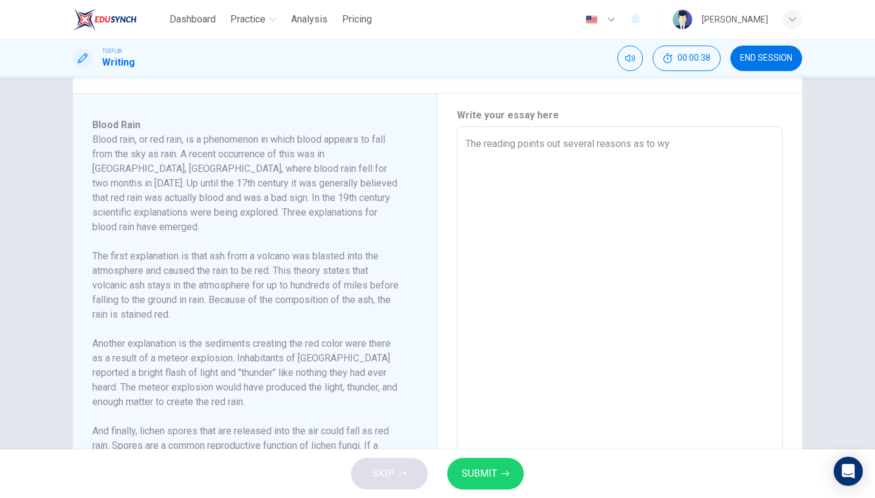
type textarea "x"
type textarea "The reading points out several reasons as to w"
type textarea "x"
type textarea "The reading points out several reasons as to wh"
type textarea "x"
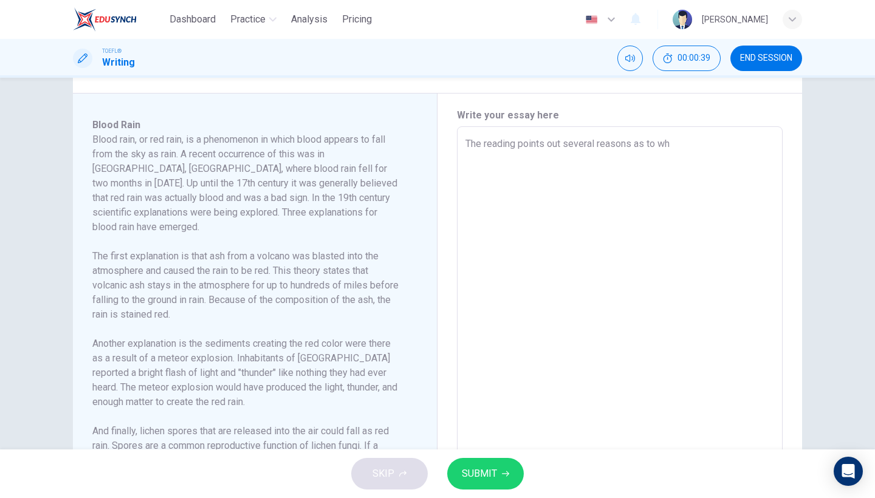
type textarea "The reading points out several reasons as to why"
type textarea "x"
type textarea "The reading points out several reasons as to why"
type textarea "x"
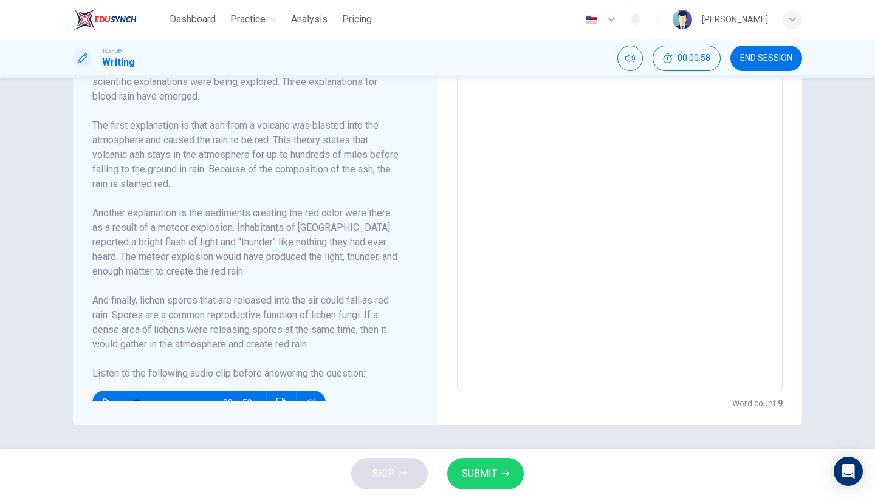
scroll to position [324, 0]
type textarea "The reading points out several reasons as to why"
type textarea "x"
click at [101, 391] on button "button" at bounding box center [106, 403] width 19 height 24
type input "0"
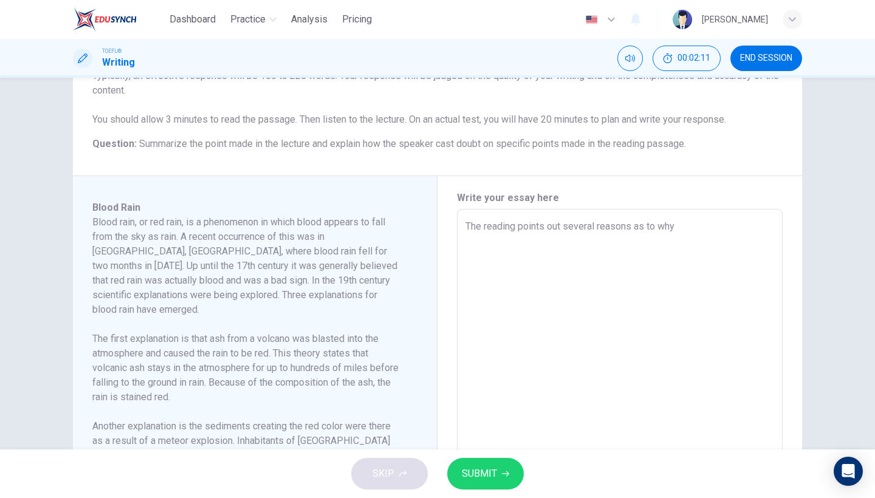
scroll to position [95, 0]
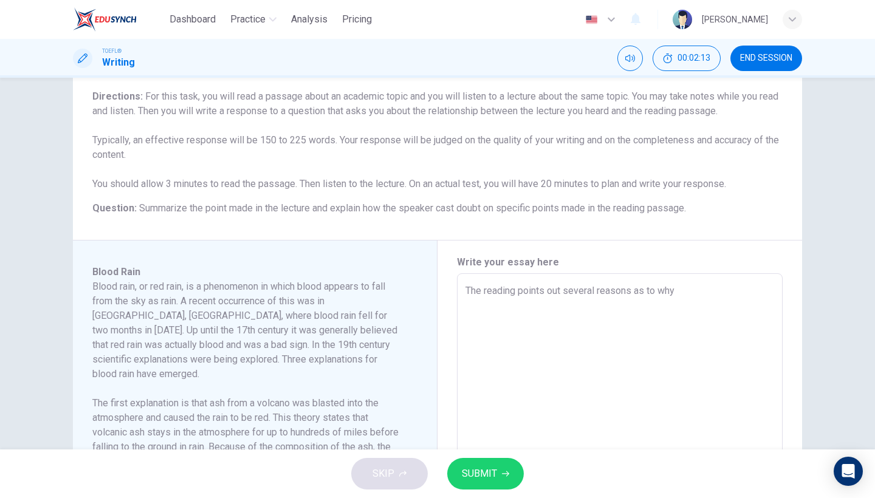
type textarea "x"
click at [689, 297] on textarea "The reading points out several reasons as to why" at bounding box center [620, 447] width 309 height 326
type textarea "The reading points out several reasons as to why ."
type textarea "x"
type textarea "The reading points out several reasons as to why .."
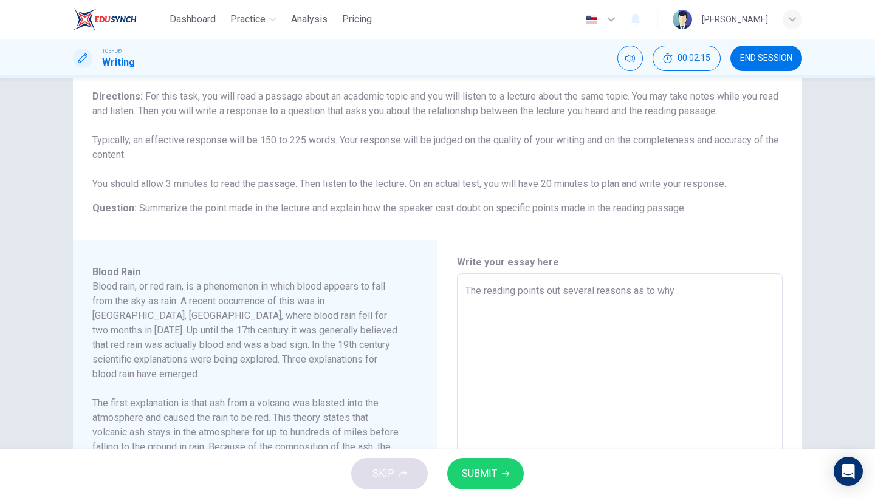
type textarea "x"
type textarea "The reading points out several reasons as to why ..."
type textarea "x"
type textarea "The reading points out several reasons as to why ..."
type textarea "x"
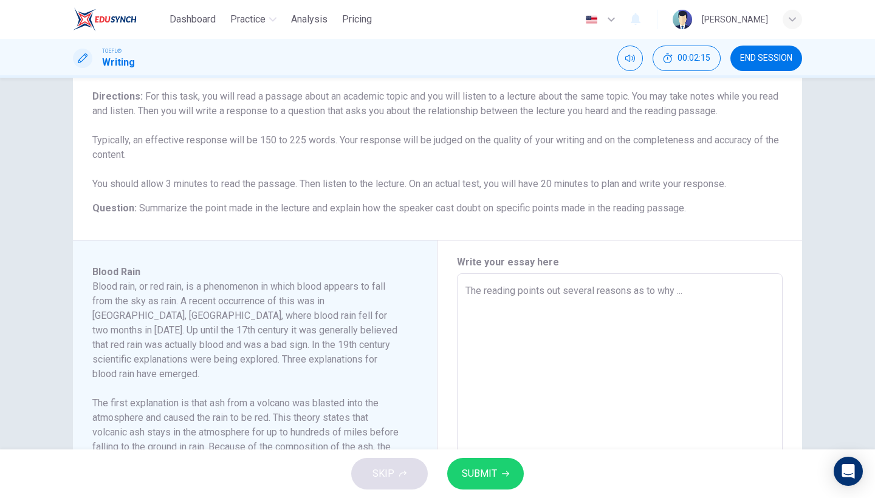
type textarea "The reading points out several reasons as to why ... t"
type textarea "x"
type textarea "The reading points out several reasons as to why ... th"
type textarea "x"
type textarea "The reading points out several reasons as to why ... the"
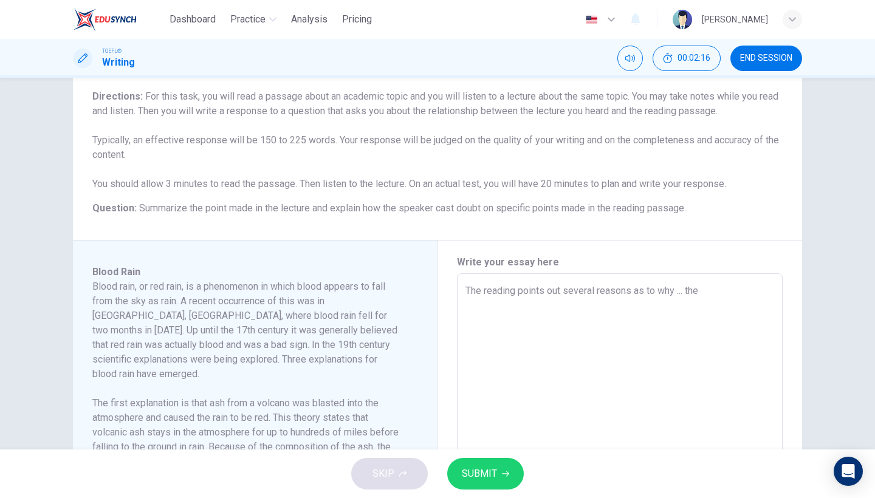
type textarea "x"
type textarea "The reading points out several reasons as to why ... the"
type textarea "x"
type textarea "The reading points out several reasons as to why ... the s"
type textarea "x"
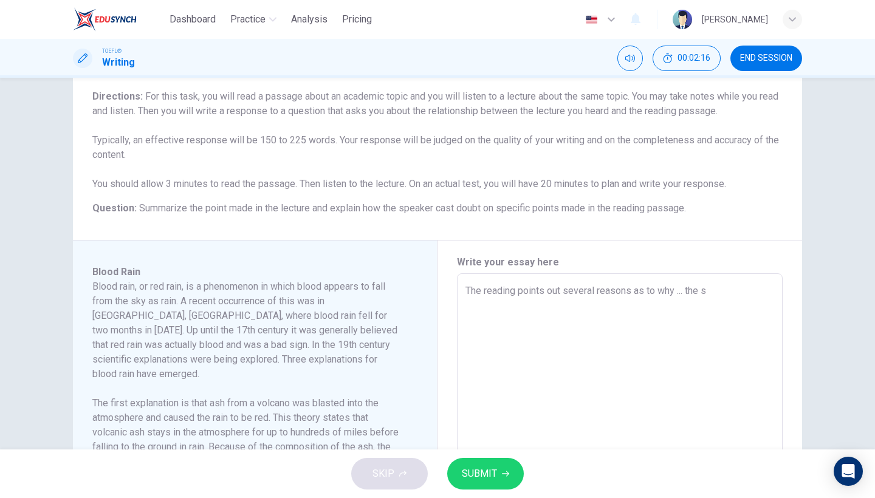
type textarea "The reading points out several reasons as to why ... the sp"
type textarea "x"
type textarea "The reading points out several reasons as to why ... the spe"
type textarea "x"
type textarea "The reading points out several reasons as to why ... the spea"
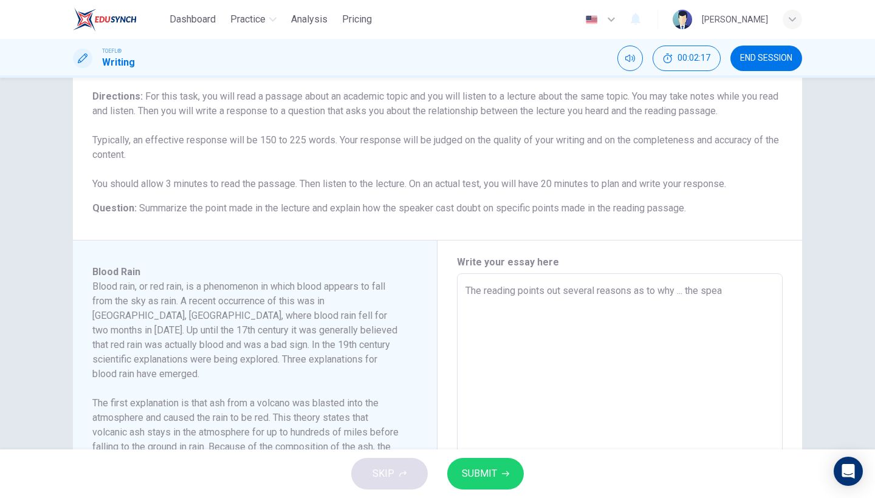
type textarea "x"
type textarea "The reading points out several reasons as to why ... the speak"
type textarea "x"
type textarea "The reading points out several reasons as to why ... the speake"
type textarea "x"
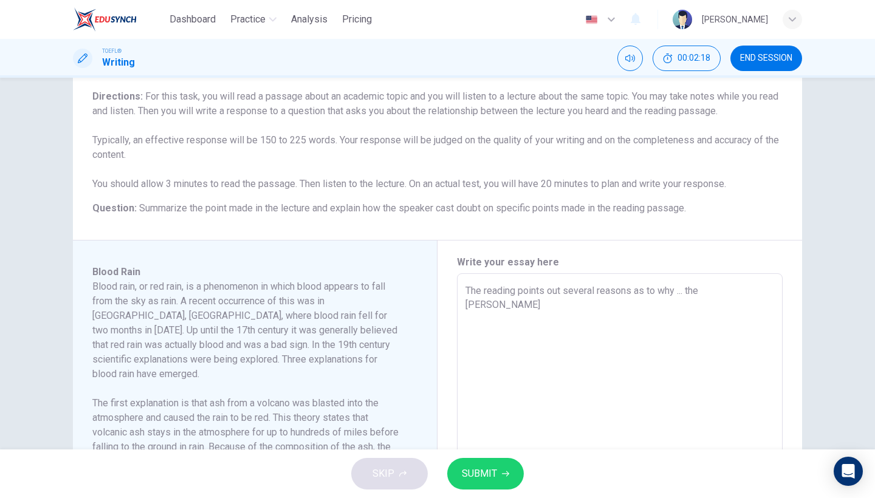
type textarea "The reading points out several reasons as to why ... the speaker"
type textarea "x"
type textarea "The reading points out several reasons as to why ... the speaker"
type textarea "x"
type textarea "The reading points out several reasons as to why ... the speaker o"
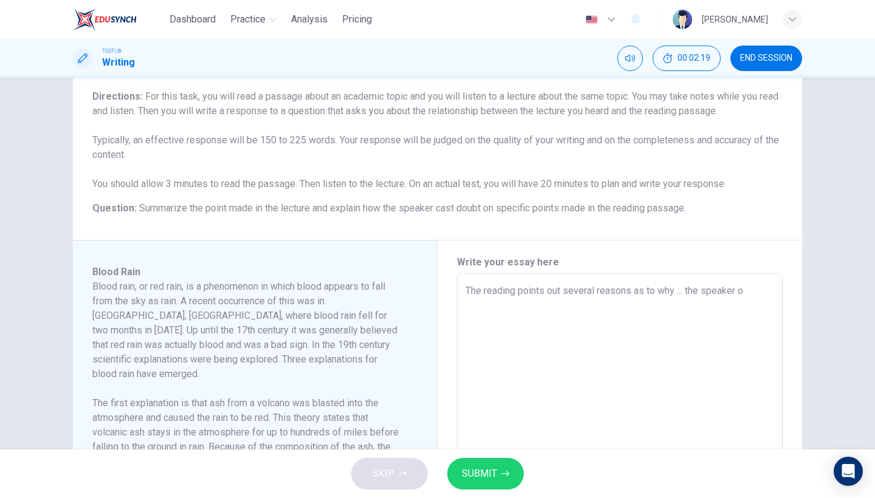
type textarea "x"
type textarea "The reading points out several reasons as to why ... the speaker on"
type textarea "x"
type textarea "The reading points out several reasons as to why ... the speaker on"
type textarea "x"
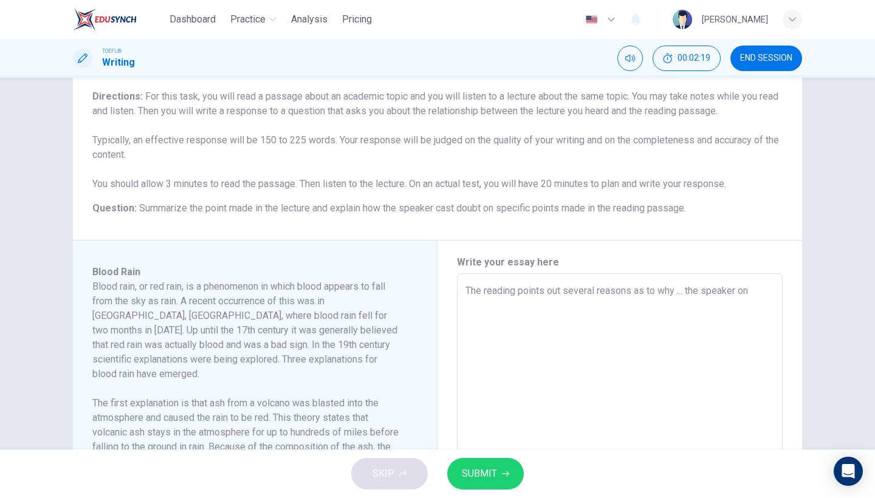
type textarea "The reading points out several reasons as to why ... the speaker on t"
type textarea "x"
type textarea "The reading points out several reasons as to why ... the speaker on th"
type textarea "x"
type textarea "The reading points out several reasons as to why ... the speaker on the"
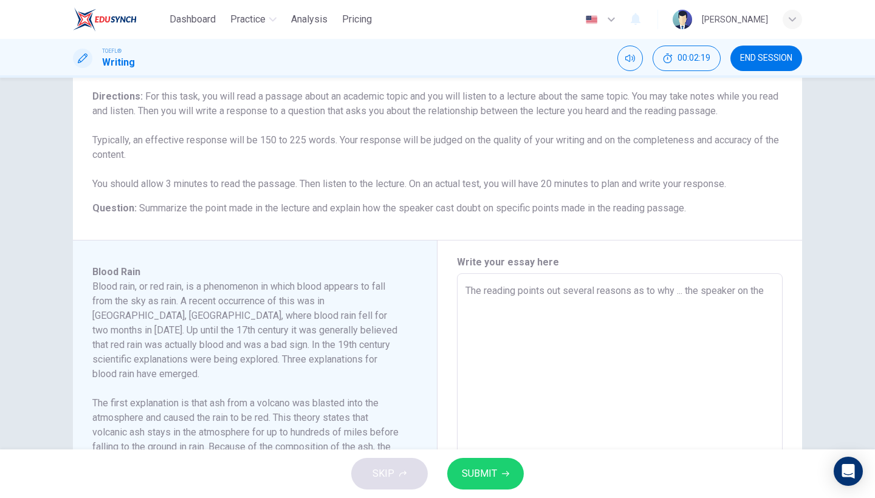
type textarea "x"
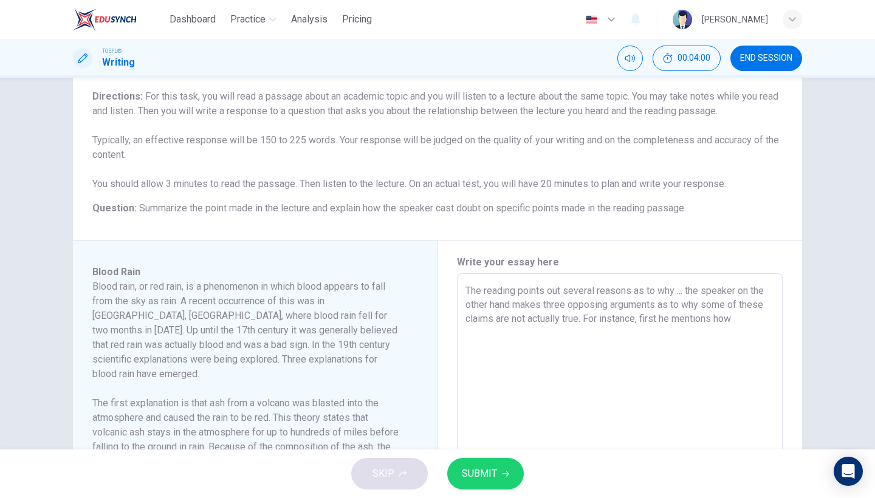
click at [479, 485] on button "SUBMIT" at bounding box center [485, 474] width 77 height 32
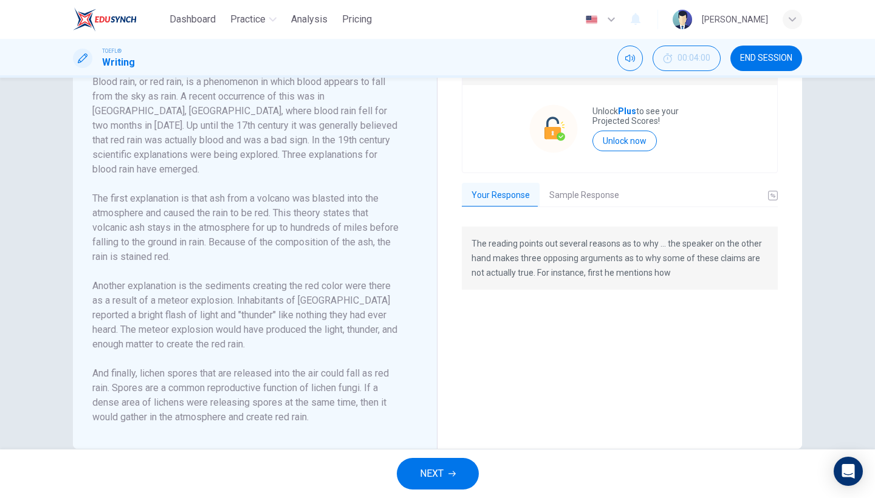
scroll to position [300, 0]
click at [596, 187] on button "Sample Response" at bounding box center [584, 197] width 89 height 26
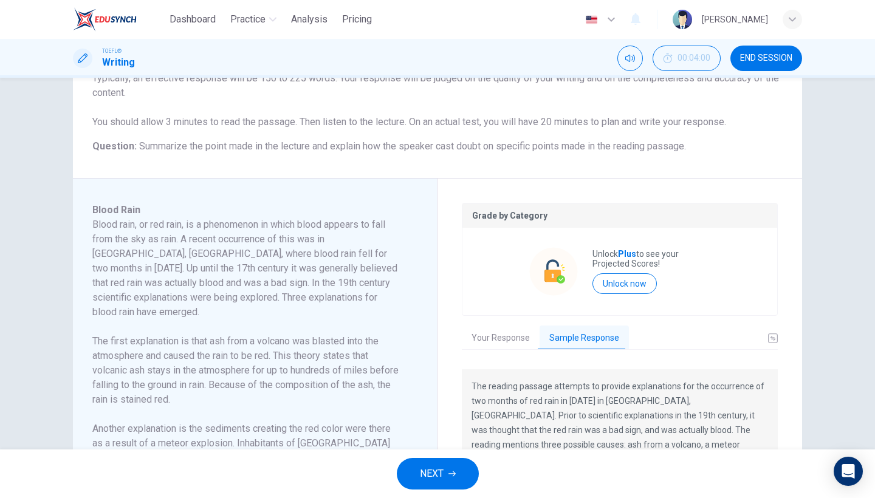
scroll to position [72, 0]
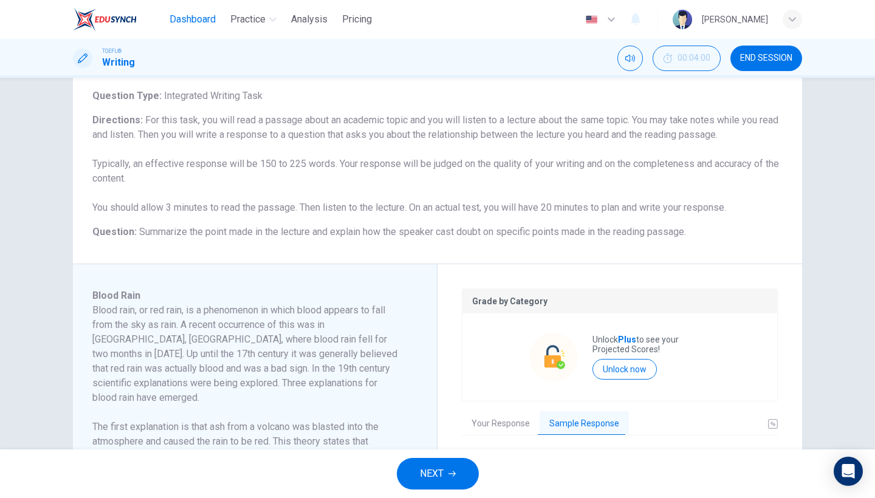
click at [207, 30] on button "Dashboard" at bounding box center [193, 20] width 56 height 22
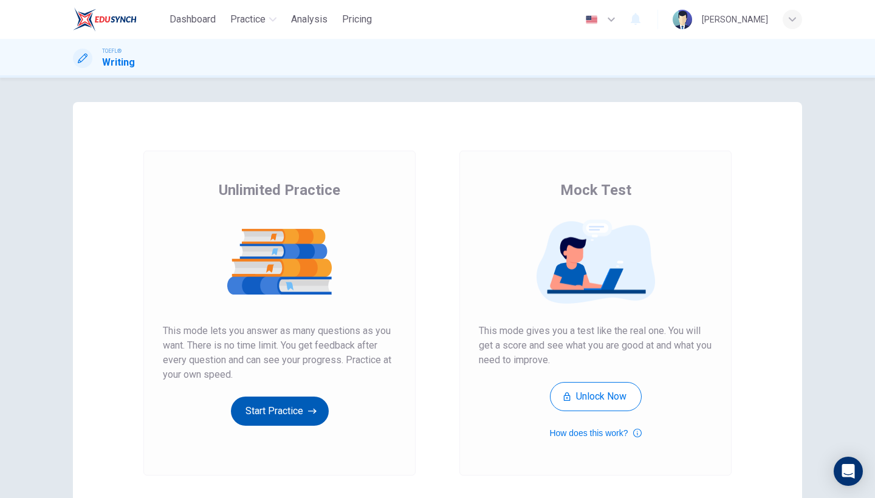
click at [280, 407] on button "Start Practice" at bounding box center [280, 411] width 98 height 29
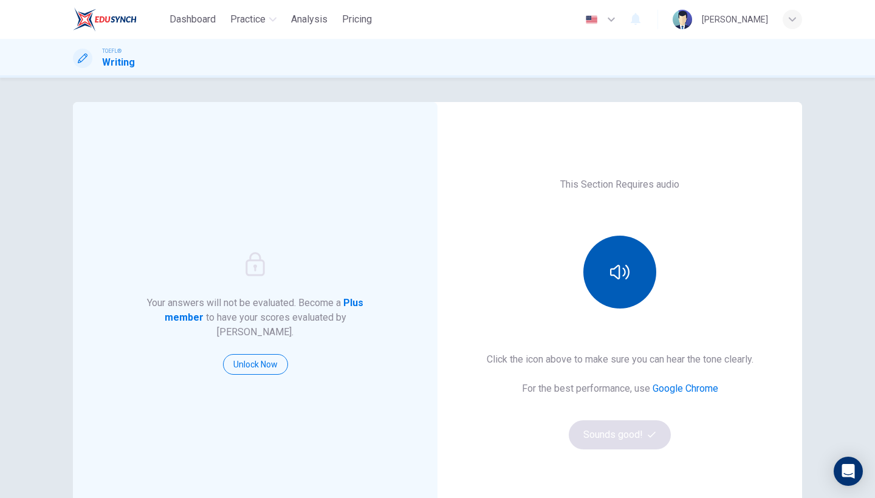
click at [630, 269] on button "button" at bounding box center [619, 272] width 73 height 73
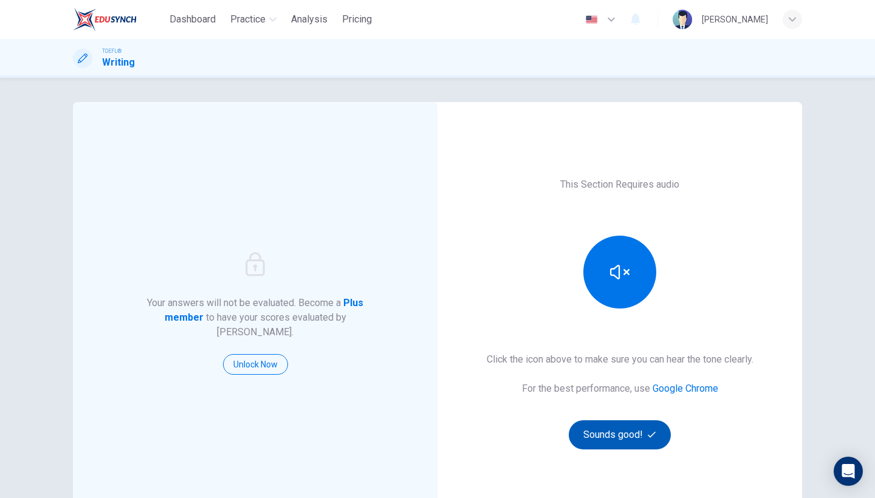
click at [614, 434] on button "Sounds good!" at bounding box center [620, 435] width 102 height 29
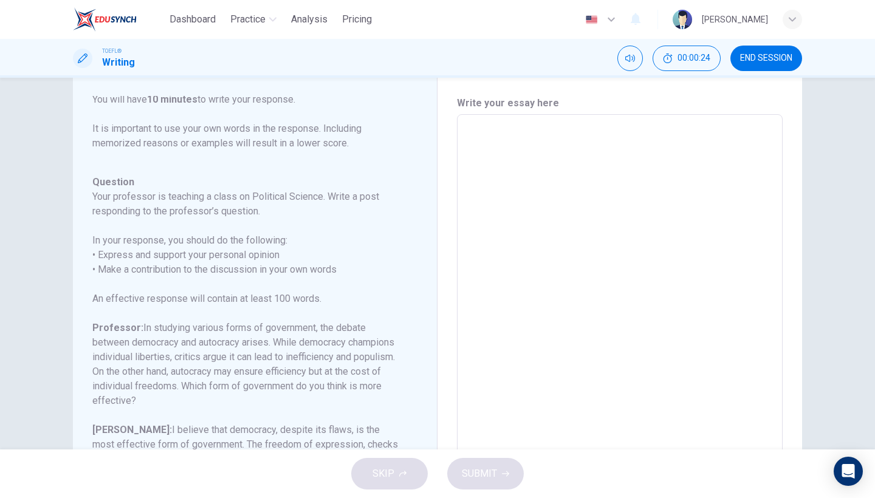
scroll to position [30, 0]
click at [549, 213] on textarea at bounding box center [620, 318] width 309 height 386
type textarea "T"
type textarea "x"
type textarea "Th"
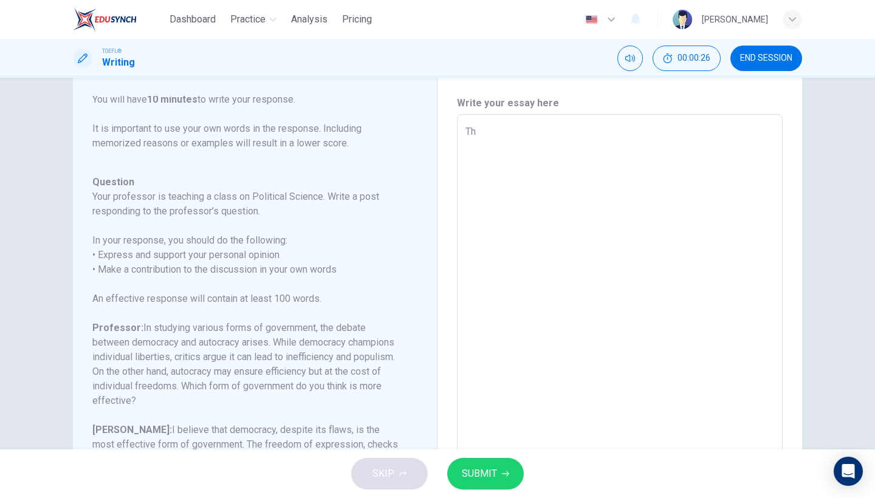
type textarea "x"
type textarea "The"
type textarea "x"
type textarea "The"
type textarea "x"
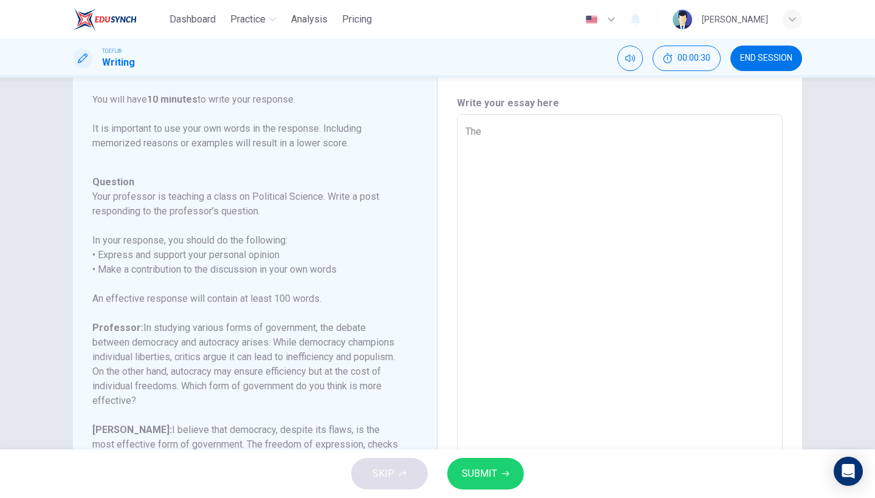
type textarea "The d"
type textarea "x"
type textarea "The de"
type textarea "x"
type textarea "The deo"
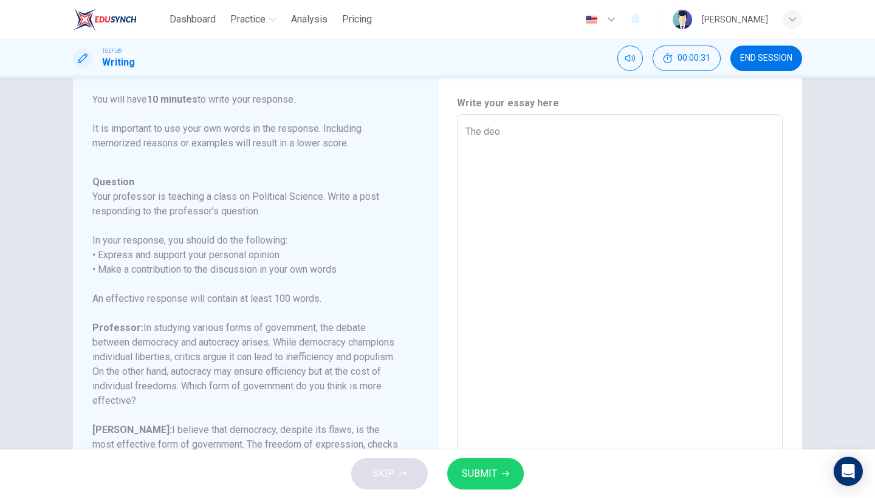
type textarea "x"
type textarea "The deom"
type textarea "x"
type textarea "The deo"
type textarea "x"
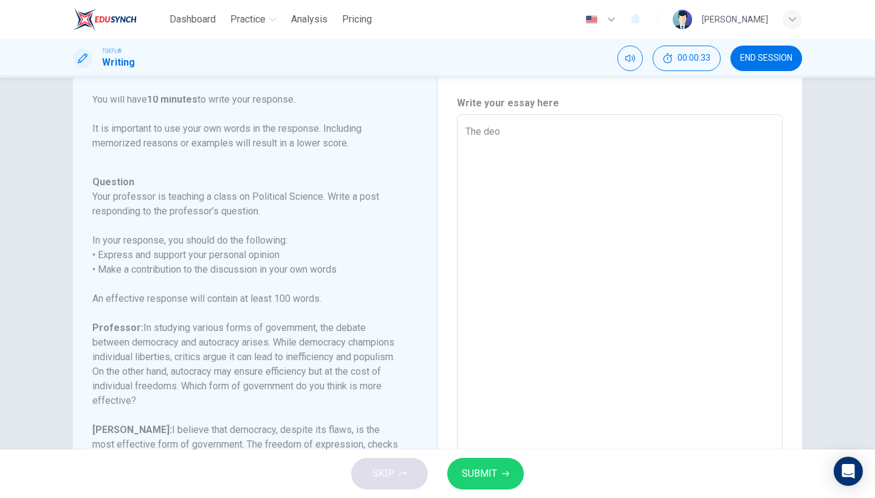
type textarea "The de"
type textarea "x"
type textarea "The dem"
type textarea "x"
type textarea "The demo"
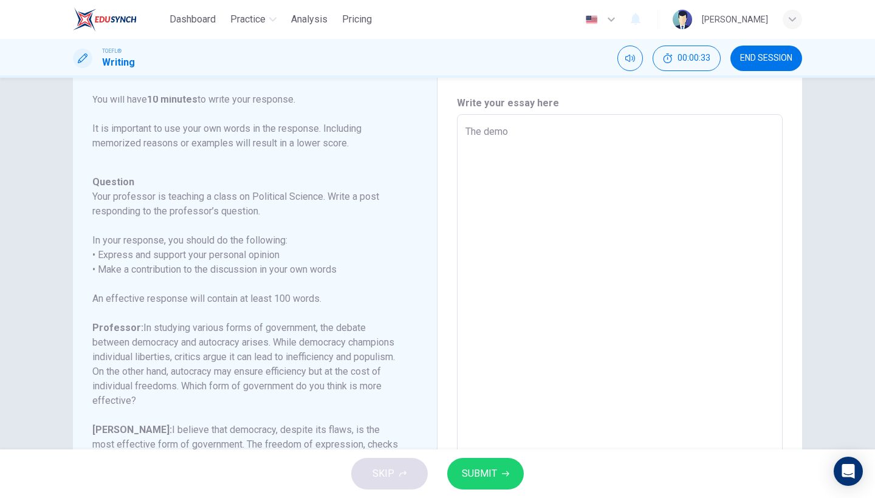
type textarea "x"
type textarea "The democ"
type textarea "x"
type textarea "The democr"
type textarea "x"
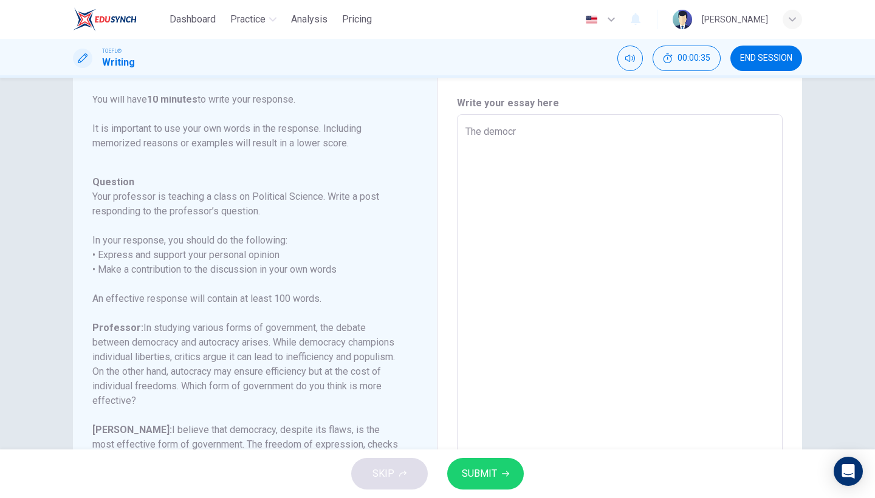
type textarea "The democra"
type textarea "x"
type textarea "The democrac"
type textarea "x"
type textarea "The democracy"
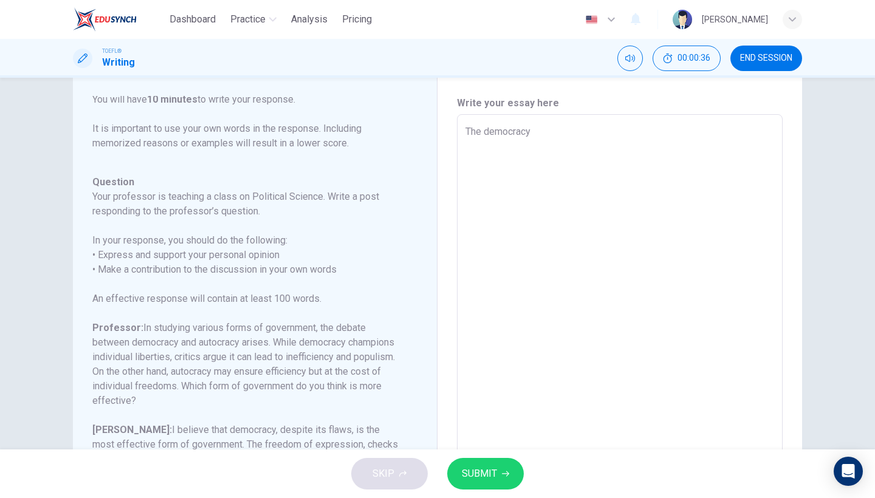
type textarea "x"
type textarea "The democracy"
type textarea "x"
type textarea "The democracy a"
type textarea "x"
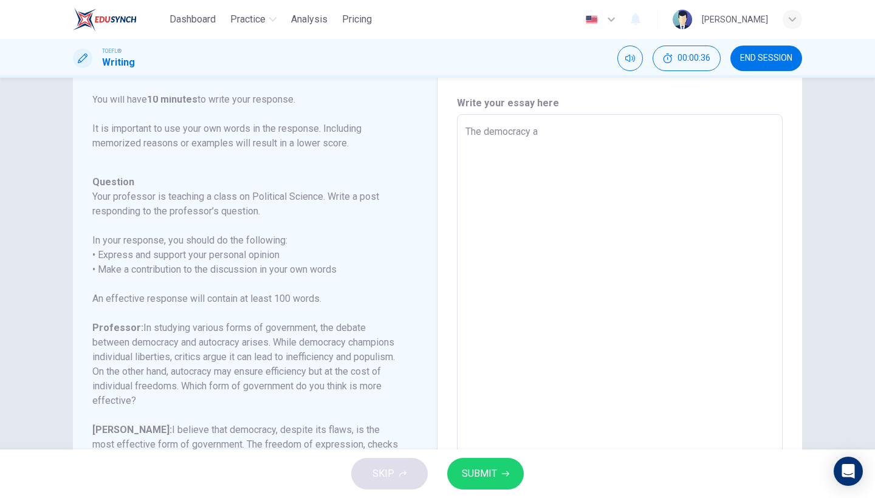
type textarea "The democracy am"
type textarea "x"
type textarea "The democracy amd"
type textarea "x"
type textarea "The democracy amd"
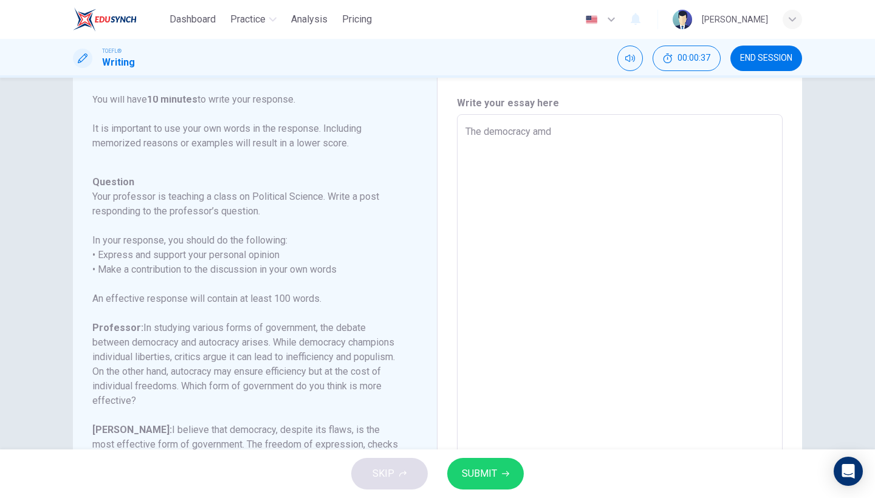
type textarea "x"
type textarea "The democracy amd"
type textarea "x"
type textarea "The democracy am"
type textarea "x"
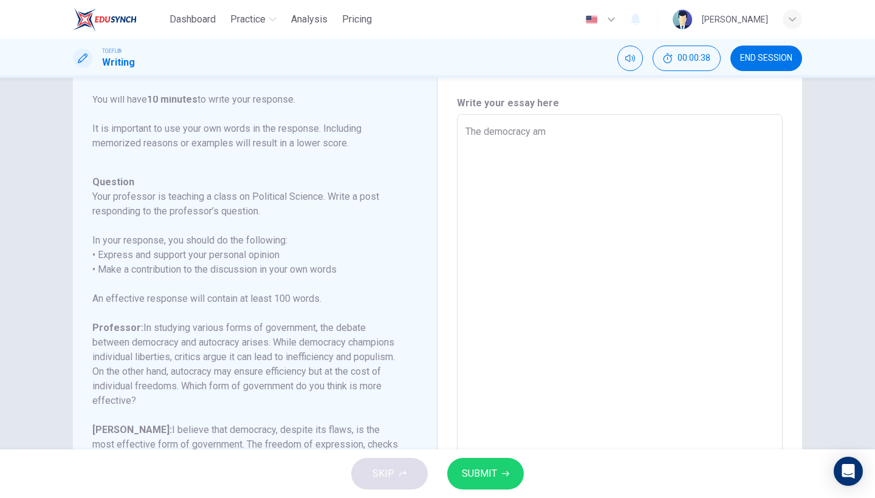
type textarea "The democracy a"
type textarea "x"
type textarea "The democracy an"
type textarea "x"
type textarea "The democracy and"
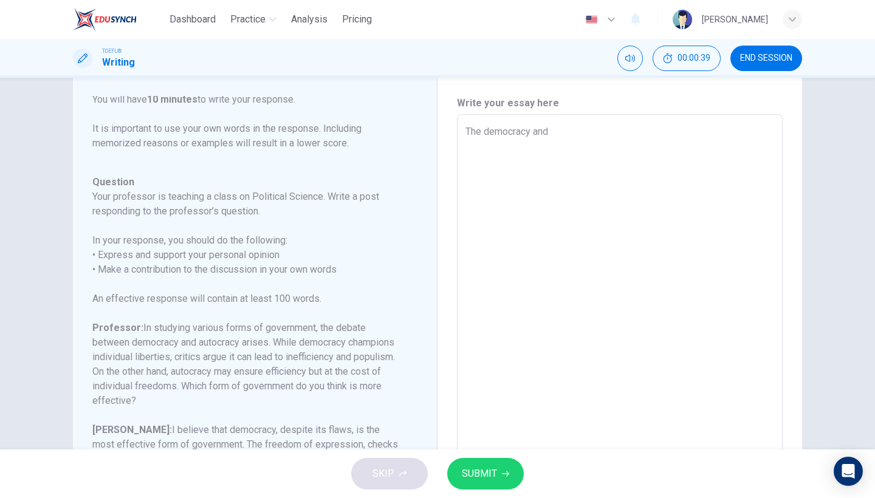
type textarea "x"
type textarea "The democracy and"
type textarea "x"
type textarea "The democracy and a"
type textarea "x"
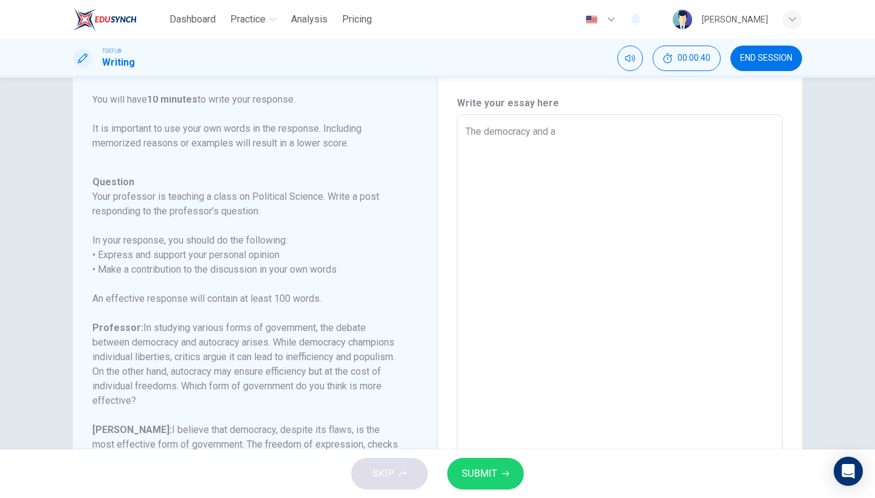
type textarea "The democracy and au"
type textarea "x"
type textarea "The democracy and aut"
type textarea "x"
type textarea "The democracy and auto"
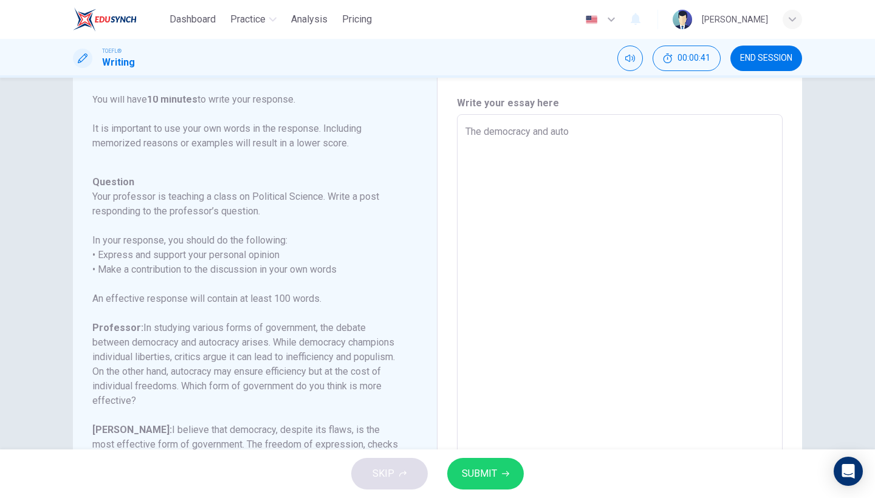
type textarea "x"
type textarea "The democracy and autoc"
type textarea "x"
type textarea "The democracy and autocr"
type textarea "x"
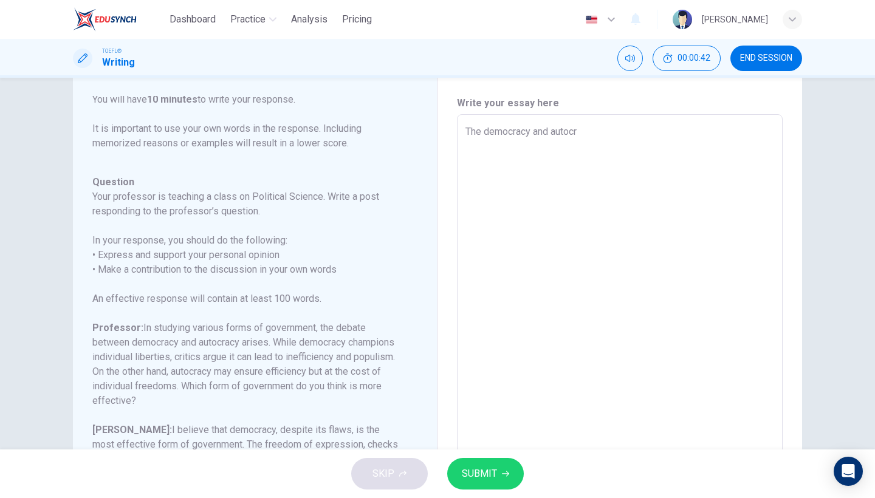
type textarea "The democracy and autocra"
type textarea "x"
type textarea "The democracy and autocrac"
type textarea "x"
type textarea "The democracy and autocracy"
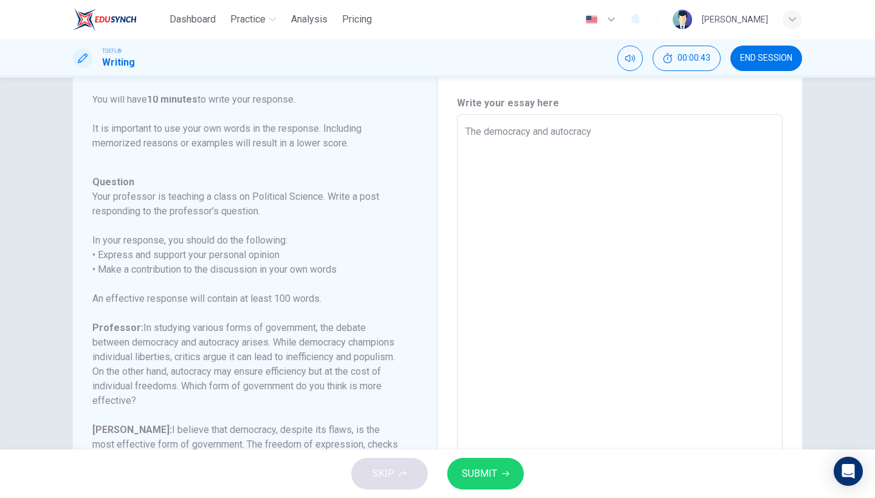
type textarea "x"
type textarea "The democracy and autocracy"
type textarea "x"
type textarea "The democracy and autocracy d"
type textarea "x"
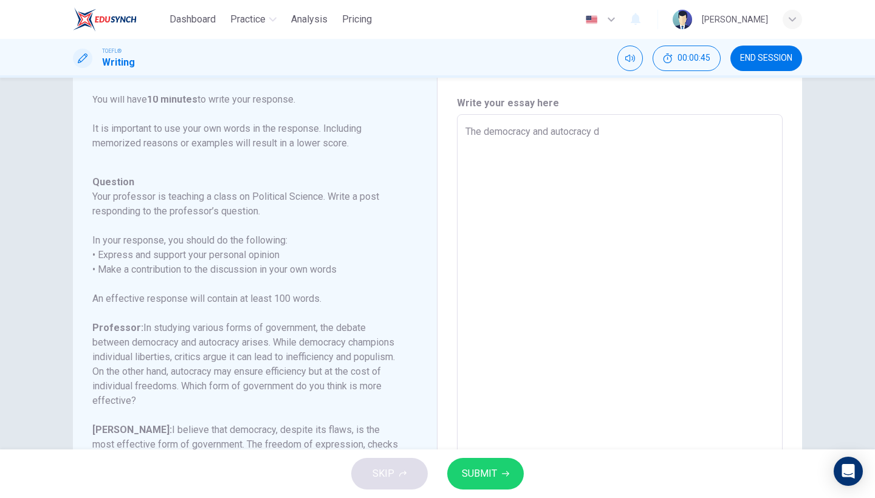
type textarea "The democracy and autocracy de"
type textarea "x"
type textarea "The democracy and autocracy deb"
type textarea "x"
type textarea "The democracy and autocracy deba"
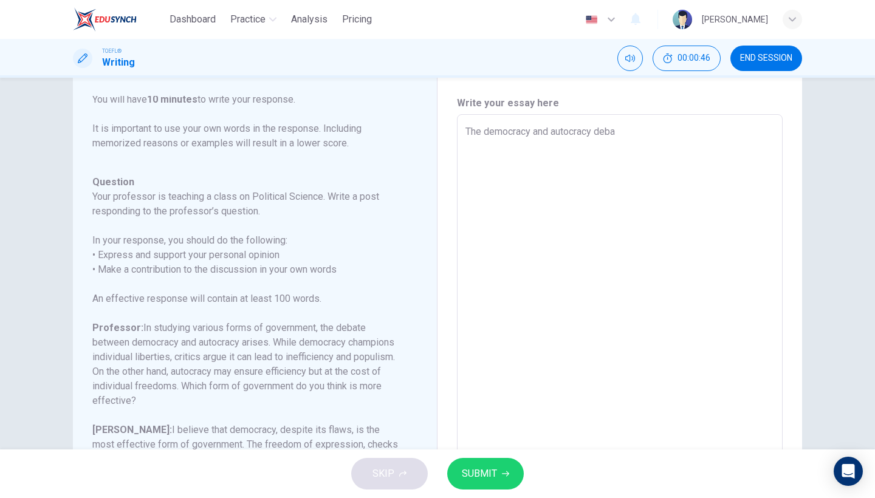
type textarea "x"
type textarea "The democracy and autocracy debat"
type textarea "x"
type textarea "The democracy and autocracy debate"
type textarea "x"
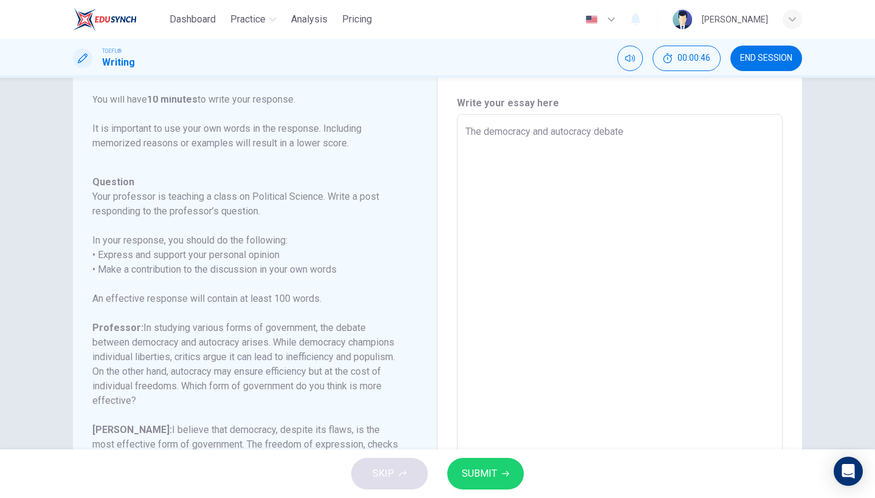
type textarea "The democracy and autocracy debate"
type textarea "x"
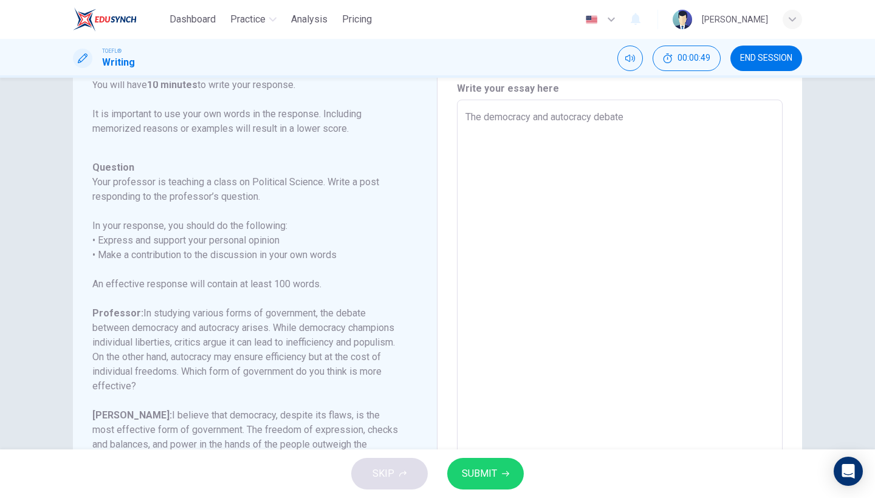
scroll to position [35, 0]
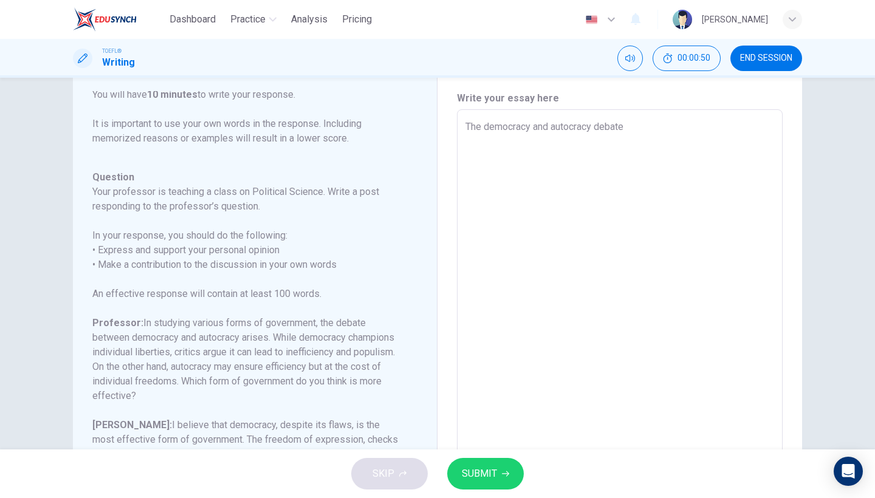
type textarea "The democracy and autocracy debate b"
type textarea "x"
type textarea "The democracy and autocracy debate be"
type textarea "x"
type textarea "The democracy and autocracy debate bet"
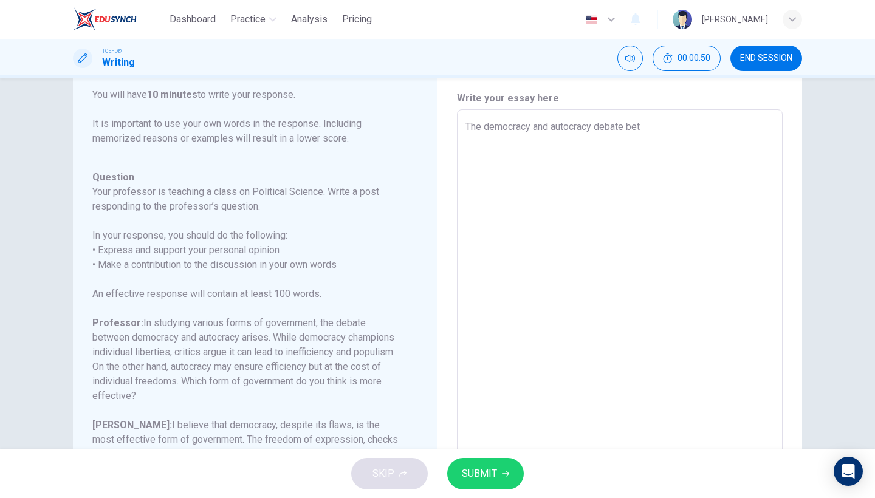
type textarea "x"
type textarea "The democracy and autocracy debate betw"
type textarea "x"
type textarea "The democracy and autocracy debate betwe"
type textarea "x"
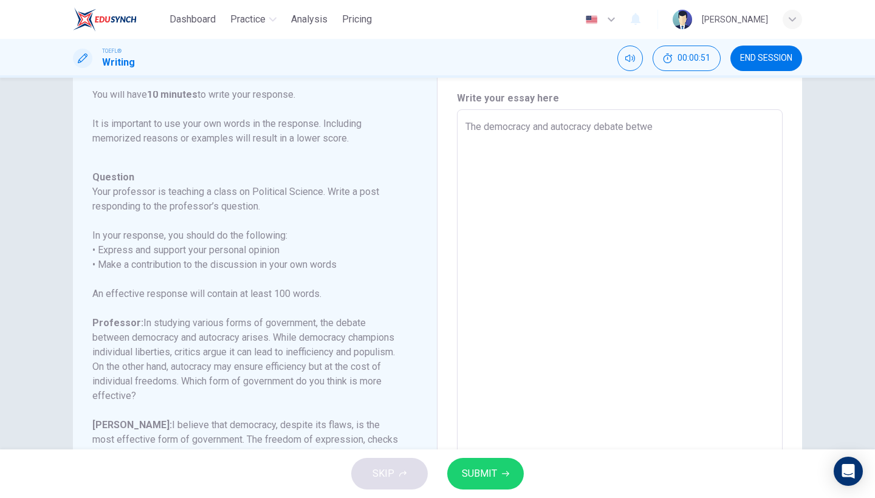
type textarea "The democracy and autocracy debate [PERSON_NAME]"
type textarea "x"
type textarea "The democracy and autocracy debate between"
type textarea "x"
type textarea "The democracy and autocracy debate between"
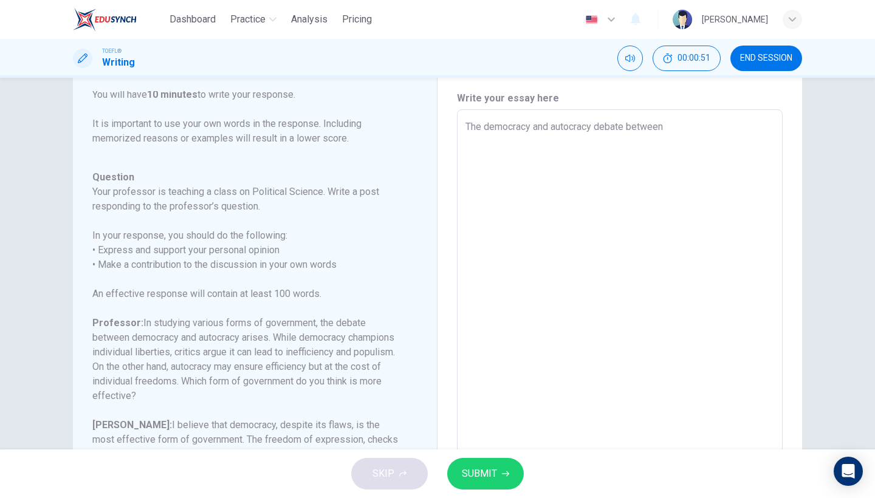
type textarea "x"
type textarea "The democracy and autocracy debate between t"
type textarea "x"
type textarea "The democracy and autocracy debate between th"
type textarea "x"
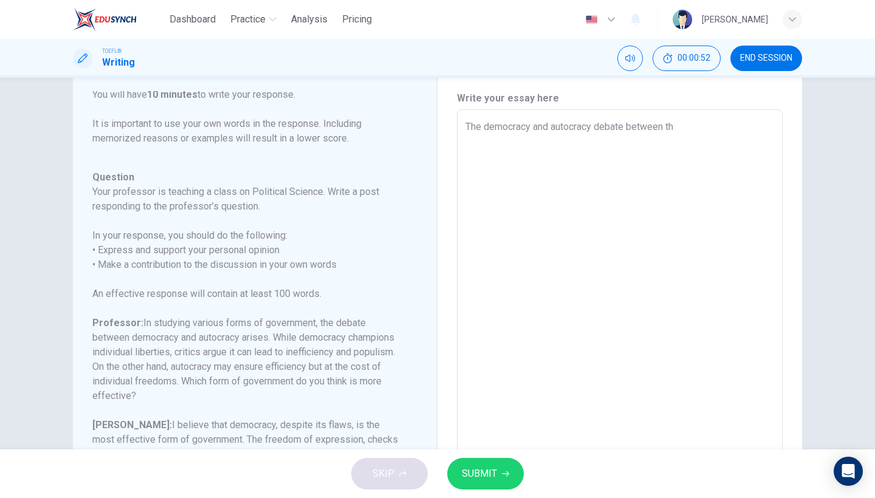
type textarea "The democracy and autocracy debate between the"
type textarea "x"
type textarea "The democracy and autocracy debate between the"
type textarea "x"
type textarea "The democracy and autocracy debate between the s"
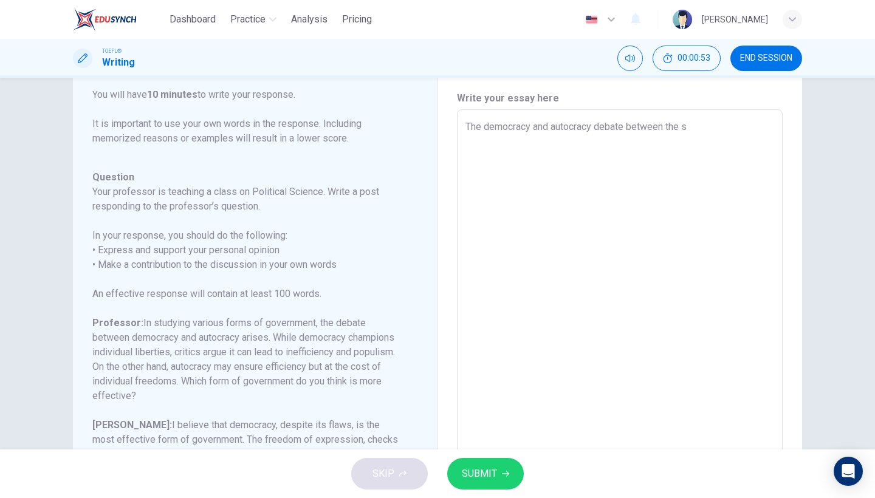
type textarea "x"
type textarea "The democracy and autocracy debate between the st"
type textarea "x"
type textarea "The democracy and autocracy debate between the stu"
type textarea "x"
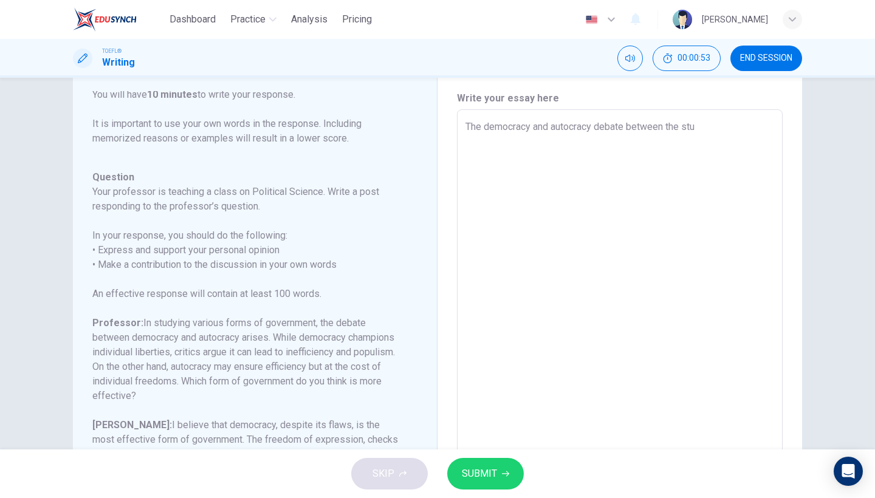
type textarea "The democracy and autocracy debate between the stud"
type textarea "x"
type textarea "The democracy and autocracy debate between the studn"
type textarea "x"
type textarea "The democracy and autocracy debate between the studne"
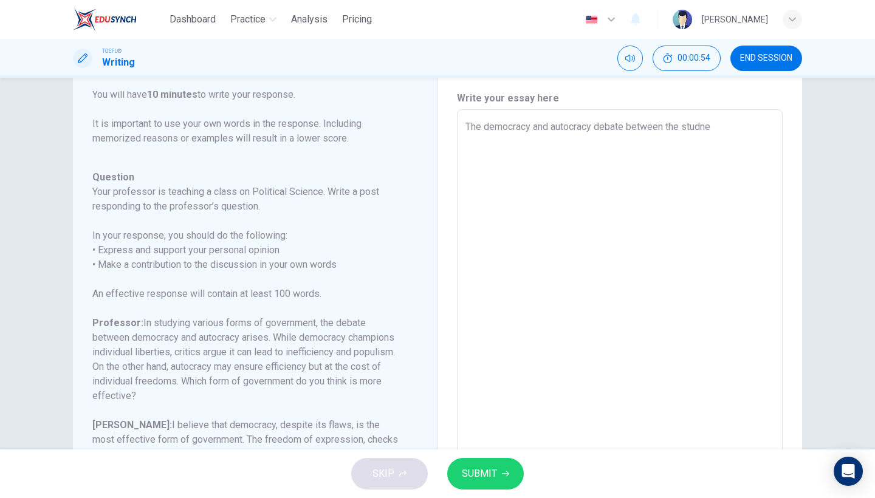
type textarea "x"
type textarea "The democracy and autocracy debate between the studnet"
type textarea "x"
type textarea "The democracy and autocracy debate between the studnets"
type textarea "x"
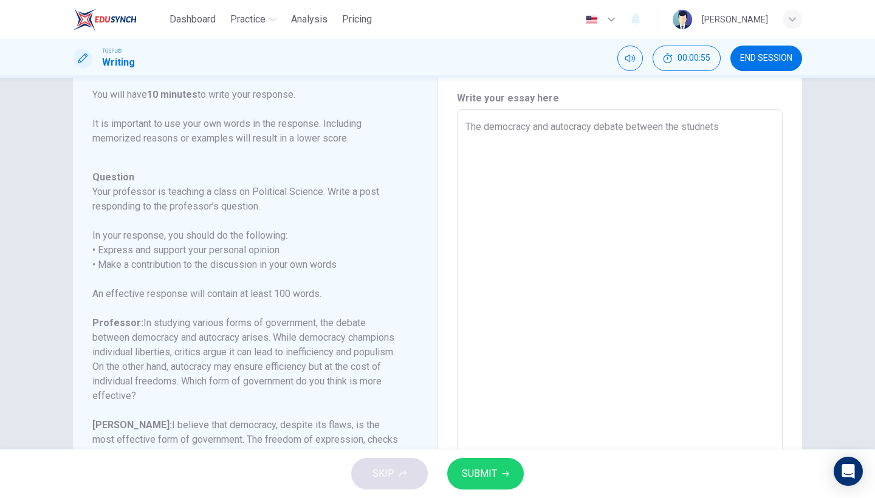
type textarea "The democracy and autocracy debate between the studnets"
type textarea "x"
type textarea "The democracy and autocracy debate between the studnets r"
type textarea "x"
type textarea "The democracy and autocracy debate between the studnets re"
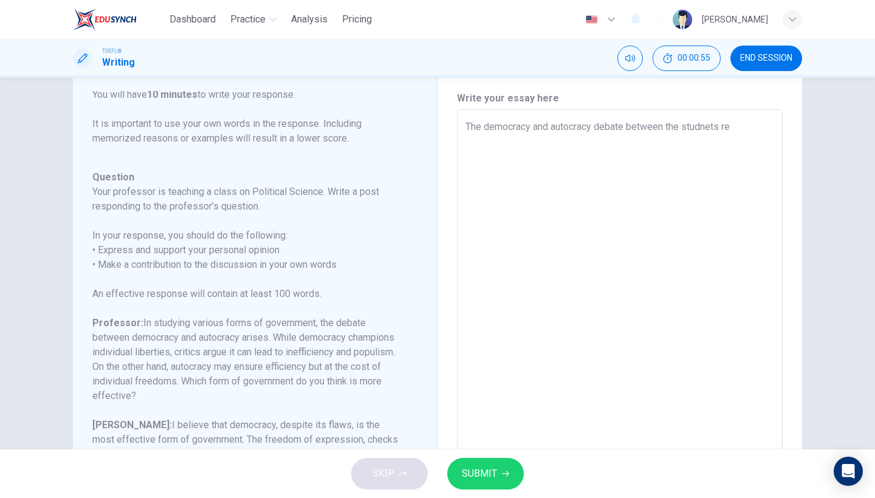
type textarea "x"
type textarea "The democracy and autocracy debate between the studnets rep"
type textarea "x"
type textarea "The democracy and autocracy debate between the studnets repr"
type textarea "x"
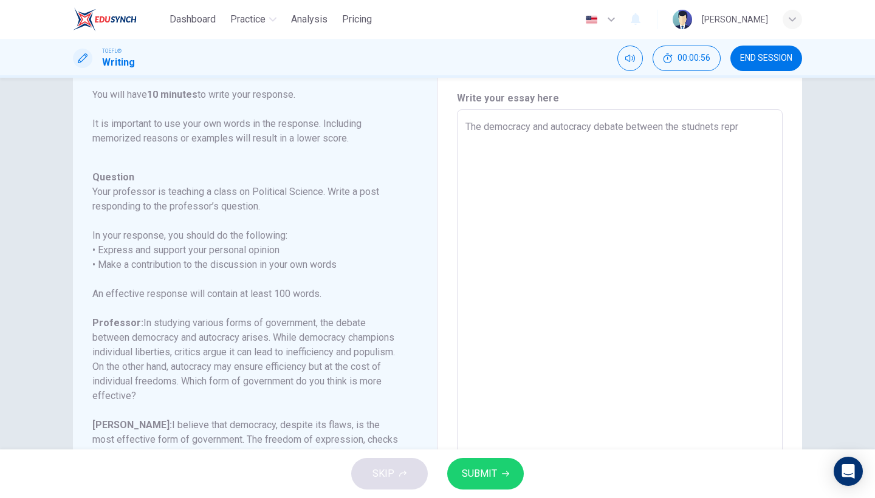
type textarea "The democracy and autocracy debate between the studnets repre"
type textarea "x"
type textarea "The democracy and autocracy debate between the studnets repres"
type textarea "x"
type textarea "The democracy and autocracy debate between the studnets represe"
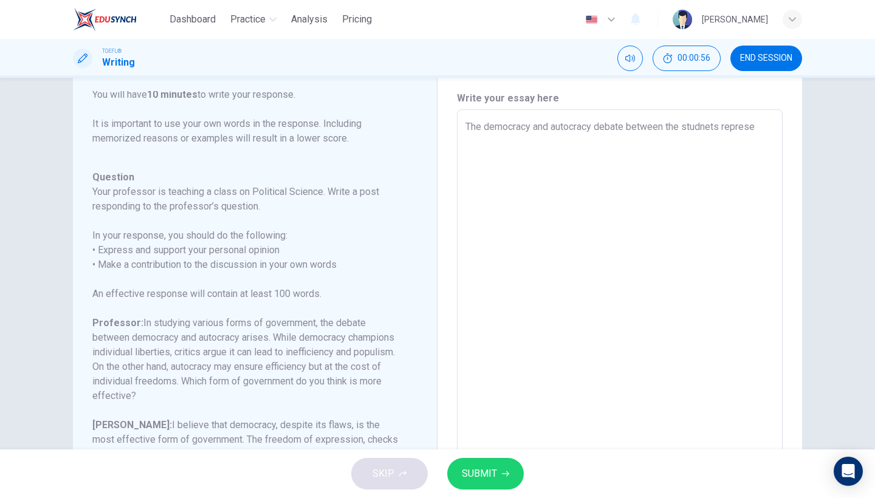
type textarea "x"
type textarea "The democracy and autocracy debate between the studnets represen"
type textarea "x"
type textarea "The democracy and autocracy debate between the studnets represe"
type textarea "x"
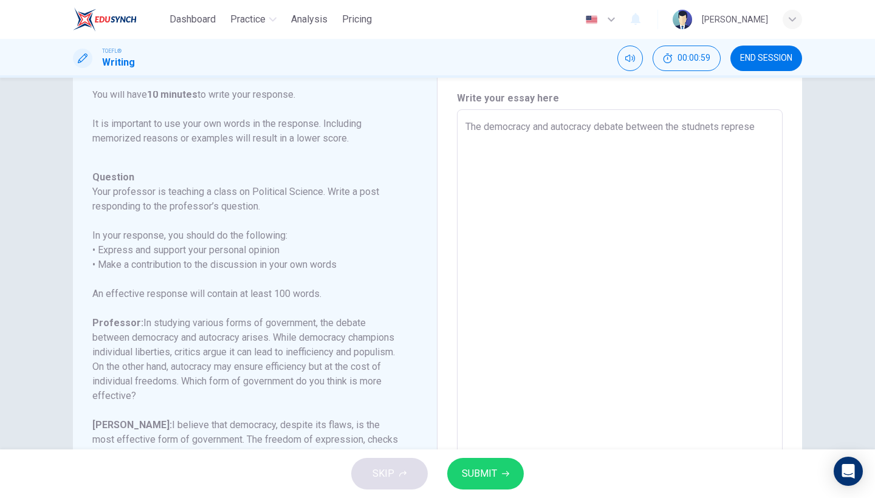
type textarea "The democracy and autocracy debate between the studnets repres"
type textarea "x"
type textarea "The democracy and autocracy debate between the studnets repre"
type textarea "x"
type textarea "The democracy and autocracy debate between the studnets repr"
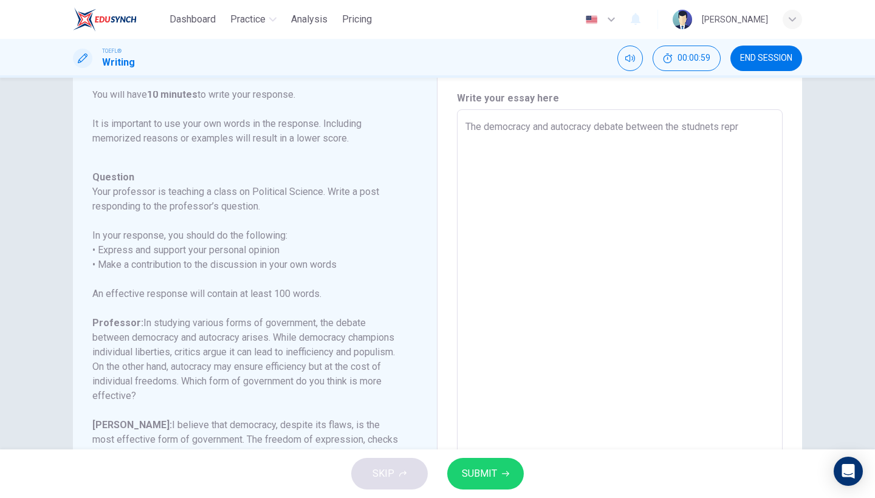
type textarea "x"
type textarea "The democracy and autocracy debate between the studnets rep"
type textarea "x"
type textarea "The democracy and autocracy debate between the studnets re"
type textarea "x"
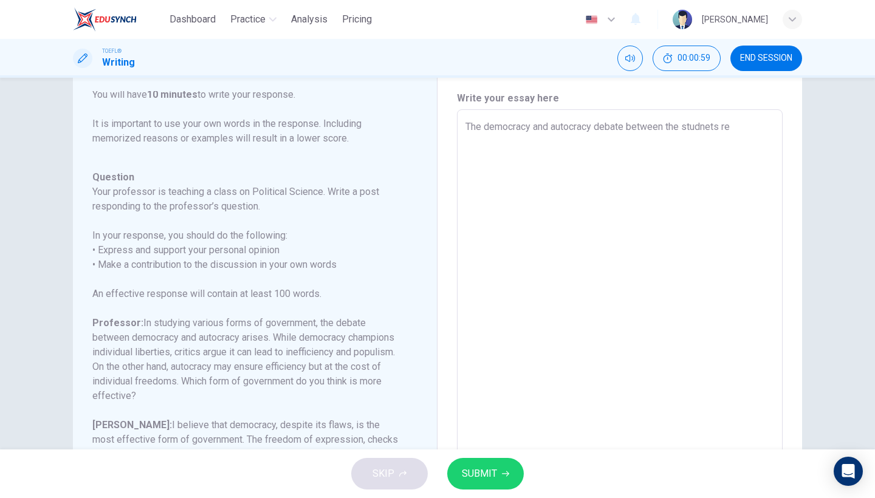
type textarea "The democracy and autocracy debate between the studnets r"
type textarea "x"
type textarea "The democracy and autocracy debate between the studnets"
type textarea "x"
type textarea "The democracy and autocracy debate between the studnets"
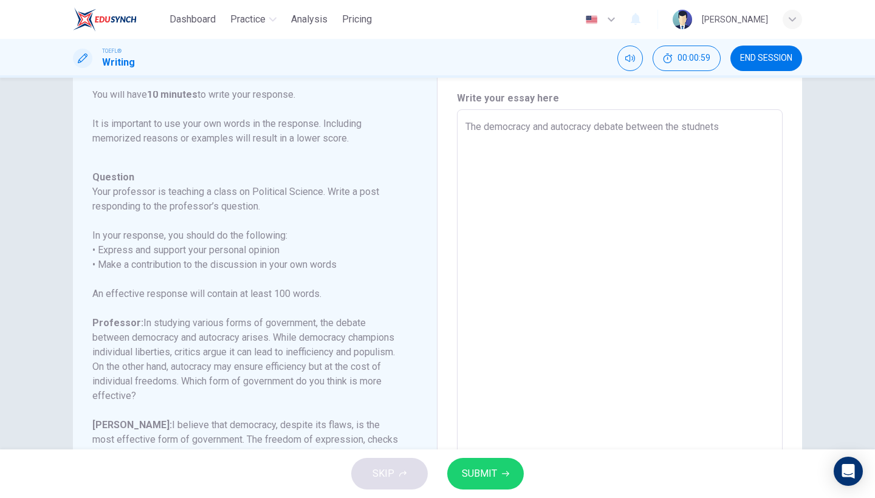
type textarea "x"
type textarea "The democracy and autocracy debate between the studnet"
type textarea "x"
type textarea "The democracy and autocracy debate between the studne"
type textarea "x"
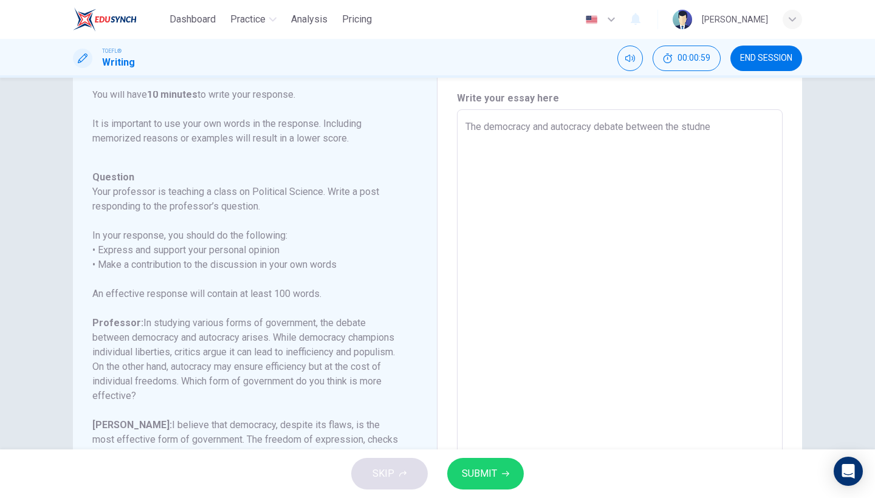
type textarea "The democracy and autocracy debate between the studn"
type textarea "x"
type textarea "The democracy and autocracy debate between the stud"
type textarea "x"
type textarea "The democracy and autocracy debate between the stude"
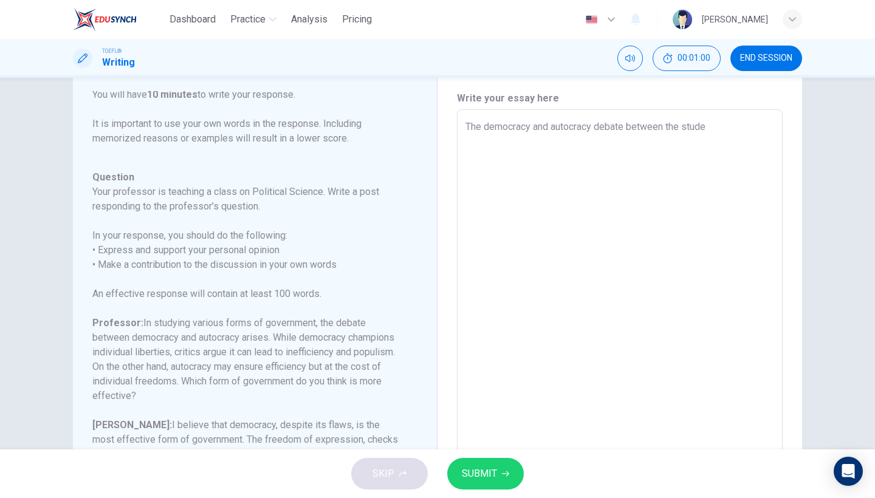
type textarea "x"
type textarea "The democracy and autocracy debate between the studen"
type textarea "x"
type textarea "The democracy and autocracy debate between the student"
type textarea "x"
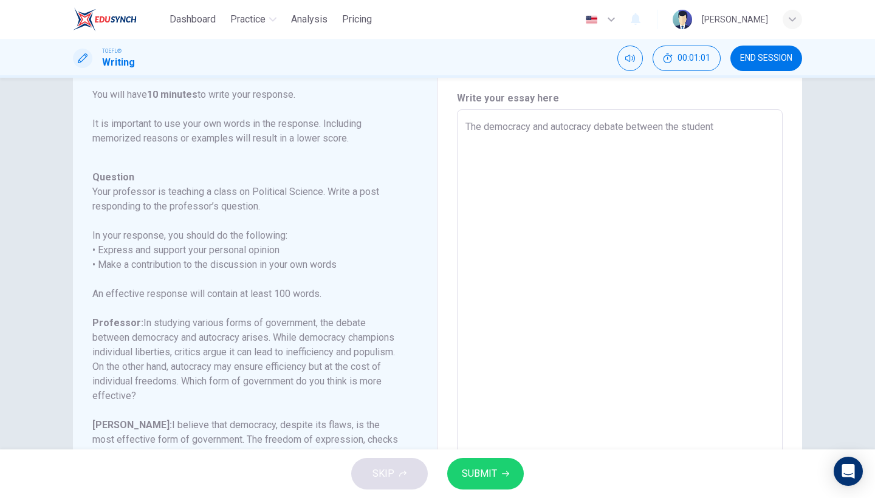
type textarea "The democracy and autocracy debate between the students"
type textarea "x"
type textarea "The democracy and autocracy debate between the students"
type textarea "x"
type textarea "The democracy and autocracy debate between the students r"
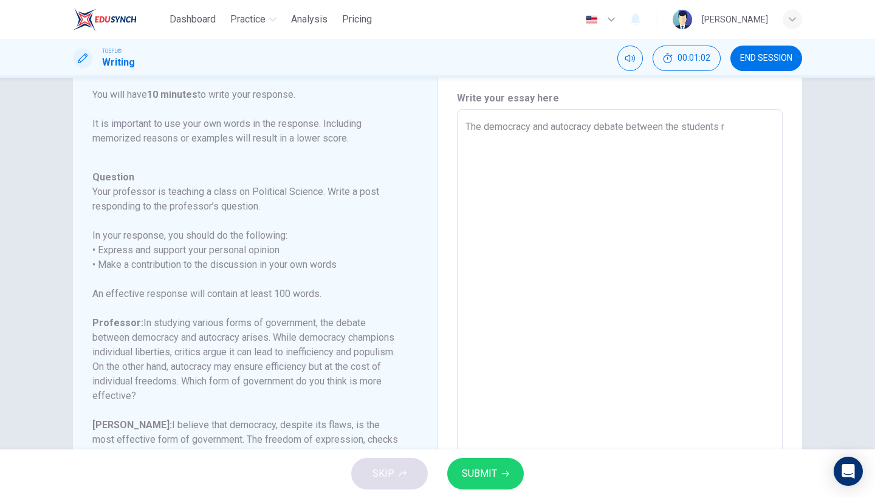
type textarea "x"
type textarea "The democracy and autocracy debate between the students re"
type textarea "x"
type textarea "The democracy and autocracy debate between the students rep"
type textarea "x"
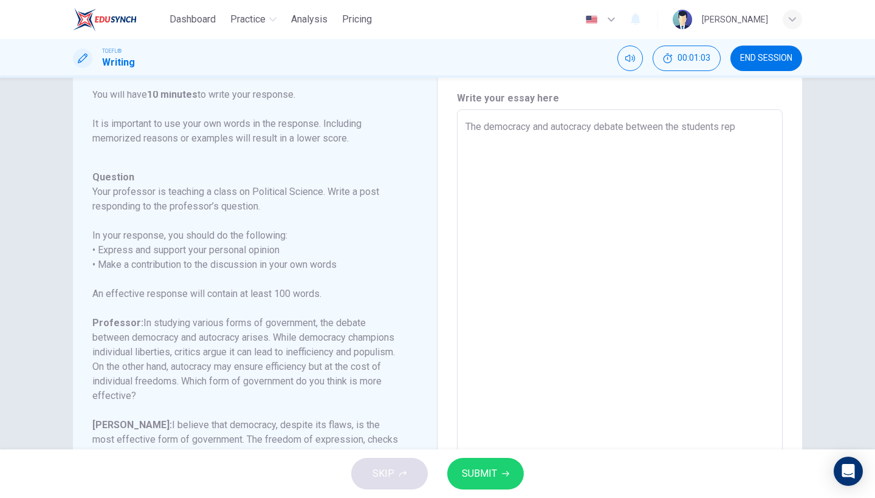
type textarea "The democracy and autocracy debate between the students repr"
type textarea "x"
type textarea "The democracy and autocracy debate between the students repre"
type textarea "x"
type textarea "The democracy and autocracy debate between the students repres"
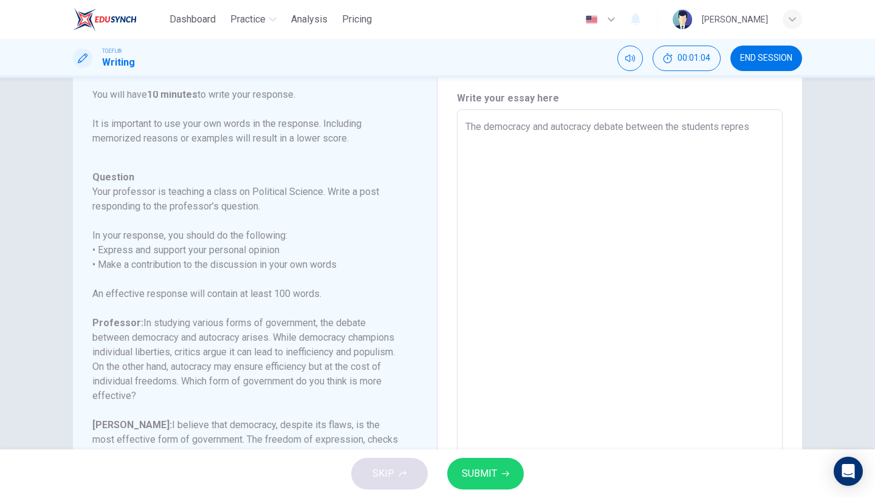
type textarea "x"
type textarea "The democracy and autocracy debate between the students represe"
type textarea "x"
type textarea "The democracy and autocracy debate between the students represen"
type textarea "x"
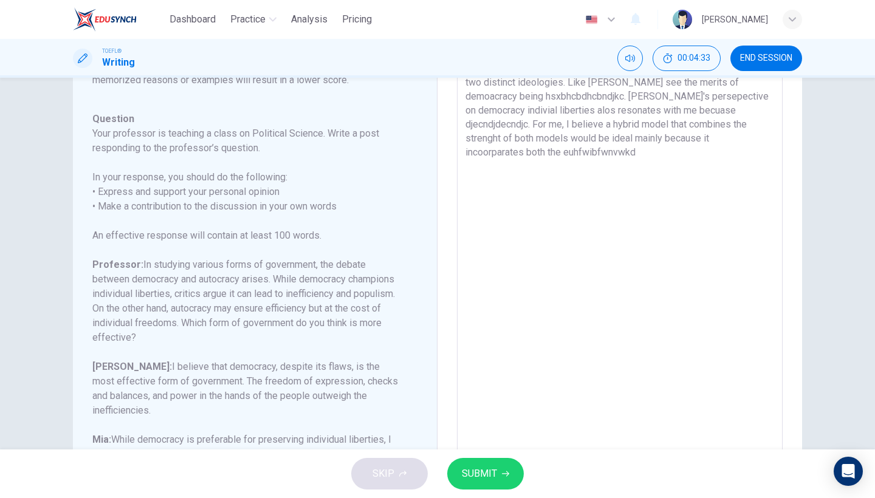
scroll to position [103, 0]
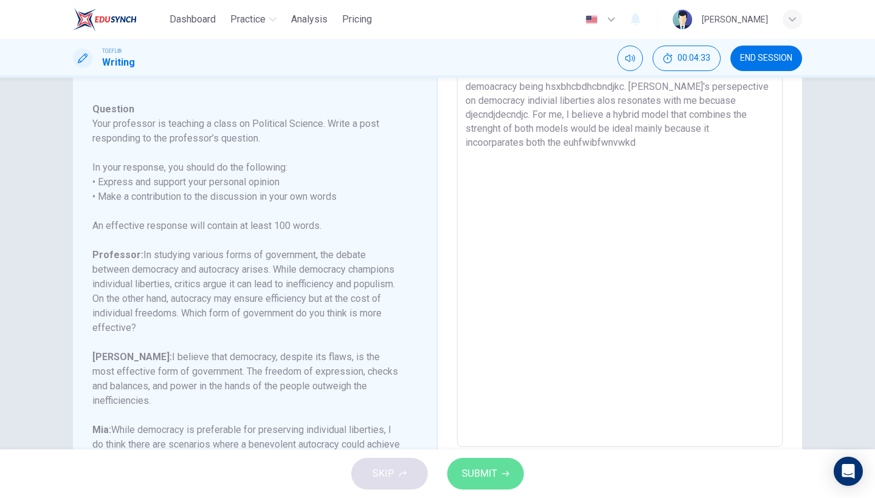
click at [476, 488] on button "SUBMIT" at bounding box center [485, 474] width 77 height 32
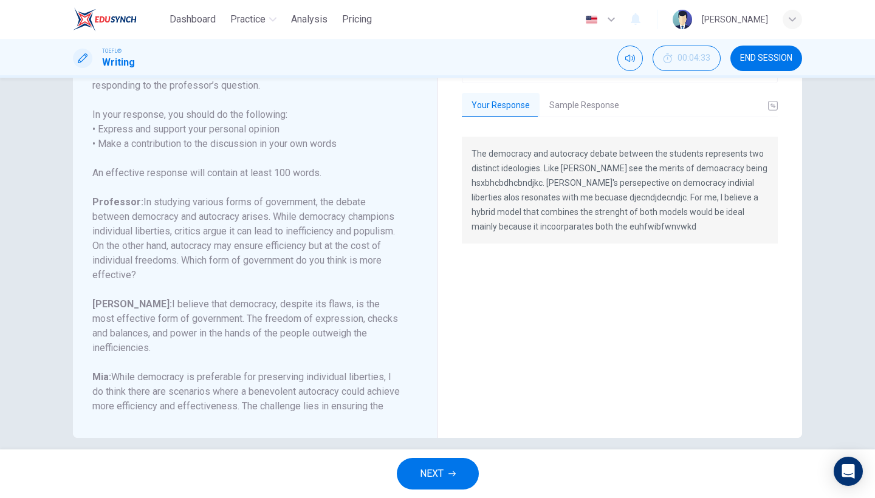
scroll to position [156, 0]
click at [566, 100] on button "Sample Response" at bounding box center [584, 107] width 89 height 26
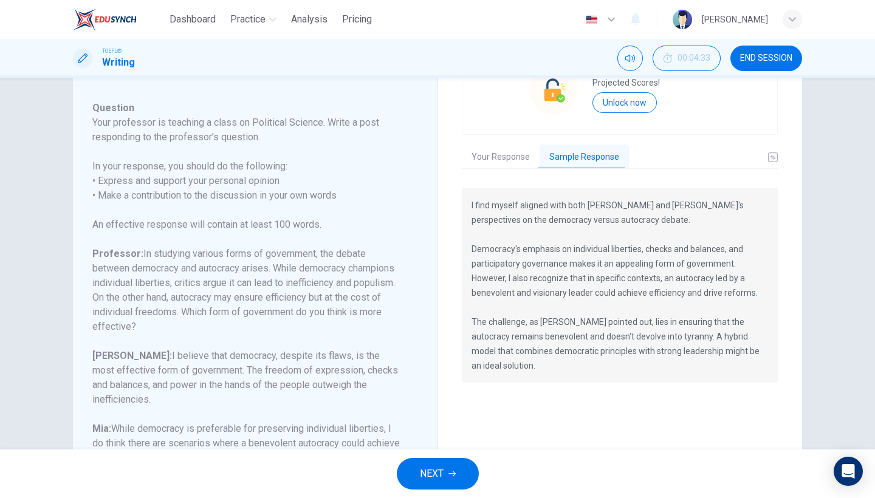
scroll to position [104, 0]
click at [762, 61] on span "END SESSION" at bounding box center [766, 58] width 52 height 10
click at [431, 459] on button "NEXT" at bounding box center [438, 474] width 82 height 32
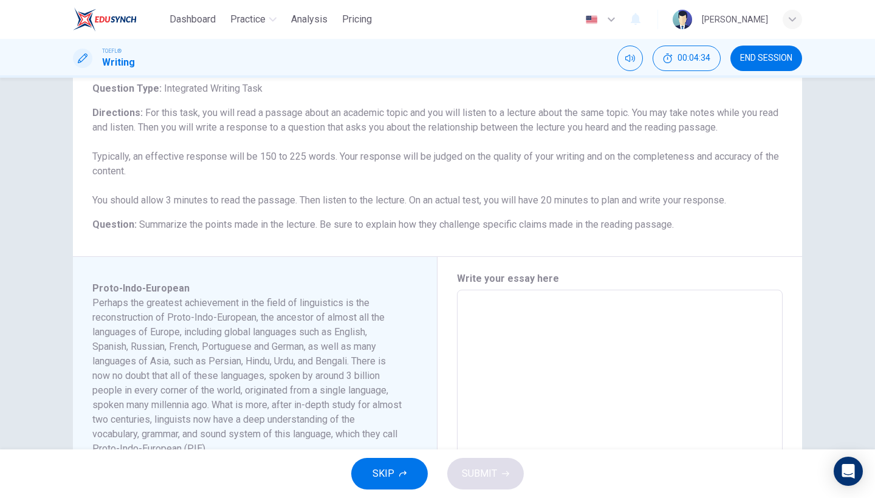
scroll to position [92, 0]
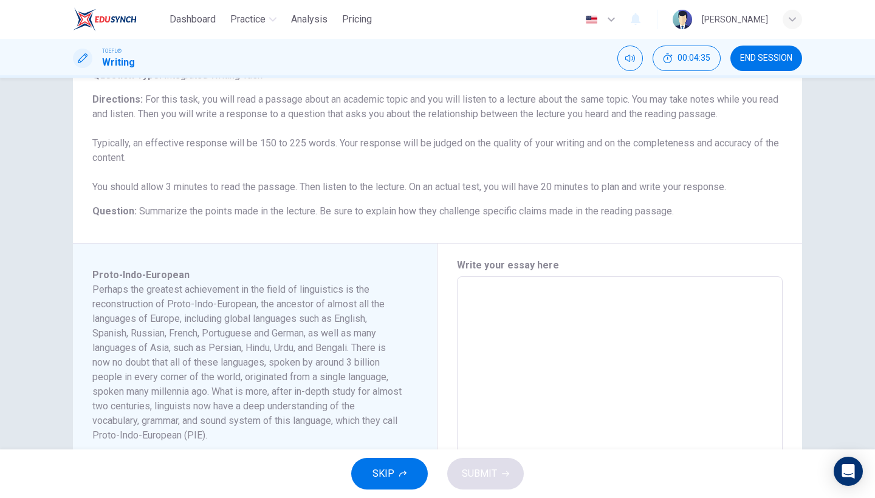
click at [505, 328] on textarea at bounding box center [620, 450] width 309 height 326
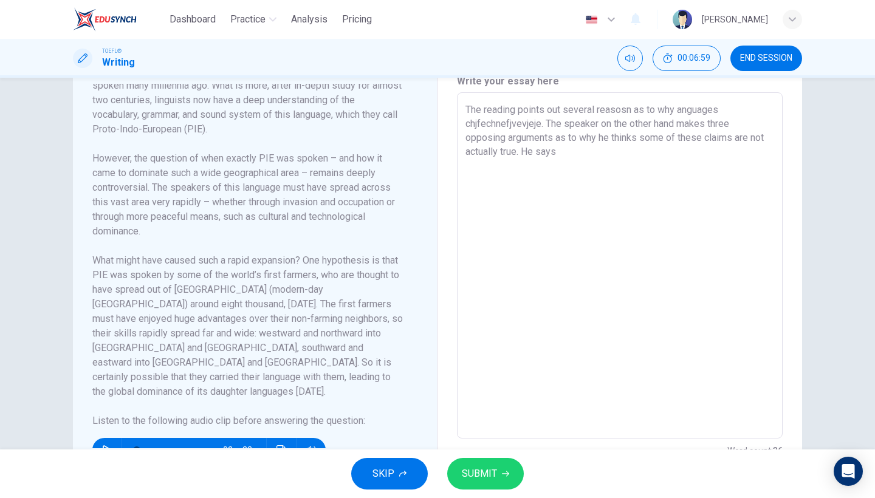
scroll to position [324, 0]
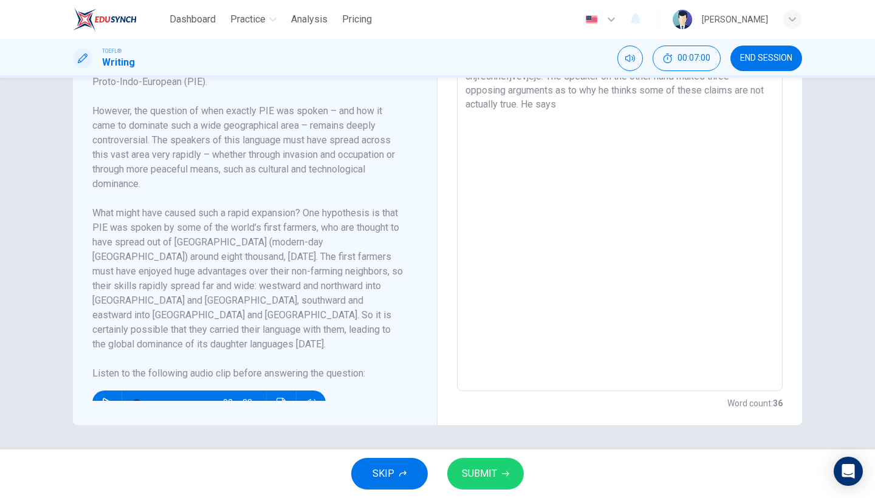
click at [103, 398] on icon "button" at bounding box center [107, 403] width 10 height 10
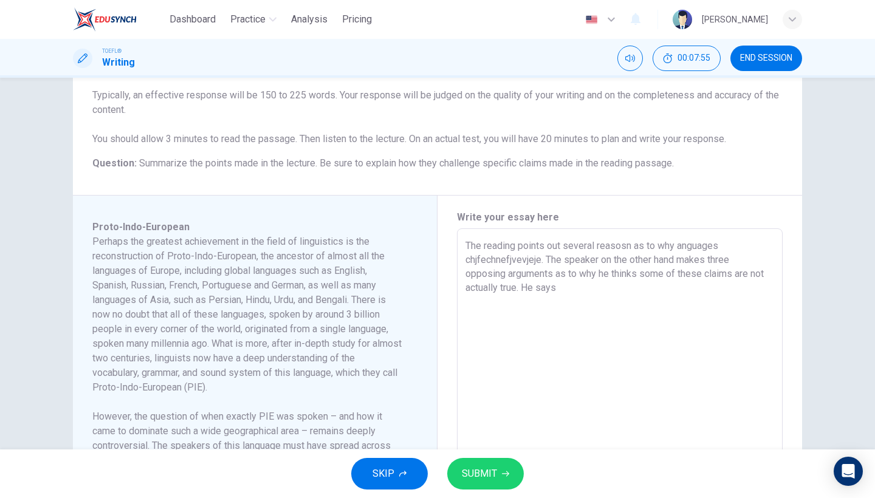
scroll to position [135, 0]
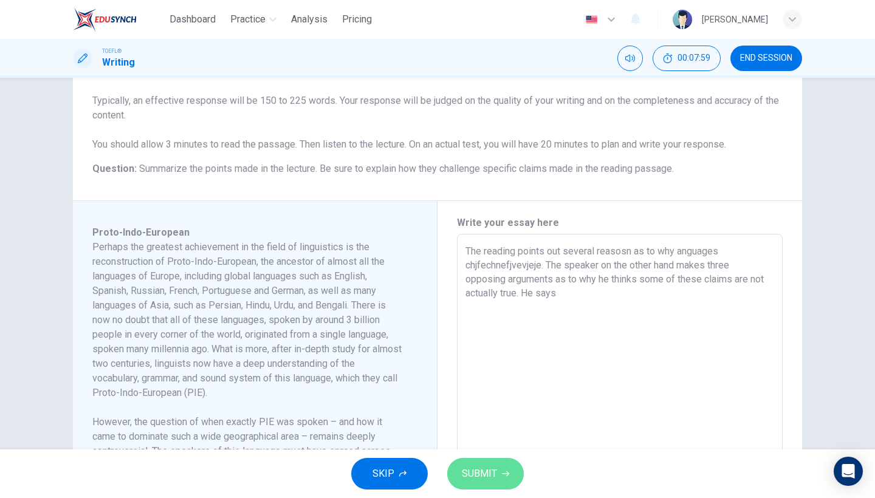
click at [483, 471] on span "SUBMIT" at bounding box center [479, 474] width 35 height 17
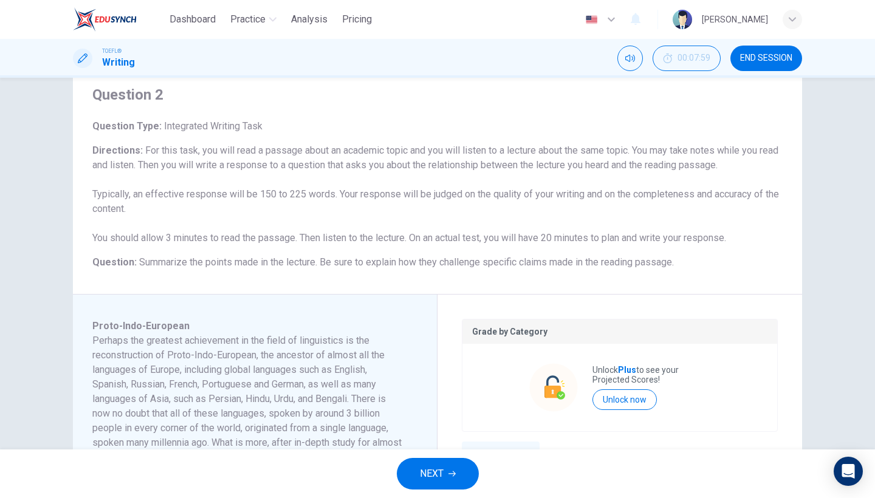
scroll to position [41, 0]
click at [763, 53] on span "END SESSION" at bounding box center [766, 58] width 52 height 10
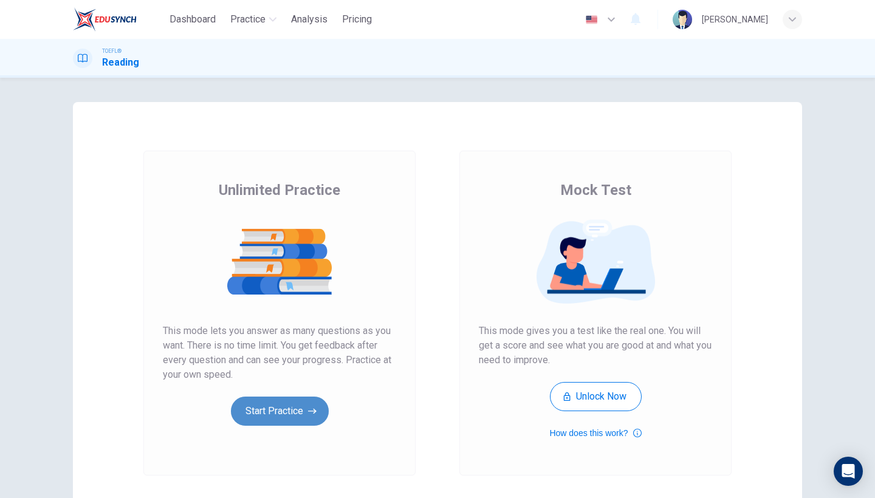
click at [295, 411] on button "Start Practice" at bounding box center [280, 411] width 98 height 29
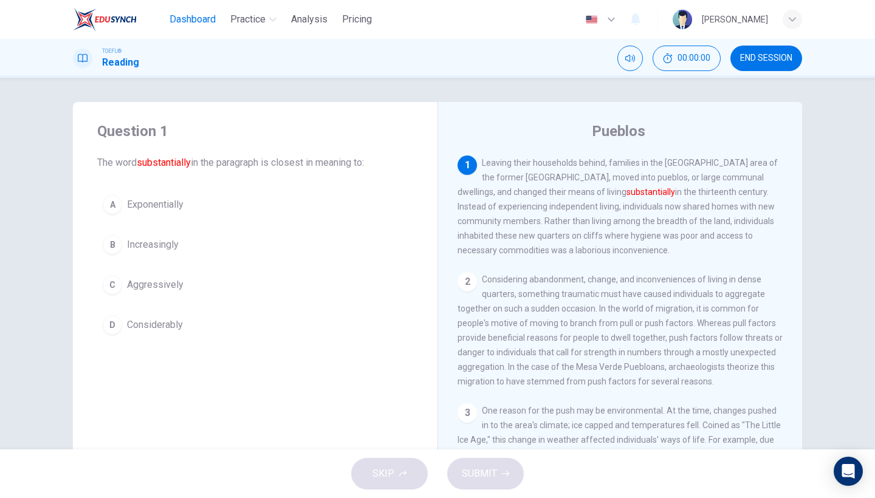
click at [184, 24] on span "Dashboard" at bounding box center [193, 19] width 46 height 15
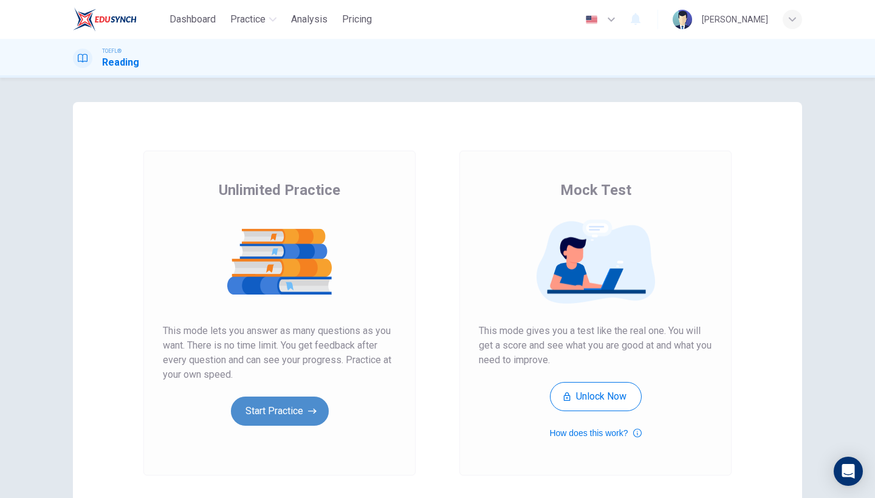
click at [269, 406] on button "Start Practice" at bounding box center [280, 411] width 98 height 29
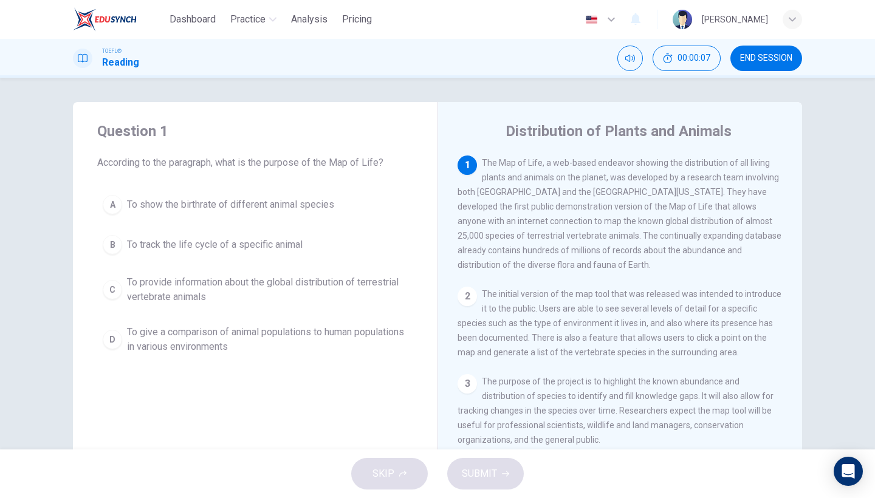
click at [785, 57] on span "END SESSION" at bounding box center [766, 58] width 52 height 10
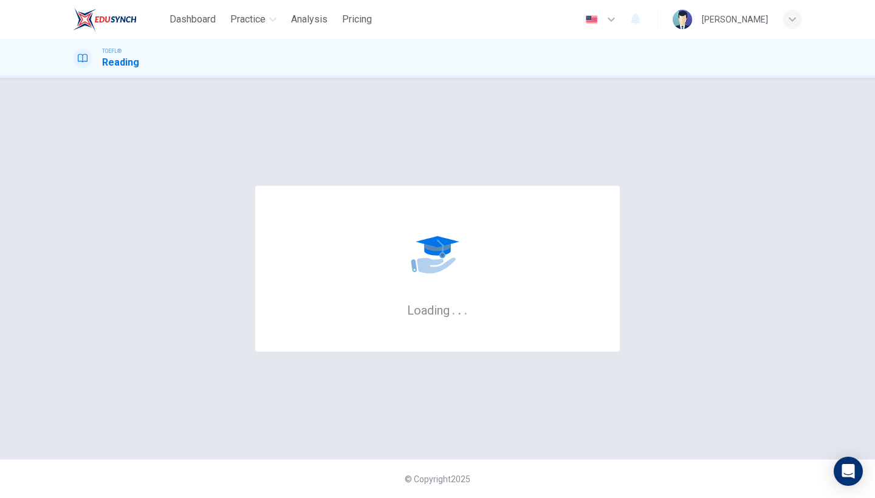
scroll to position [1, 0]
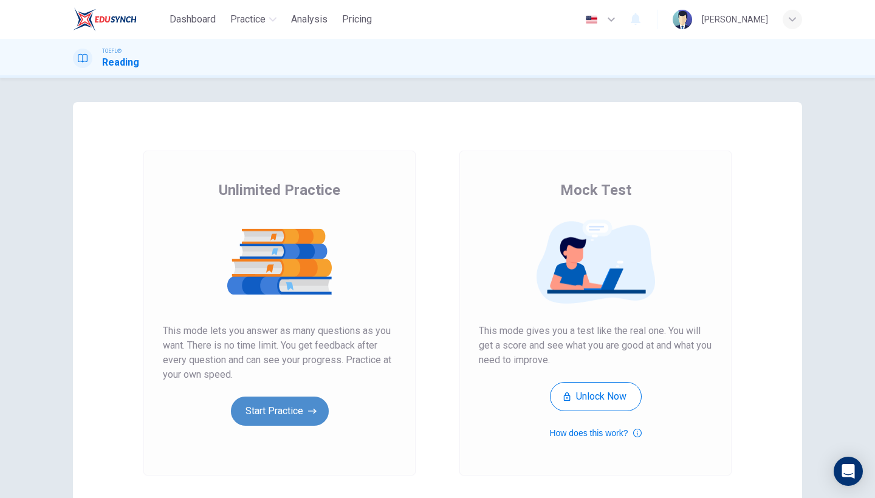
click at [315, 414] on icon "button" at bounding box center [312, 411] width 9 height 12
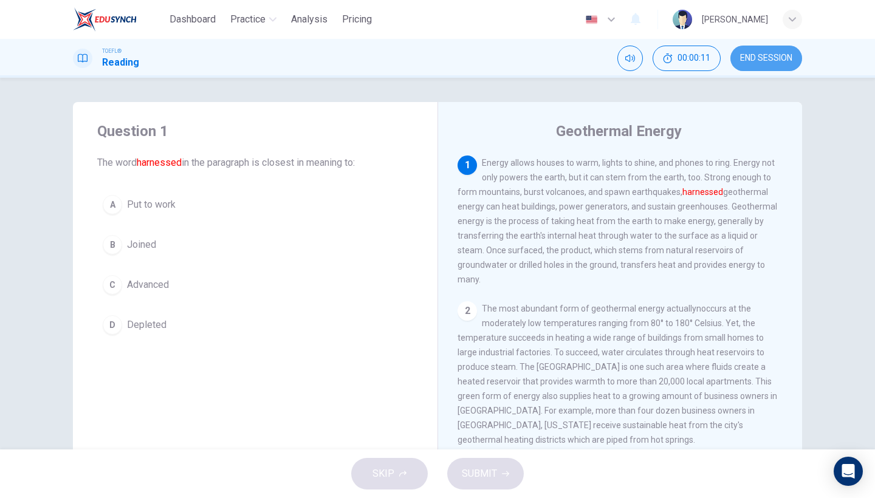
click at [780, 65] on button "END SESSION" at bounding box center [767, 59] width 72 height 26
click at [119, 250] on div "B" at bounding box center [112, 244] width 19 height 19
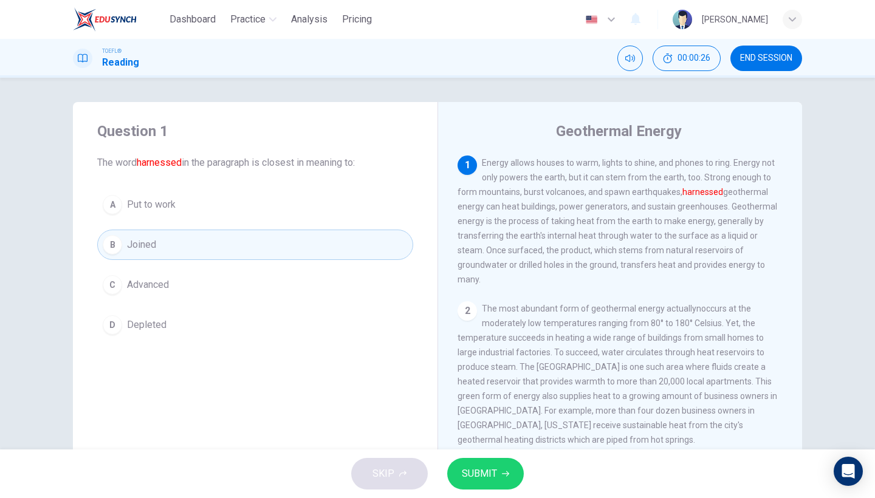
click at [475, 475] on span "SUBMIT" at bounding box center [479, 474] width 35 height 17
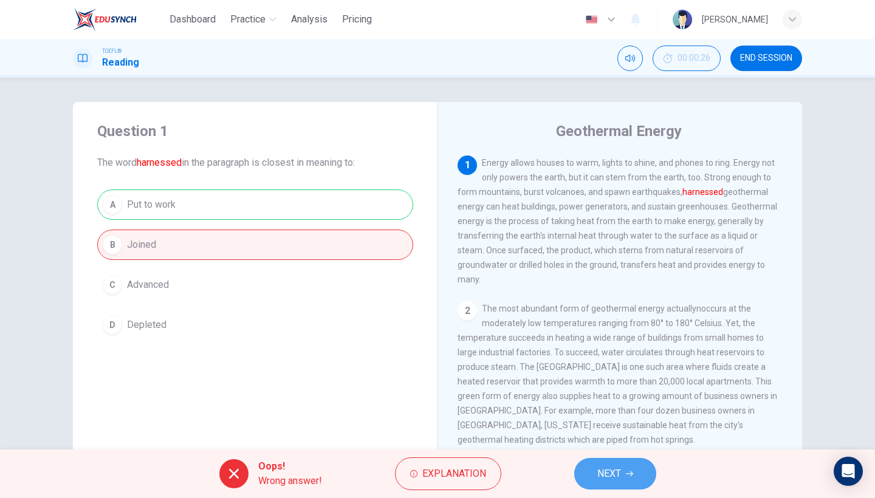
click at [613, 472] on span "NEXT" at bounding box center [609, 474] width 24 height 17
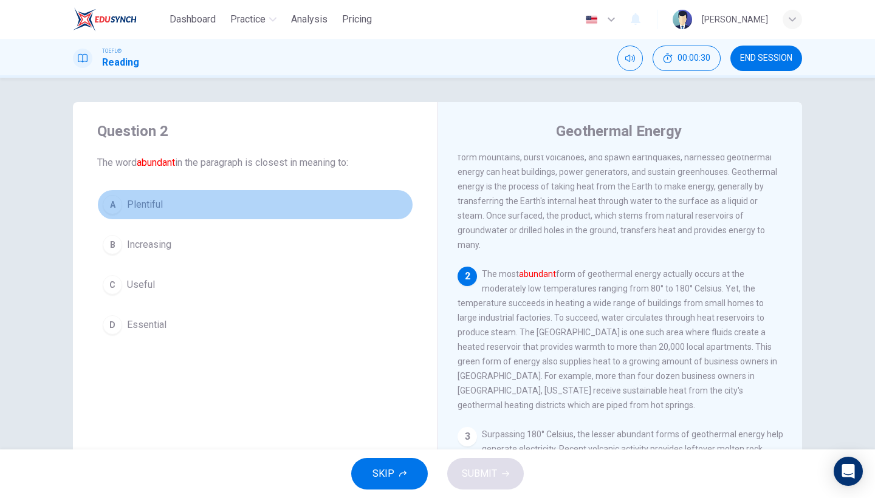
click at [123, 203] on button "A Plentiful" at bounding box center [255, 205] width 316 height 30
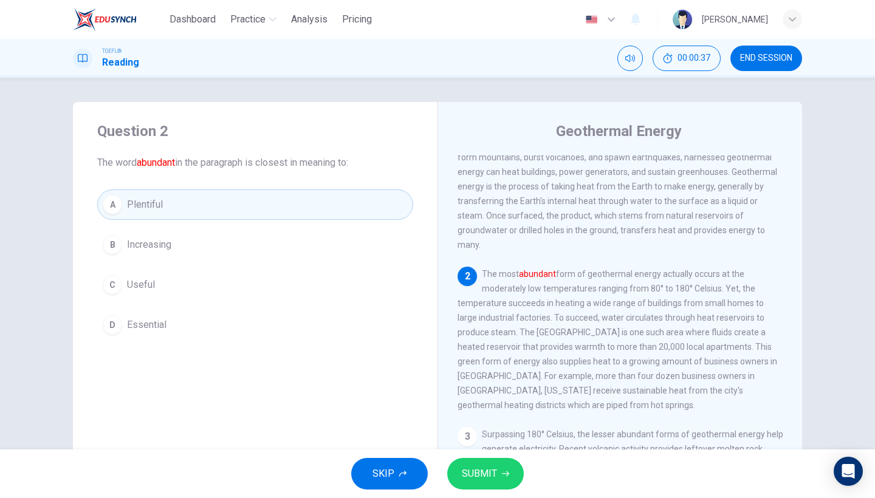
click at [509, 470] on button "SUBMIT" at bounding box center [485, 474] width 77 height 32
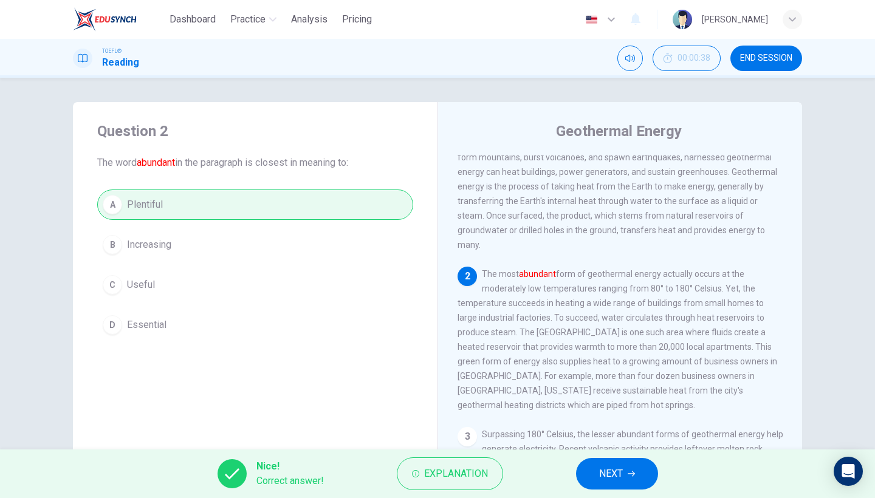
click at [603, 475] on span "NEXT" at bounding box center [611, 474] width 24 height 17
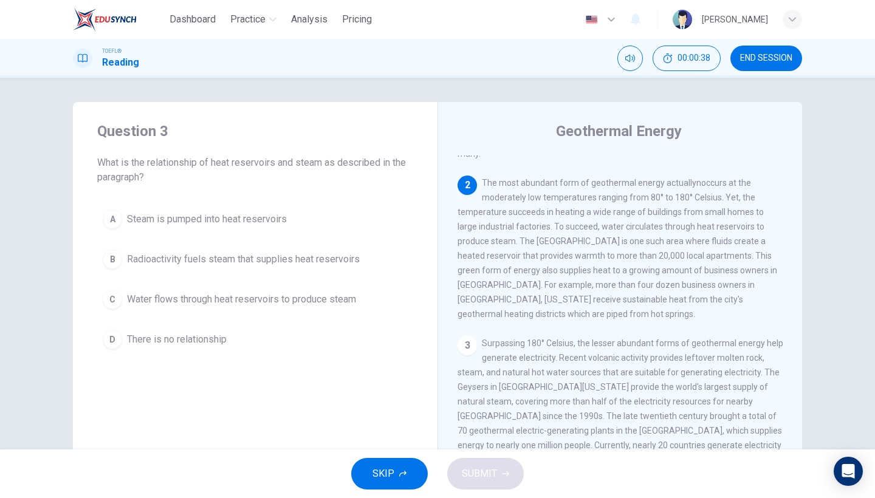
scroll to position [131, 0]
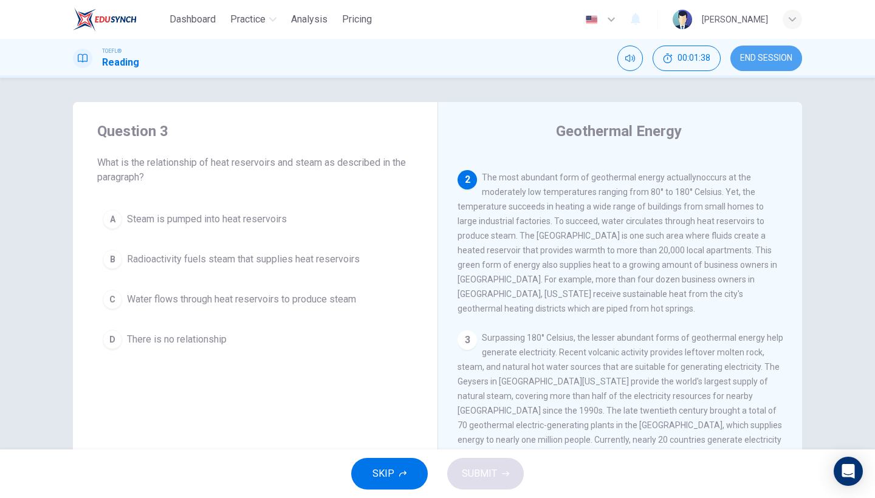
click at [771, 56] on span "END SESSION" at bounding box center [766, 58] width 52 height 10
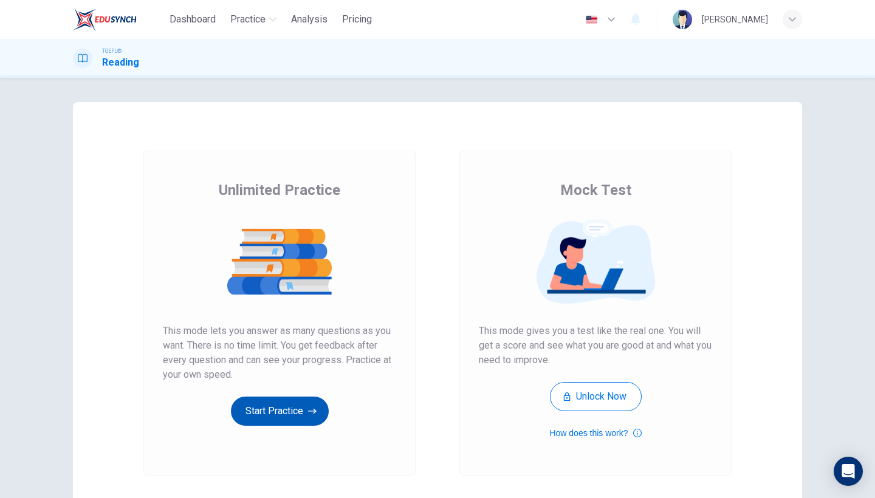
click at [287, 409] on button "Start Practice" at bounding box center [280, 411] width 98 height 29
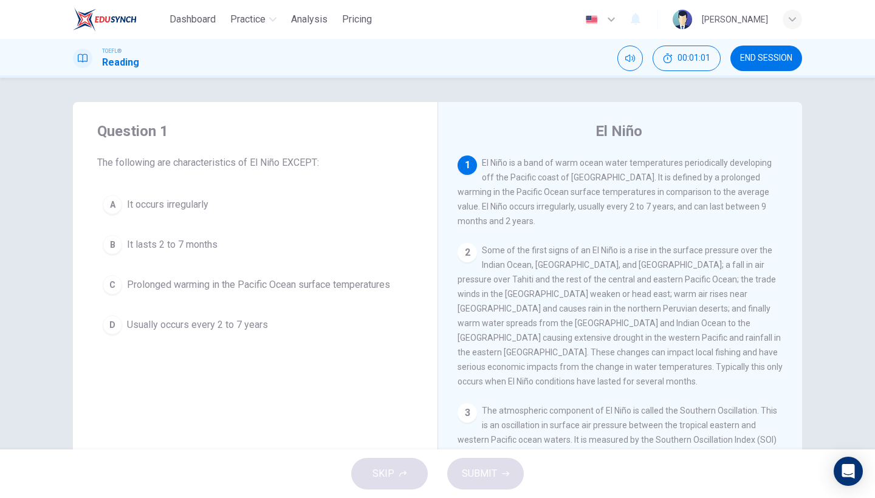
click at [151, 246] on span "It lasts 2 to 7 months" at bounding box center [172, 245] width 91 height 15
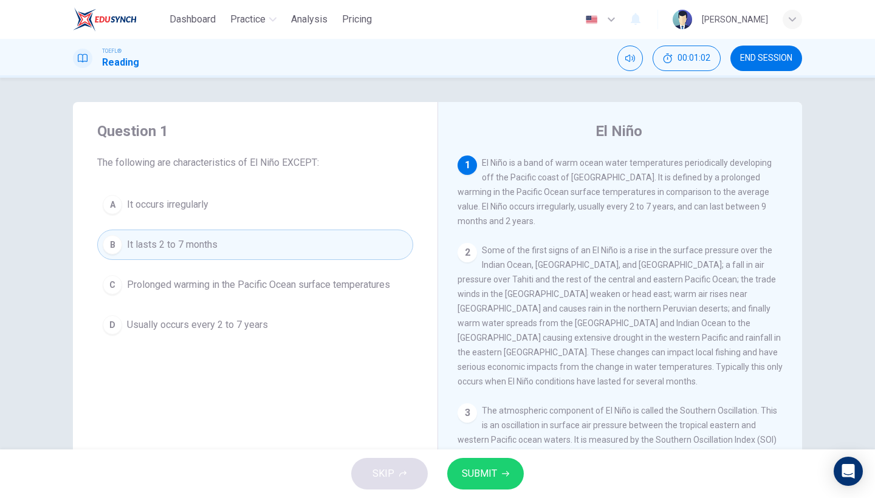
click at [477, 462] on button "SUBMIT" at bounding box center [485, 474] width 77 height 32
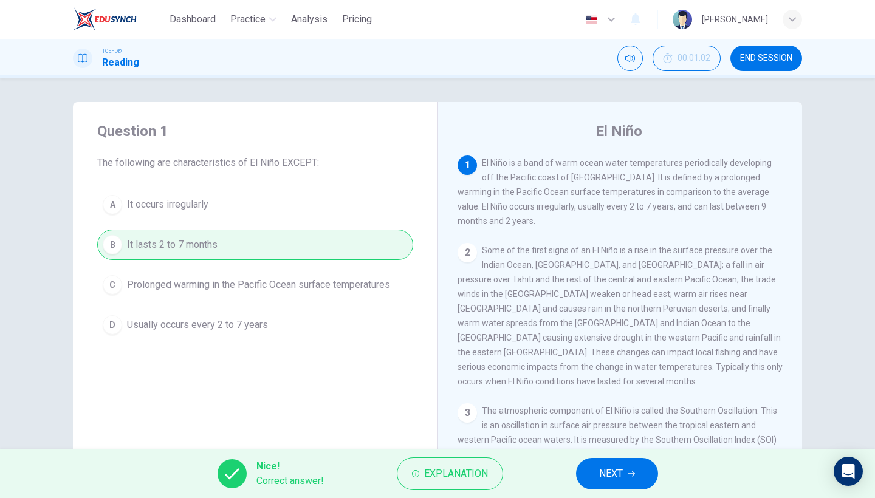
click at [616, 466] on span "NEXT" at bounding box center [611, 474] width 24 height 17
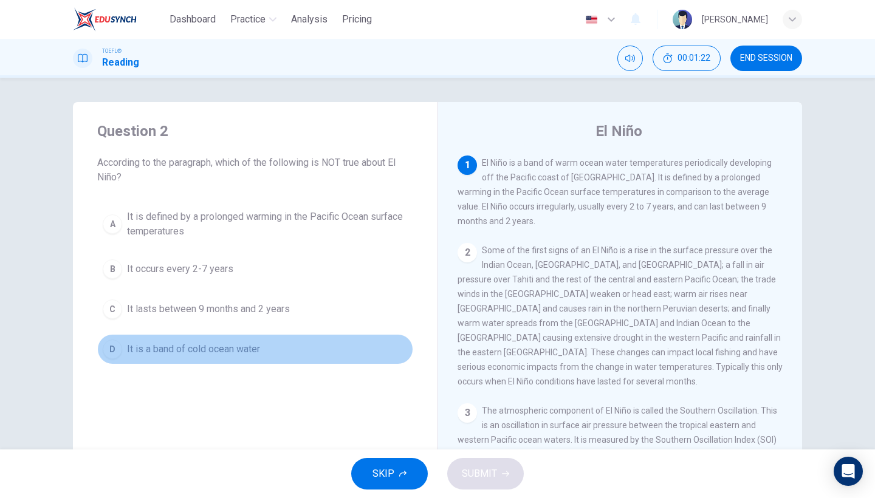
click at [251, 358] on button "D It is a band of cold ocean water" at bounding box center [255, 349] width 316 height 30
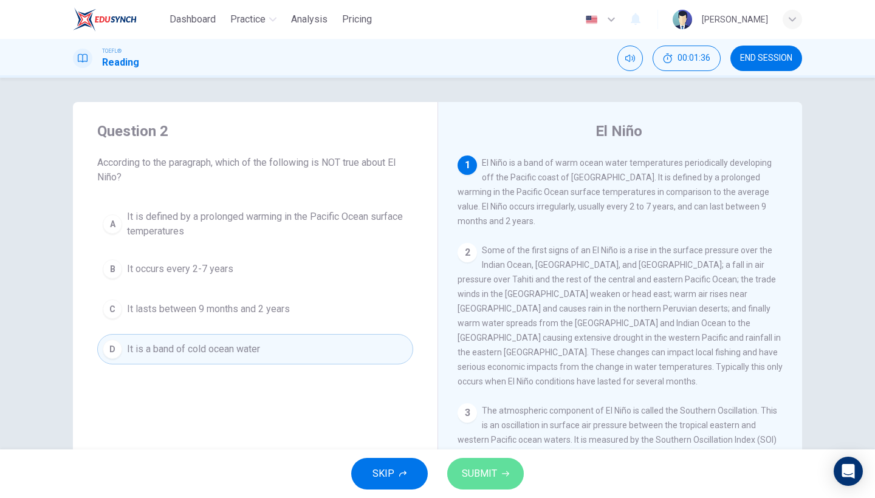
click at [489, 484] on button "SUBMIT" at bounding box center [485, 474] width 77 height 32
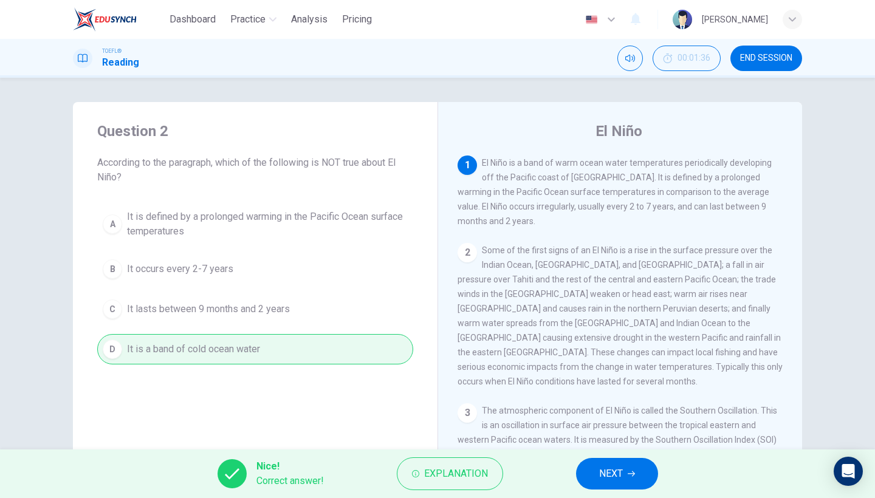
click at [576, 458] on div "Nice! Correct answer! Explanation NEXT" at bounding box center [437, 474] width 875 height 49
click at [598, 473] on button "NEXT" at bounding box center [617, 474] width 82 height 32
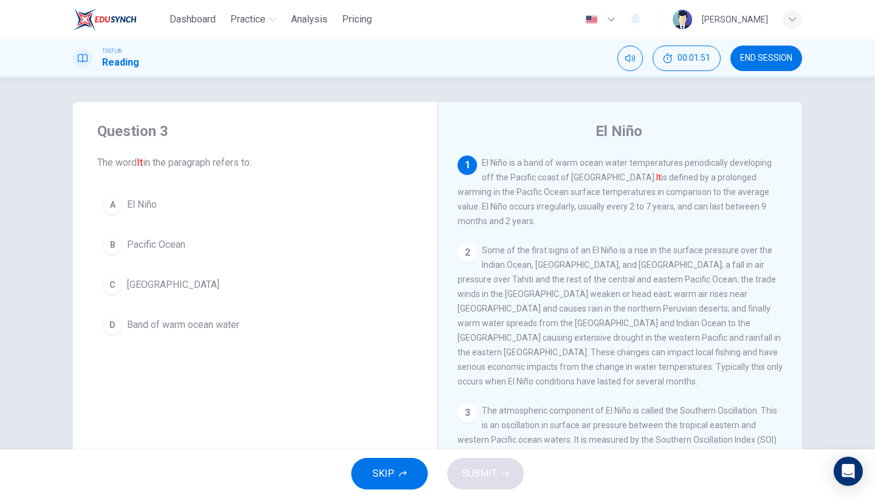
click at [154, 196] on button "A El Niño" at bounding box center [255, 205] width 316 height 30
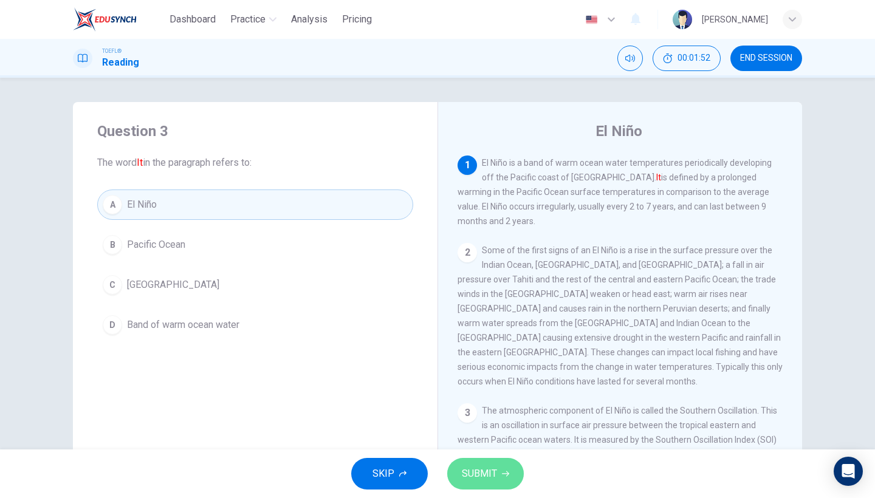
click at [475, 462] on button "SUBMIT" at bounding box center [485, 474] width 77 height 32
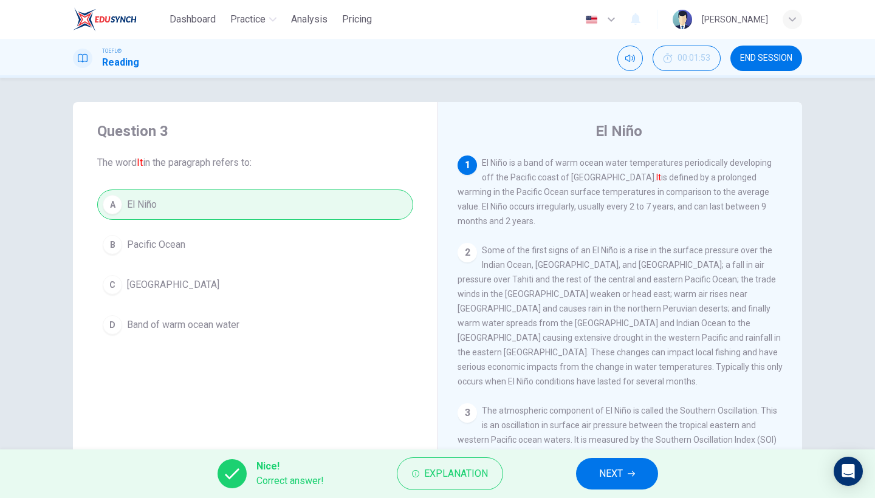
click at [647, 470] on button "NEXT" at bounding box center [617, 474] width 82 height 32
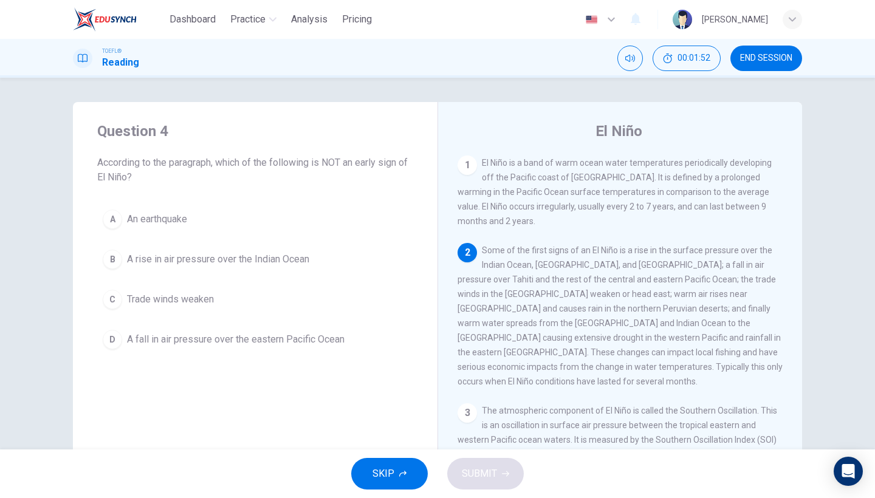
scroll to position [88, 0]
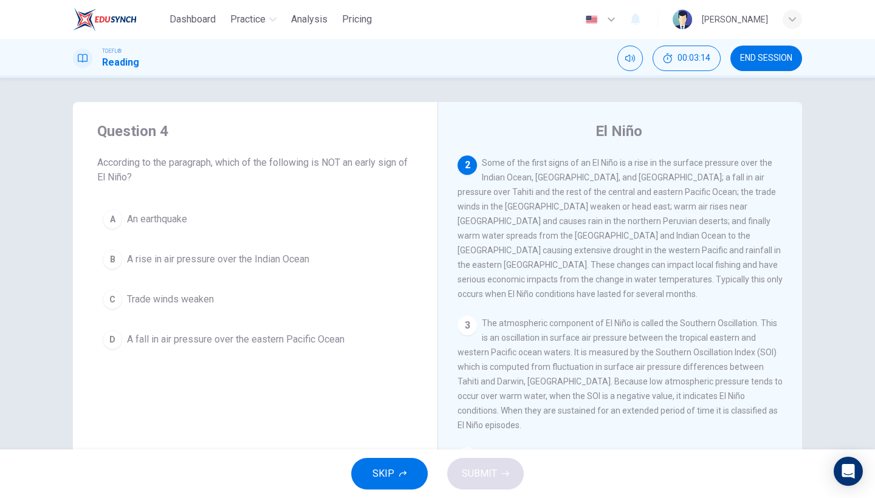
click at [162, 218] on span "An earthquake" at bounding box center [157, 219] width 60 height 15
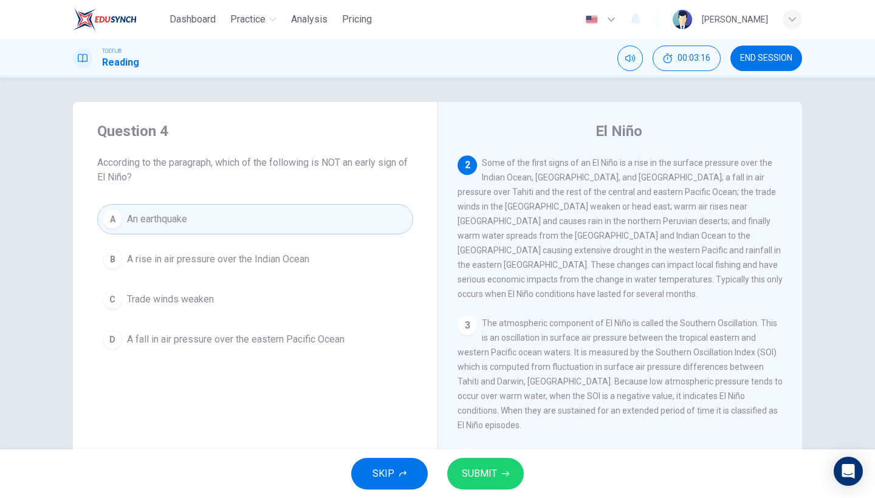
click at [515, 480] on button "SUBMIT" at bounding box center [485, 474] width 77 height 32
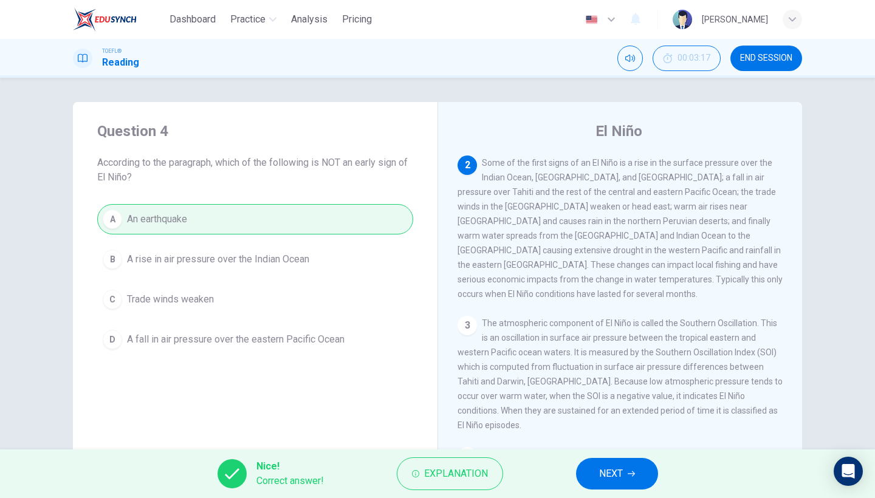
click at [598, 476] on button "NEXT" at bounding box center [617, 474] width 82 height 32
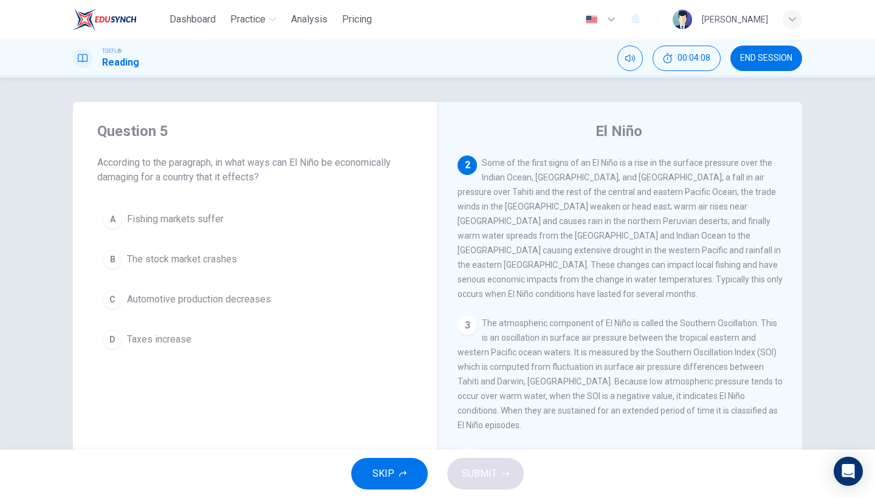
click at [233, 215] on button "A Fishing markets suffer" at bounding box center [255, 219] width 316 height 30
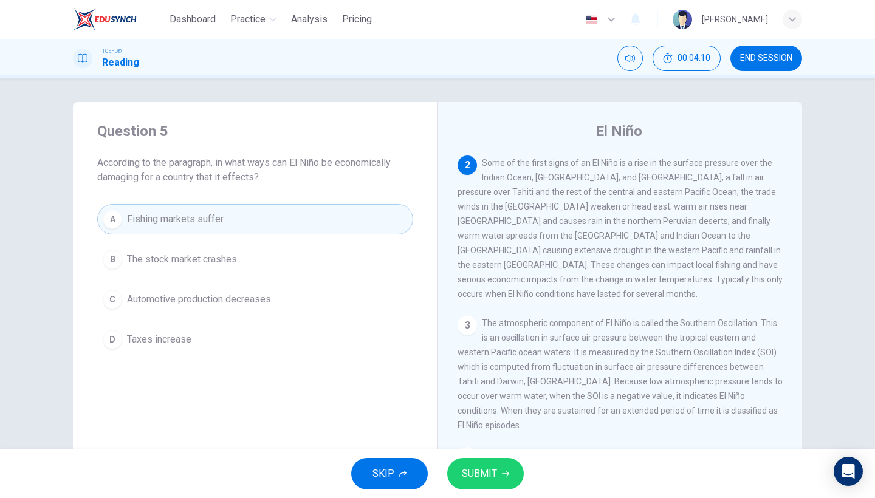
click at [467, 470] on span "SUBMIT" at bounding box center [479, 474] width 35 height 17
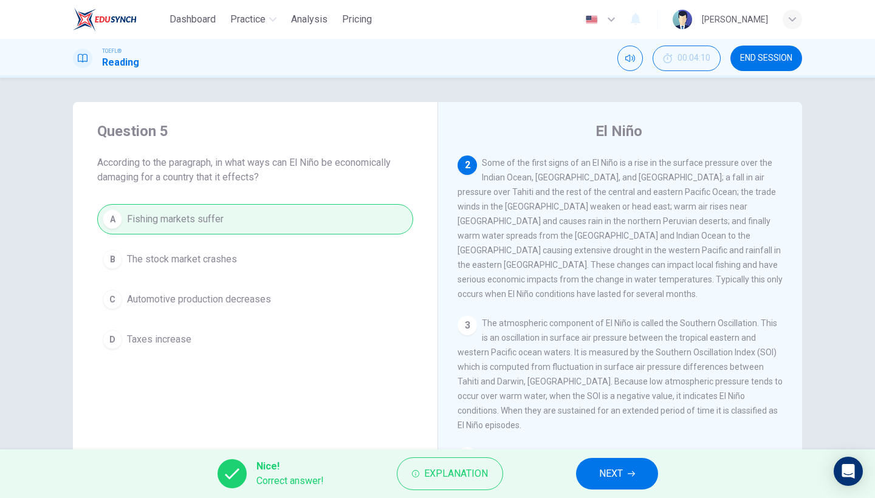
click at [590, 468] on button "NEXT" at bounding box center [617, 474] width 82 height 32
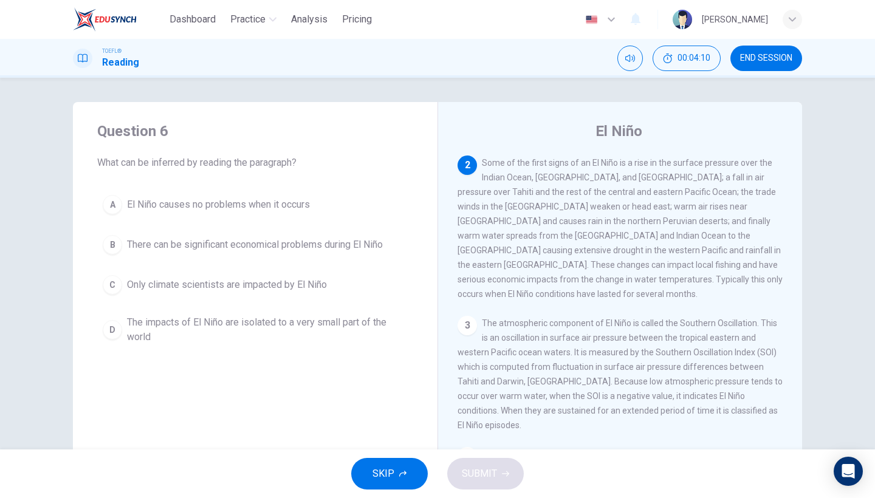
scroll to position [0, 0]
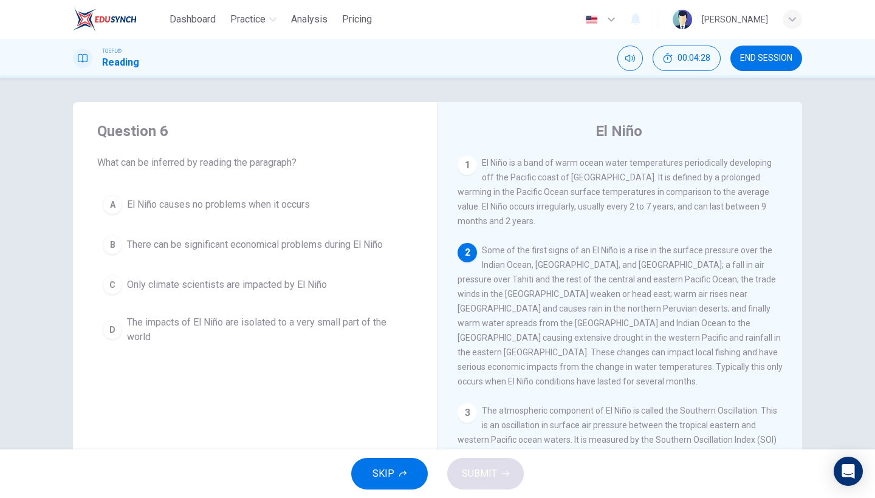
click at [367, 250] on span "There can be significant economical problems during El Niño" at bounding box center [255, 245] width 256 height 15
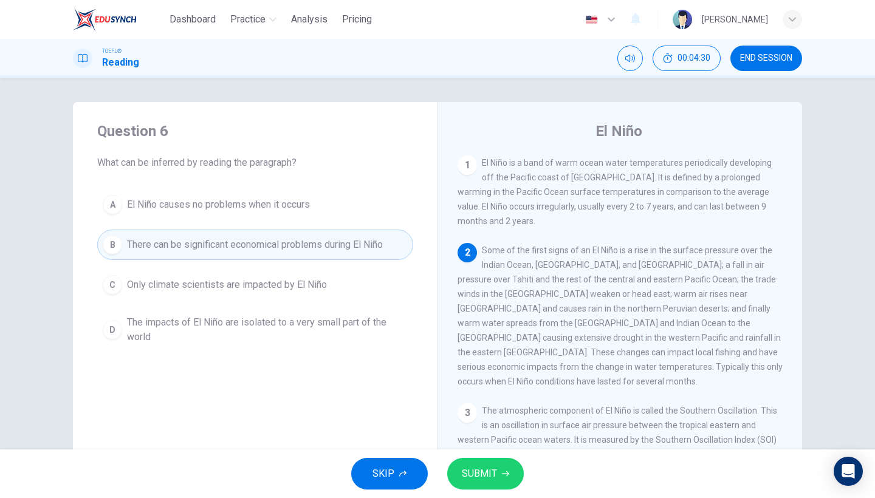
click at [487, 476] on span "SUBMIT" at bounding box center [479, 474] width 35 height 17
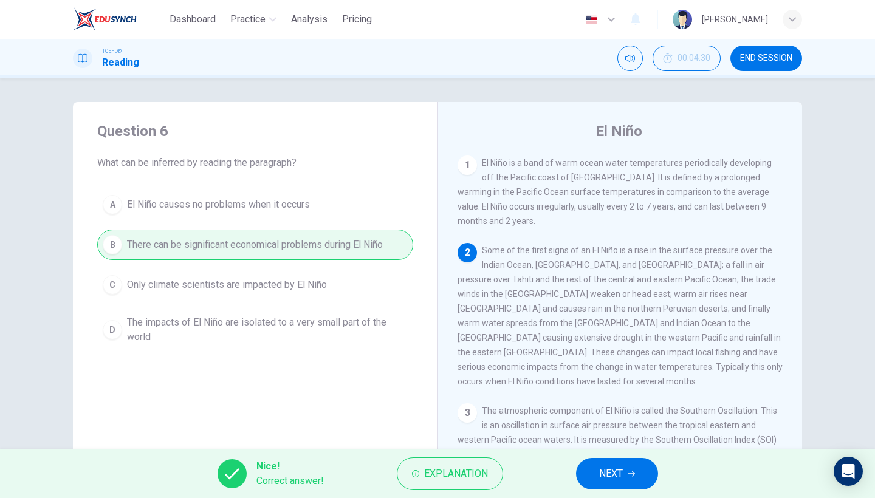
click at [617, 470] on span "NEXT" at bounding box center [611, 474] width 24 height 17
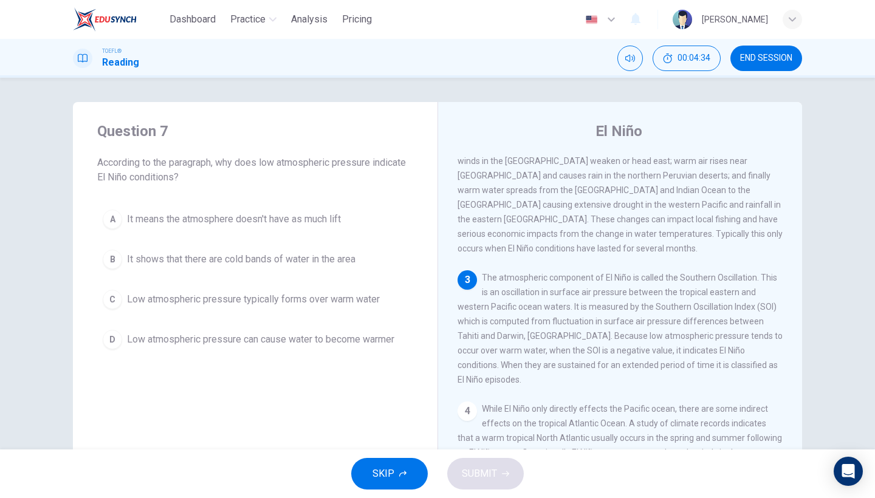
scroll to position [132, 0]
click at [360, 303] on span "Low atmospheric pressure typically forms over warm water" at bounding box center [253, 299] width 253 height 15
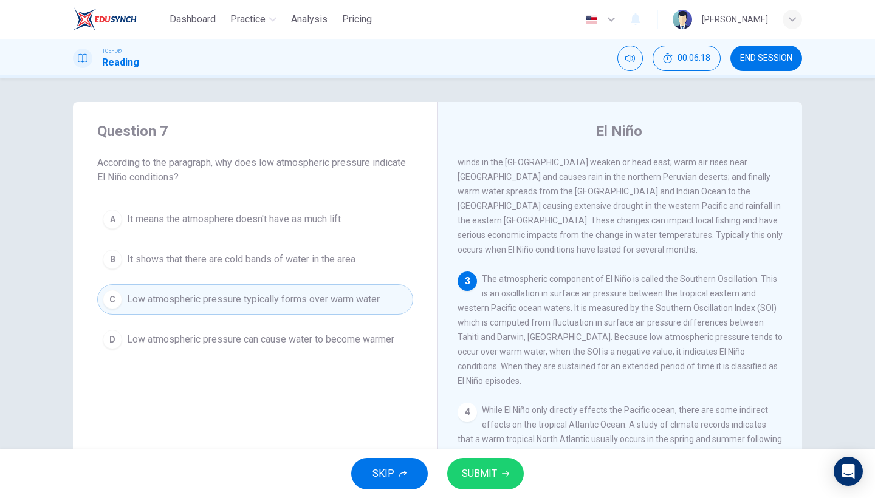
click at [497, 465] on button "SUBMIT" at bounding box center [485, 474] width 77 height 32
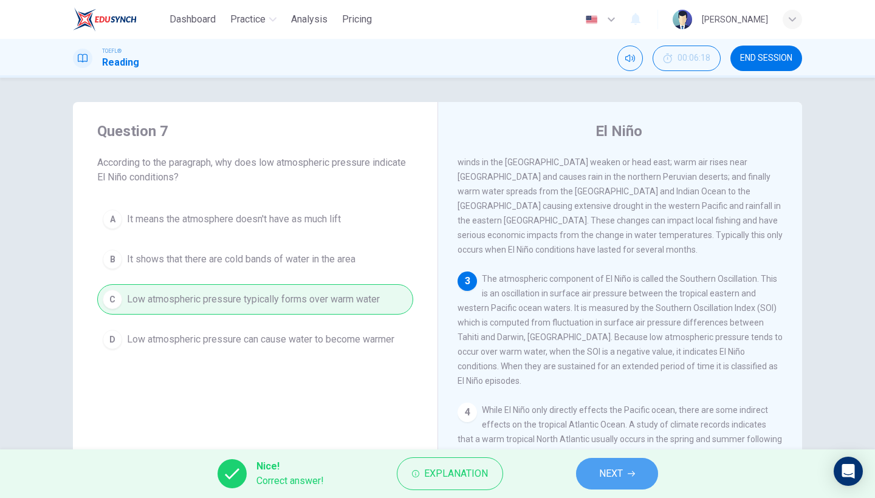
click at [645, 471] on button "NEXT" at bounding box center [617, 474] width 82 height 32
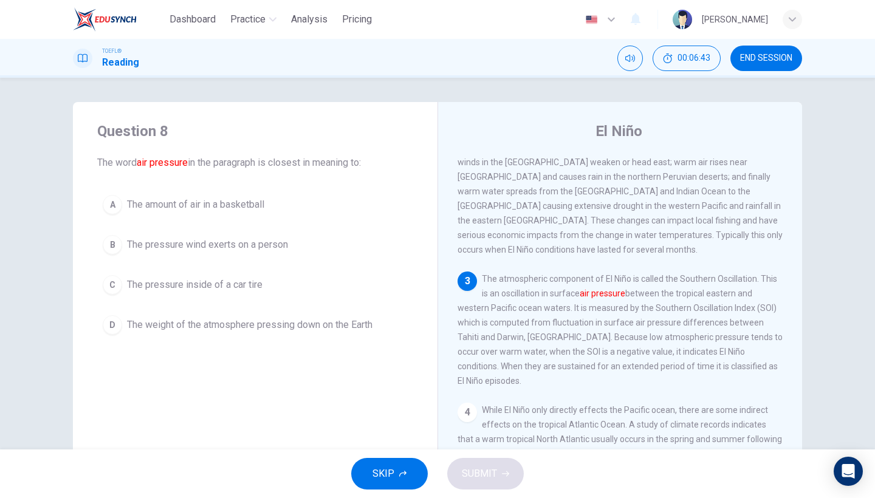
click at [352, 337] on button "D The weight of the atmosphere pressing down on the Earth" at bounding box center [255, 325] width 316 height 30
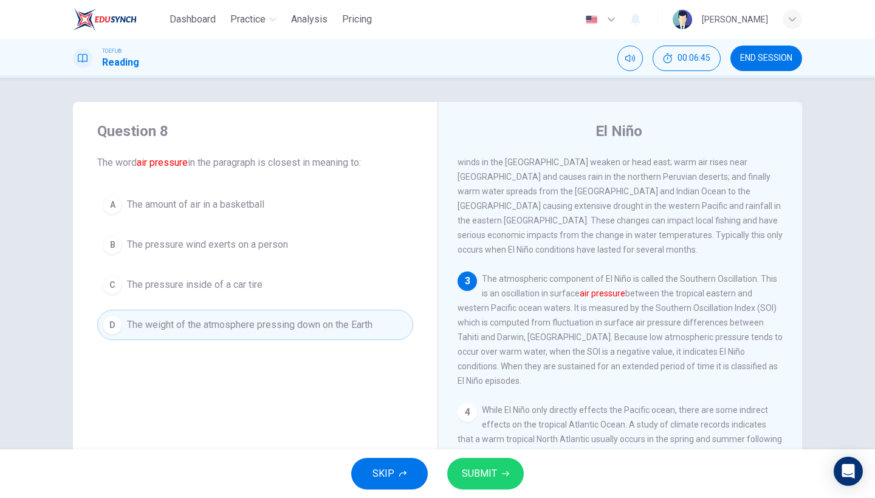
click at [486, 468] on span "SUBMIT" at bounding box center [479, 474] width 35 height 17
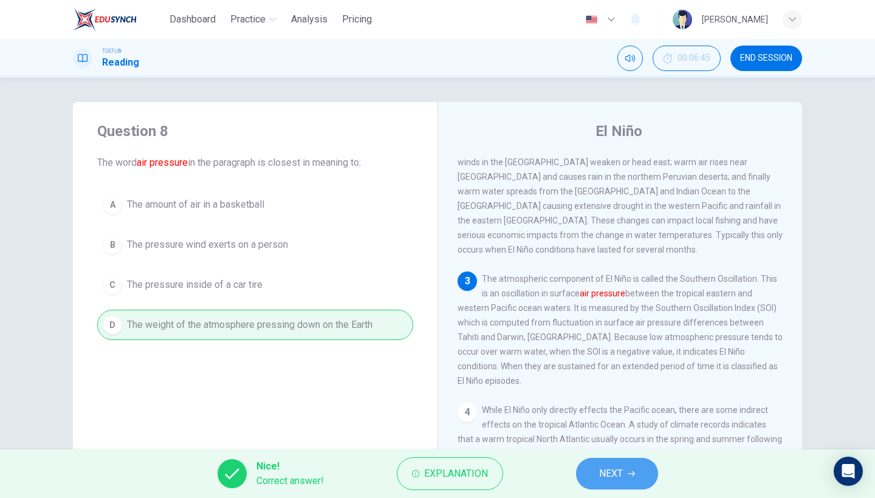
click at [593, 472] on button "NEXT" at bounding box center [617, 474] width 82 height 32
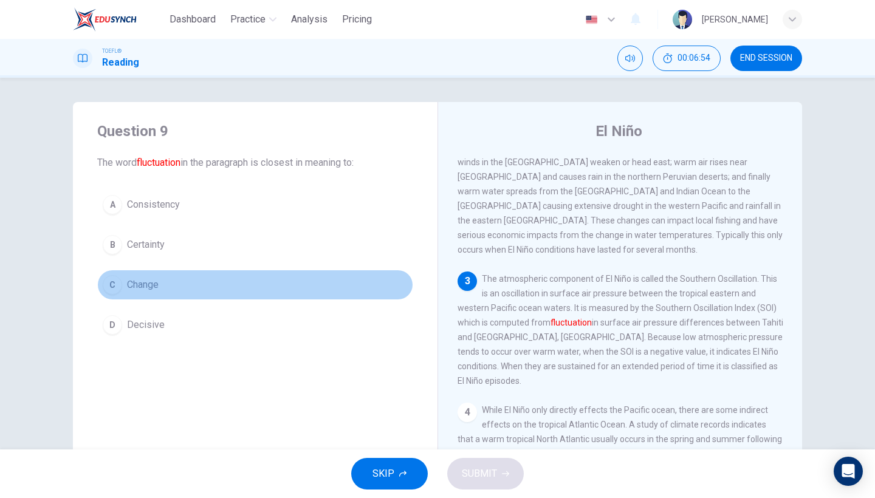
click at [124, 292] on button "C Change" at bounding box center [255, 285] width 316 height 30
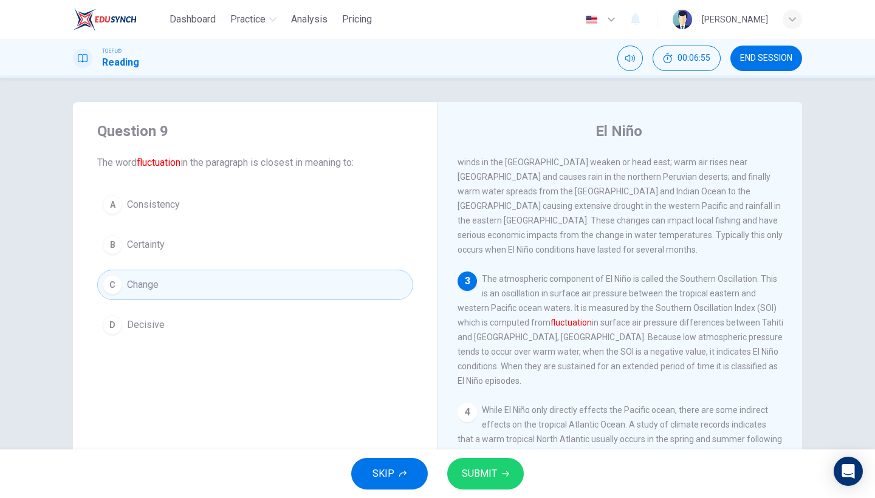
click at [501, 459] on button "SUBMIT" at bounding box center [485, 474] width 77 height 32
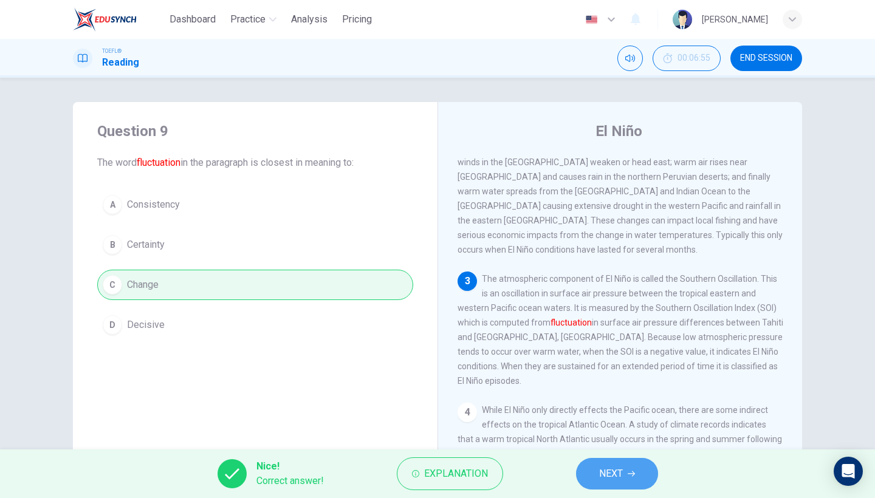
click at [599, 472] on span "NEXT" at bounding box center [611, 474] width 24 height 17
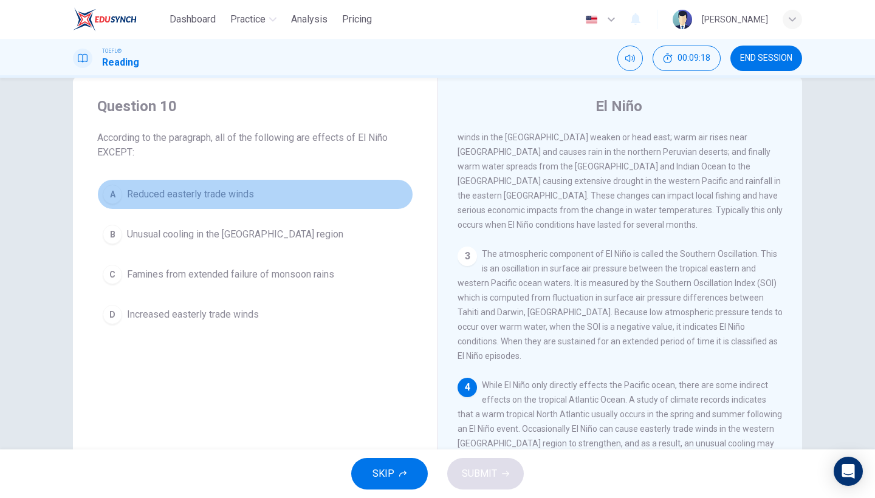
click at [261, 193] on button "A Reduced easterly trade winds" at bounding box center [255, 194] width 316 height 30
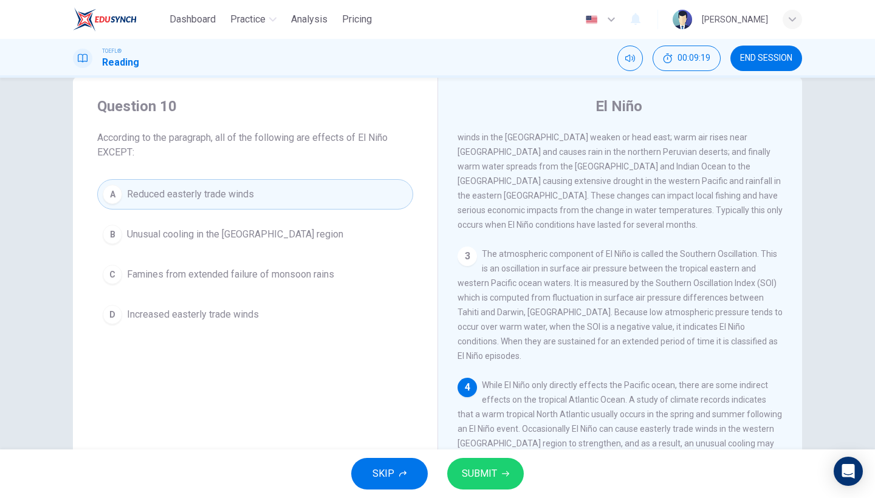
click at [508, 477] on button "SUBMIT" at bounding box center [485, 474] width 77 height 32
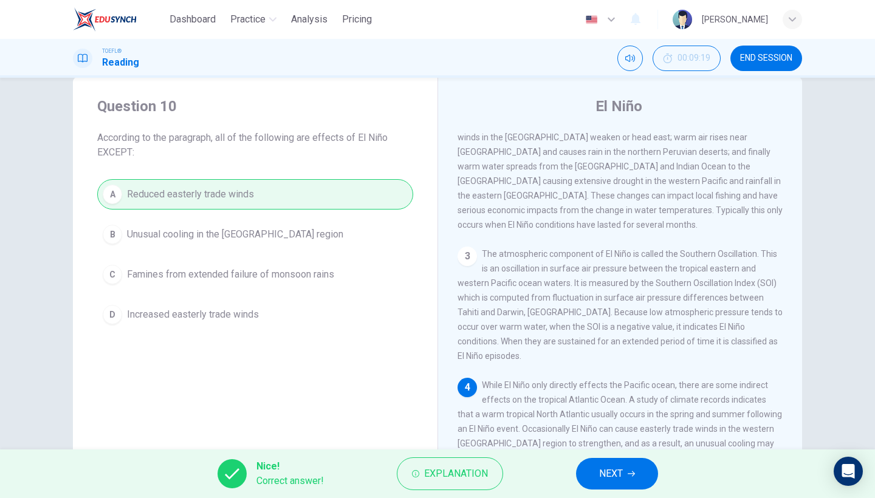
click at [634, 472] on icon "button" at bounding box center [631, 474] width 7 height 5
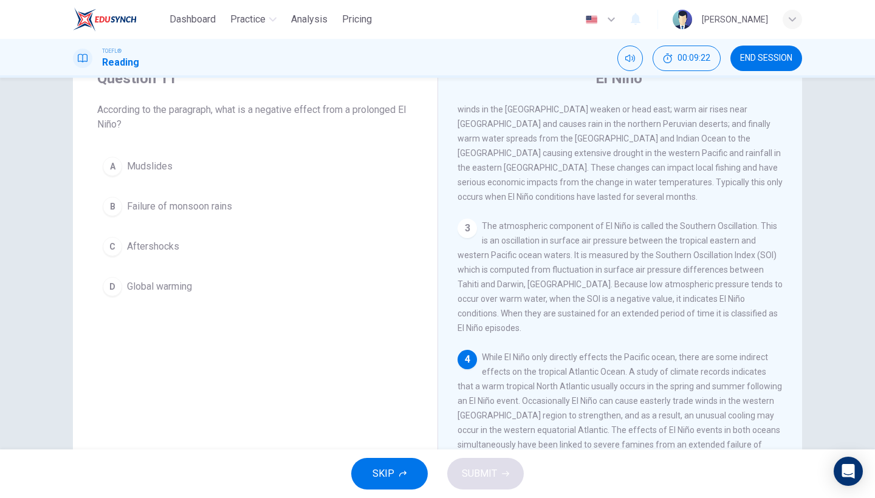
scroll to position [131, 0]
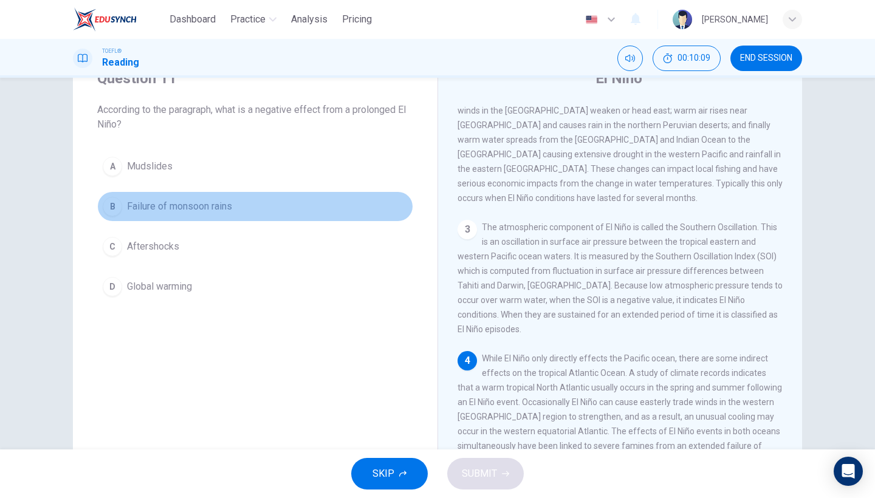
click at [194, 201] on span "Failure of monsoon rains" at bounding box center [179, 206] width 105 height 15
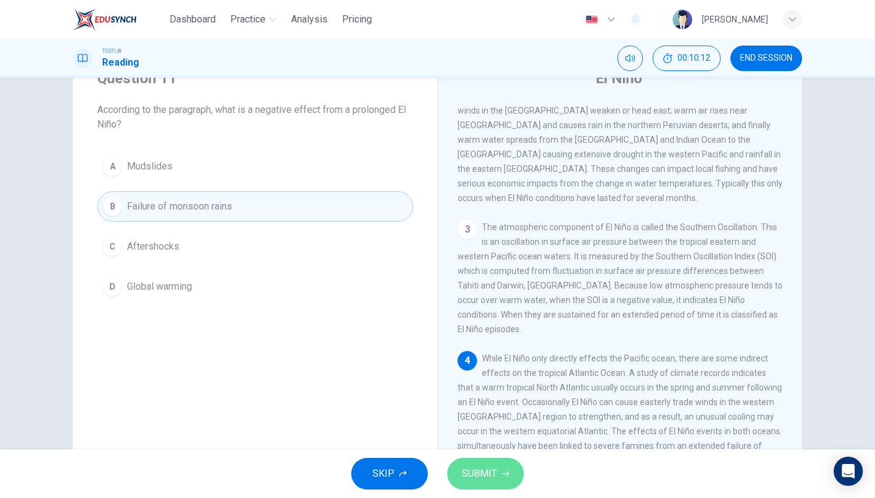
click at [503, 466] on button "SUBMIT" at bounding box center [485, 474] width 77 height 32
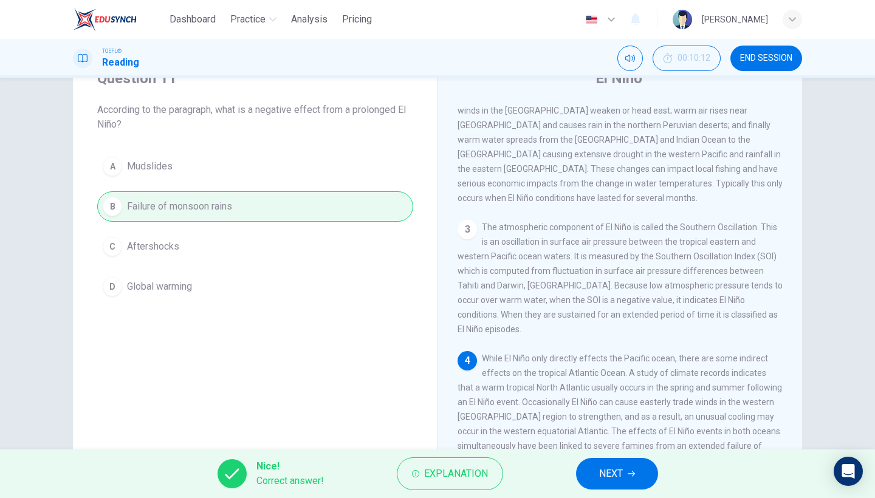
click at [611, 475] on span "NEXT" at bounding box center [611, 474] width 24 height 17
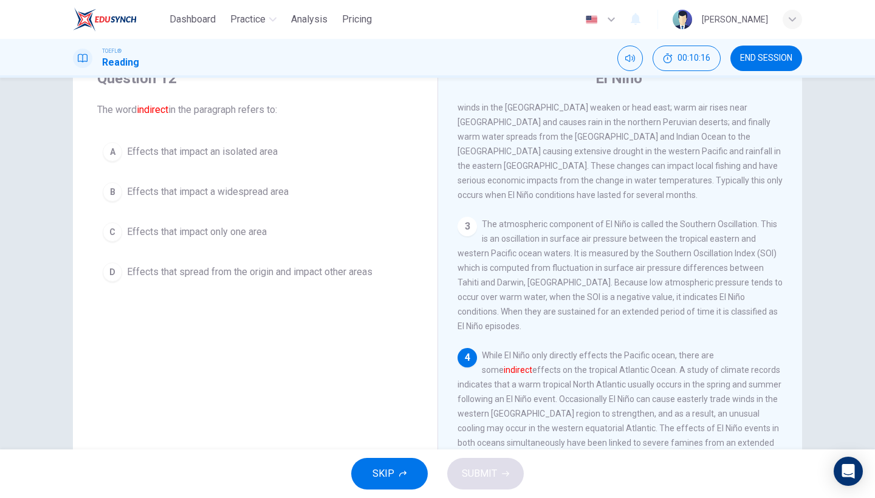
scroll to position [132, 0]
click at [317, 274] on span "Effects that spread from the origin and impact other areas" at bounding box center [250, 272] width 246 height 15
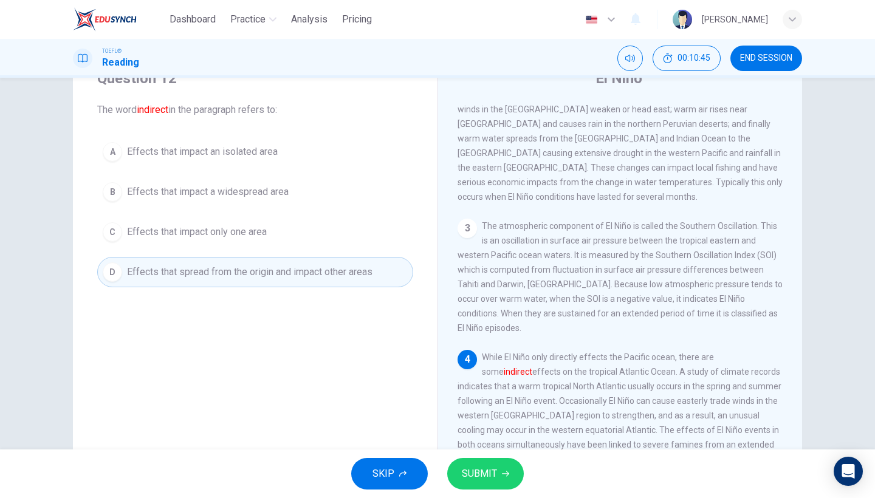
click at [478, 460] on button "SUBMIT" at bounding box center [485, 474] width 77 height 32
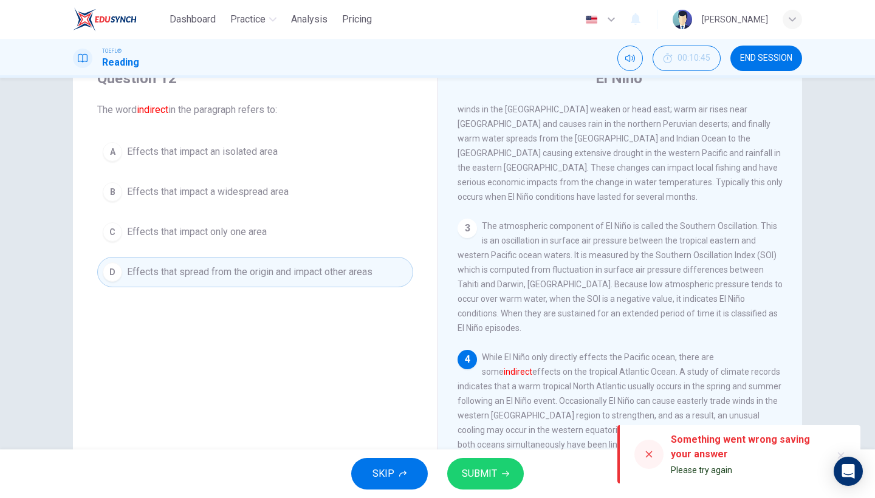
click at [486, 493] on div "SKIP SUBMIT" at bounding box center [437, 474] width 875 height 49
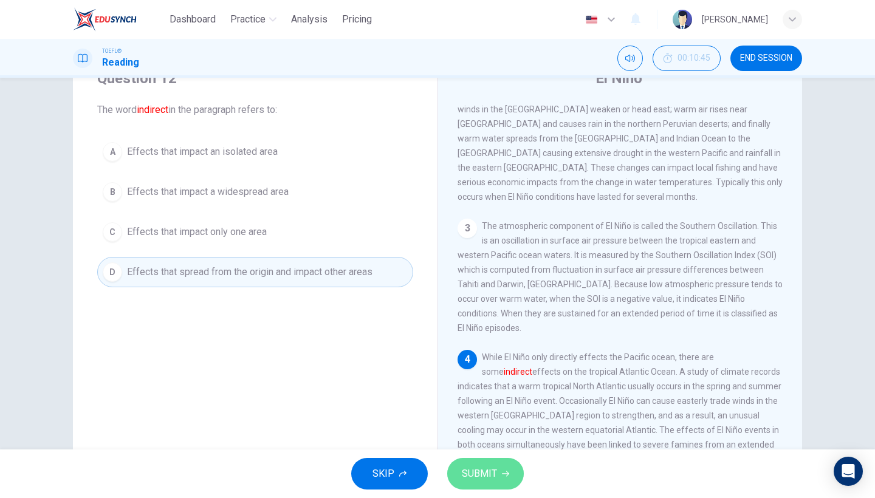
click at [486, 481] on span "SUBMIT" at bounding box center [479, 474] width 35 height 17
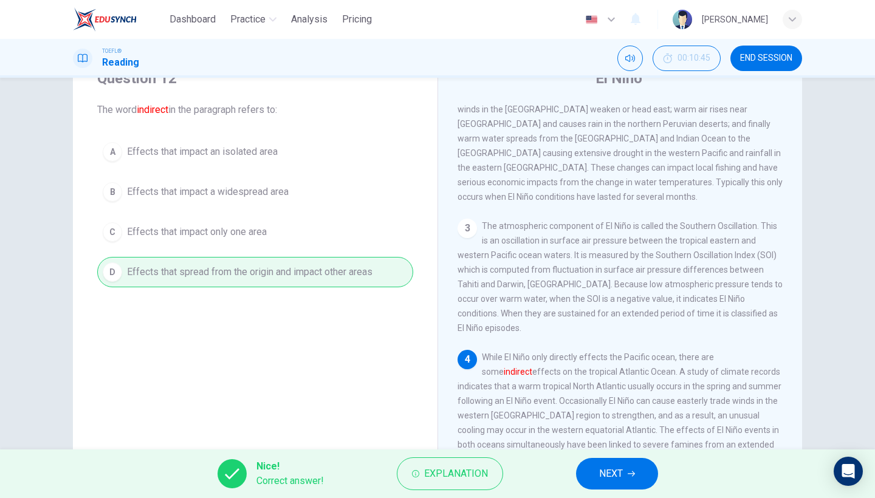
click at [632, 467] on button "NEXT" at bounding box center [617, 474] width 82 height 32
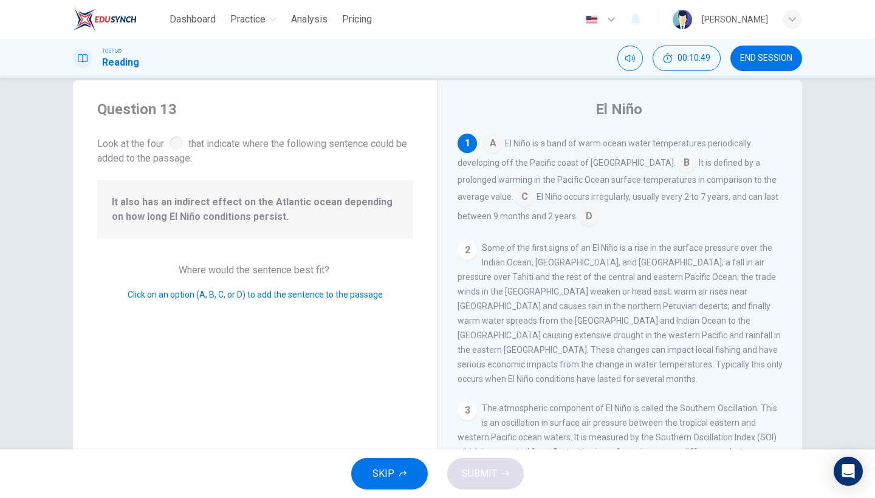
scroll to position [22, 0]
click at [515, 196] on input at bounding box center [524, 197] width 19 height 19
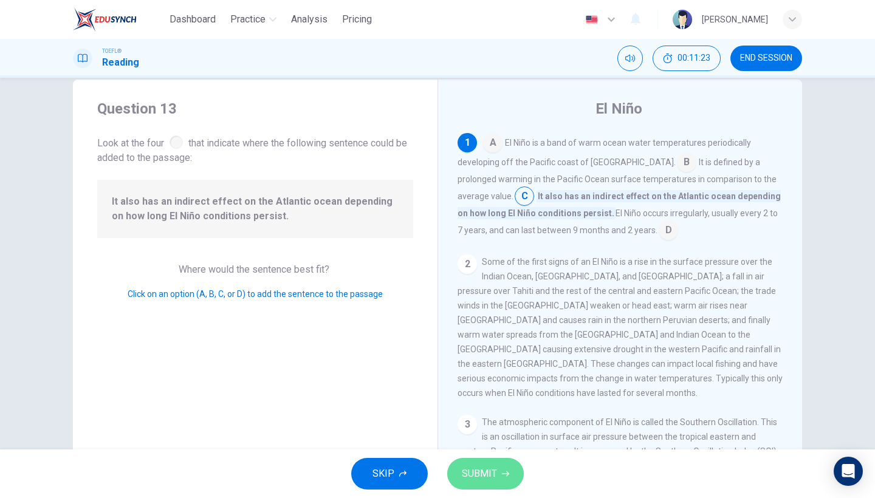
click at [495, 483] on button "SUBMIT" at bounding box center [485, 474] width 77 height 32
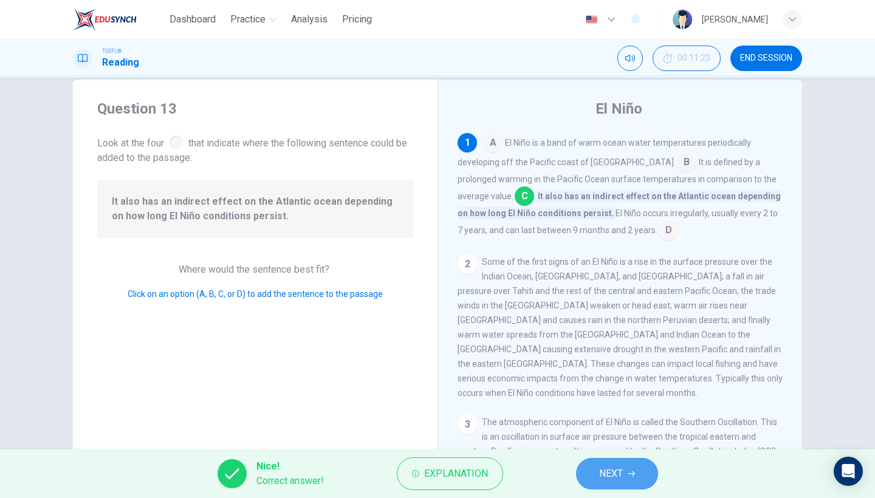
click at [601, 466] on span "NEXT" at bounding box center [611, 474] width 24 height 17
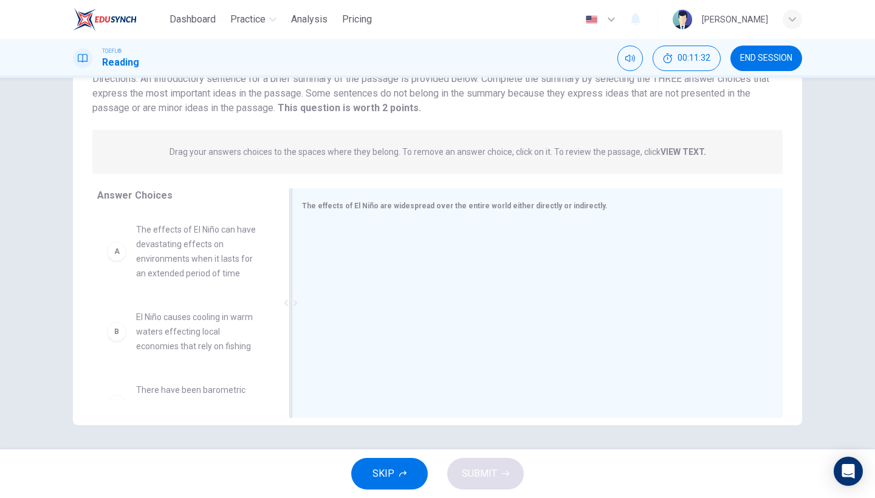
scroll to position [0, 0]
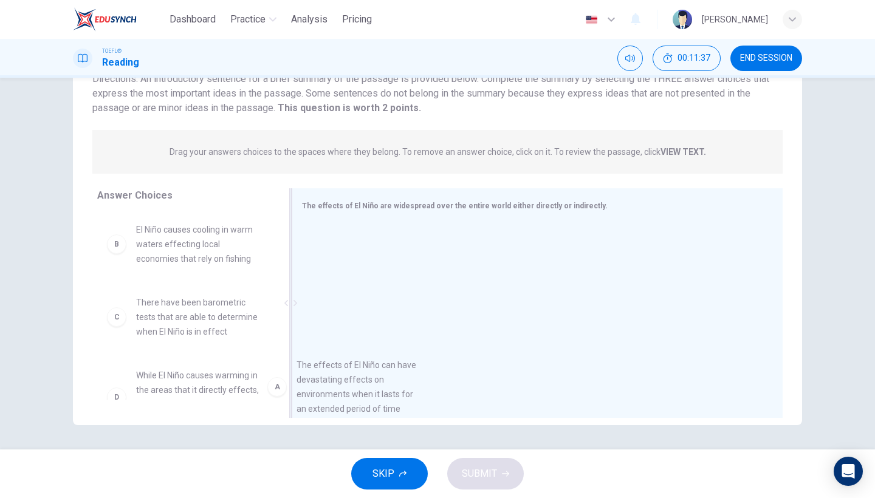
drag, startPoint x: 233, startPoint y: 260, endPoint x: 398, endPoint y: 400, distance: 216.5
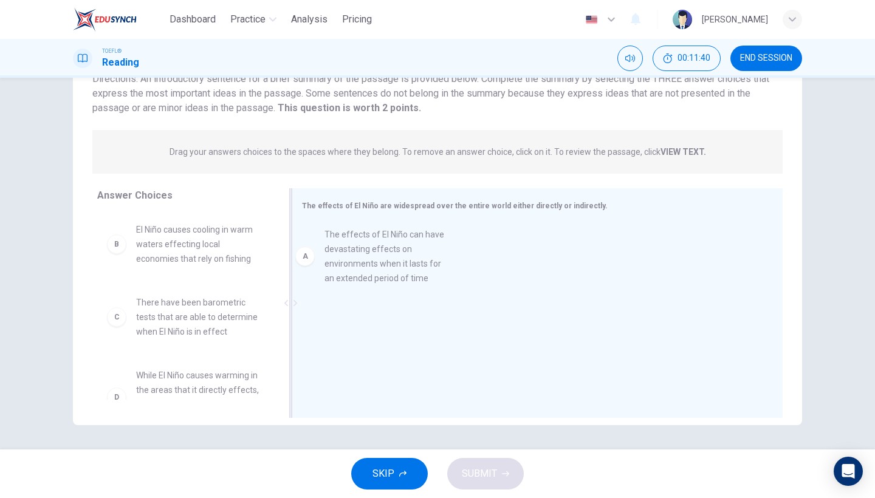
drag, startPoint x: 205, startPoint y: 244, endPoint x: 414, endPoint y: 246, distance: 208.5
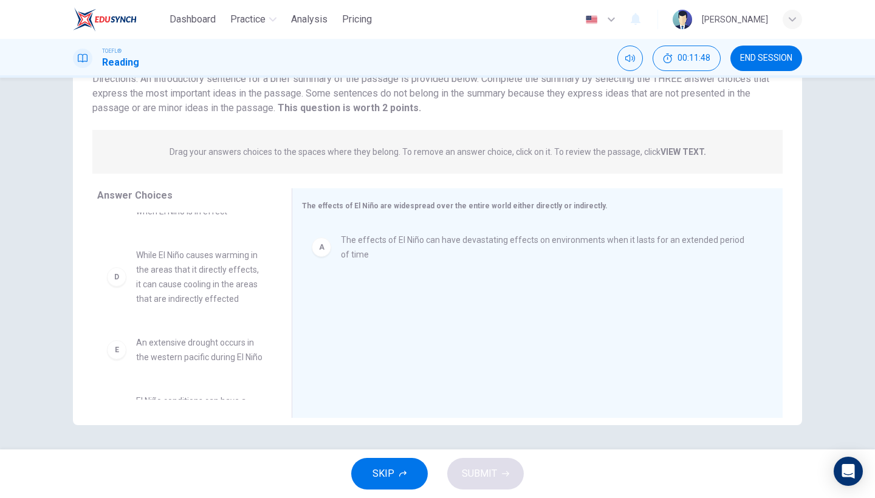
scroll to position [120, 0]
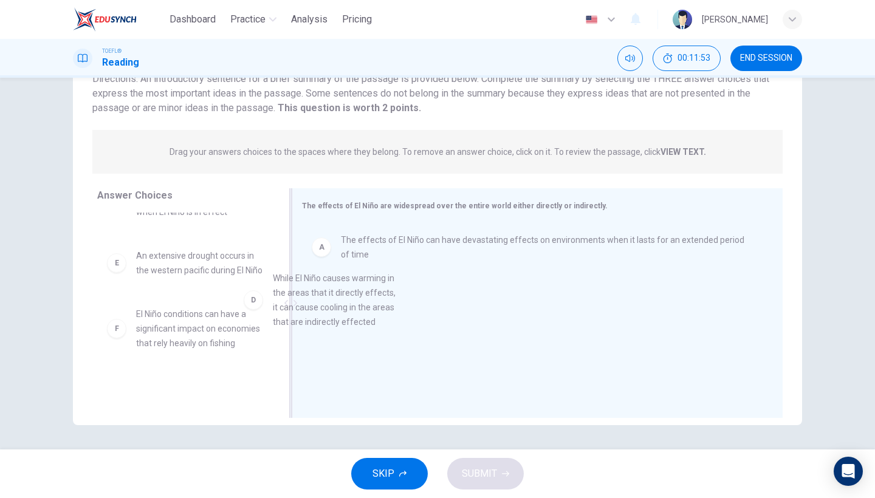
drag, startPoint x: 183, startPoint y: 301, endPoint x: 363, endPoint y: 328, distance: 181.9
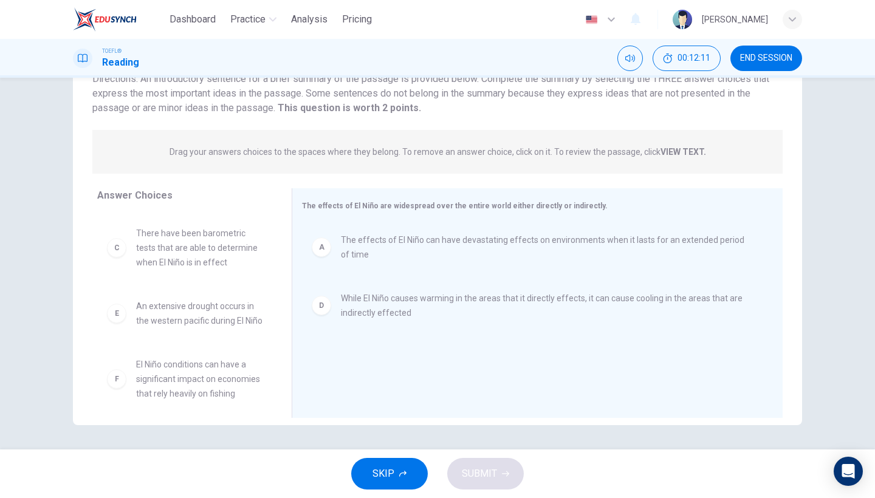
scroll to position [69, 0]
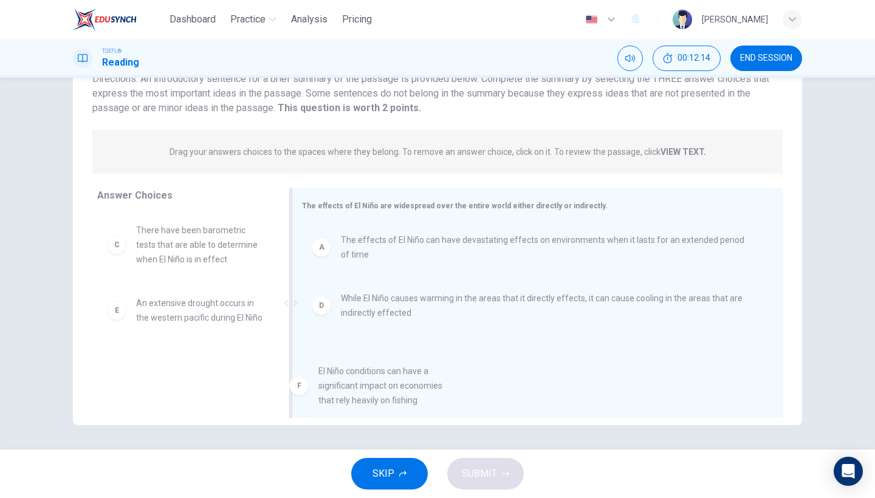
drag, startPoint x: 160, startPoint y: 386, endPoint x: 442, endPoint y: 392, distance: 282.7
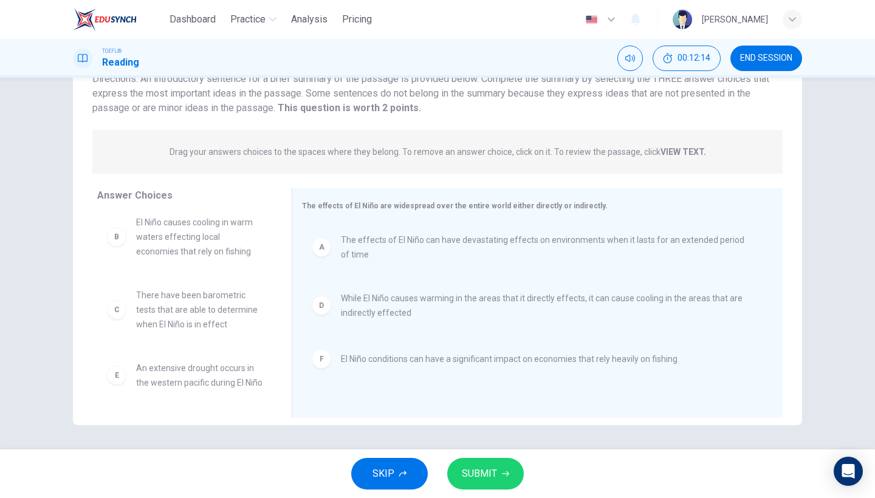
scroll to position [7, 0]
click at [472, 472] on span "SUBMIT" at bounding box center [479, 474] width 35 height 17
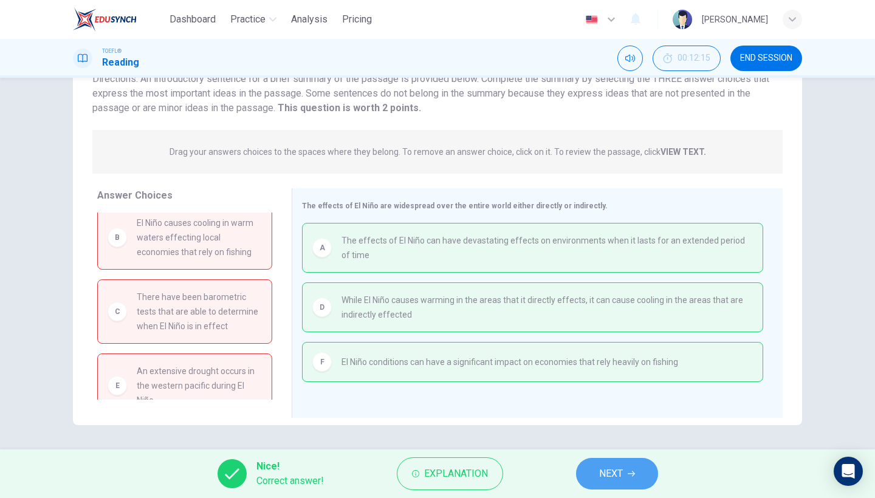
click at [606, 479] on span "NEXT" at bounding box center [611, 474] width 24 height 17
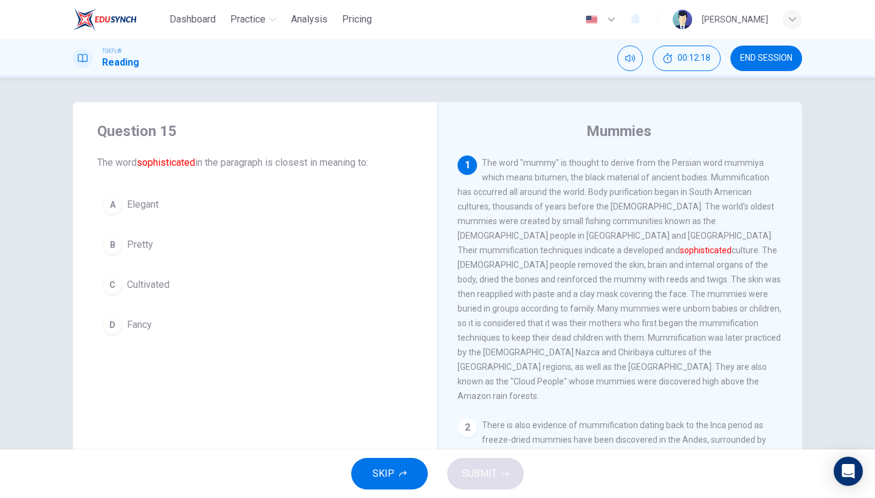
click at [123, 201] on button "A Elegant" at bounding box center [255, 205] width 316 height 30
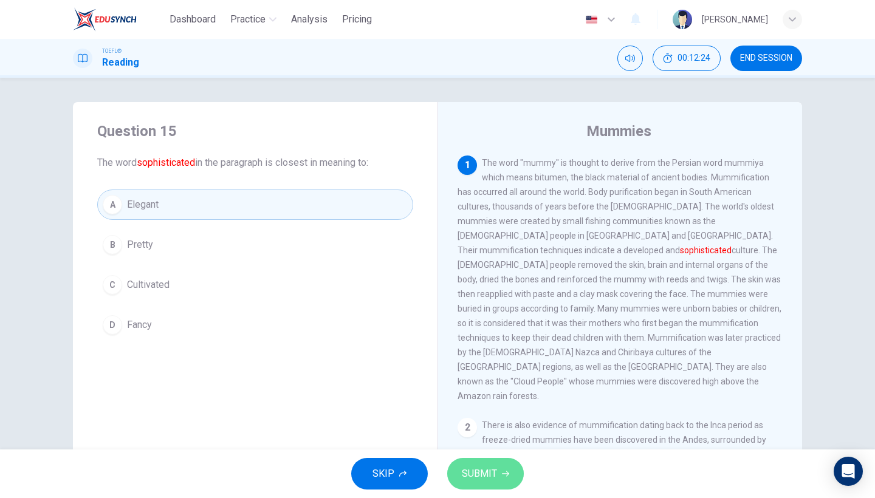
click at [480, 476] on span "SUBMIT" at bounding box center [479, 474] width 35 height 17
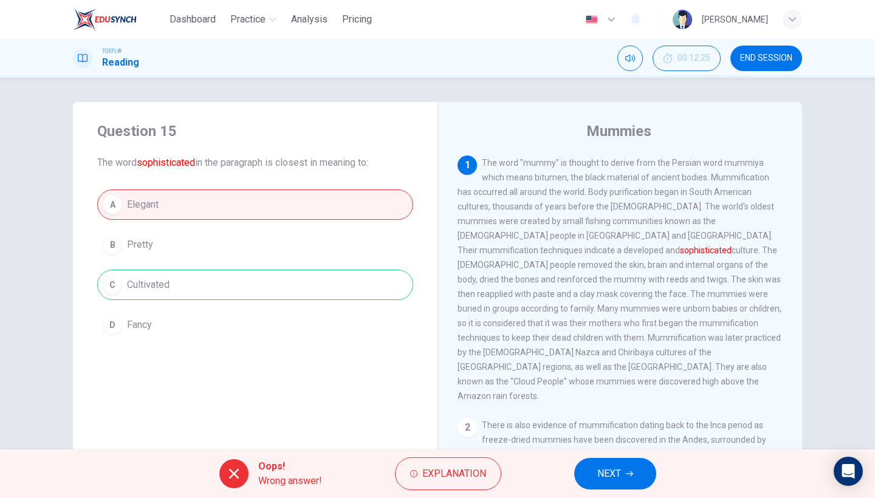
click at [581, 475] on button "NEXT" at bounding box center [615, 474] width 82 height 32
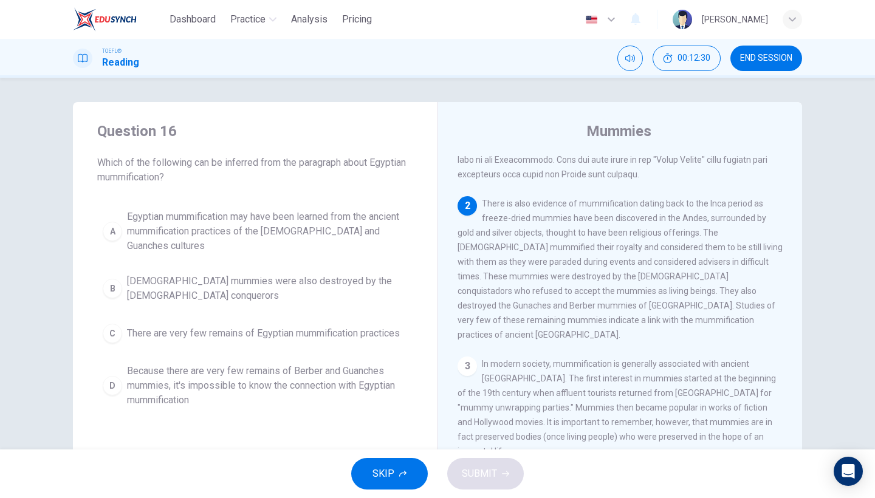
scroll to position [194, 0]
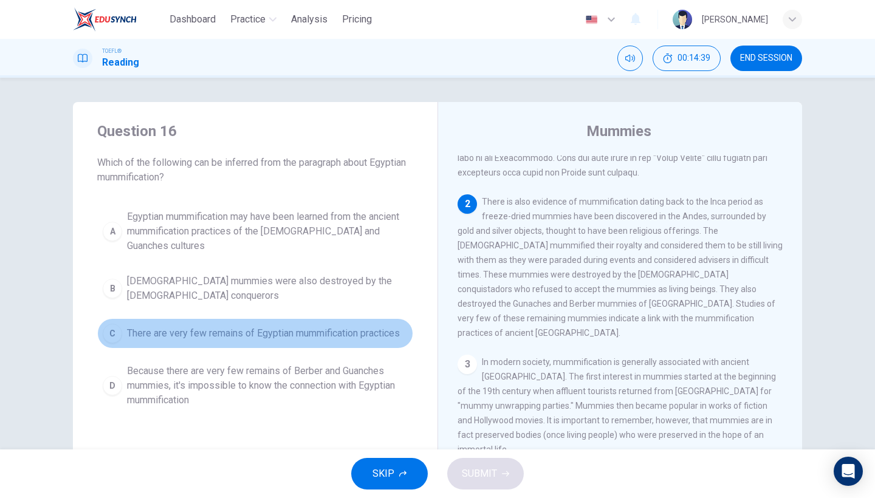
click at [332, 331] on button "C There are very few remains of Egyptian mummification practices" at bounding box center [255, 333] width 316 height 30
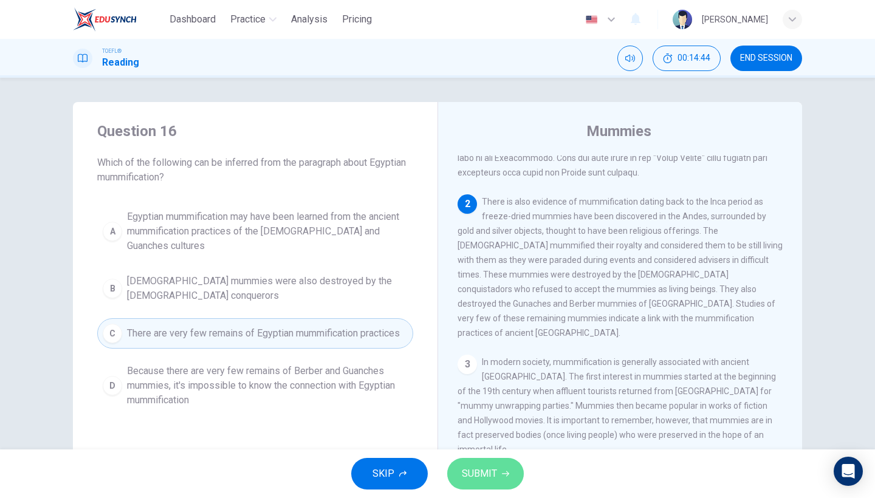
click at [467, 461] on button "SUBMIT" at bounding box center [485, 474] width 77 height 32
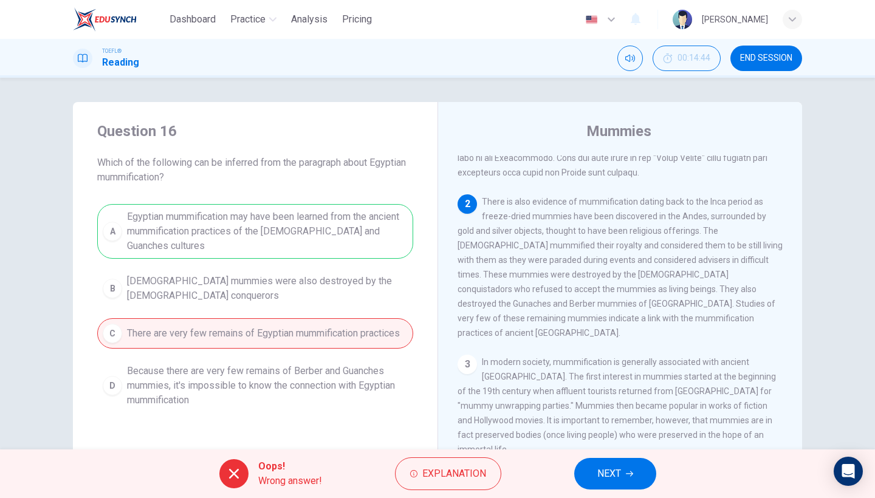
click at [594, 472] on button "NEXT" at bounding box center [615, 474] width 82 height 32
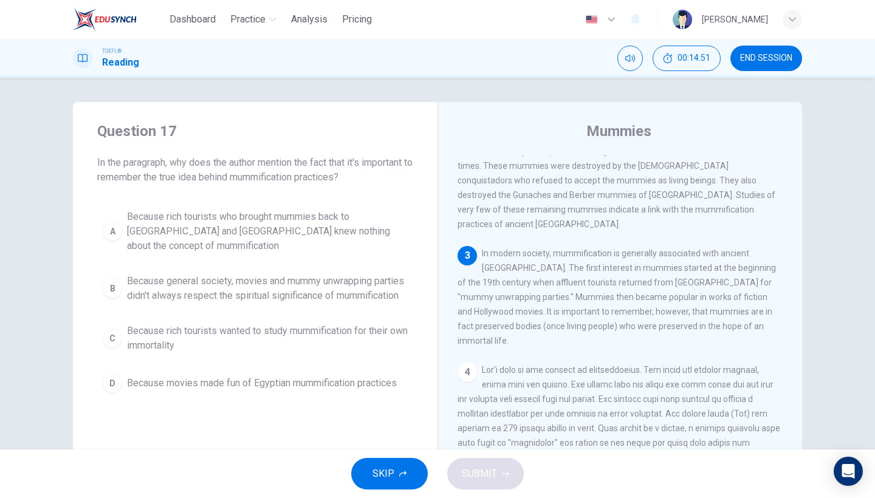
scroll to position [311, 0]
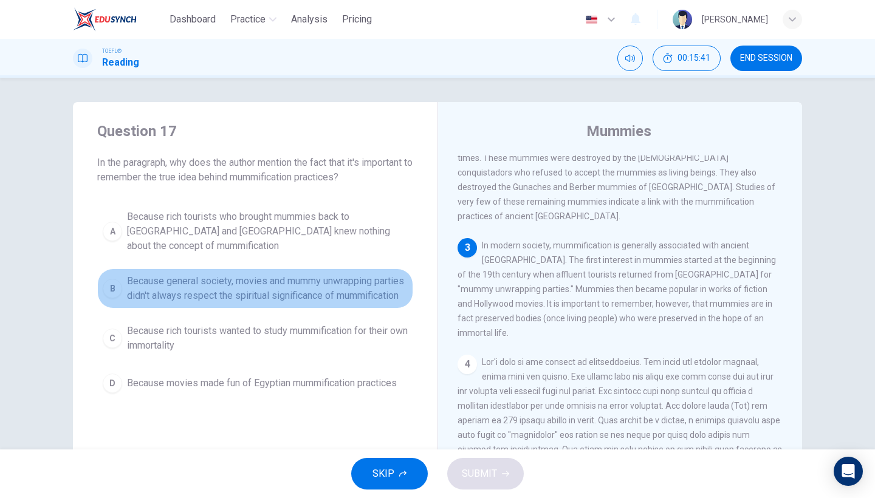
click at [256, 274] on span "Because general society, movies and mummy unwrapping parties didn't always resp…" at bounding box center [267, 288] width 281 height 29
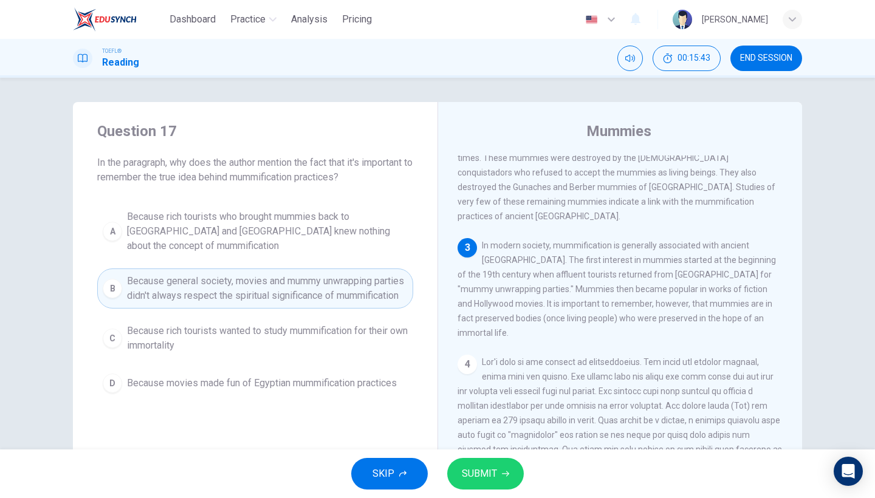
click at [486, 464] on button "SUBMIT" at bounding box center [485, 474] width 77 height 32
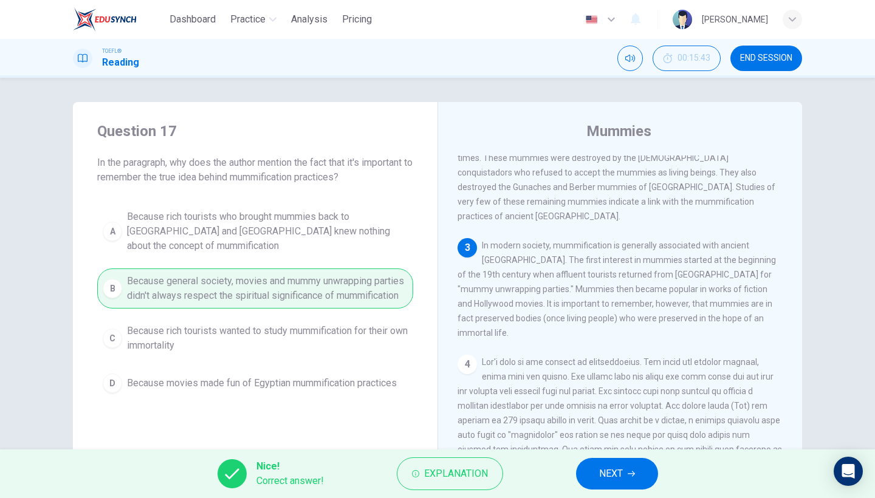
click at [599, 472] on span "NEXT" at bounding box center [611, 474] width 24 height 17
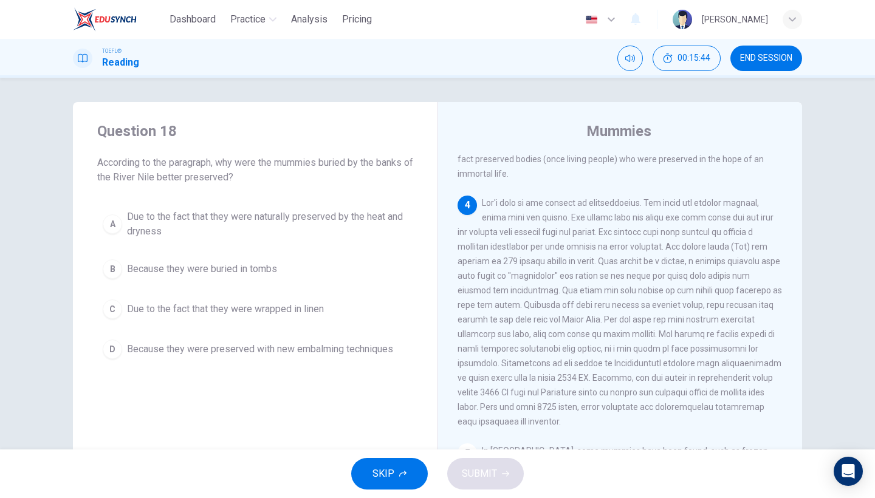
scroll to position [471, 0]
click at [239, 233] on span "Due to the fact that they were naturally preserved by the heat and dryness" at bounding box center [267, 224] width 281 height 29
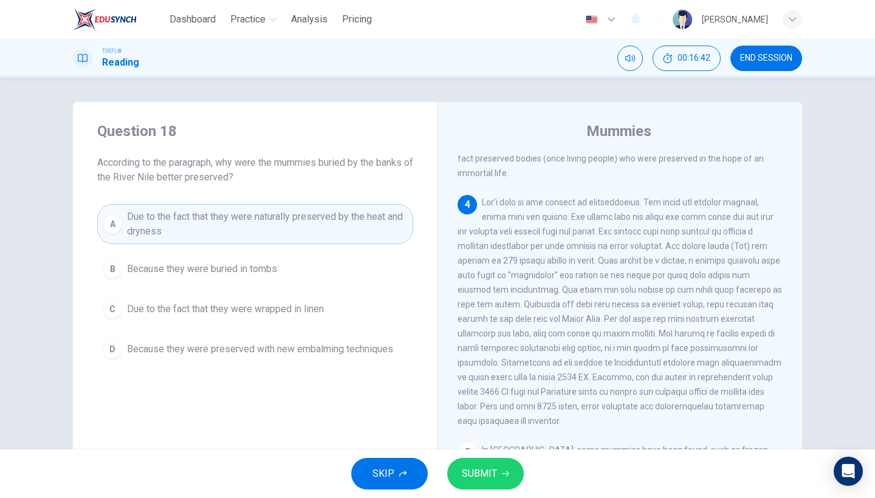
click at [488, 473] on span "SUBMIT" at bounding box center [479, 474] width 35 height 17
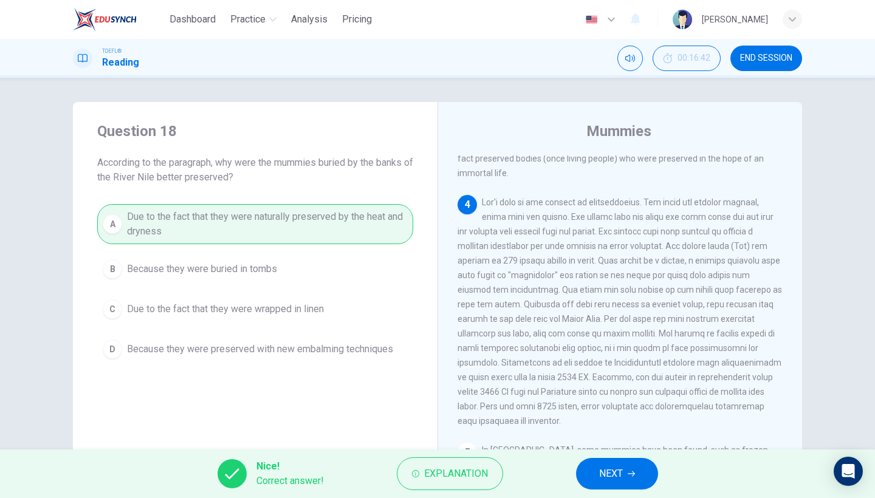
click at [588, 480] on button "NEXT" at bounding box center [617, 474] width 82 height 32
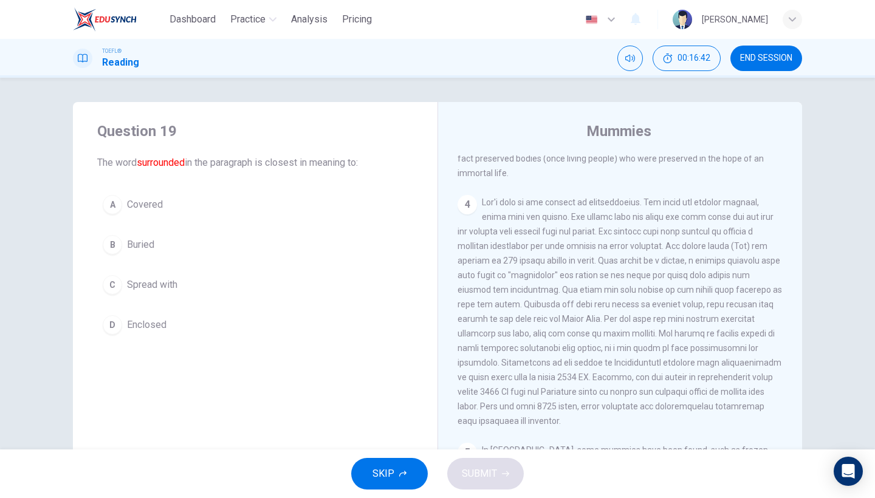
scroll to position [233, 0]
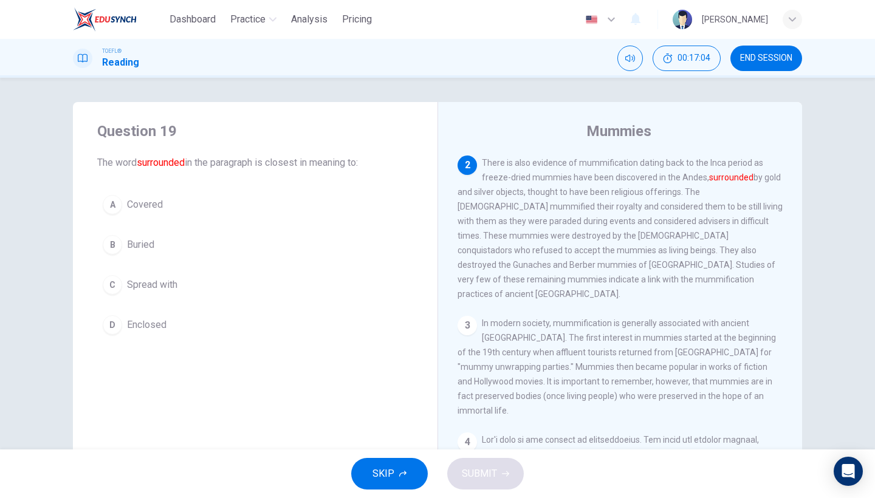
click at [153, 283] on span "Spread with" at bounding box center [152, 285] width 50 height 15
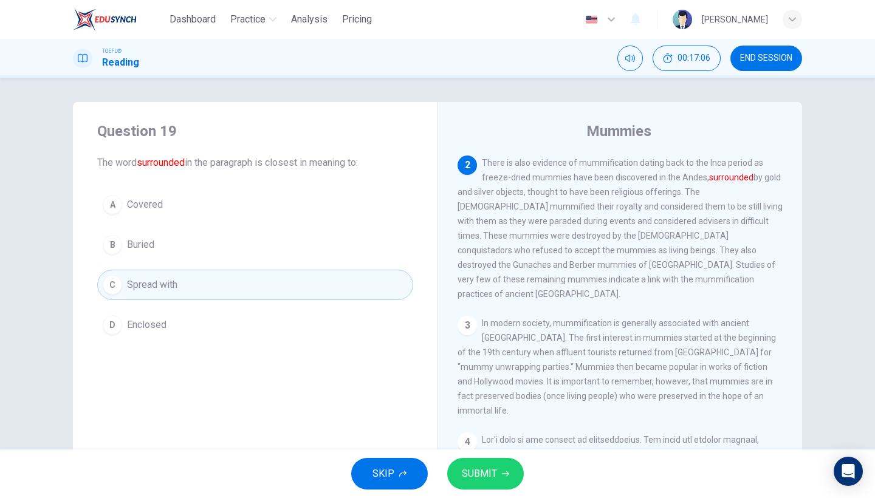
click at [480, 470] on span "SUBMIT" at bounding box center [479, 474] width 35 height 17
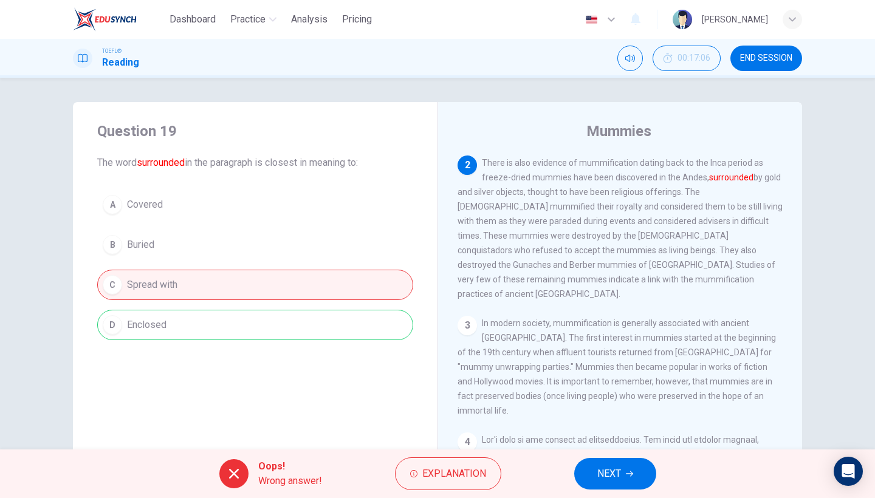
click at [621, 475] on span "NEXT" at bounding box center [609, 474] width 24 height 17
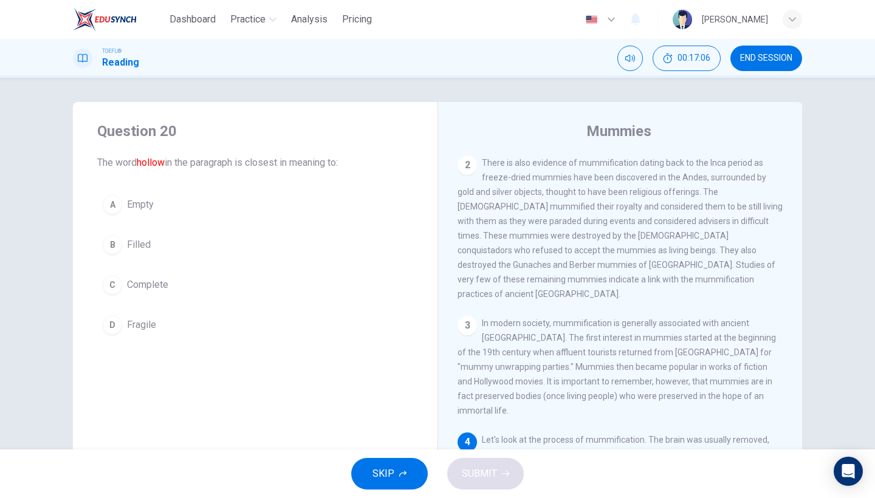
scroll to position [487, 0]
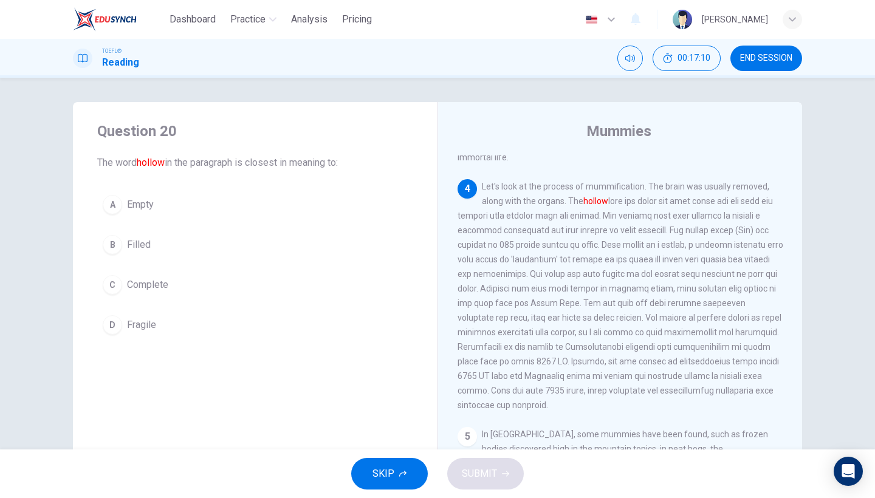
click at [118, 212] on div "A" at bounding box center [112, 204] width 19 height 19
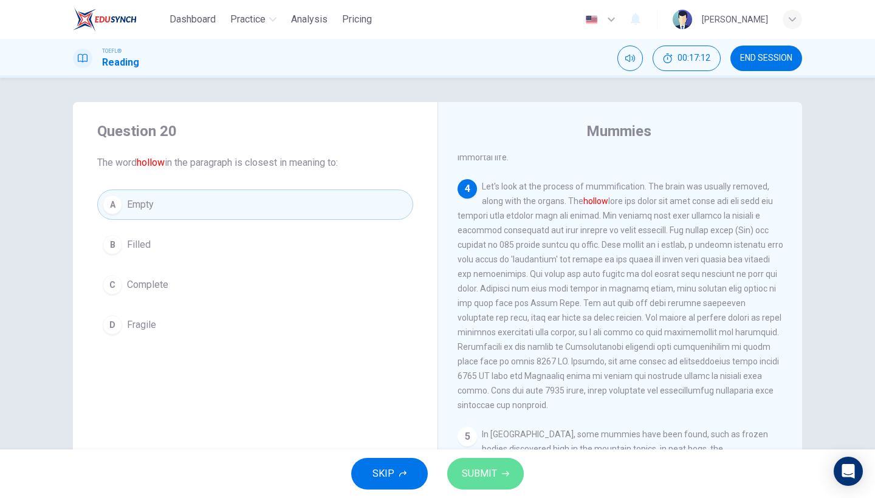
click at [500, 459] on button "SUBMIT" at bounding box center [485, 474] width 77 height 32
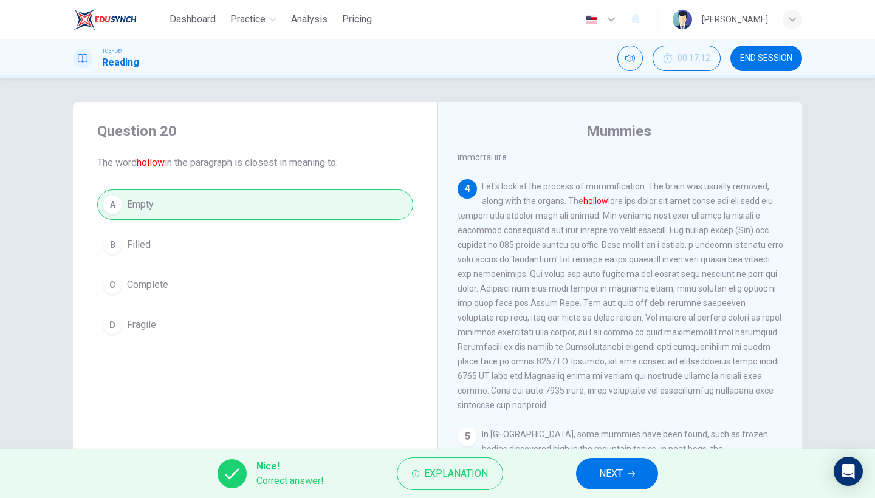
click at [597, 480] on button "NEXT" at bounding box center [617, 474] width 82 height 32
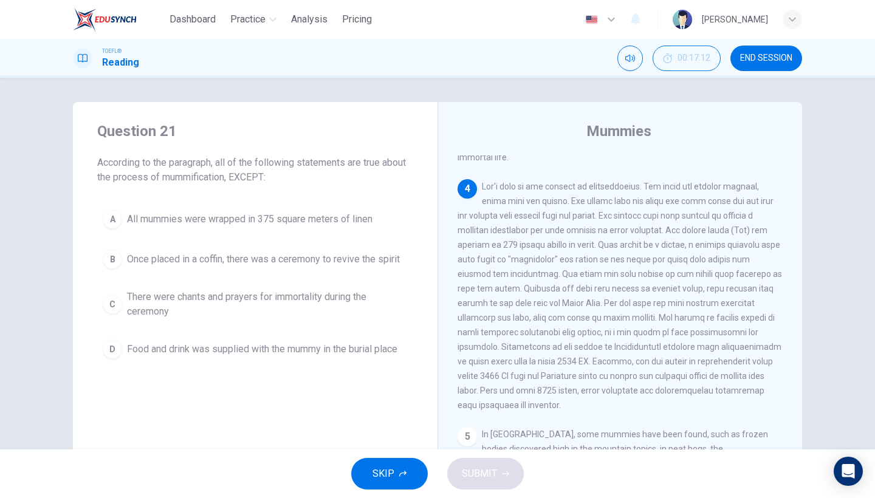
scroll to position [481, 0]
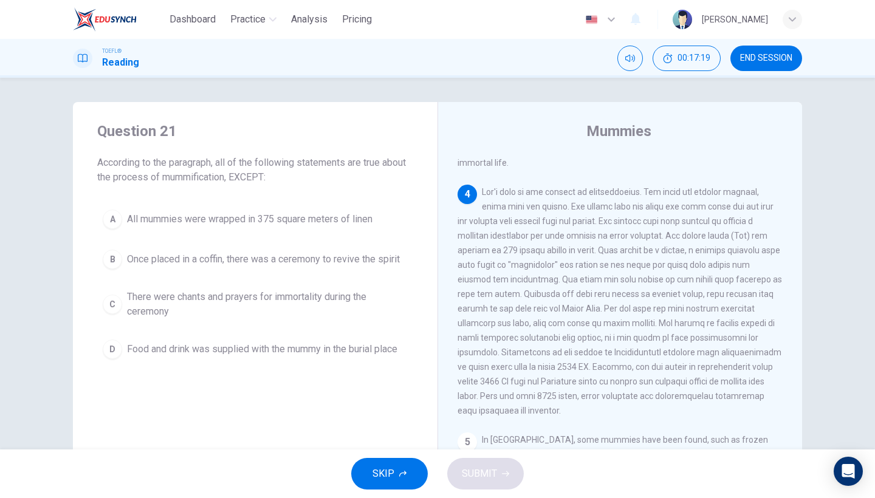
click at [755, 53] on span "END SESSION" at bounding box center [766, 58] width 52 height 10
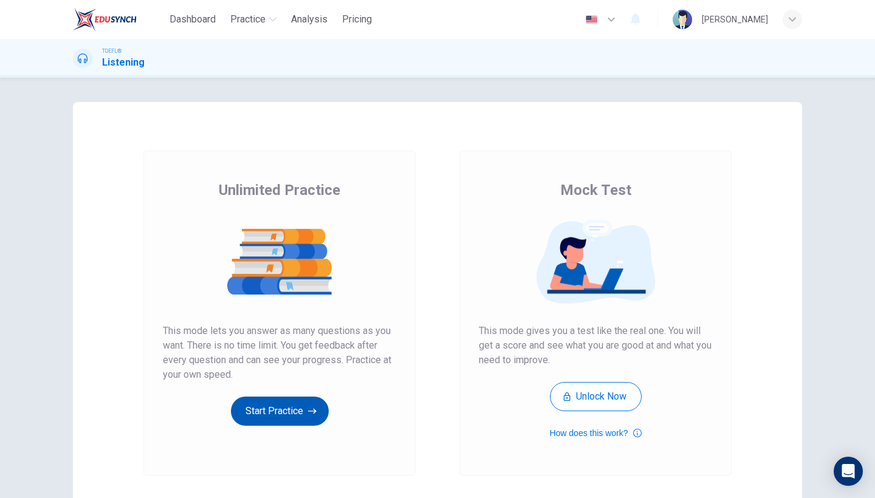
click at [239, 403] on button "Start Practice" at bounding box center [280, 411] width 98 height 29
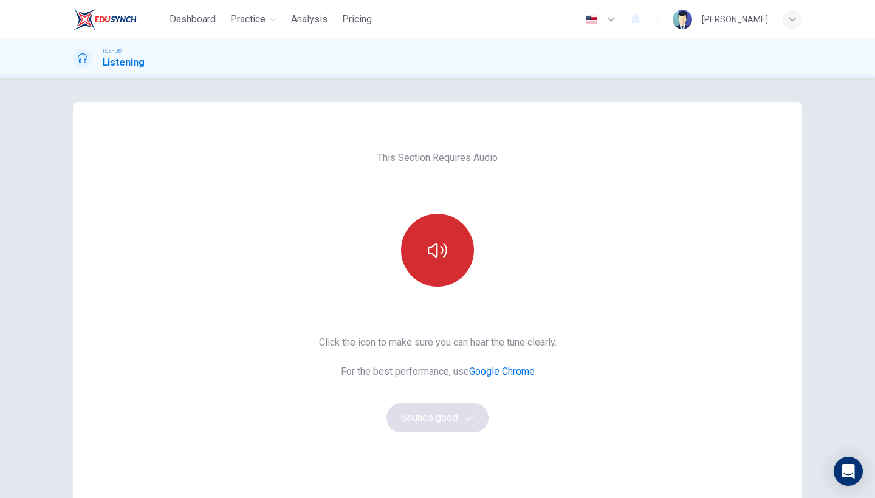
click at [413, 266] on button "button" at bounding box center [437, 250] width 73 height 73
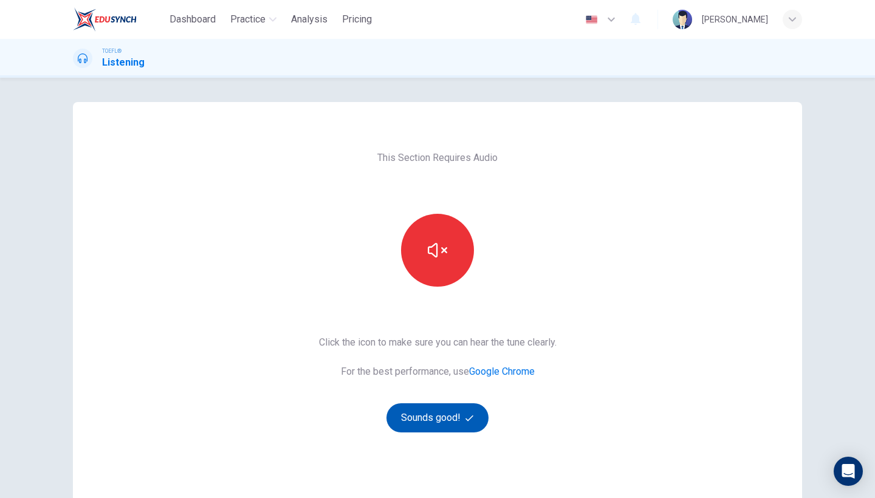
click at [455, 422] on button "Sounds good!" at bounding box center [438, 418] width 102 height 29
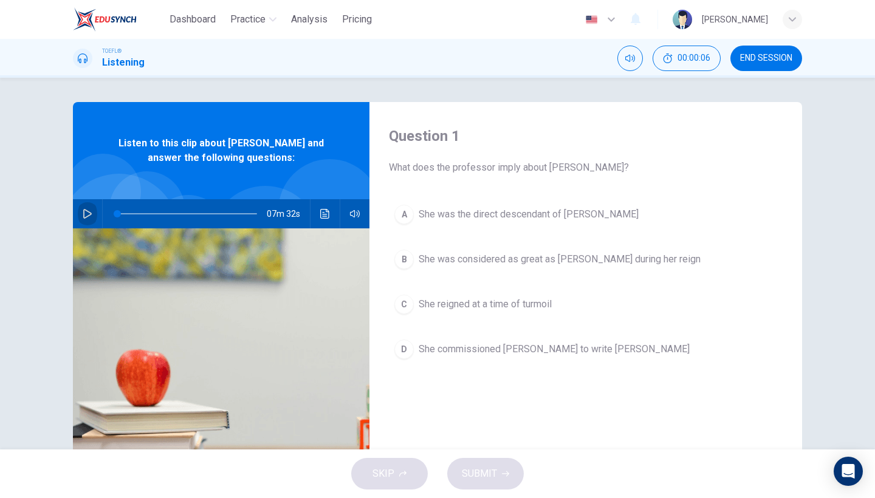
click at [90, 217] on icon "button" at bounding box center [88, 214] width 10 height 10
type input "3"
click at [744, 67] on button "END SESSION" at bounding box center [767, 59] width 72 height 26
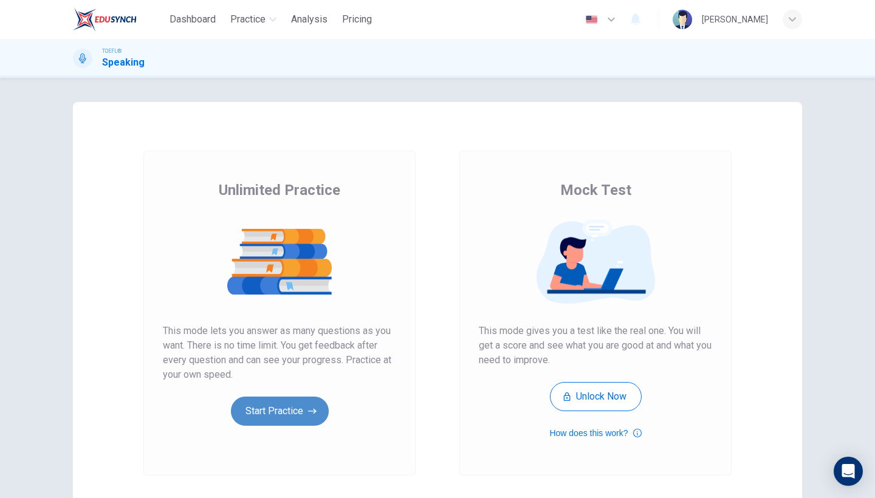
click at [291, 409] on button "Start Practice" at bounding box center [280, 411] width 98 height 29
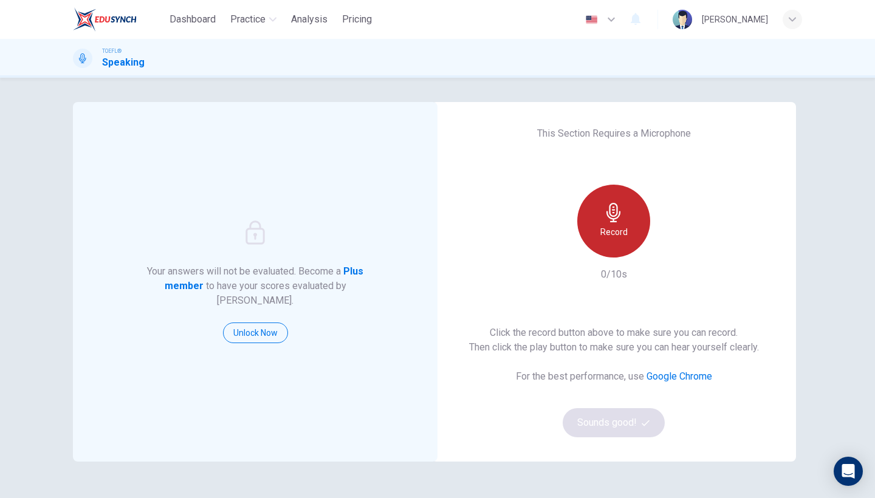
click at [633, 193] on div "Record" at bounding box center [613, 221] width 73 height 73
click at [599, 241] on div "Stop" at bounding box center [613, 221] width 73 height 73
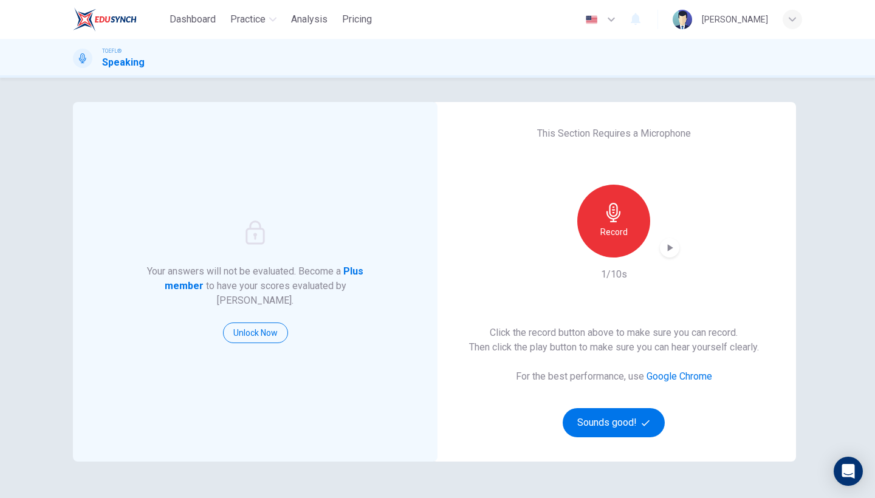
click at [613, 254] on div "Record" at bounding box center [613, 221] width 73 height 73
click at [602, 428] on button "Sounds good!" at bounding box center [614, 422] width 102 height 29
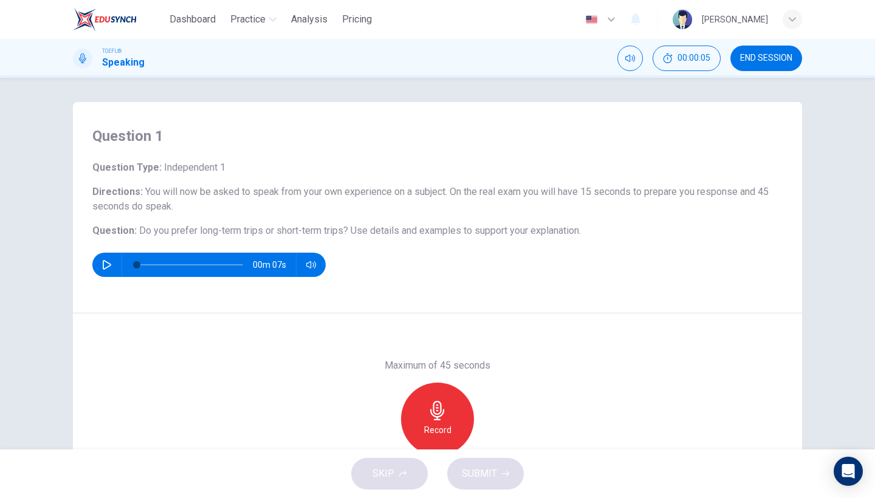
click at [104, 264] on icon "button" at bounding box center [107, 265] width 10 height 10
type input "0"
click at [423, 425] on div "Record" at bounding box center [437, 419] width 73 height 73
click at [448, 397] on div "Stop" at bounding box center [437, 419] width 73 height 73
click at [769, 68] on button "END SESSION" at bounding box center [767, 59] width 72 height 26
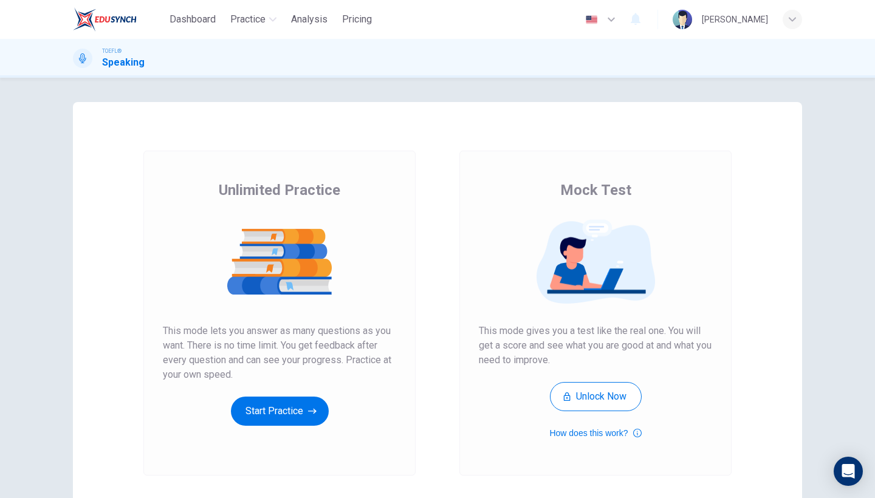
click at [284, 387] on div "Unlimited Practice This mode lets you answer as many questions as you want. The…" at bounding box center [279, 303] width 233 height 246
click at [284, 402] on button "Start Practice" at bounding box center [280, 411] width 98 height 29
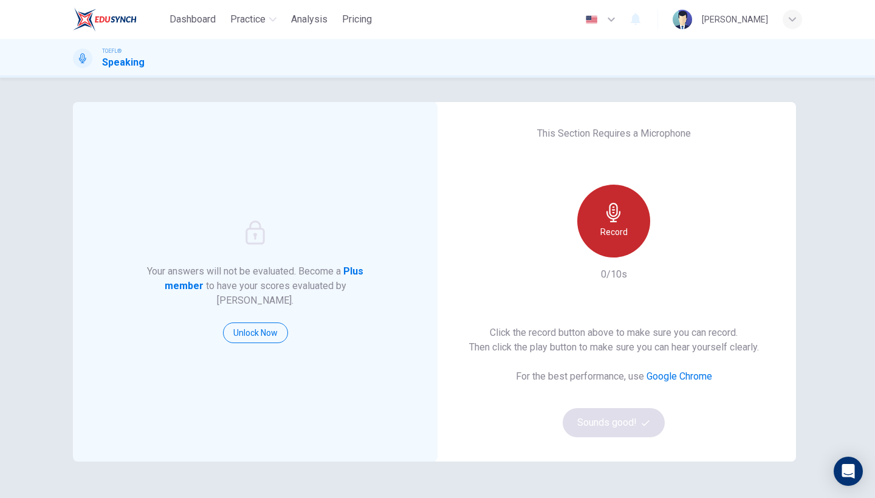
click at [627, 246] on div "Record" at bounding box center [613, 221] width 73 height 73
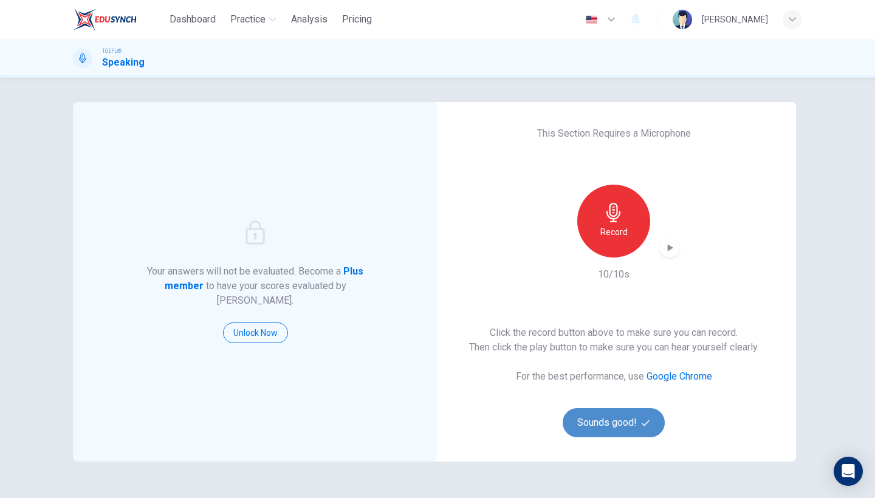
click at [606, 422] on button "Sounds good!" at bounding box center [614, 422] width 102 height 29
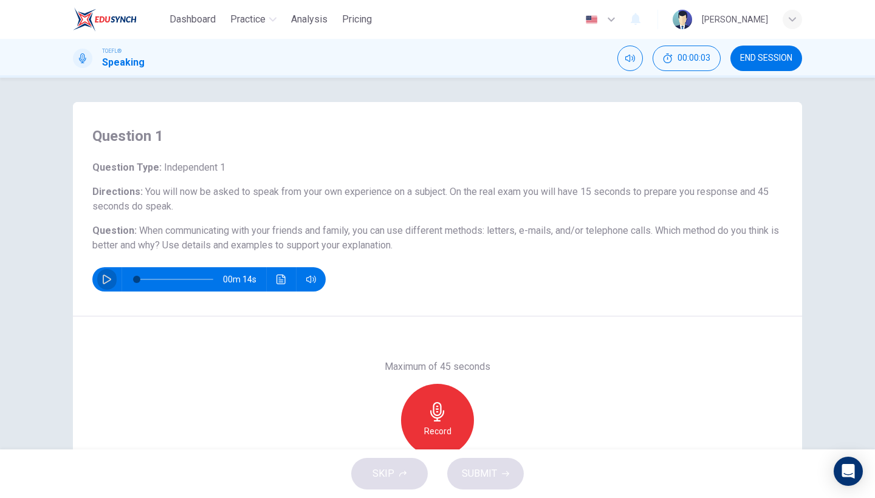
click at [103, 278] on icon "button" at bounding box center [107, 280] width 9 height 10
type input "0"
click at [439, 425] on h6 "Record" at bounding box center [437, 431] width 27 height 15
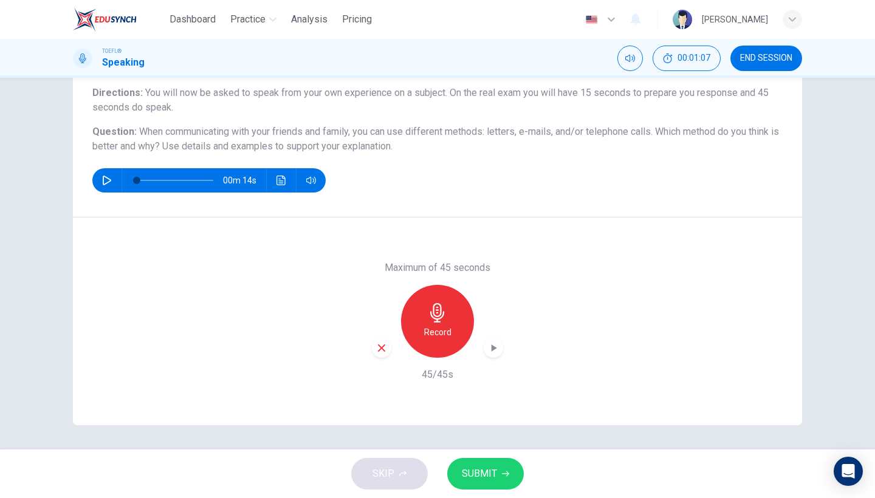
click at [493, 349] on icon "button" at bounding box center [494, 348] width 5 height 7
click at [489, 472] on span "SUBMIT" at bounding box center [479, 474] width 35 height 17
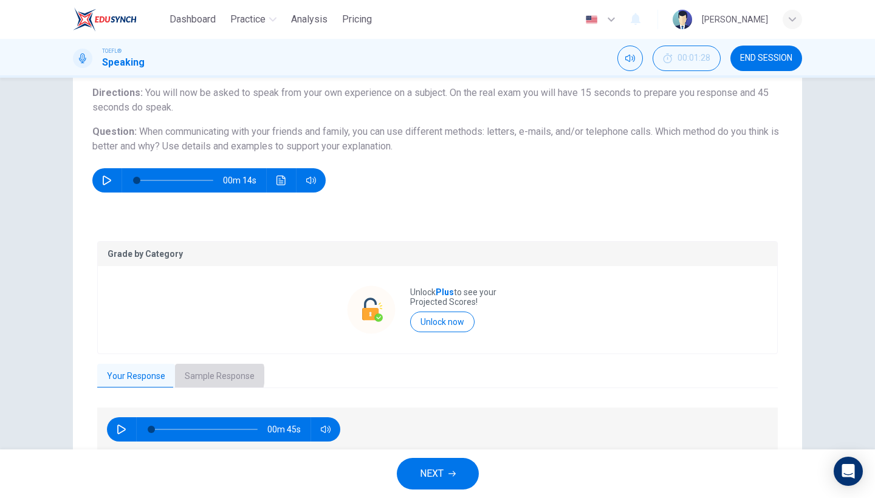
click at [211, 376] on button "Sample Response" at bounding box center [219, 377] width 89 height 26
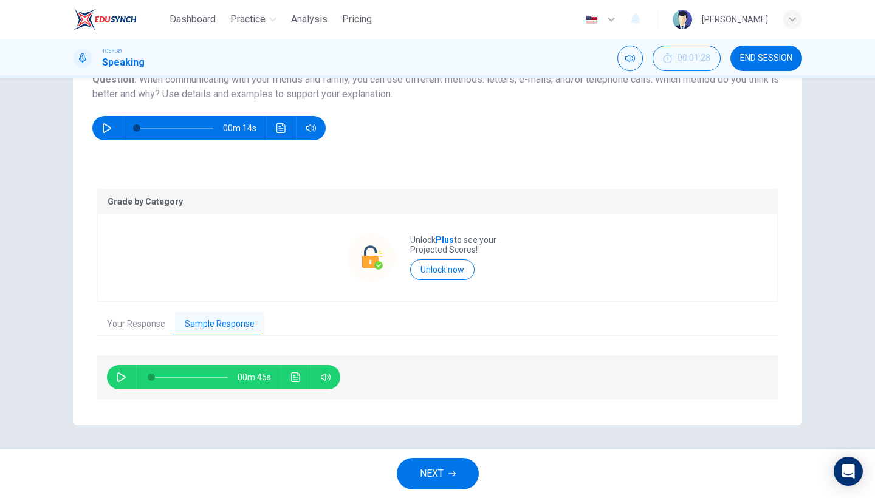
scroll to position [151, 0]
click at [114, 373] on button "button" at bounding box center [121, 378] width 19 height 24
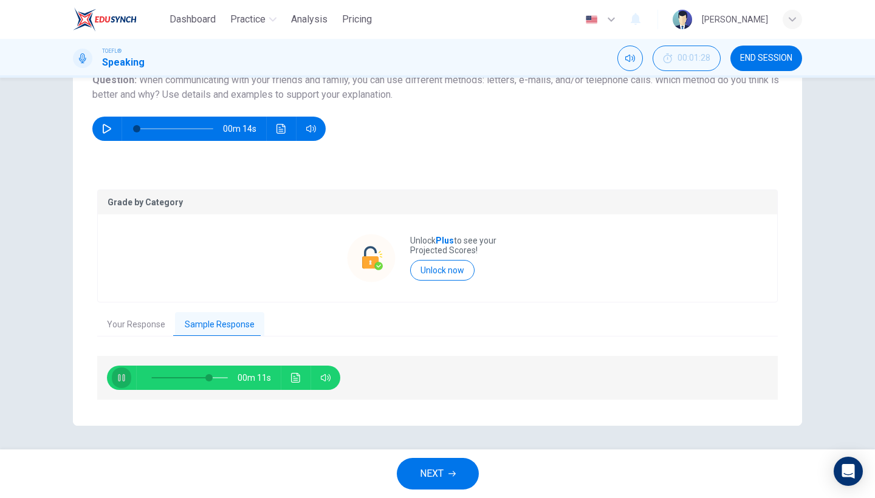
click at [121, 381] on icon "button" at bounding box center [122, 378] width 10 height 10
type input "76"
click at [420, 476] on span "NEXT" at bounding box center [432, 474] width 24 height 17
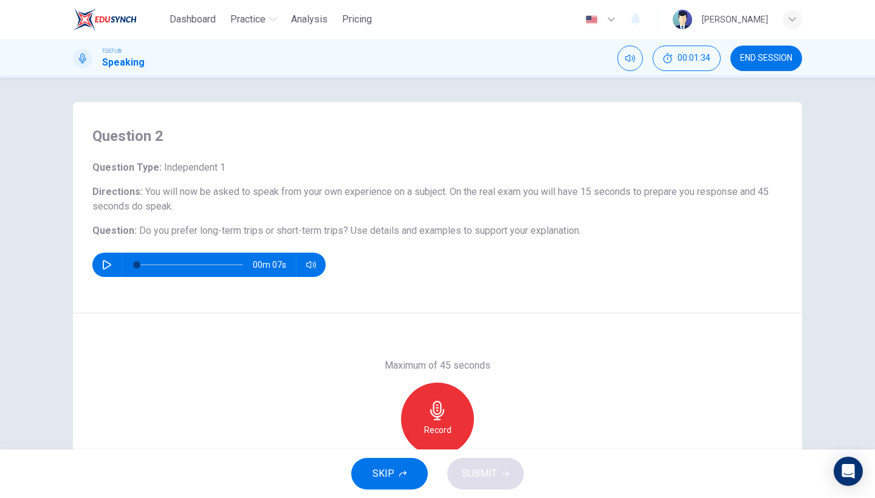
click at [455, 421] on div "Record" at bounding box center [437, 419] width 73 height 73
click at [455, 421] on div "Stop" at bounding box center [437, 419] width 73 height 73
click at [457, 470] on button "SUBMIT" at bounding box center [485, 474] width 77 height 32
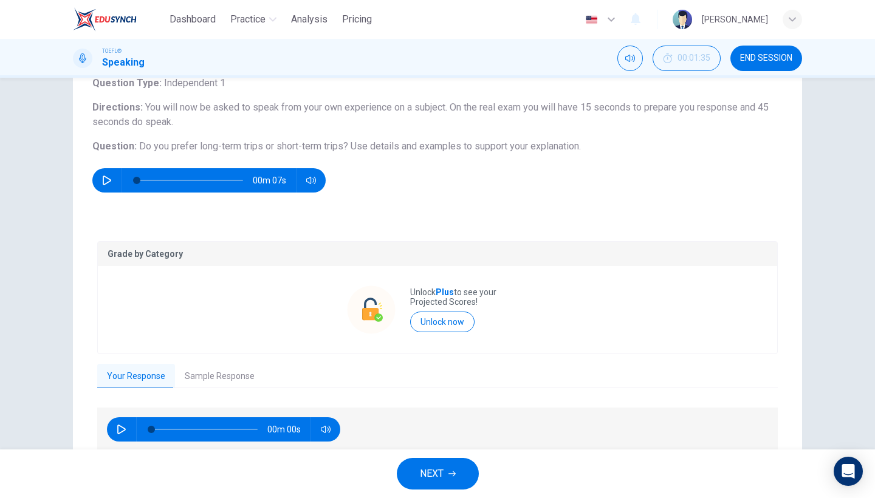
scroll to position [85, 0]
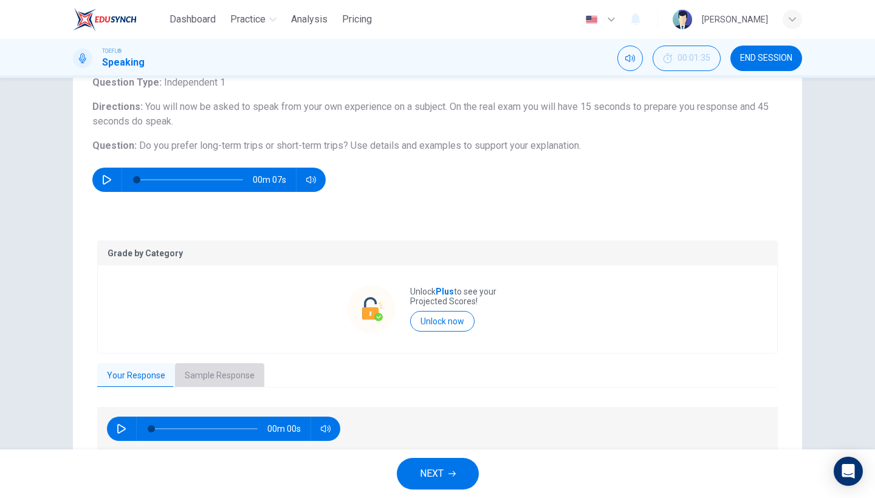
click at [220, 366] on button "Sample Response" at bounding box center [219, 376] width 89 height 26
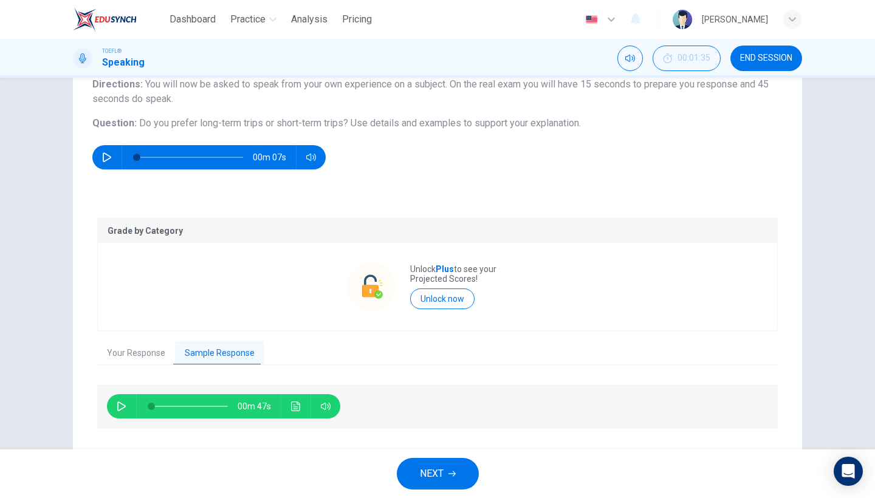
scroll to position [111, 0]
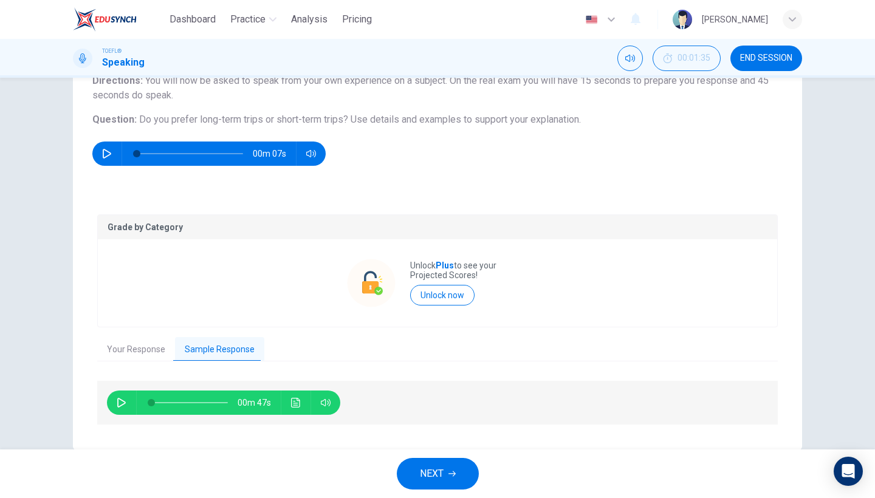
click at [115, 401] on button "button" at bounding box center [121, 403] width 19 height 24
type input "98"
click at [447, 481] on button "NEXT" at bounding box center [438, 474] width 82 height 32
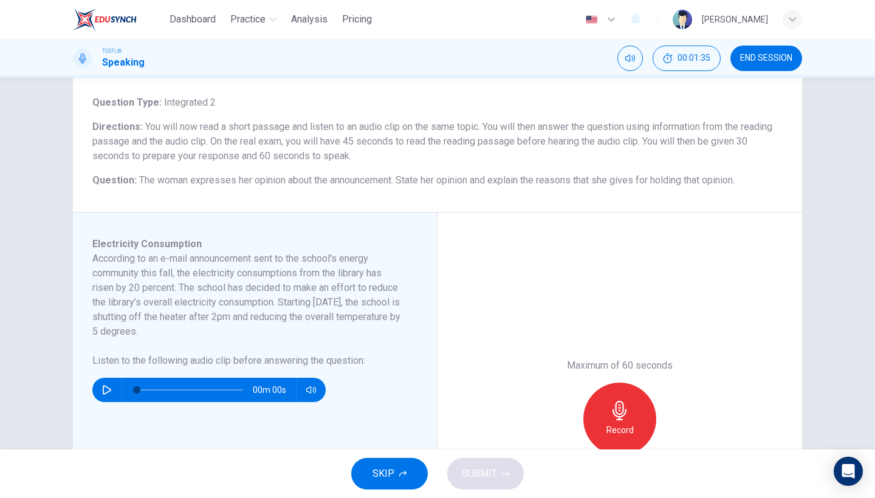
scroll to position [70, 0]
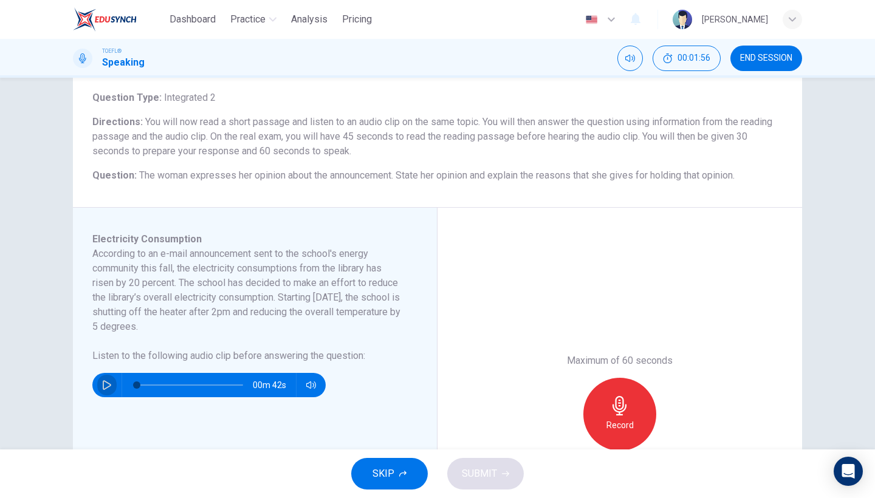
click at [109, 380] on button "button" at bounding box center [106, 385] width 19 height 24
type input "0"
